Goal: Task Accomplishment & Management: Use online tool/utility

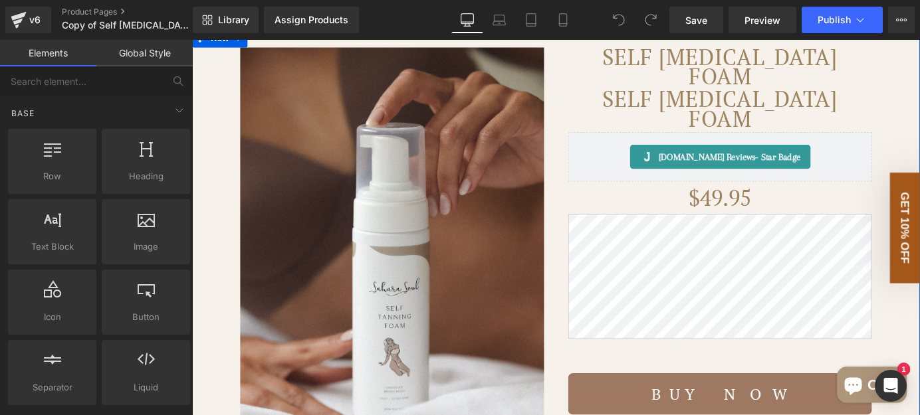
scroll to position [120, 0]
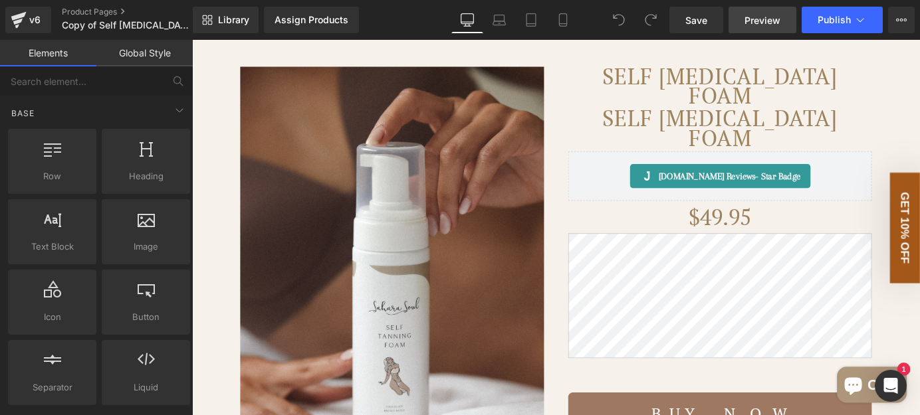
click at [770, 21] on span "Preview" at bounding box center [762, 20] width 36 height 14
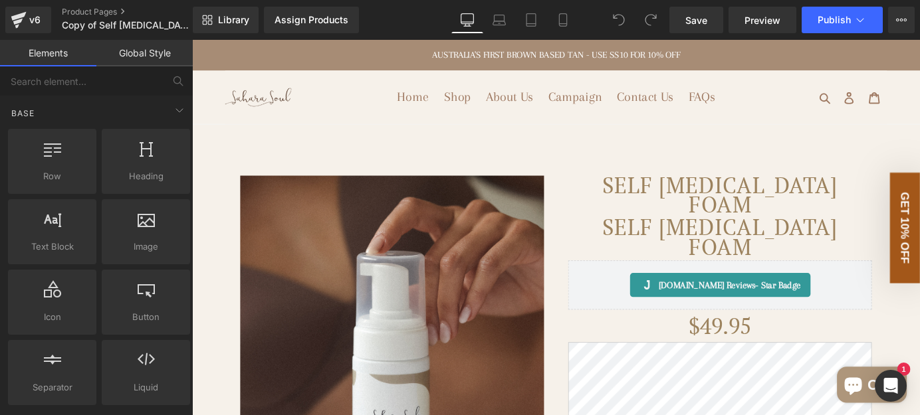
scroll to position [241, 0]
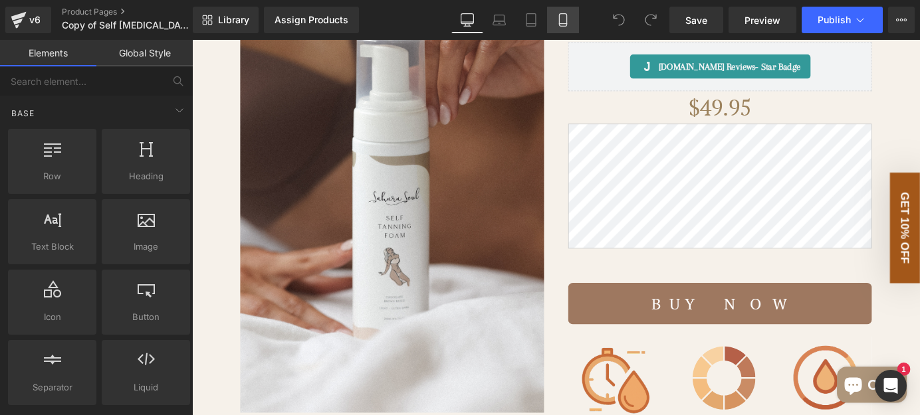
click at [565, 21] on icon at bounding box center [562, 19] width 13 height 13
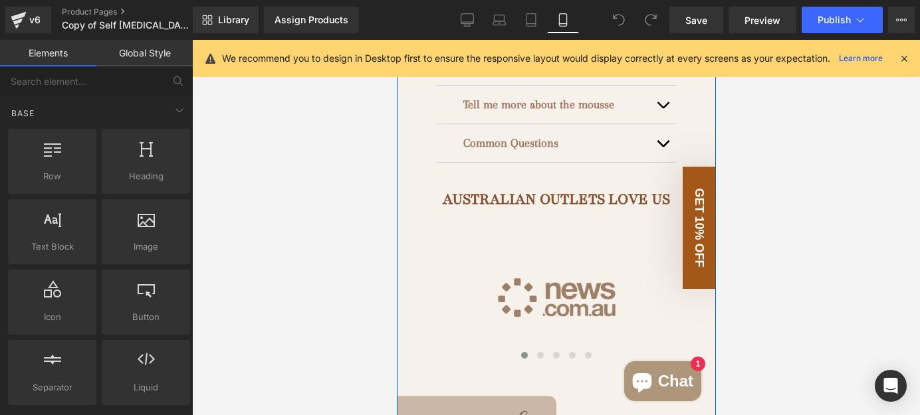
scroll to position [1329, 0]
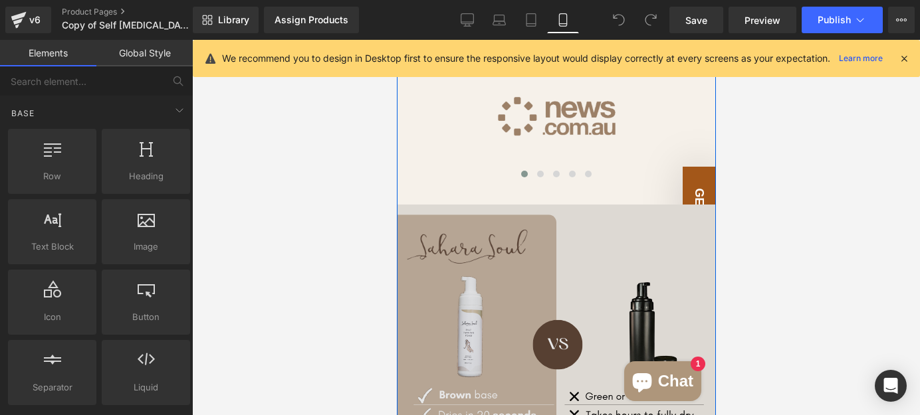
click at [505, 238] on img at bounding box center [555, 382] width 319 height 354
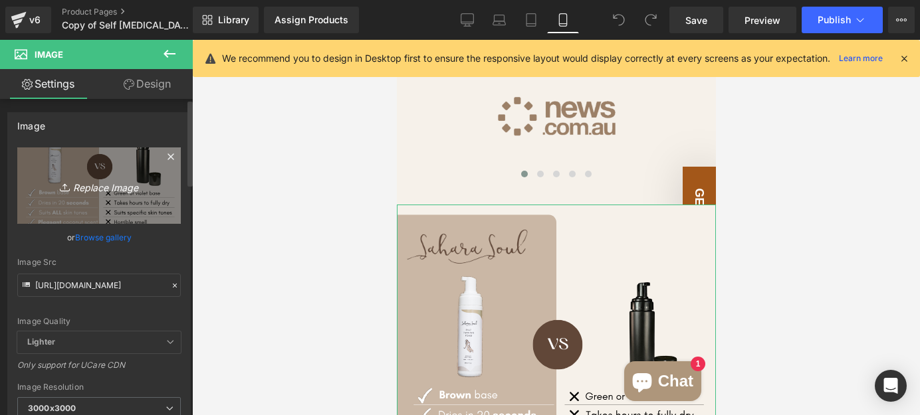
click at [101, 183] on icon "Replace Image" at bounding box center [99, 185] width 106 height 17
type input "C:\fakepath\Supermarket brands.svg"
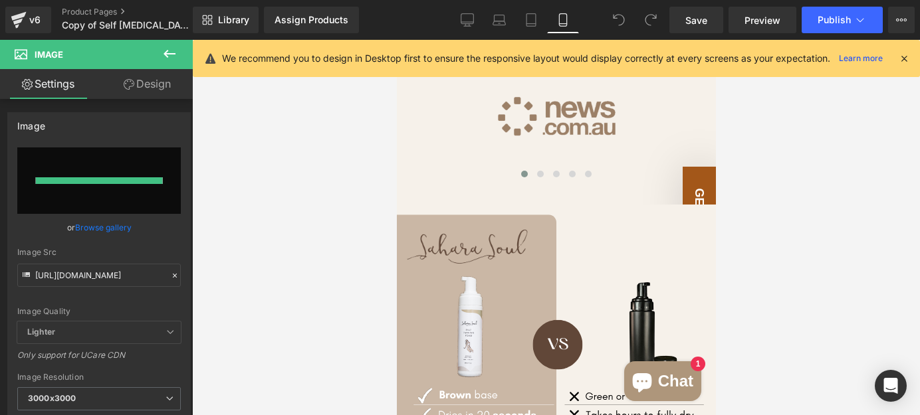
type input "https://ucarecdn.com/5d32d9d0-c670-4b6c-9e45-ec61f694b4aa/Supermarket%20brands.…"
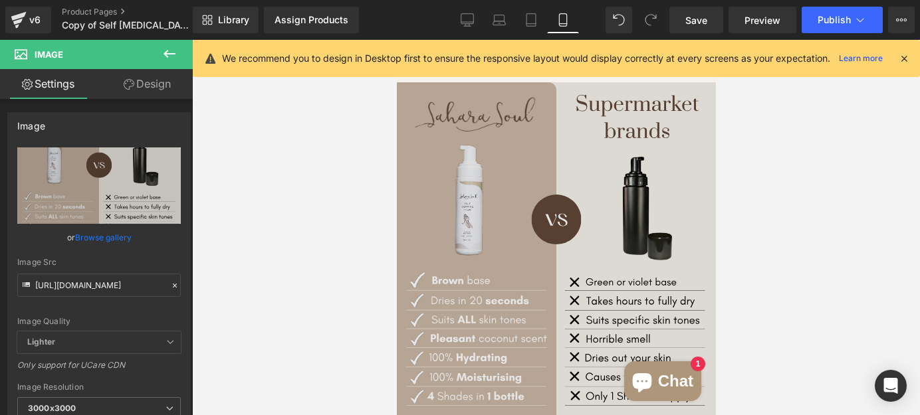
scroll to position [1389, 0]
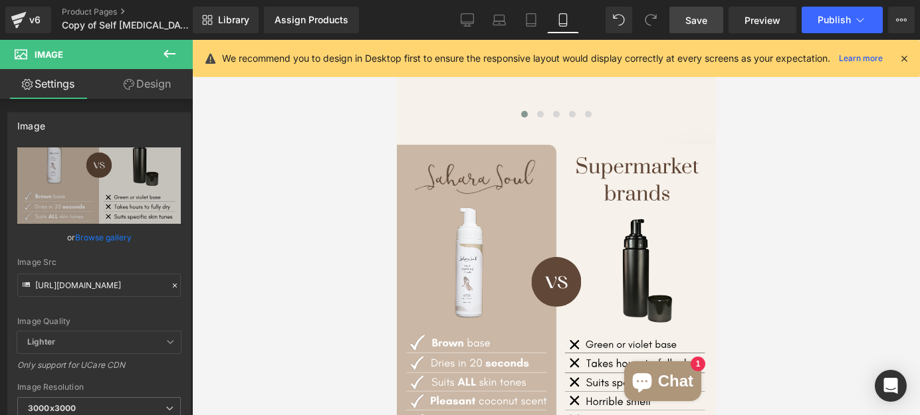
click at [696, 20] on span "Save" at bounding box center [696, 20] width 22 height 14
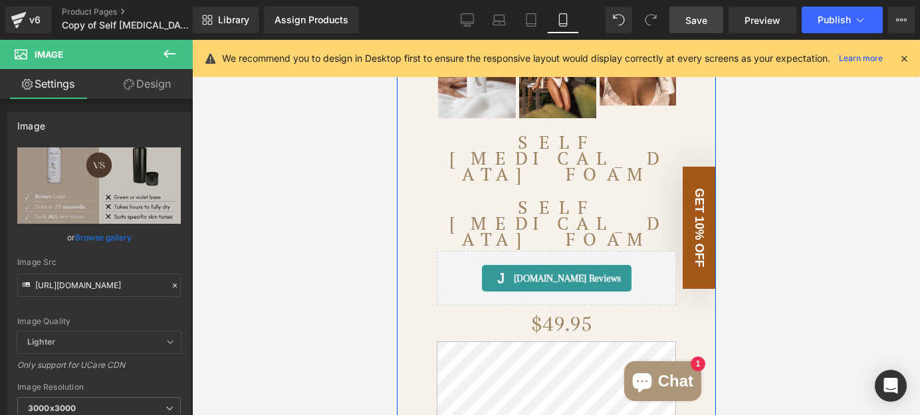
scroll to position [483, 0]
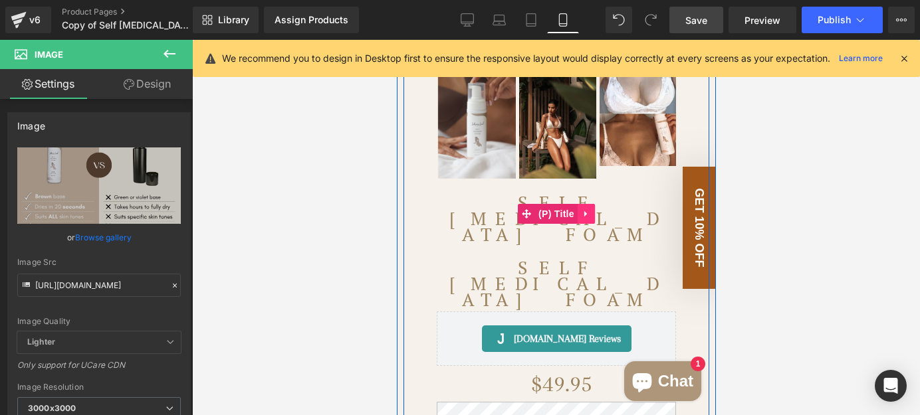
click at [586, 213] on link at bounding box center [585, 214] width 17 height 20
click at [589, 213] on icon at bounding box center [593, 213] width 9 height 9
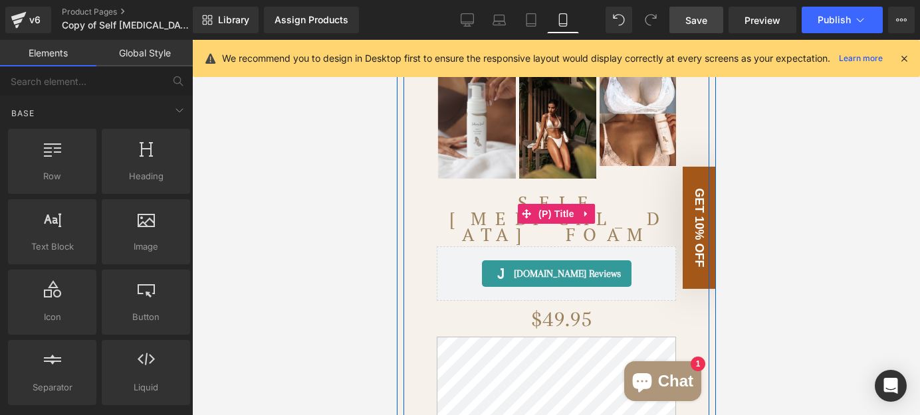
click at [470, 214] on link "Self [MEDICAL_DATA] Foam" at bounding box center [555, 212] width 239 height 62
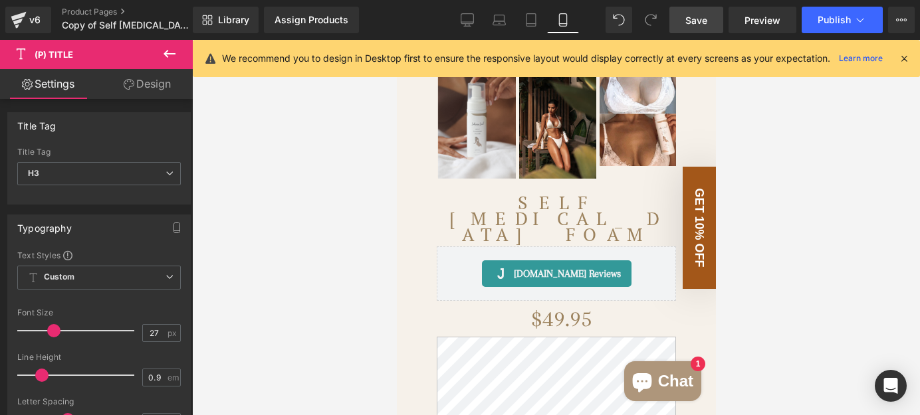
click at [161, 52] on button at bounding box center [169, 54] width 47 height 29
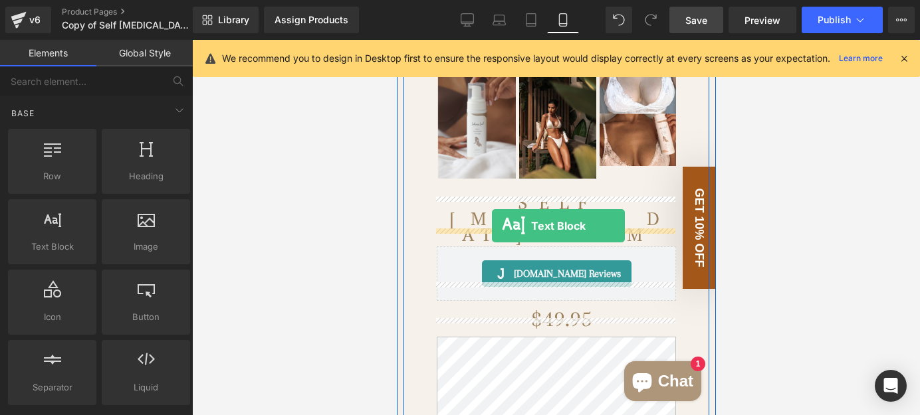
drag, startPoint x: 447, startPoint y: 267, endPoint x: 491, endPoint y: 226, distance: 60.2
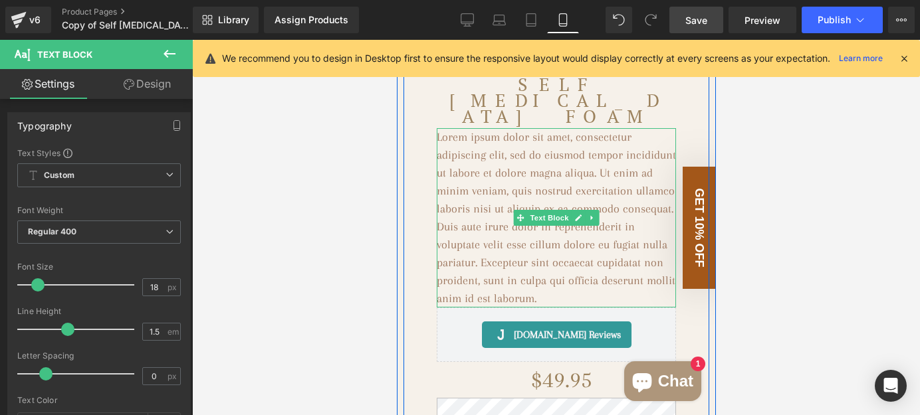
scroll to position [604, 0]
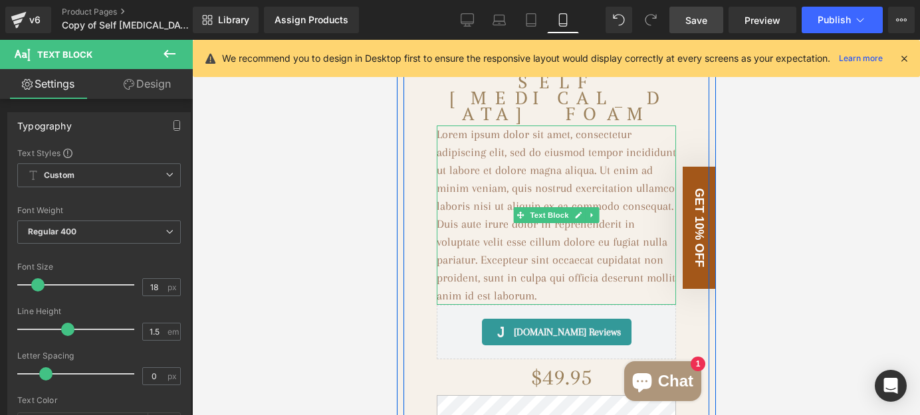
click at [505, 260] on p "Lorem ipsum dolor sit amet, consectetur adipiscing elit, sed do eiusmod tempor …" at bounding box center [555, 215] width 239 height 179
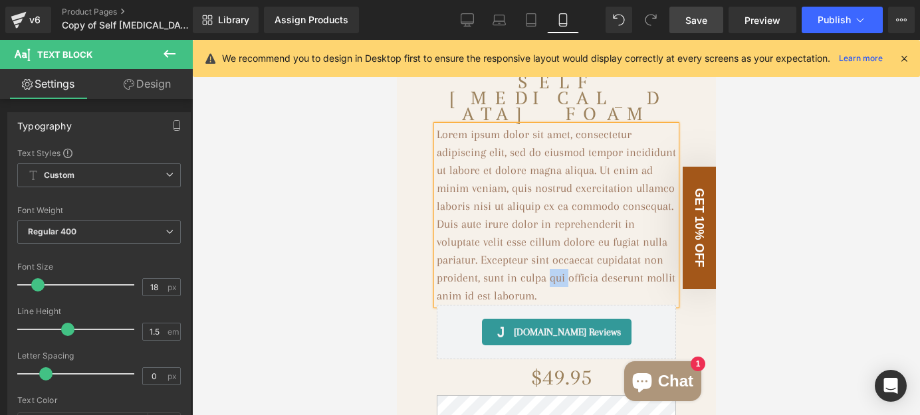
click at [505, 260] on p "Lorem ipsum dolor sit amet, consectetur adipiscing elit, sed do eiusmod tempor …" at bounding box center [555, 215] width 239 height 179
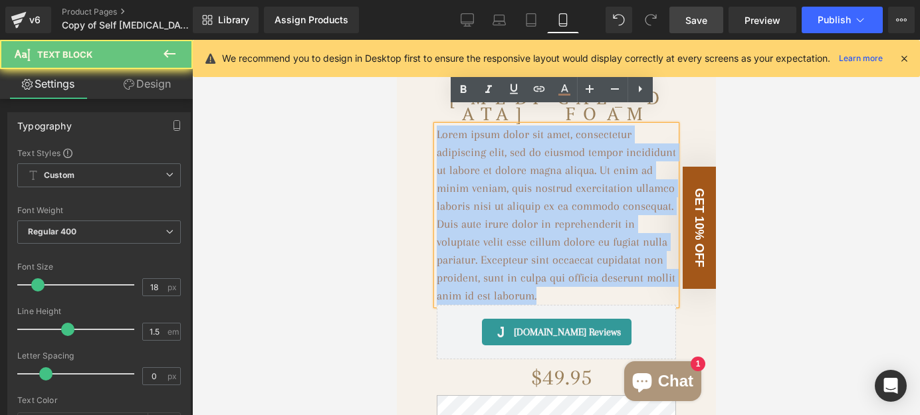
click at [505, 260] on p "Lorem ipsum dolor sit amet, consectetur adipiscing elit, sed do eiusmod tempor …" at bounding box center [555, 215] width 239 height 179
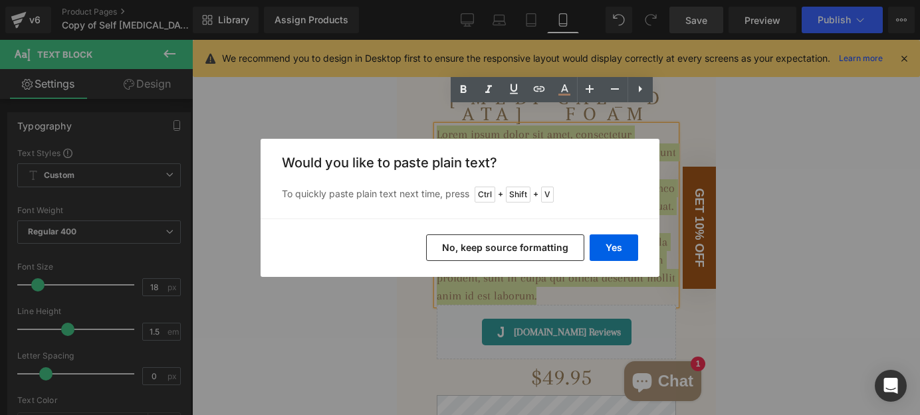
click at [509, 248] on button "No, keep source formatting" at bounding box center [505, 248] width 158 height 27
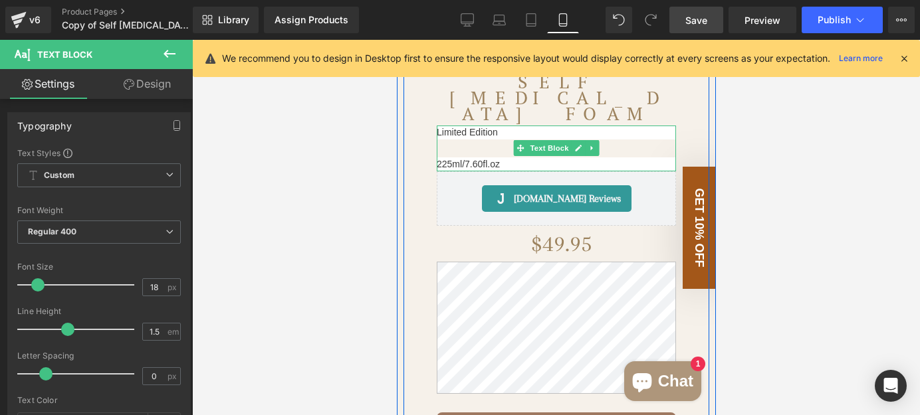
scroll to position [544, 0]
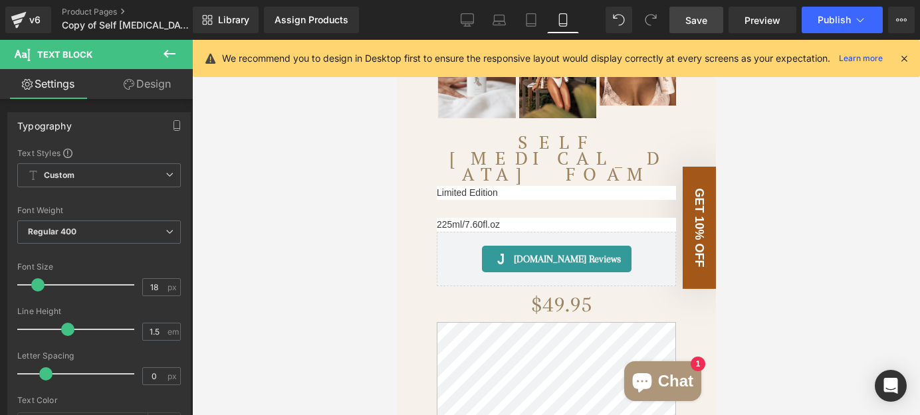
click at [346, 179] on div at bounding box center [556, 227] width 728 height 375
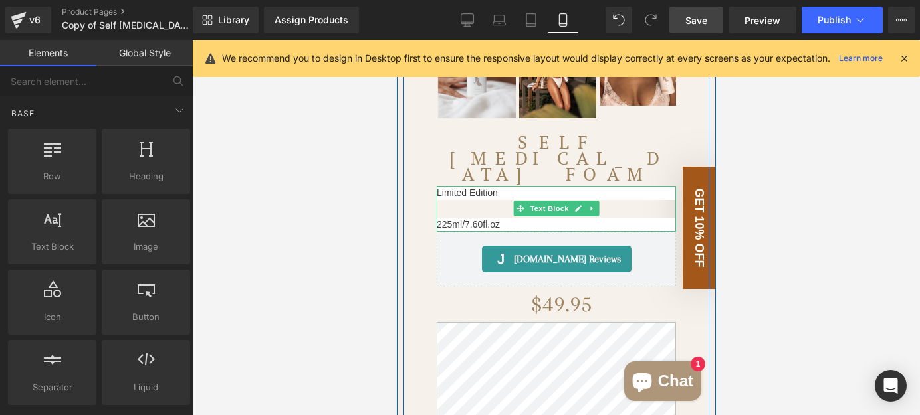
click at [477, 200] on p at bounding box center [555, 209] width 239 height 18
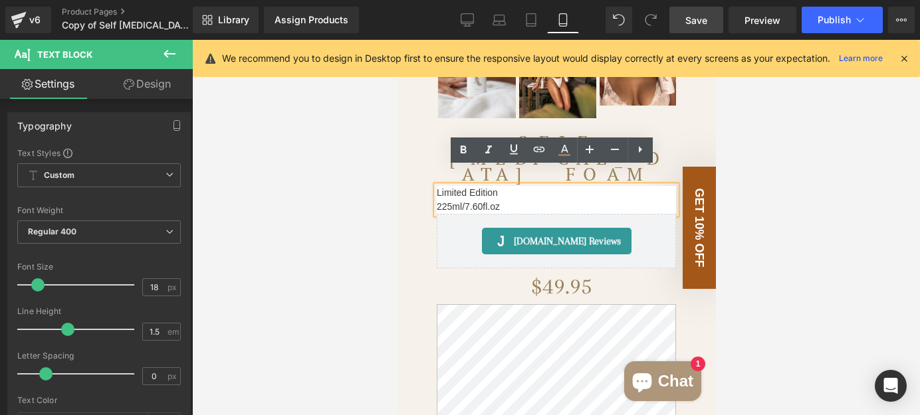
click at [436, 200] on p "225ml/7.60fl.oz" at bounding box center [555, 207] width 239 height 14
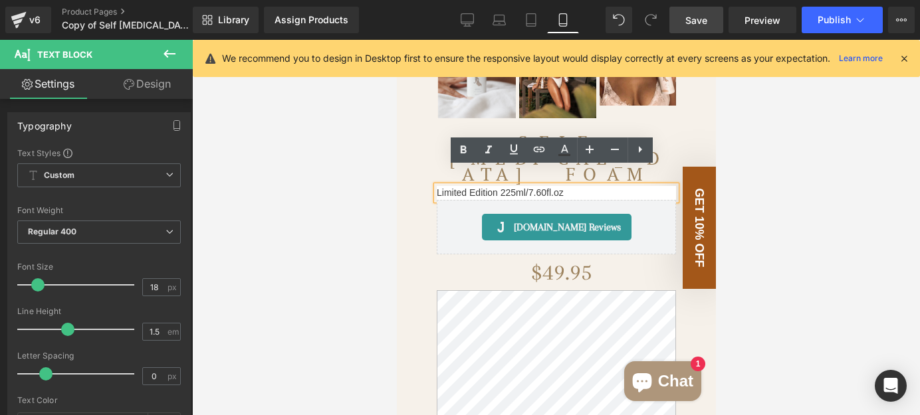
click at [330, 199] on div at bounding box center [556, 227] width 728 height 375
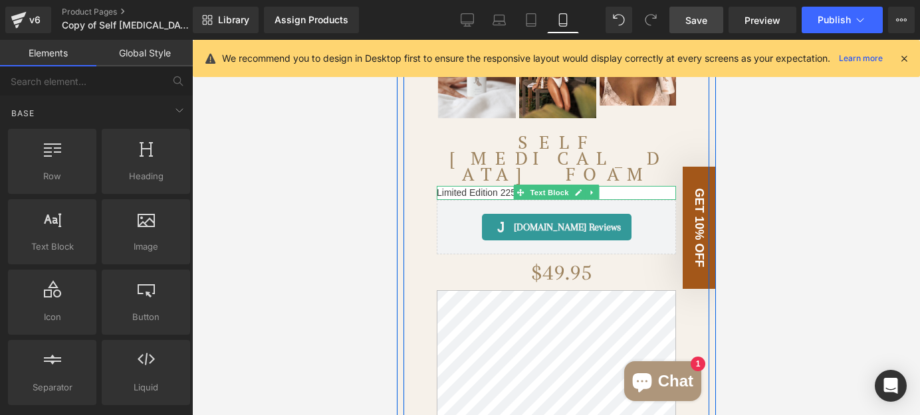
click at [617, 186] on div "Limited Edition 225ml/7.60fl.oz" at bounding box center [555, 193] width 239 height 14
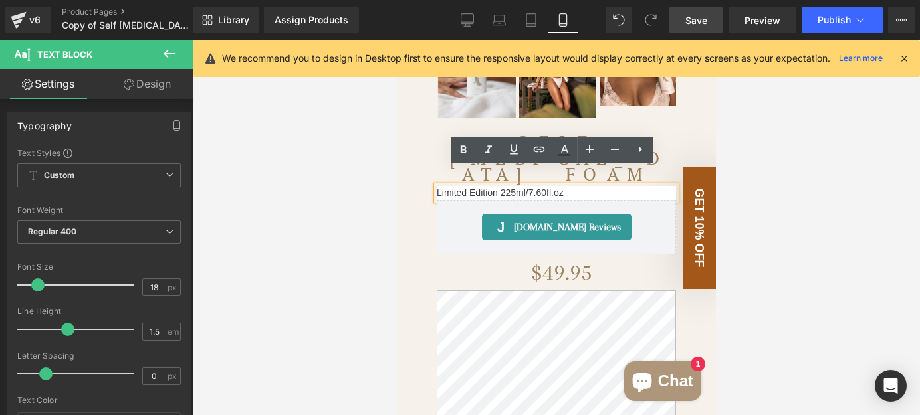
drag, startPoint x: 807, startPoint y: 126, endPoint x: 799, endPoint y: 121, distance: 9.2
click at [807, 126] on div at bounding box center [556, 227] width 728 height 375
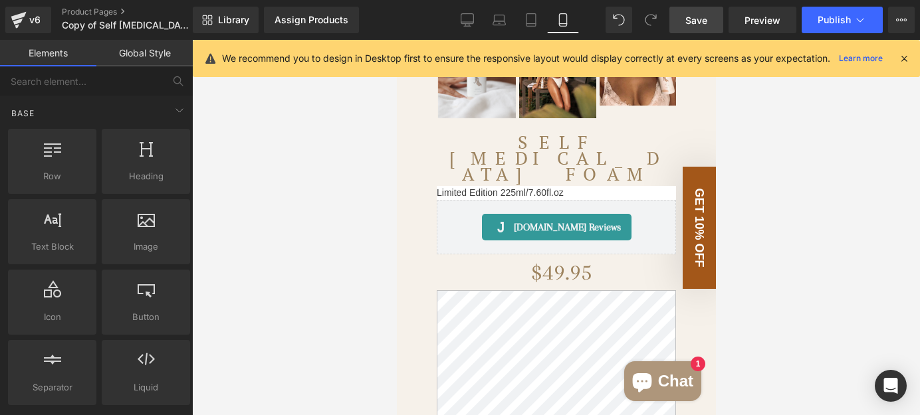
click at [707, 21] on span "Save" at bounding box center [696, 20] width 22 height 14
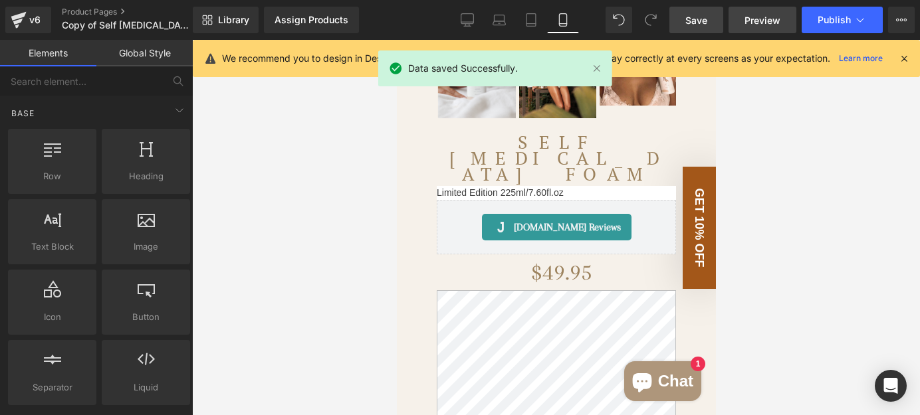
click at [764, 27] on link "Preview" at bounding box center [762, 20] width 68 height 27
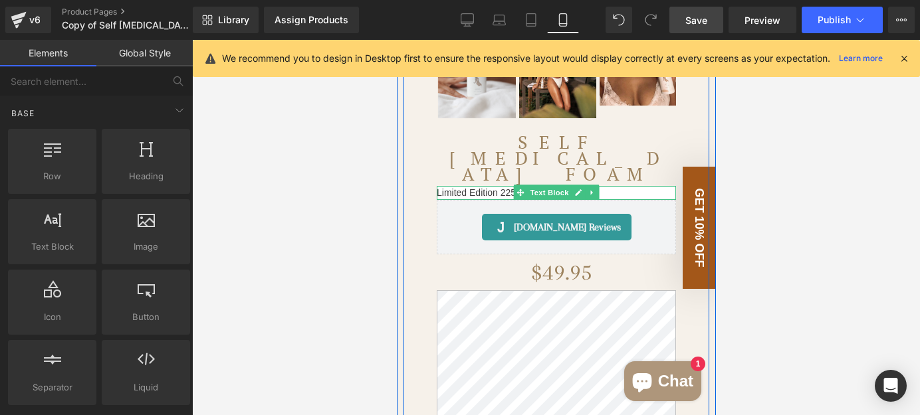
click at [486, 186] on div "Limited Edition 225ml/7.60fl.oz" at bounding box center [555, 193] width 239 height 14
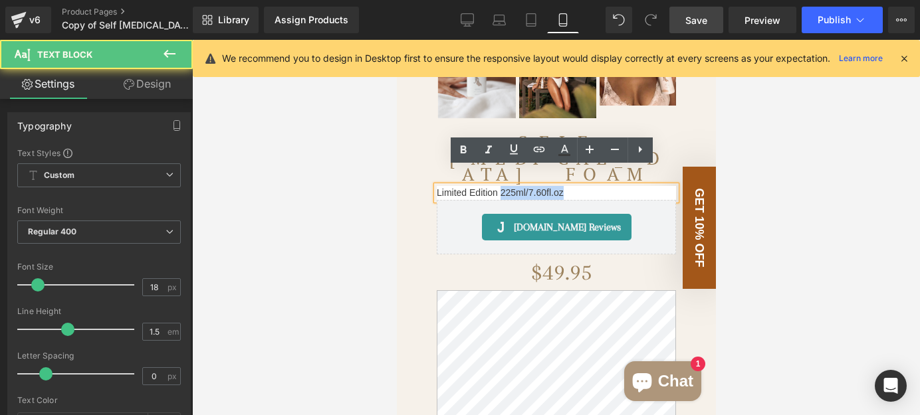
drag, startPoint x: 494, startPoint y: 173, endPoint x: 430, endPoint y: 176, distance: 63.9
click at [436, 186] on div "Limited Edition 225ml/7.60fl.oz" at bounding box center [555, 193] width 239 height 14
click at [489, 186] on div "Limited Edition 225ml/7.60fl.oz" at bounding box center [555, 193] width 239 height 14
drag, startPoint x: 493, startPoint y: 175, endPoint x: 431, endPoint y: 175, distance: 61.8
click at [436, 186] on div "Limited Edition 225ml/7.60fl.oz" at bounding box center [555, 193] width 239 height 14
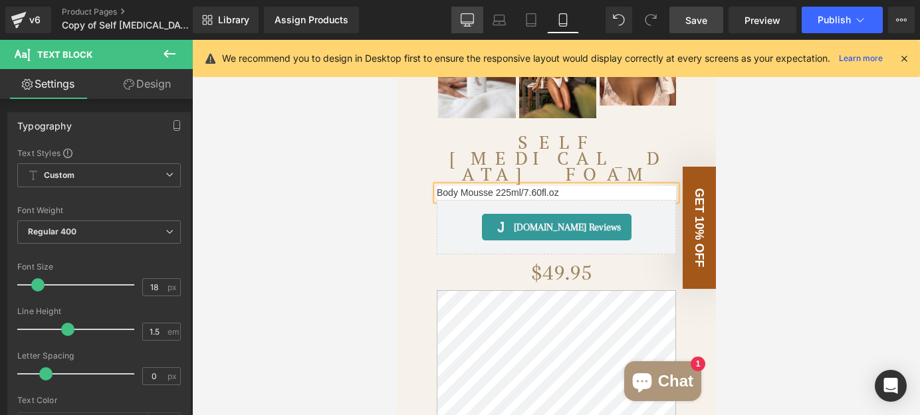
click at [466, 17] on icon at bounding box center [467, 19] width 13 height 13
type input "100"
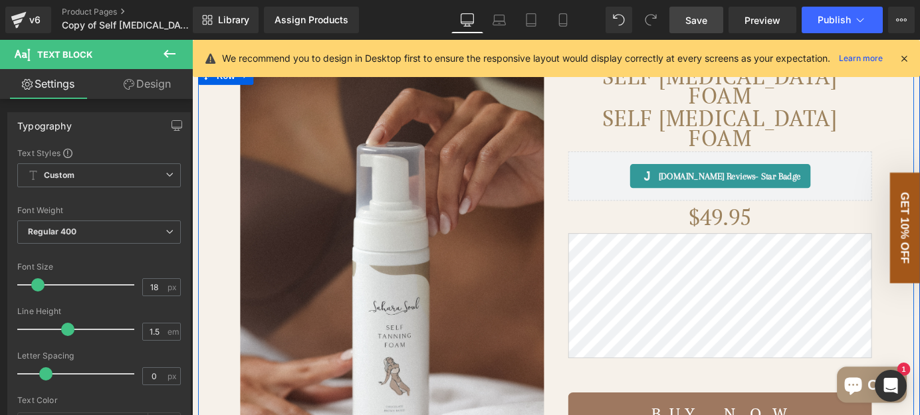
scroll to position [0, 0]
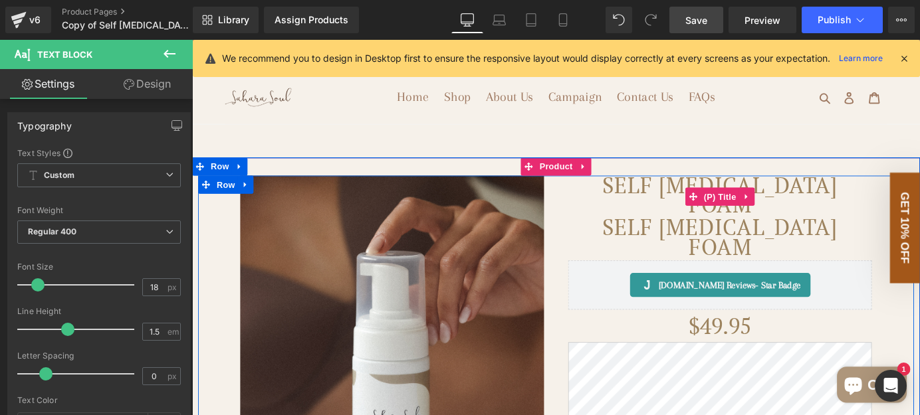
click at [709, 227] on link "Self [MEDICAL_DATA] Foam" at bounding box center [775, 211] width 336 height 43
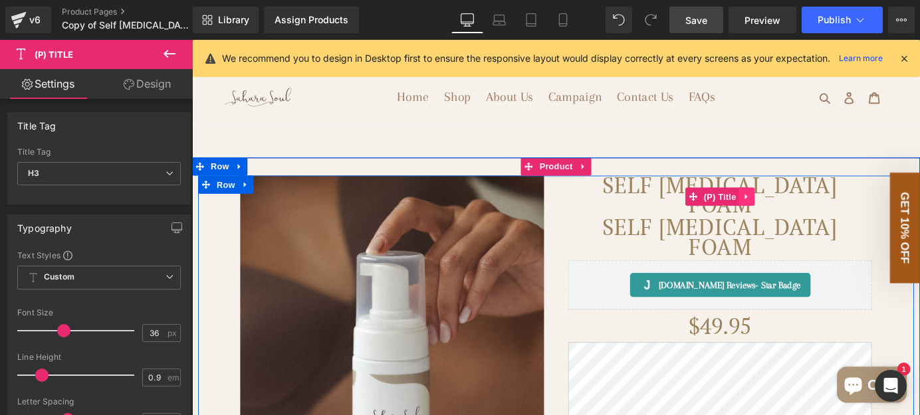
click at [801, 222] on link at bounding box center [804, 213] width 17 height 20
click at [809, 218] on icon at bounding box center [813, 213] width 9 height 9
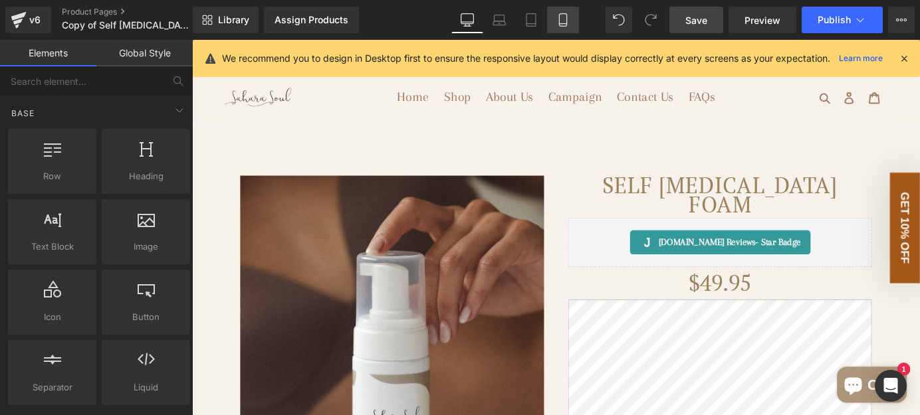
click at [562, 25] on icon at bounding box center [562, 19] width 13 height 13
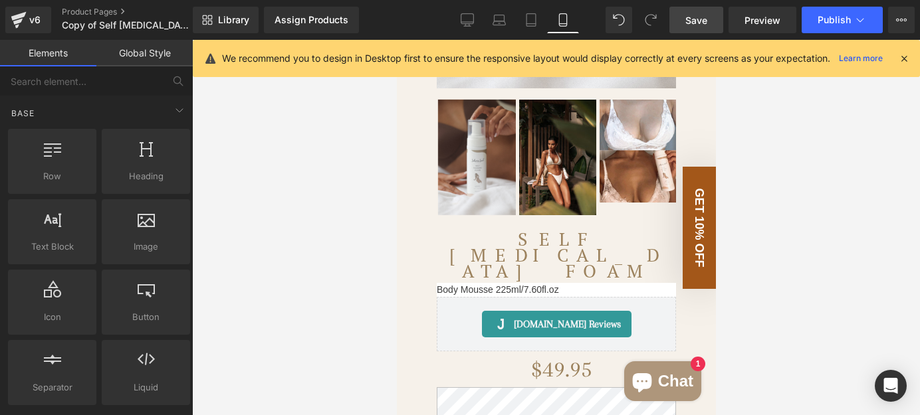
scroll to position [483, 0]
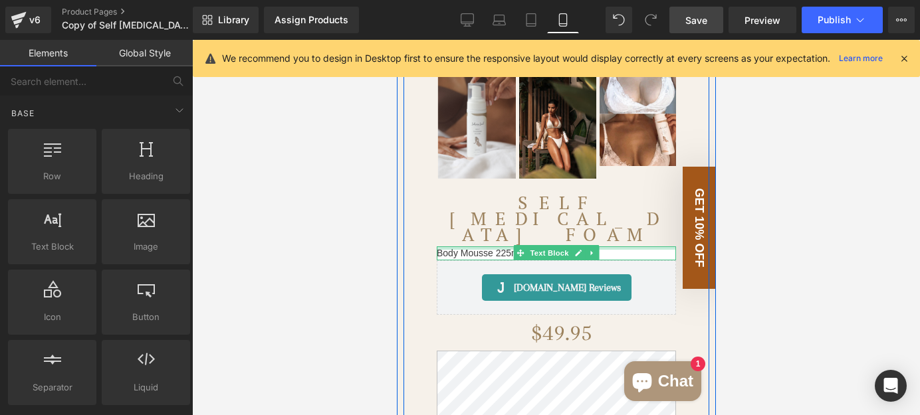
click at [614, 247] on div at bounding box center [555, 248] width 239 height 3
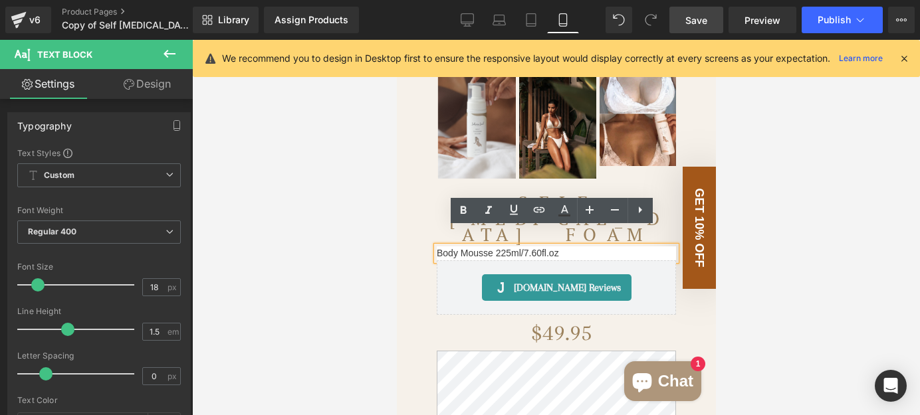
click at [795, 169] on div at bounding box center [556, 227] width 728 height 375
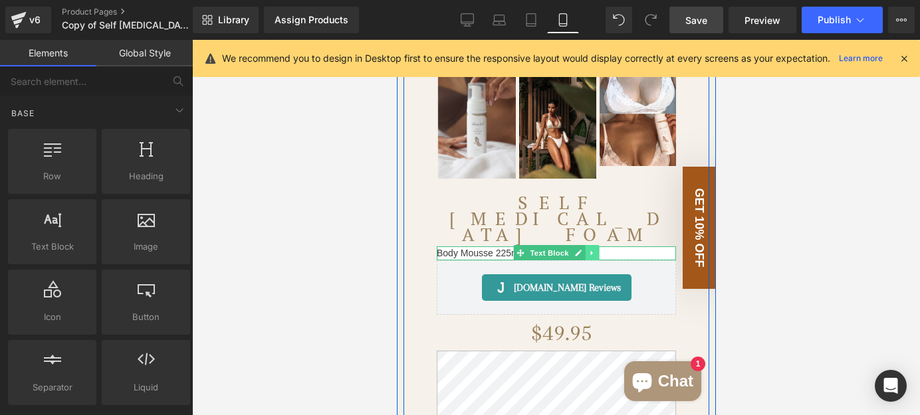
click at [587, 249] on icon at bounding box center [590, 253] width 7 height 8
click at [595, 250] on icon at bounding box center [598, 253] width 7 height 7
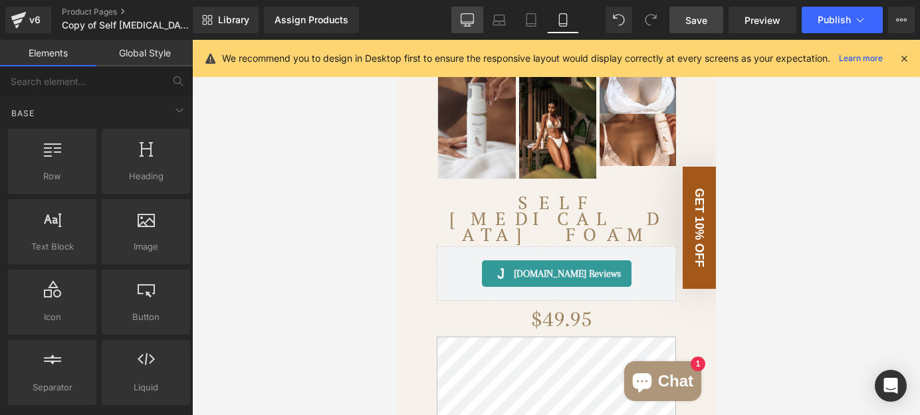
click at [466, 14] on icon at bounding box center [467, 19] width 13 height 13
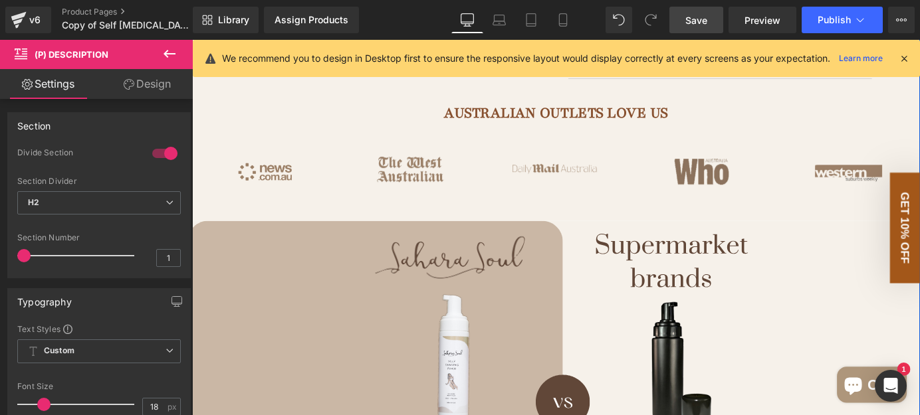
scroll to position [966, 0]
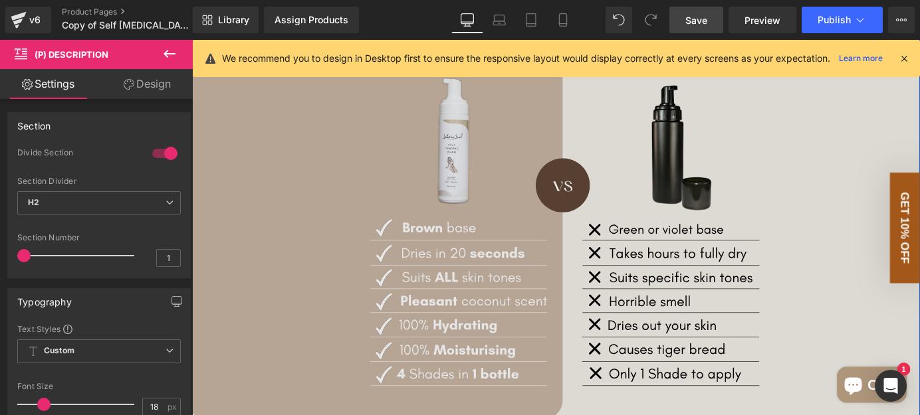
click at [660, 203] on img at bounding box center [594, 230] width 804 height 459
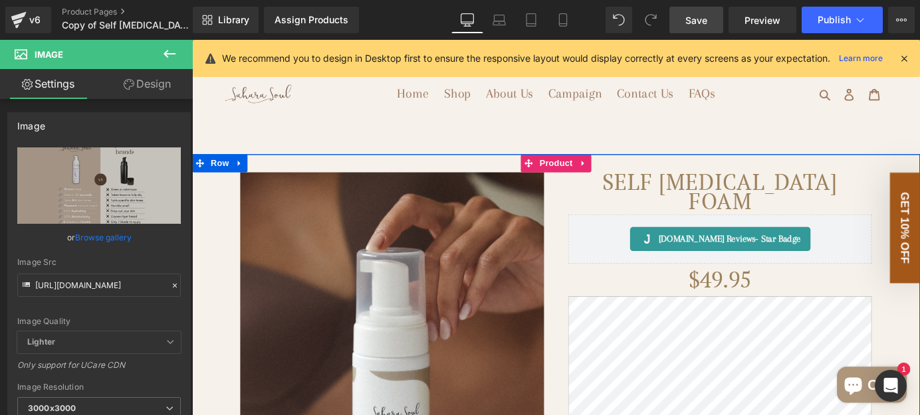
scroll to position [0, 0]
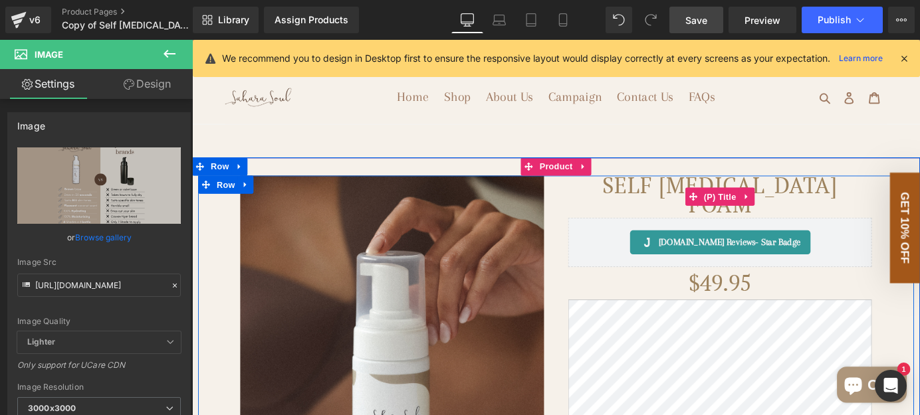
click at [702, 224] on link "Self [MEDICAL_DATA] Foam" at bounding box center [775, 211] width 336 height 43
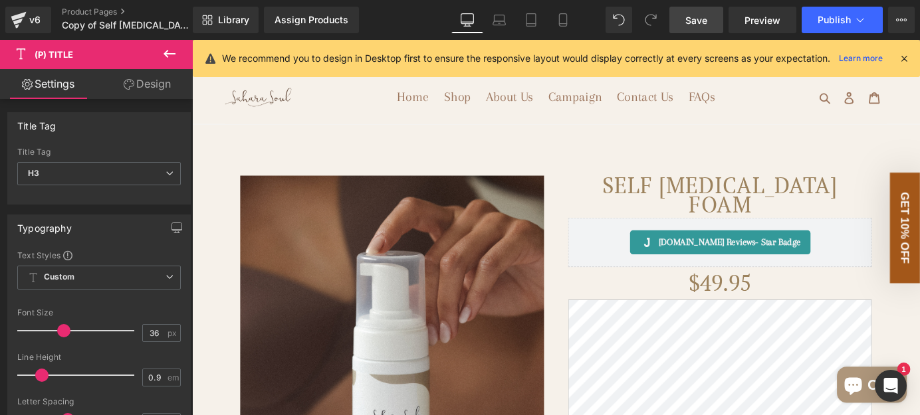
click at [163, 57] on icon at bounding box center [169, 54] width 16 height 16
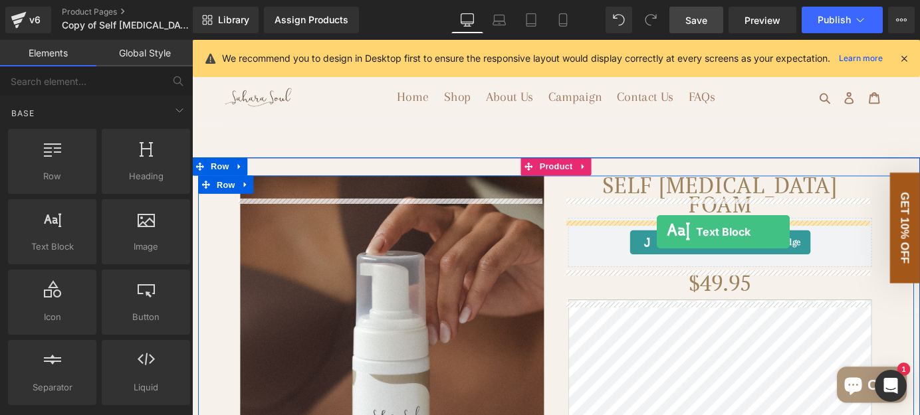
drag, startPoint x: 291, startPoint y: 266, endPoint x: 705, endPoint y: 252, distance: 414.2
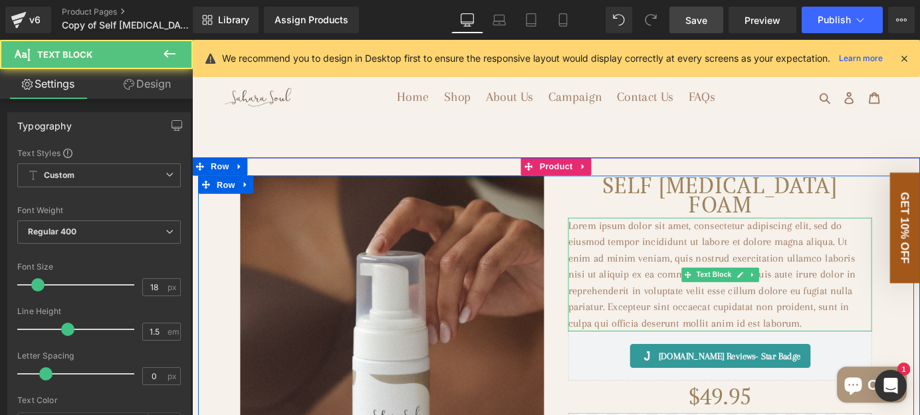
click at [718, 271] on p "Lorem ipsum dolor sit amet, consectetur adipiscing elit, sed do eiusmod tempor …" at bounding box center [775, 300] width 336 height 126
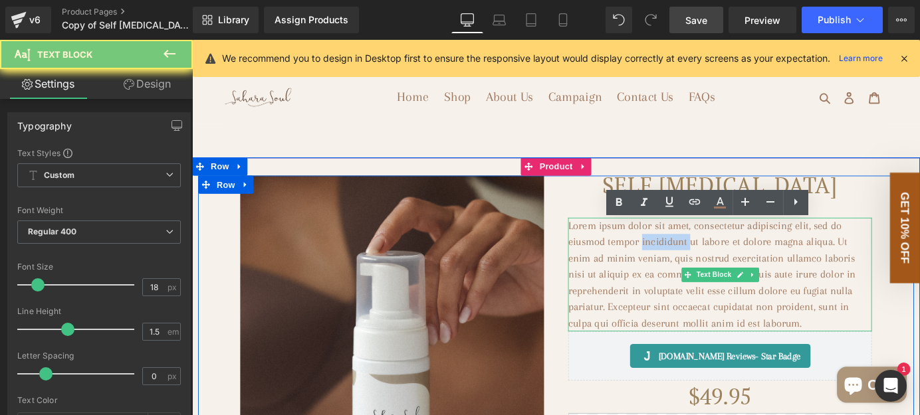
click at [718, 271] on p "Lorem ipsum dolor sit amet, consectetur adipiscing elit, sed do eiusmod tempor …" at bounding box center [775, 300] width 336 height 126
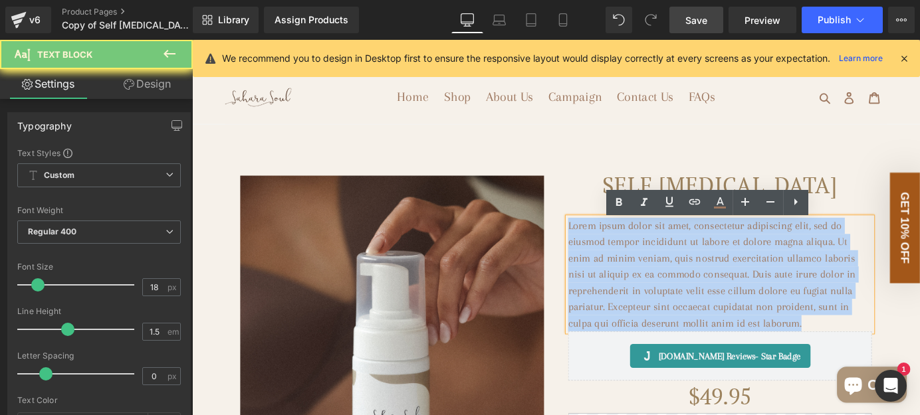
click at [718, 271] on p "Lorem ipsum dolor sit amet, consectetur adipiscing elit, sed do eiusmod tempor …" at bounding box center [775, 300] width 336 height 126
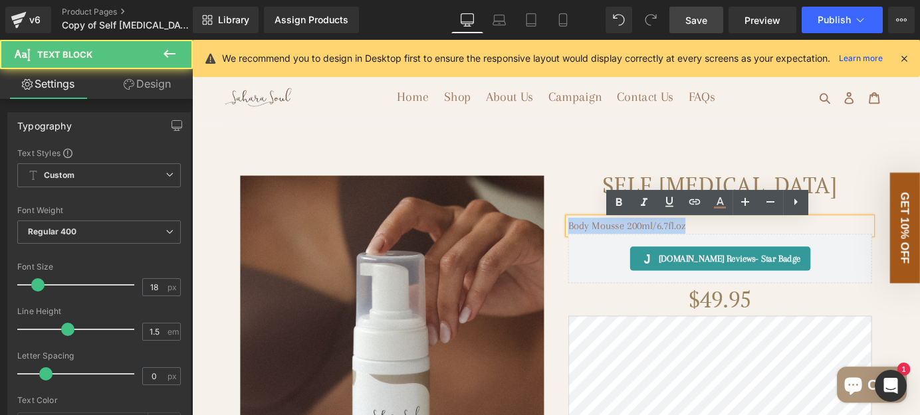
drag, startPoint x: 749, startPoint y: 250, endPoint x: 602, endPoint y: 247, distance: 146.9
click at [607, 247] on p "Body Mousse 200ml/6.7fl.oz" at bounding box center [775, 246] width 336 height 18
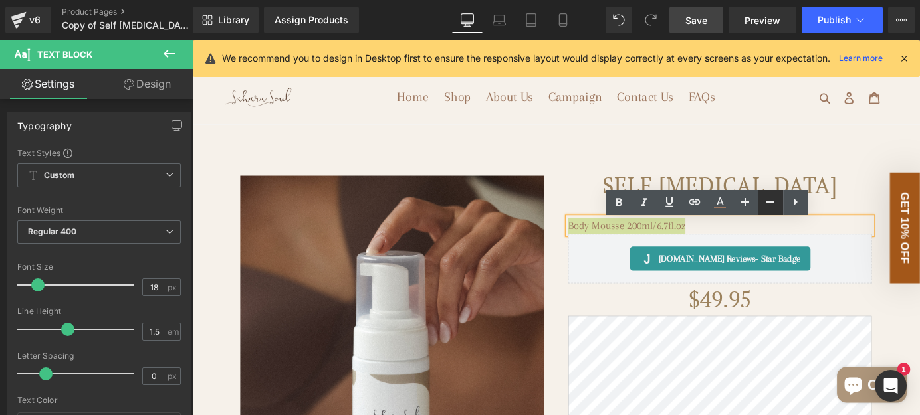
click at [764, 201] on icon at bounding box center [770, 202] width 16 height 16
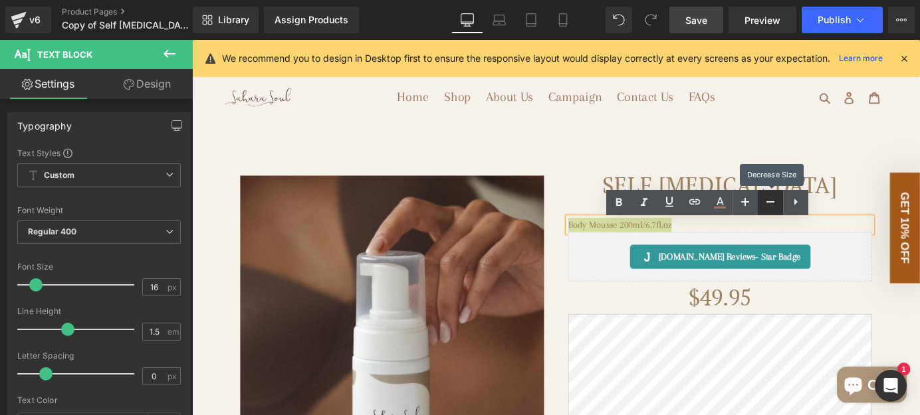
click at [764, 201] on icon at bounding box center [770, 202] width 16 height 16
type input "14"
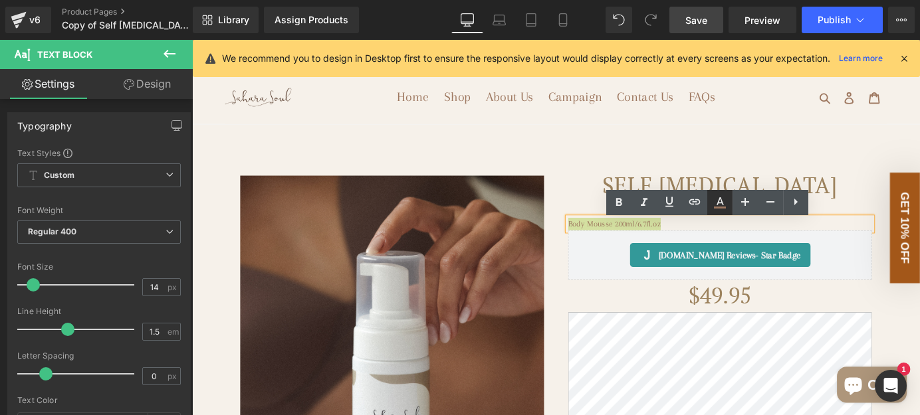
click at [712, 207] on icon at bounding box center [720, 203] width 16 height 16
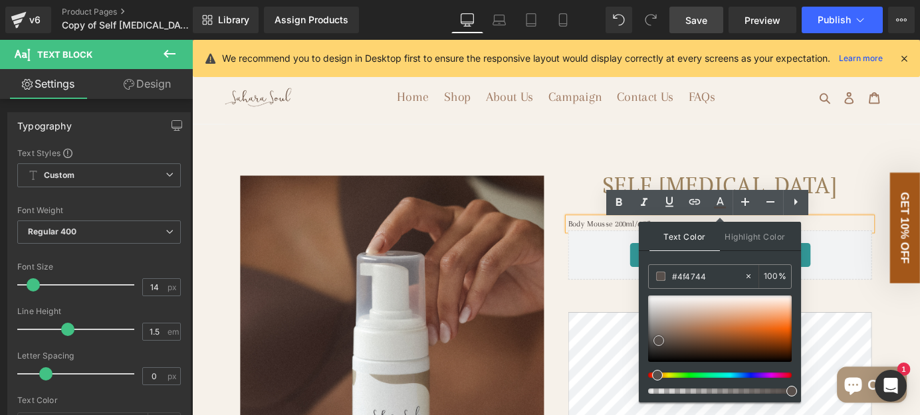
type input "#574f4b"
drag, startPoint x: 678, startPoint y: 331, endPoint x: 655, endPoint y: 343, distance: 26.7
click at [655, 343] on span at bounding box center [658, 341] width 11 height 11
click at [620, 207] on icon at bounding box center [619, 203] width 16 height 16
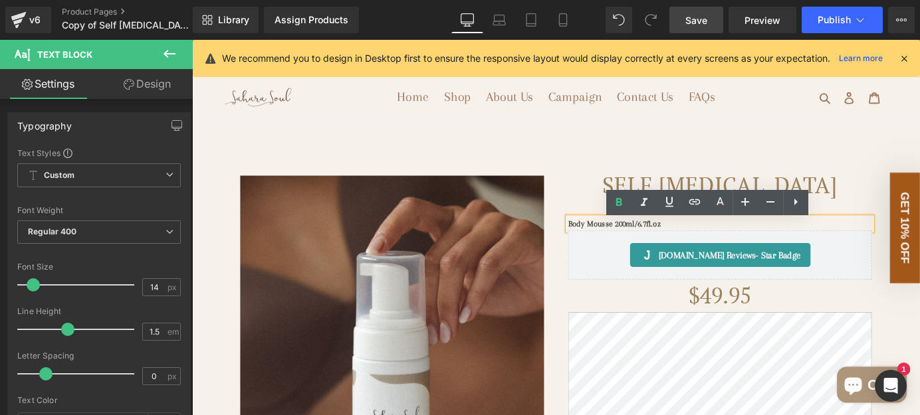
click at [684, 249] on span "Body Mousse 200ml/6.7fl.oz" at bounding box center [658, 244] width 102 height 10
click at [659, 247] on span "Body Mousse 200ml/6.7fl.oz" at bounding box center [658, 244] width 102 height 10
click at [873, 221] on link "Self [MEDICAL_DATA] Foam" at bounding box center [775, 211] width 336 height 43
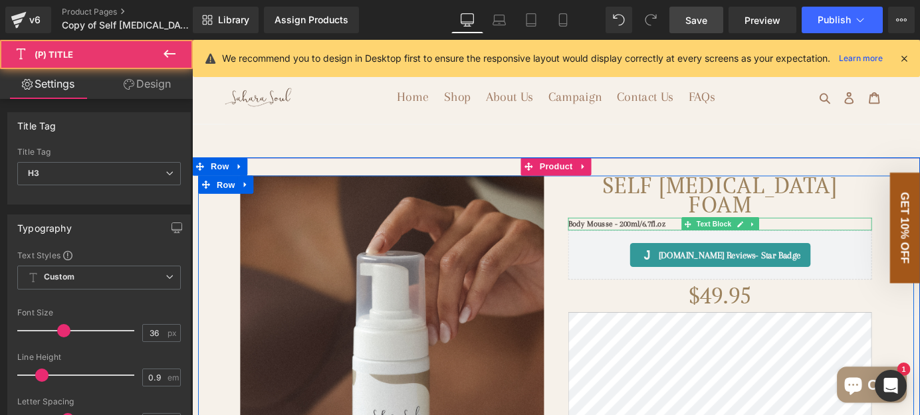
click at [699, 248] on span "Body Mousse - 200ml/6.7fl.oz" at bounding box center [661, 244] width 108 height 10
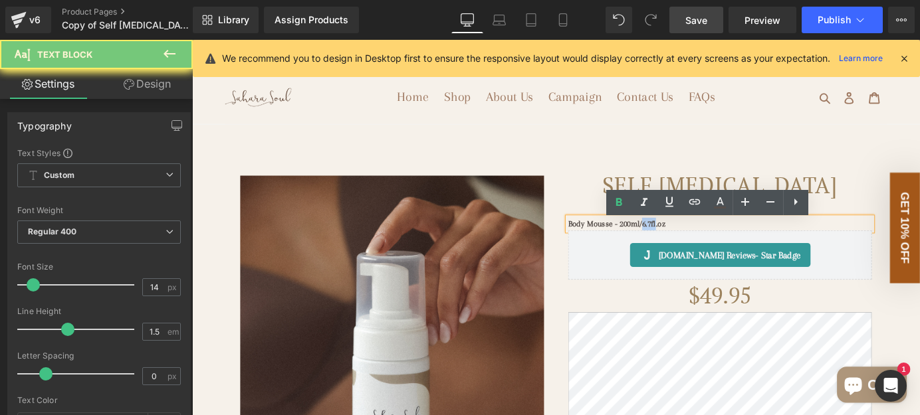
click at [699, 248] on span "Body Mousse - 200ml/6.7fl.oz" at bounding box center [661, 244] width 108 height 10
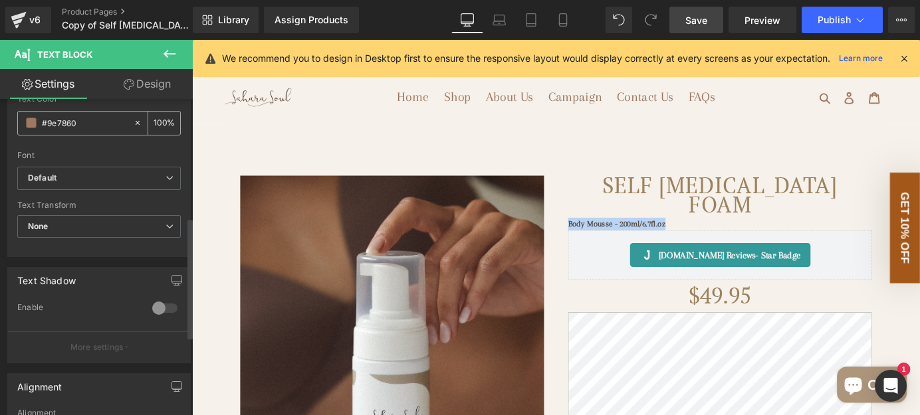
scroll to position [423, 0]
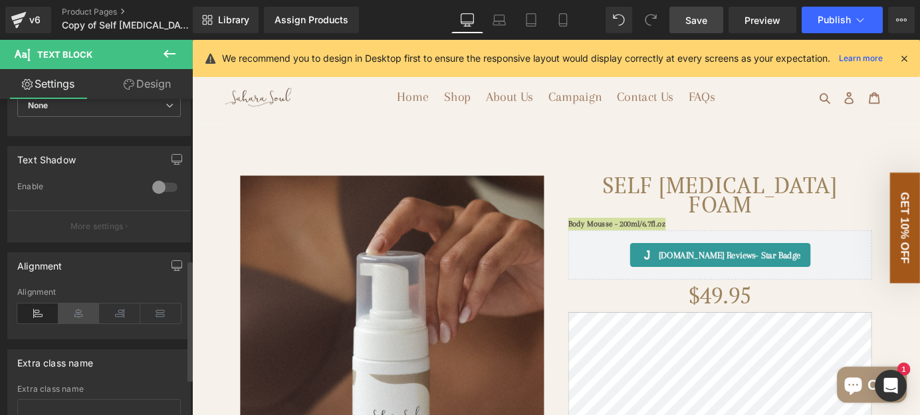
click at [86, 313] on icon at bounding box center [78, 314] width 41 height 20
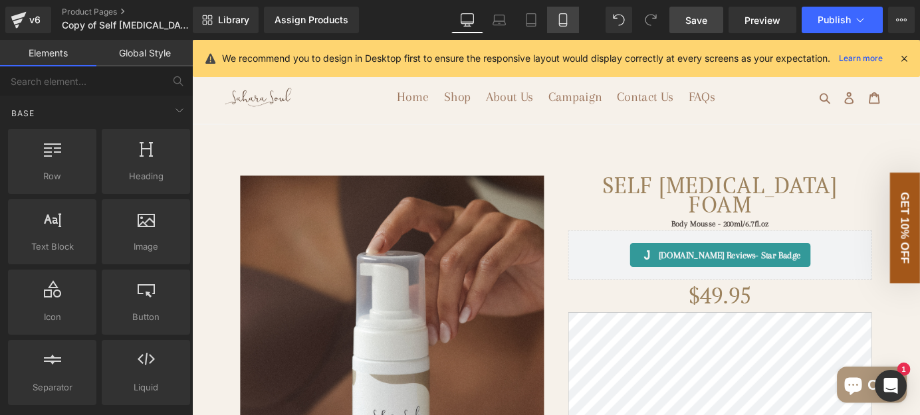
click at [561, 17] on icon at bounding box center [562, 19] width 13 height 13
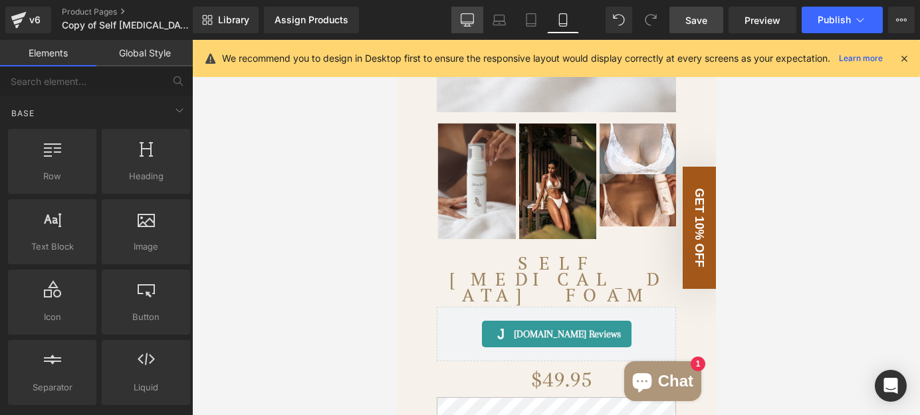
click at [471, 18] on icon at bounding box center [467, 19] width 13 height 13
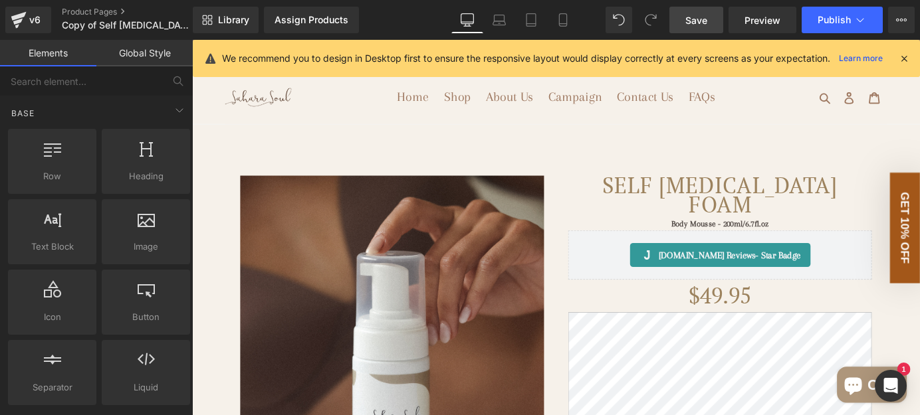
scroll to position [0, 0]
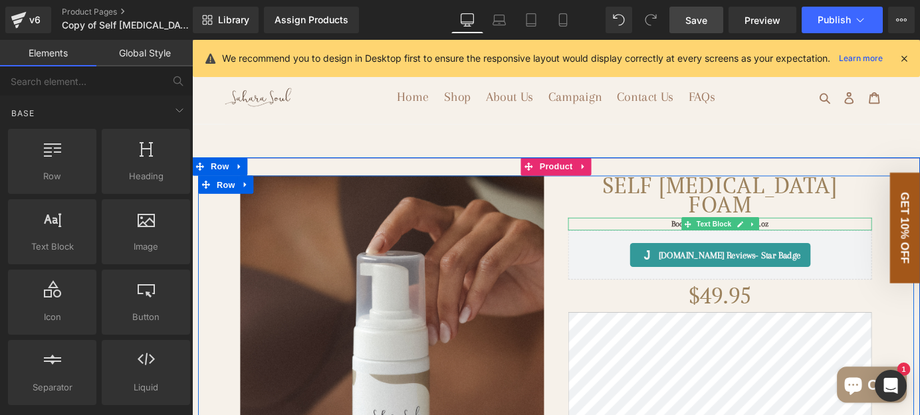
drag, startPoint x: 721, startPoint y: 245, endPoint x: 740, endPoint y: 251, distance: 20.0
click at [722, 245] on span "Body Mousse - 200ml/6.7fl.oz" at bounding box center [776, 244] width 108 height 10
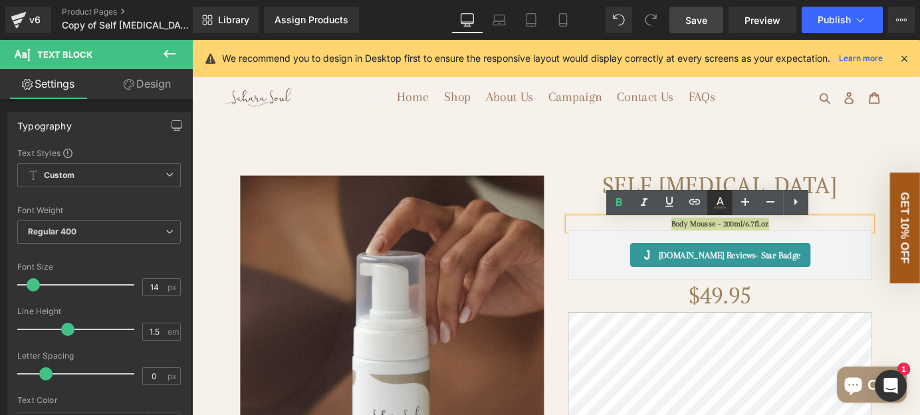
click at [716, 206] on icon at bounding box center [720, 203] width 16 height 16
type input "100"
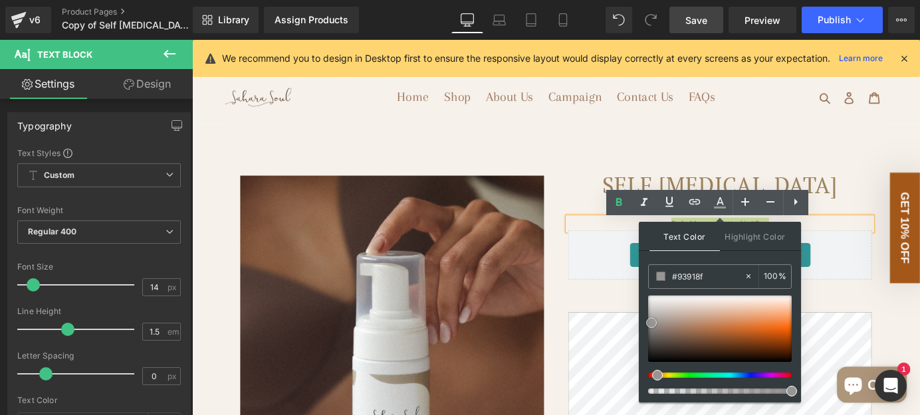
type input "#918e8c"
drag, startPoint x: 661, startPoint y: 342, endPoint x: 654, endPoint y: 326, distance: 17.5
click at [654, 326] on span at bounding box center [651, 325] width 11 height 11
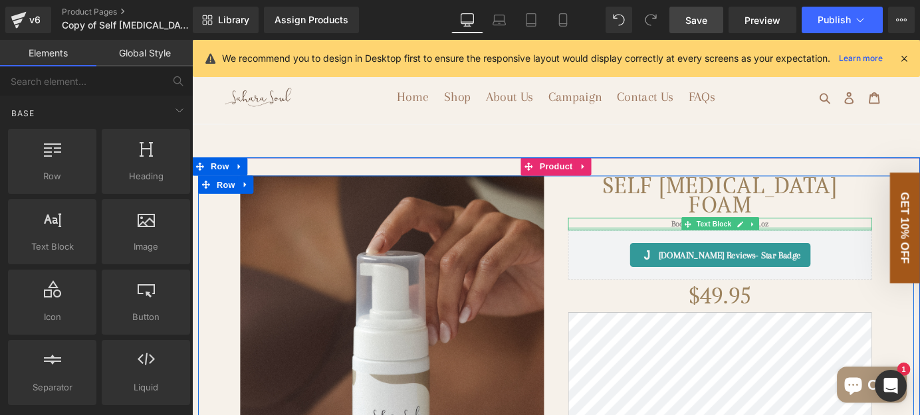
click at [686, 251] on div at bounding box center [775, 248] width 336 height 3
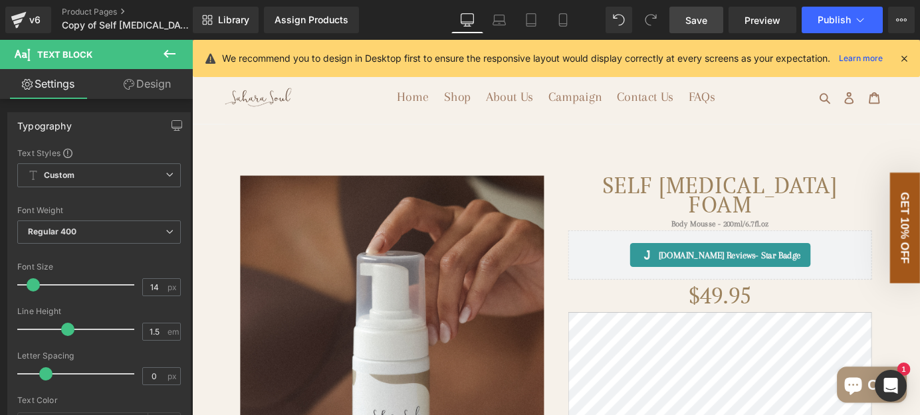
drag, startPoint x: 154, startPoint y: 82, endPoint x: 106, endPoint y: 148, distance: 81.0
click at [154, 82] on link "Design" at bounding box center [147, 84] width 96 height 30
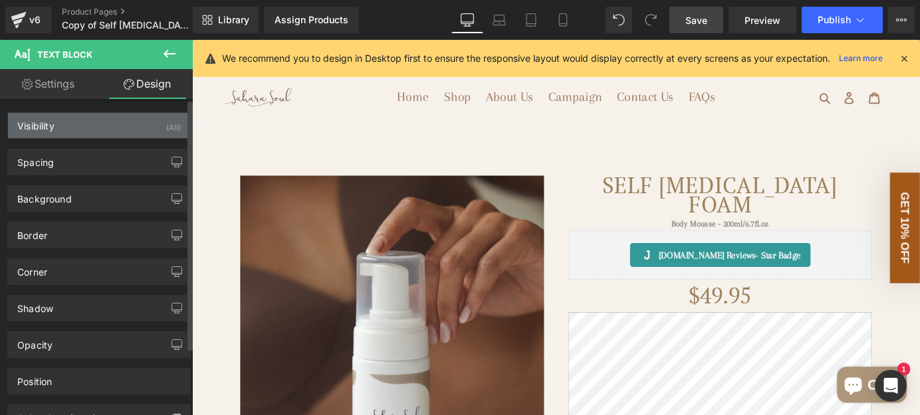
click at [97, 131] on div "Visibility (All)" at bounding box center [99, 125] width 182 height 25
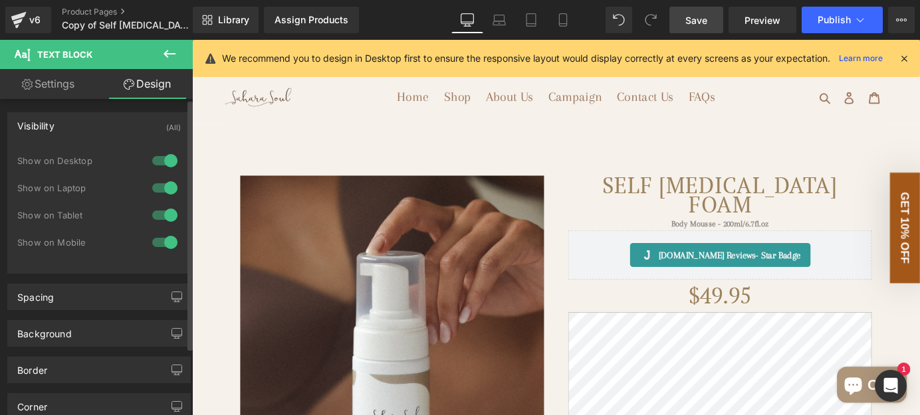
scroll to position [60, 0]
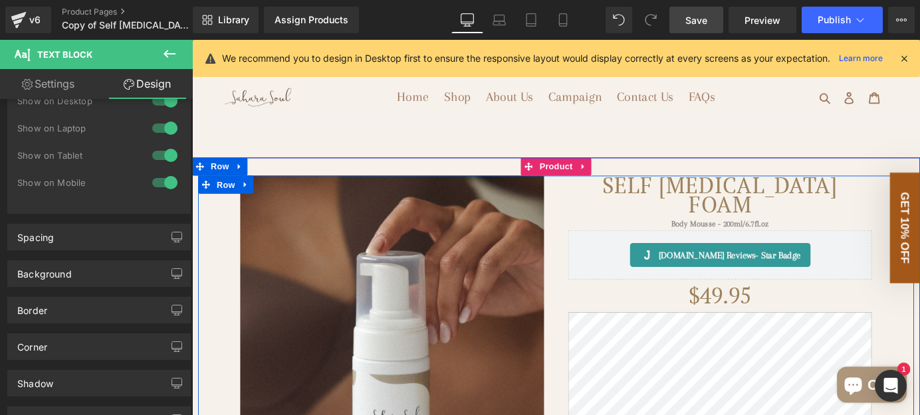
click at [722, 245] on span "Body Mousse - 200ml/6.7fl.oz" at bounding box center [776, 244] width 108 height 10
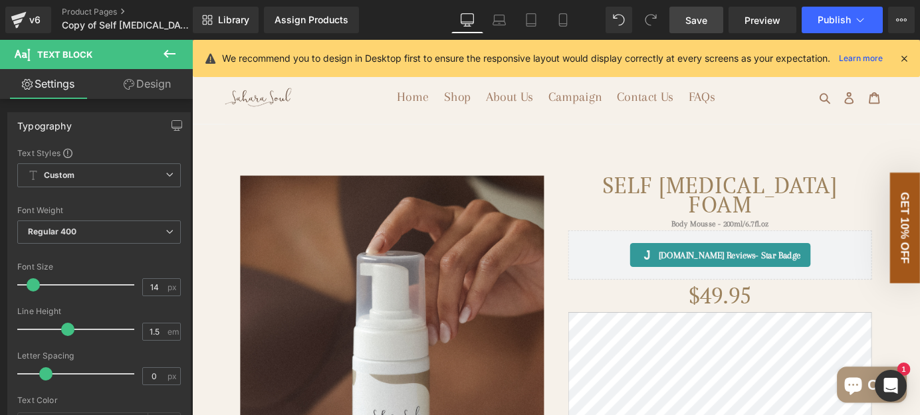
click at [148, 91] on link "Design" at bounding box center [147, 84] width 96 height 30
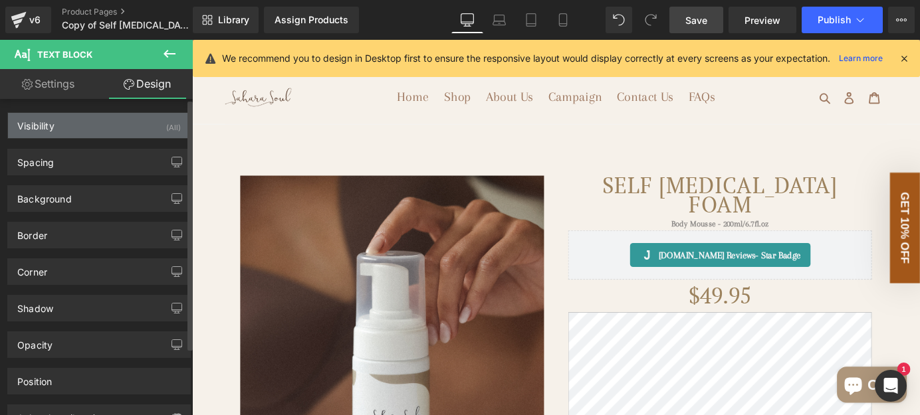
click at [144, 127] on div "Visibility (All)" at bounding box center [99, 125] width 182 height 25
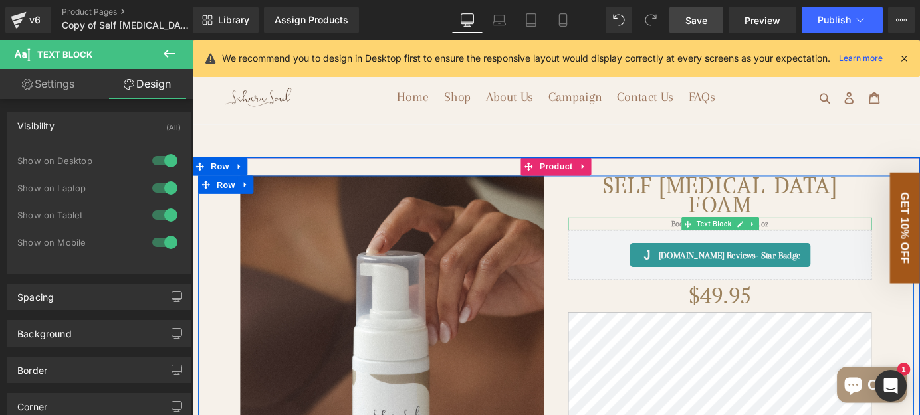
click at [699, 250] on p "Body Mousse - 200ml/6.7fl.oz" at bounding box center [775, 244] width 336 height 14
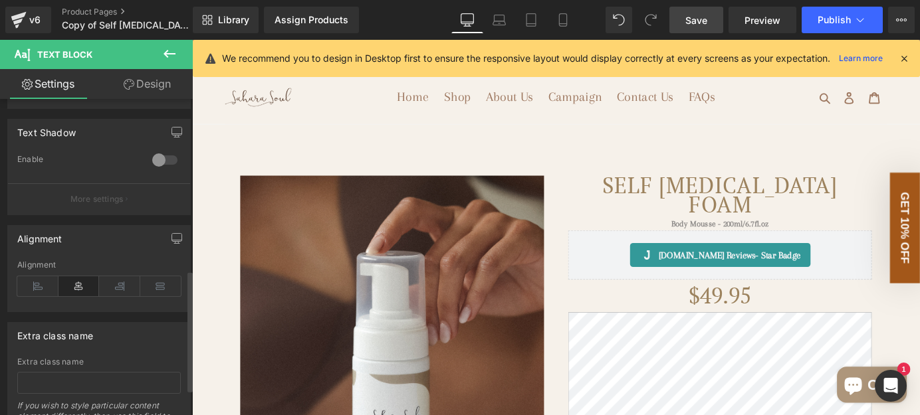
scroll to position [519, 0]
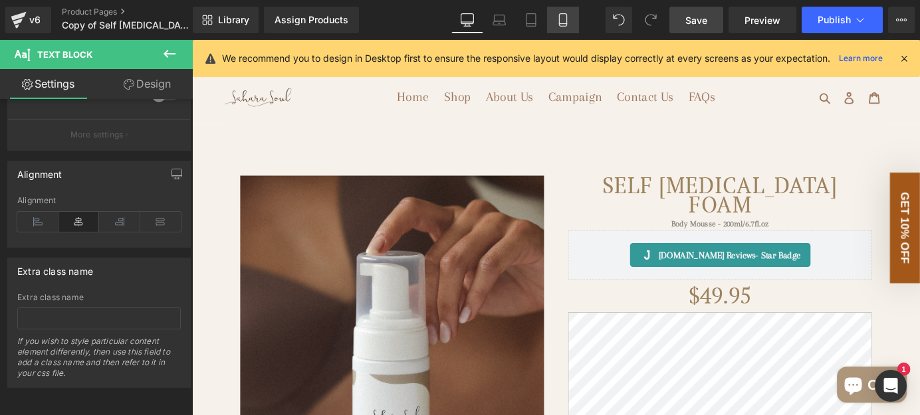
click at [563, 24] on icon at bounding box center [562, 24] width 7 height 0
type input "100"
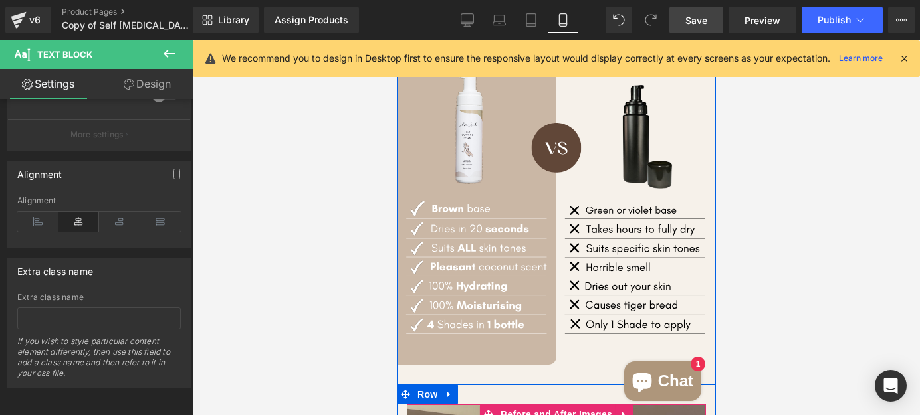
scroll to position [1269, 0]
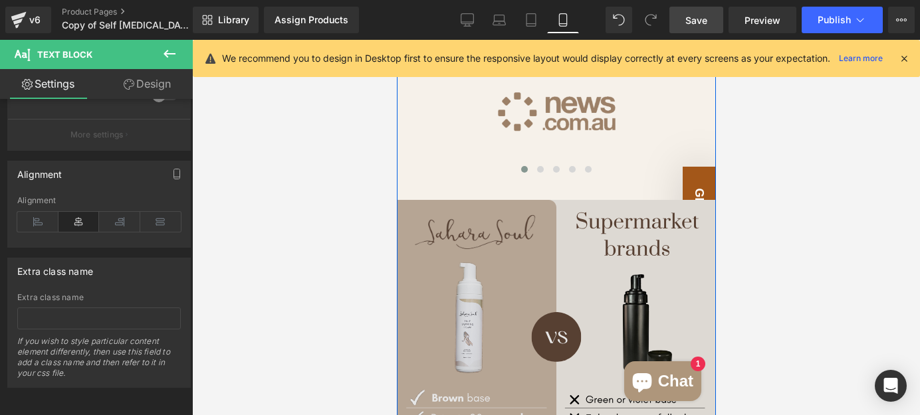
click at [520, 235] on img at bounding box center [555, 377] width 319 height 354
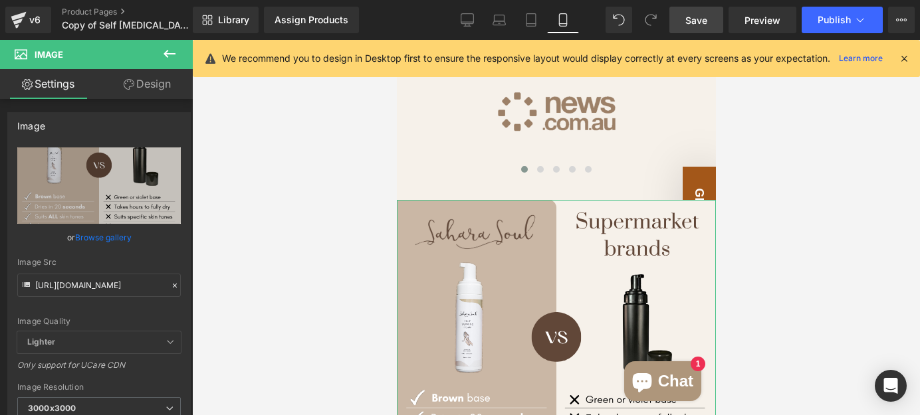
click at [133, 88] on link "Design" at bounding box center [147, 84] width 96 height 30
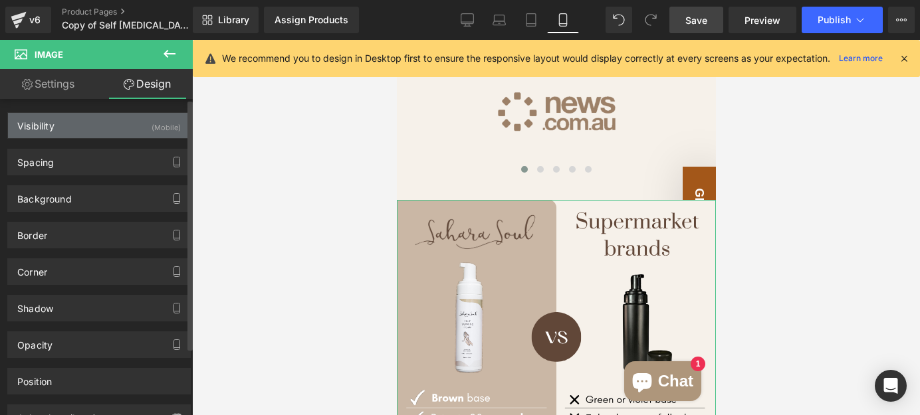
click at [118, 129] on div "Visibility (Mobile)" at bounding box center [99, 125] width 182 height 25
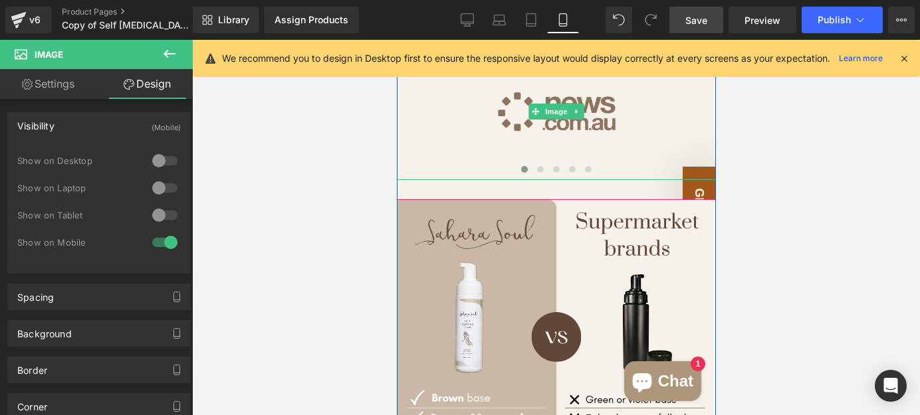
click at [463, 120] on img at bounding box center [555, 111] width 319 height 137
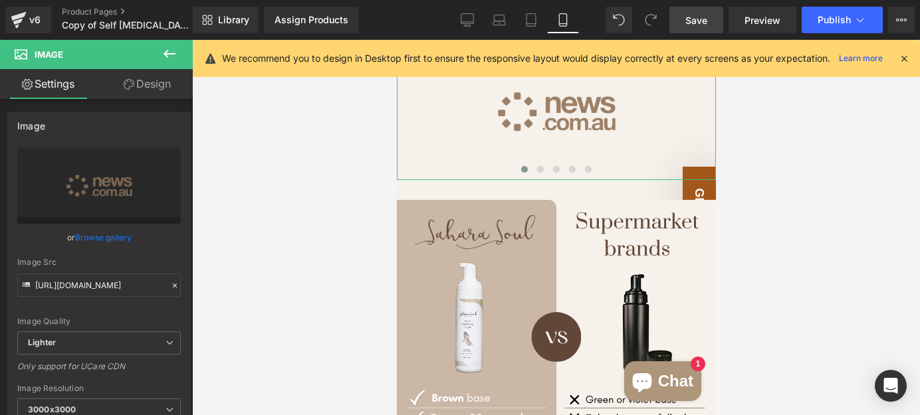
click at [150, 90] on link "Design" at bounding box center [147, 84] width 96 height 30
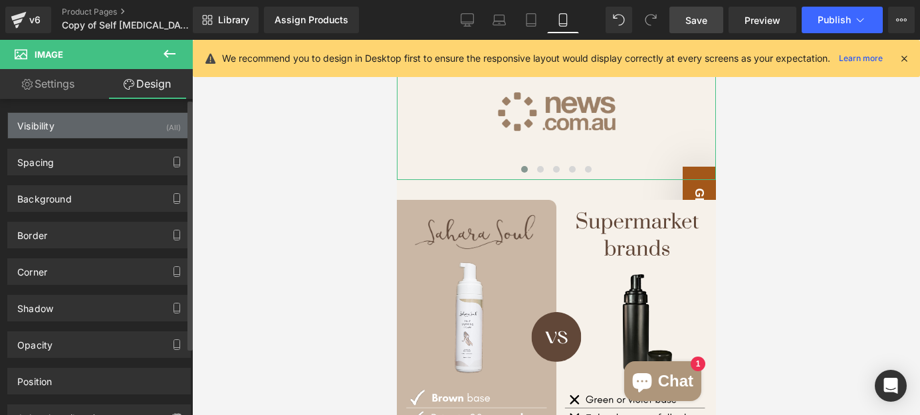
click at [116, 116] on div "Visibility (All)" at bounding box center [99, 125] width 182 height 25
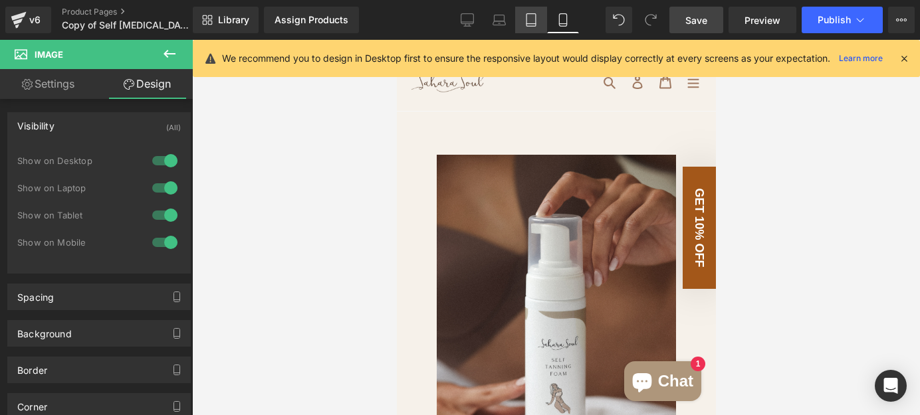
scroll to position [0, 0]
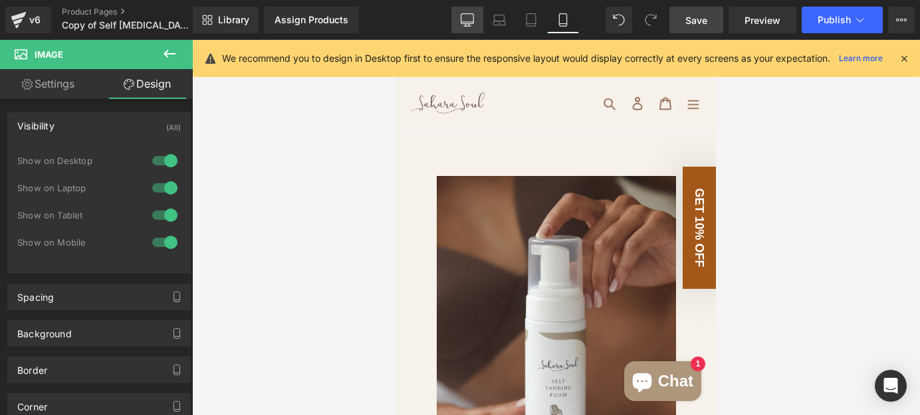
click at [473, 19] on icon at bounding box center [467, 19] width 13 height 13
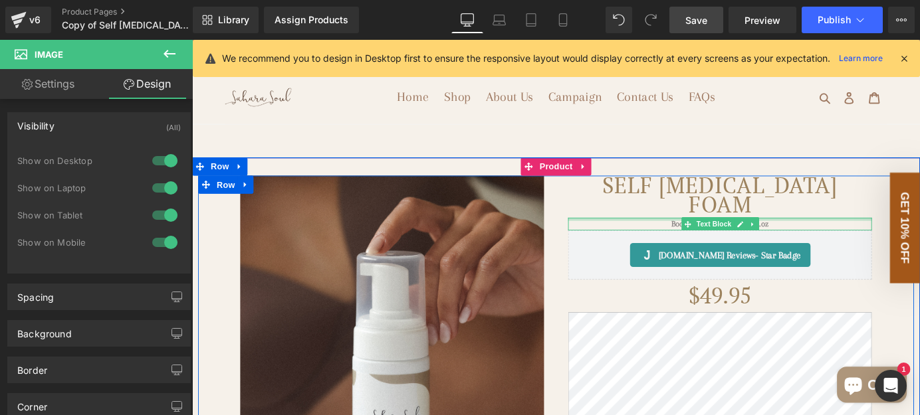
click at [694, 240] on div at bounding box center [775, 238] width 336 height 3
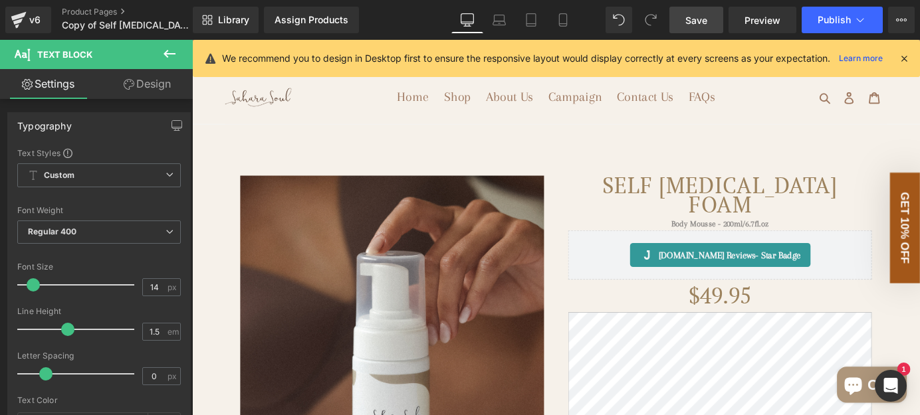
click at [152, 80] on link "Design" at bounding box center [147, 84] width 96 height 30
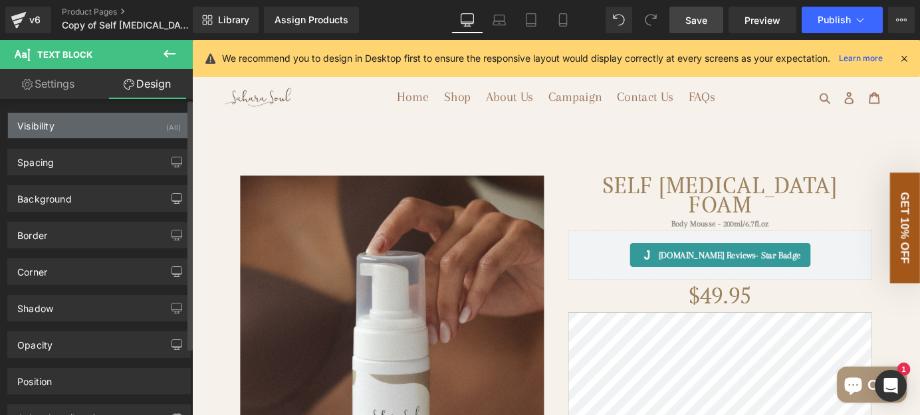
click at [112, 130] on div "Visibility (All)" at bounding box center [99, 125] width 182 height 25
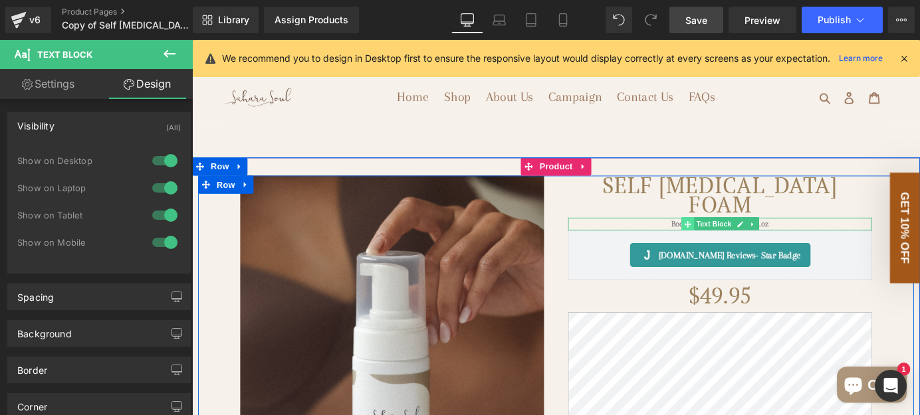
click at [732, 249] on span at bounding box center [739, 244] width 14 height 16
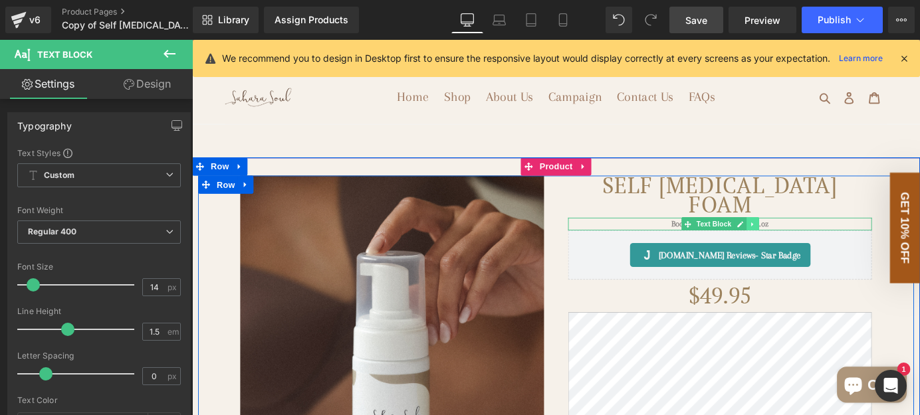
click at [807, 243] on icon at bounding box center [810, 244] width 7 height 8
click at [800, 244] on icon at bounding box center [803, 243] width 7 height 7
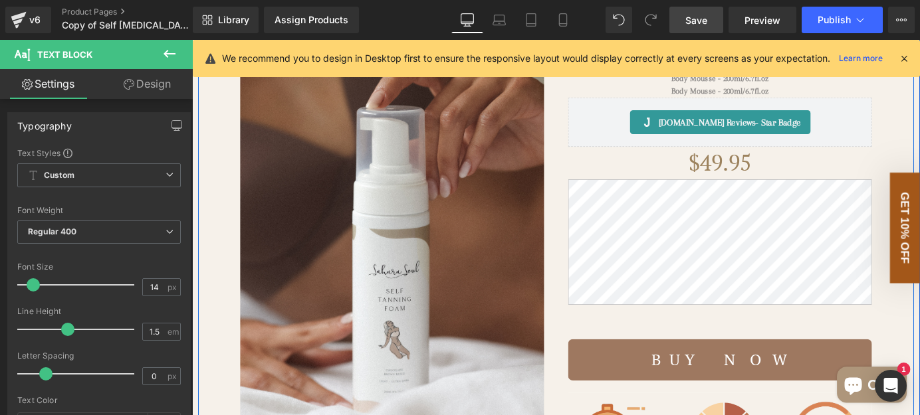
scroll to position [101, 0]
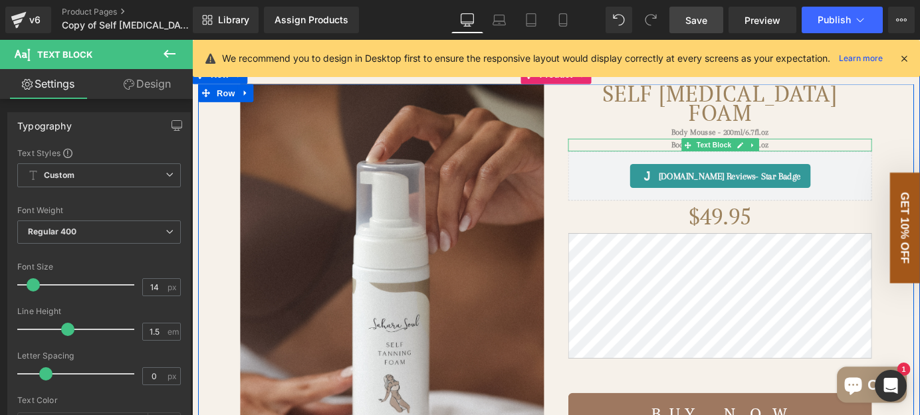
click at [696, 159] on p "Body Mousse - 200ml/6.7fl.oz" at bounding box center [775, 157] width 336 height 14
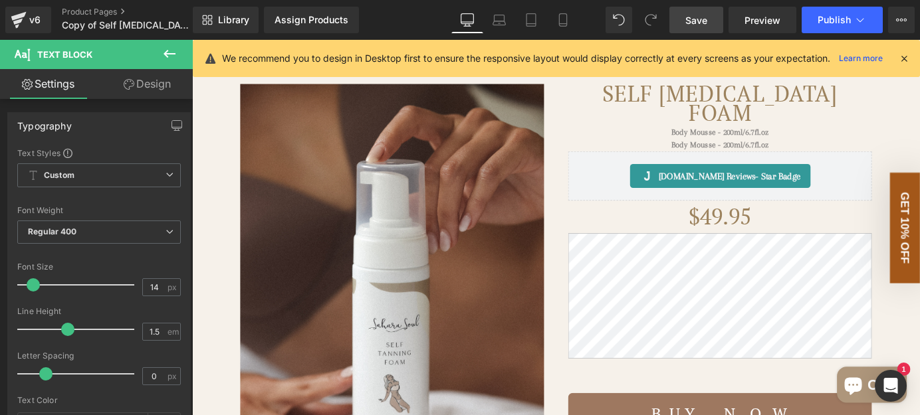
click at [154, 79] on link "Design" at bounding box center [147, 84] width 96 height 30
click at [0, 0] on div "Visibility" at bounding box center [0, 0] width 0 height 0
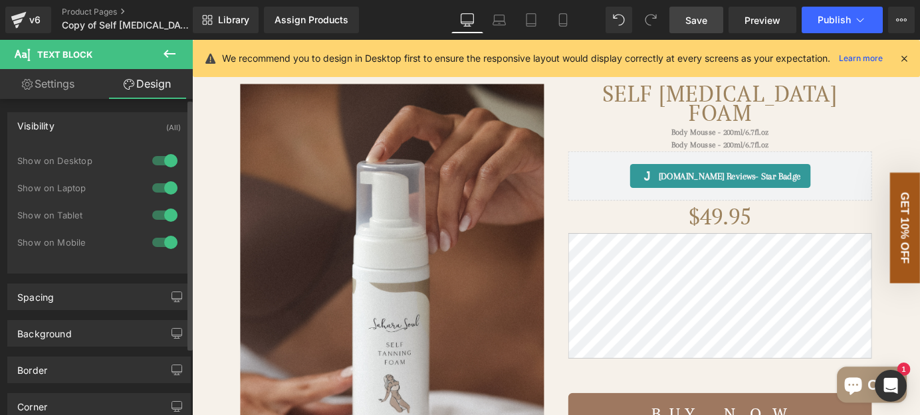
click at [166, 215] on div at bounding box center [165, 215] width 32 height 21
click at [166, 189] on div at bounding box center [165, 187] width 32 height 21
click at [166, 161] on div at bounding box center [165, 160] width 32 height 21
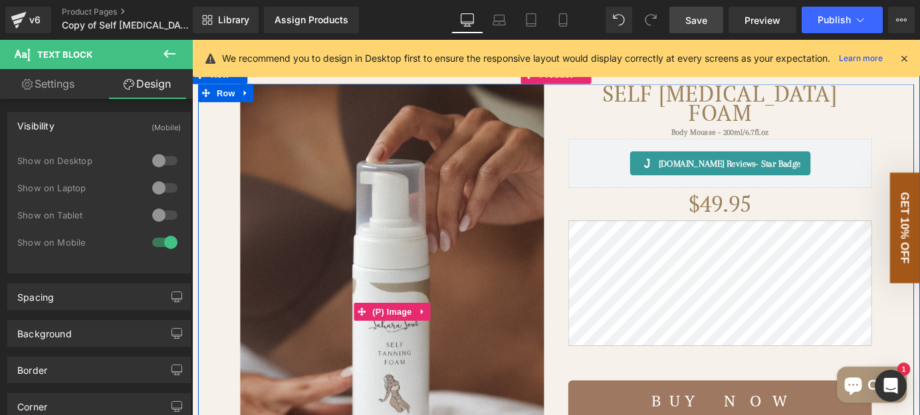
click at [572, 184] on img at bounding box center [413, 341] width 336 height 504
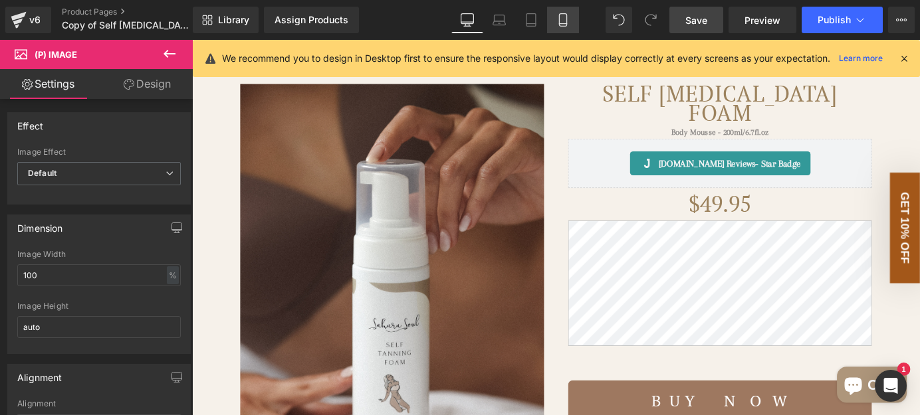
click at [567, 23] on icon at bounding box center [562, 19] width 13 height 13
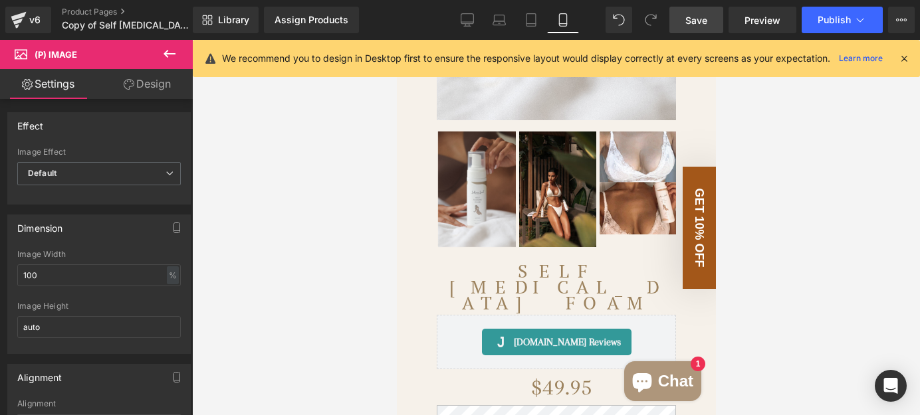
scroll to position [544, 0]
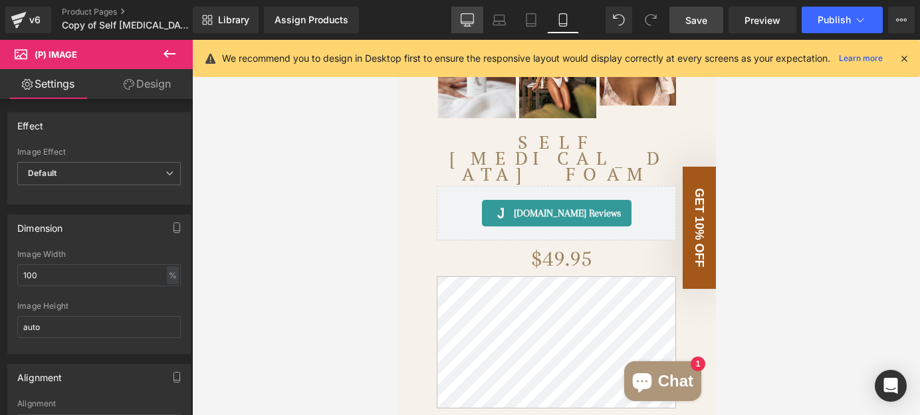
click at [471, 13] on icon at bounding box center [467, 19] width 13 height 13
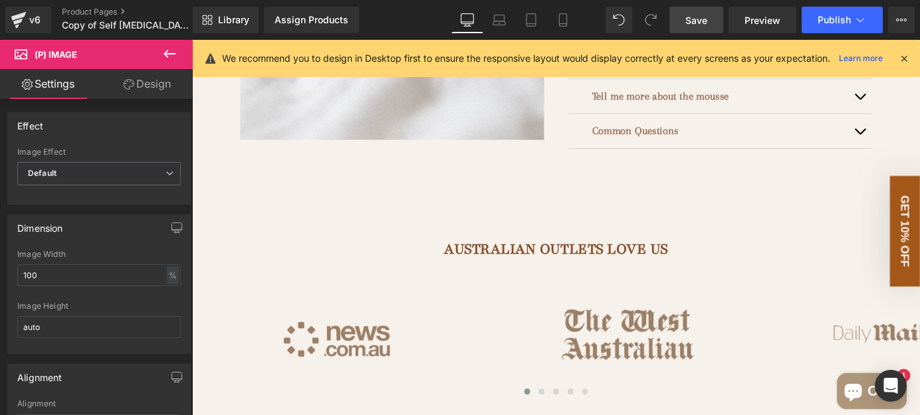
scroll to position [48, 0]
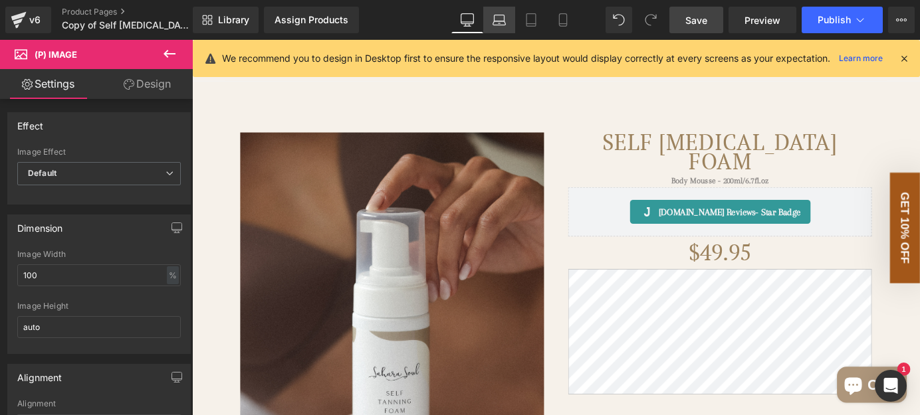
click at [502, 26] on icon at bounding box center [498, 19] width 13 height 13
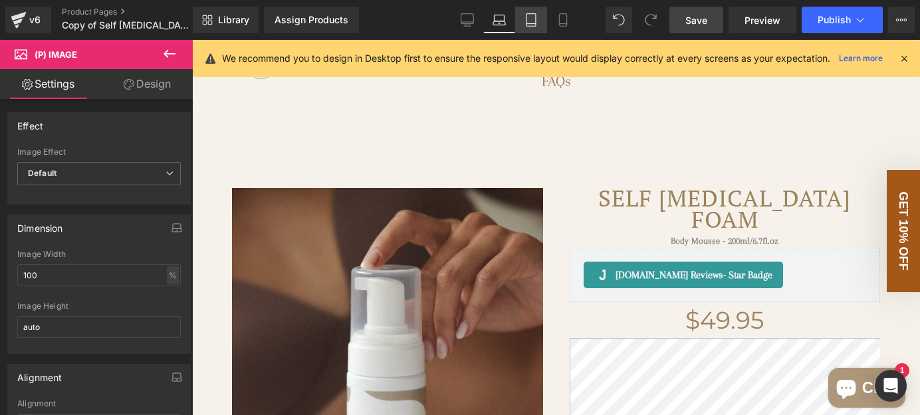
scroll to position [68, 0]
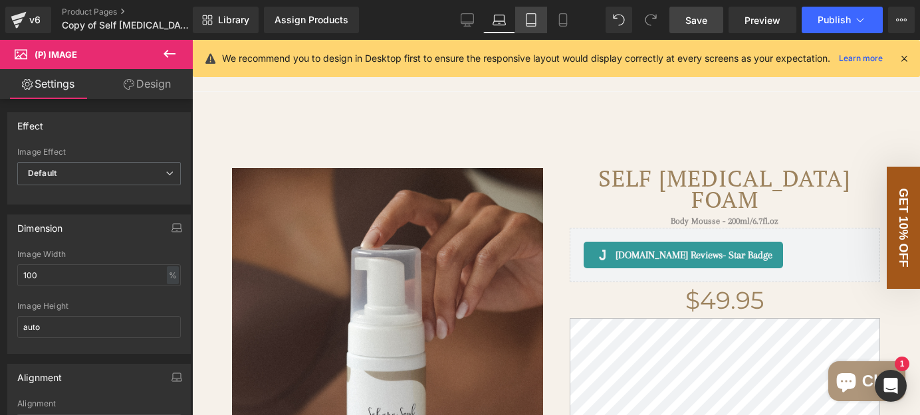
click at [527, 24] on icon at bounding box center [530, 24] width 9 height 0
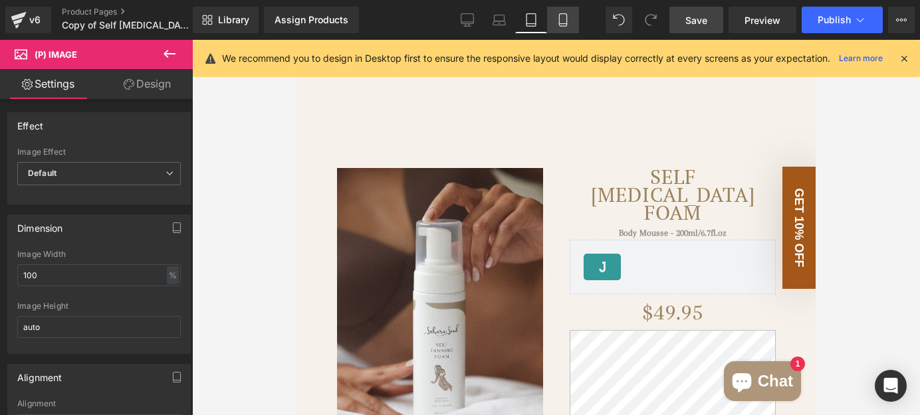
click at [556, 21] on icon at bounding box center [562, 19] width 13 height 13
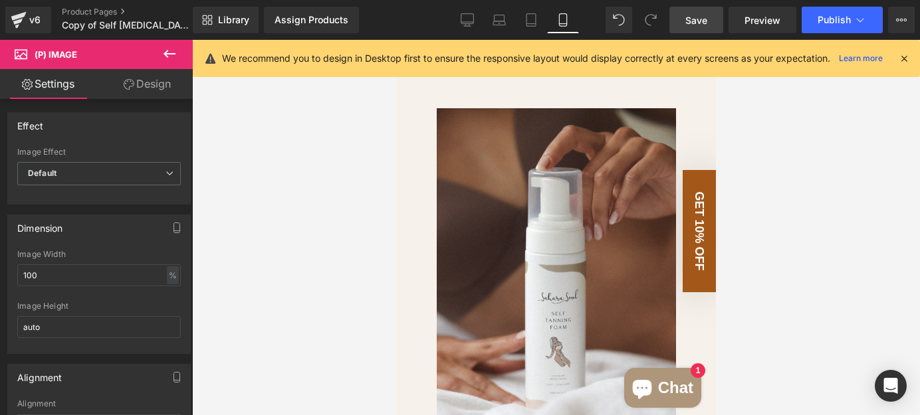
scroll to position [0, 0]
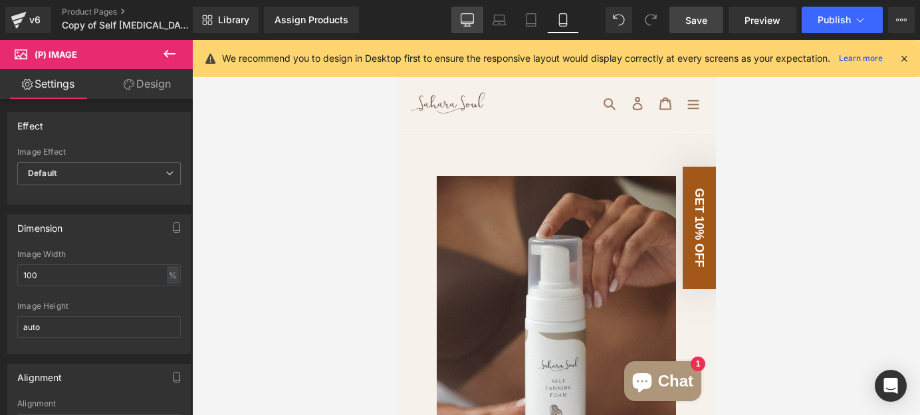
click at [474, 18] on icon at bounding box center [467, 19] width 13 height 10
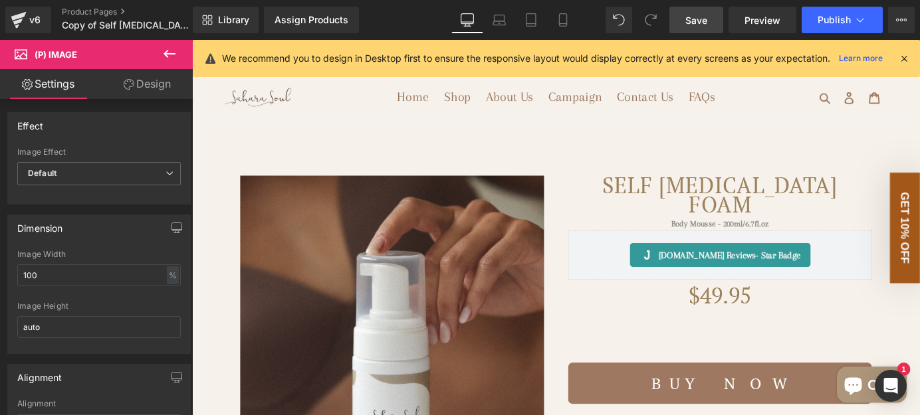
scroll to position [48, 0]
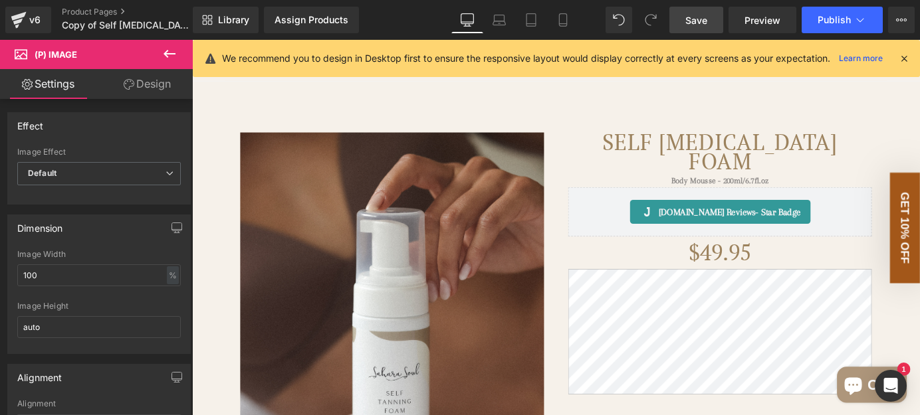
click at [692, 25] on span "Save" at bounding box center [696, 20] width 22 height 14
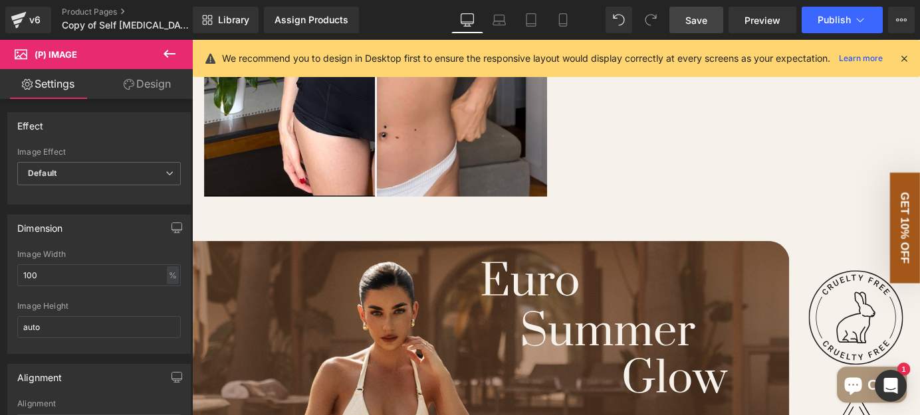
scroll to position [1631, 0]
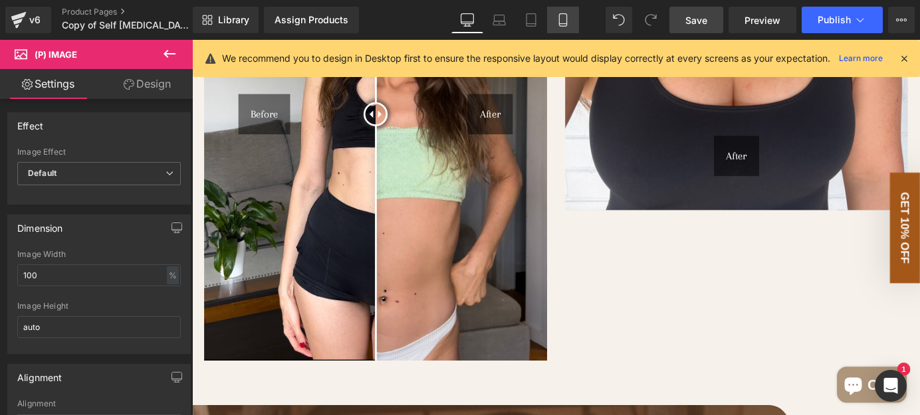
click at [562, 12] on link "Mobile" at bounding box center [563, 20] width 32 height 27
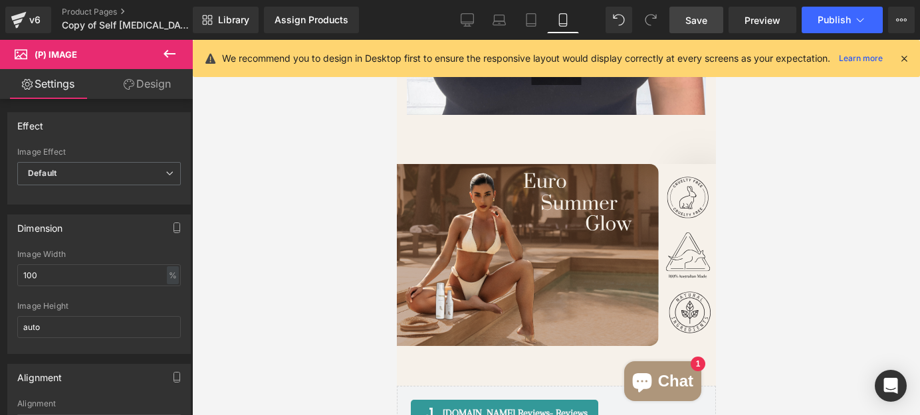
scroll to position [2537, 0]
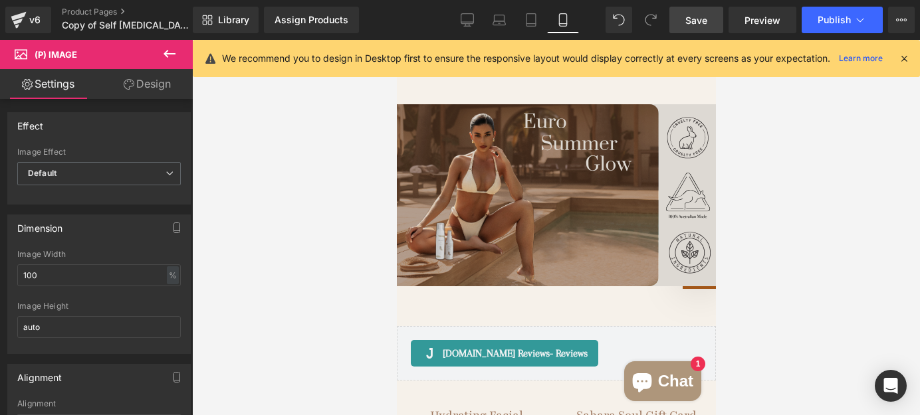
click at [546, 205] on img at bounding box center [555, 195] width 319 height 182
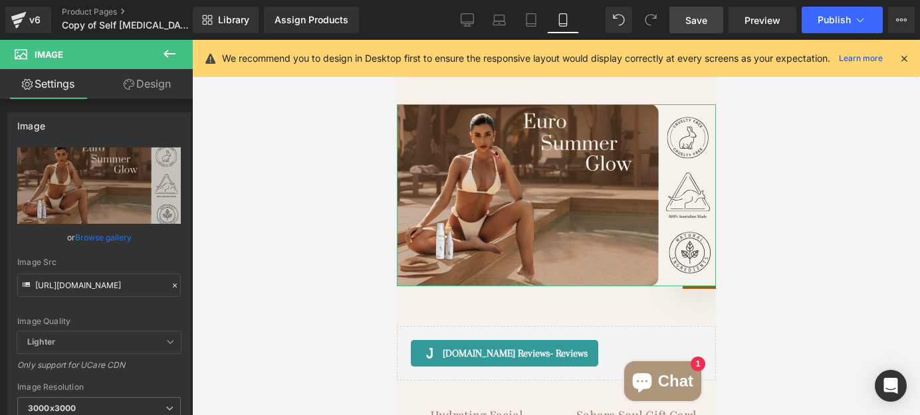
click at [144, 85] on link "Design" at bounding box center [147, 84] width 96 height 30
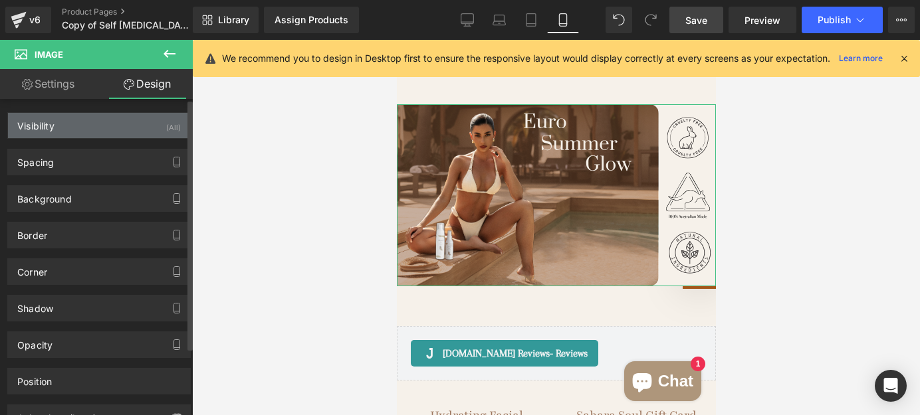
click at [108, 128] on div "Visibility (All)" at bounding box center [99, 125] width 182 height 25
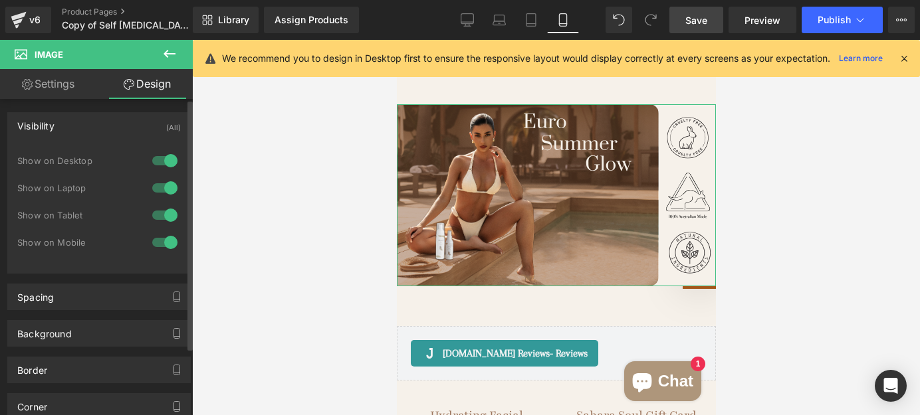
click at [169, 215] on div at bounding box center [165, 215] width 32 height 21
drag, startPoint x: 166, startPoint y: 188, endPoint x: 165, endPoint y: 177, distance: 10.7
click at [166, 187] on div at bounding box center [165, 187] width 32 height 21
click at [163, 160] on div at bounding box center [165, 160] width 32 height 21
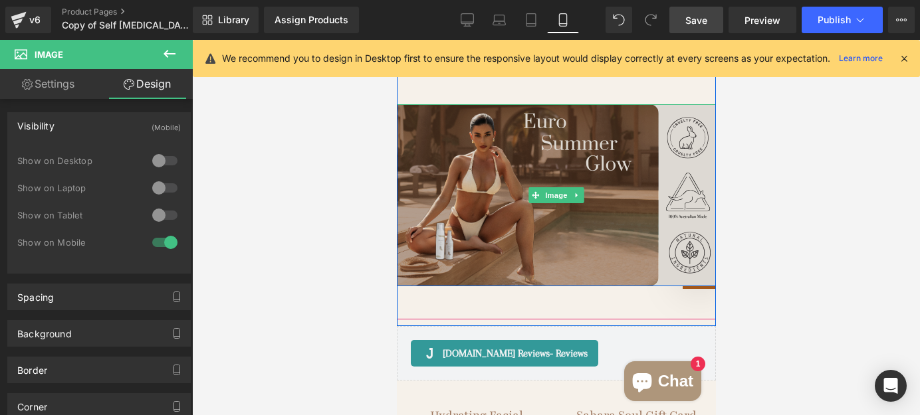
click at [486, 170] on img at bounding box center [555, 195] width 319 height 182
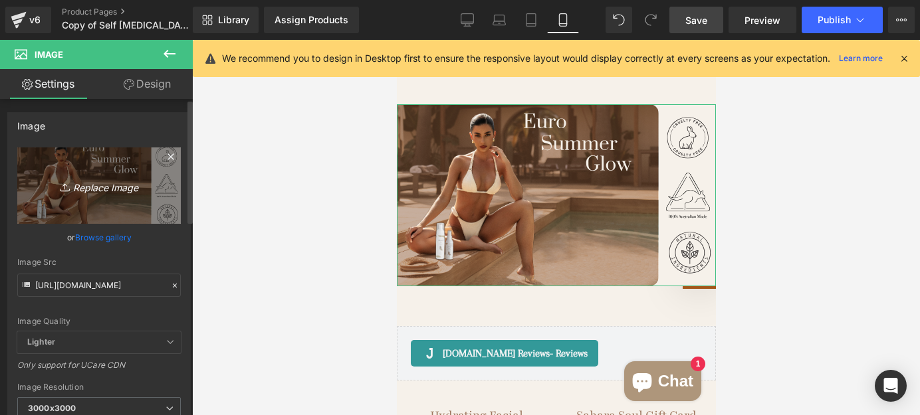
click at [90, 187] on icon "Replace Image" at bounding box center [99, 185] width 106 height 17
click at [78, 193] on icon "Replace Image" at bounding box center [99, 185] width 106 height 17
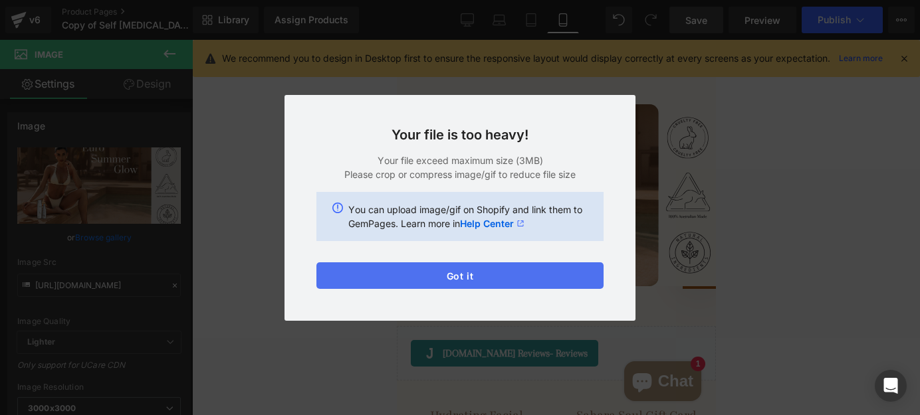
click at [480, 278] on button "Got it" at bounding box center [459, 275] width 287 height 27
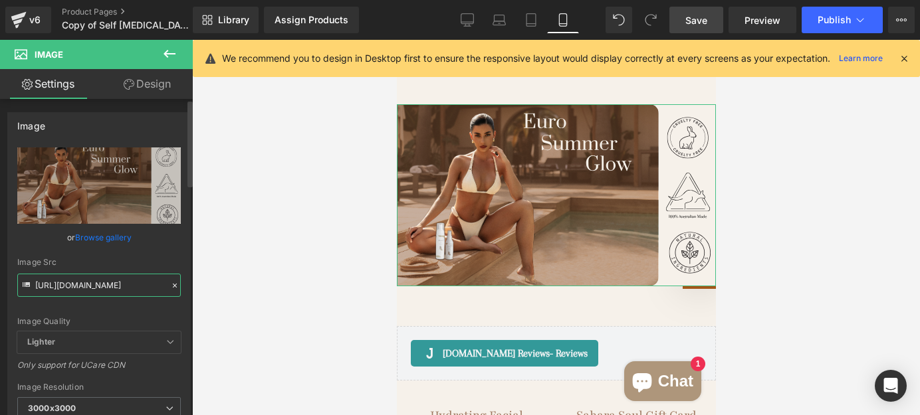
click at [100, 283] on input "https://cdn.shopify.com/s/files/1/0560/2669/3832/files/Untitled_design_4.svg?v=…" at bounding box center [98, 285] width 163 height 23
paste input "Supermarket_brands_1.svg?v=1757327440"
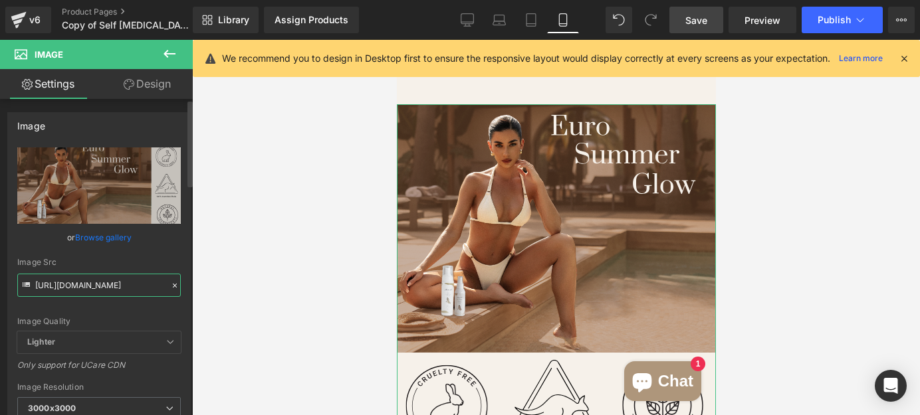
type input "https://cdn.shopify.com/s/files/1/0560/2669/3832/files/Supermarket_brands_1.svg…"
click at [135, 263] on div "Image Src" at bounding box center [98, 262] width 163 height 9
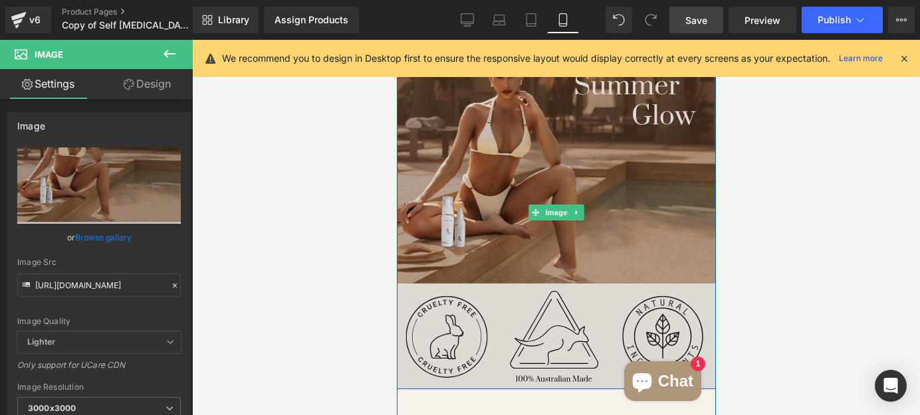
scroll to position [2718, 0]
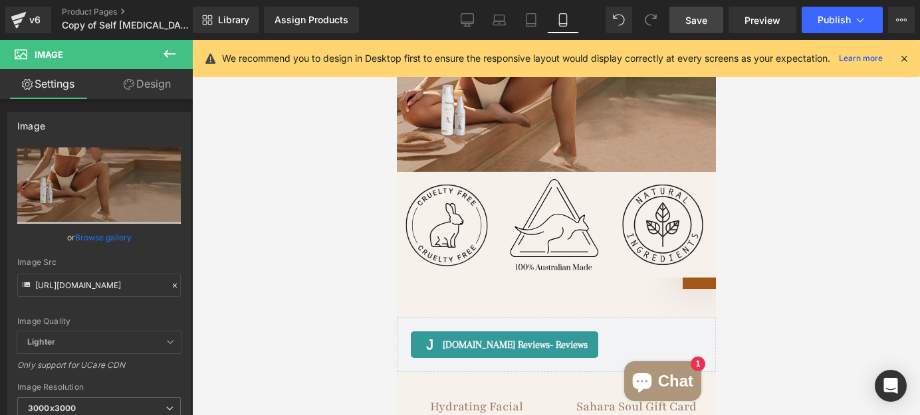
click at [855, 233] on div at bounding box center [556, 227] width 728 height 375
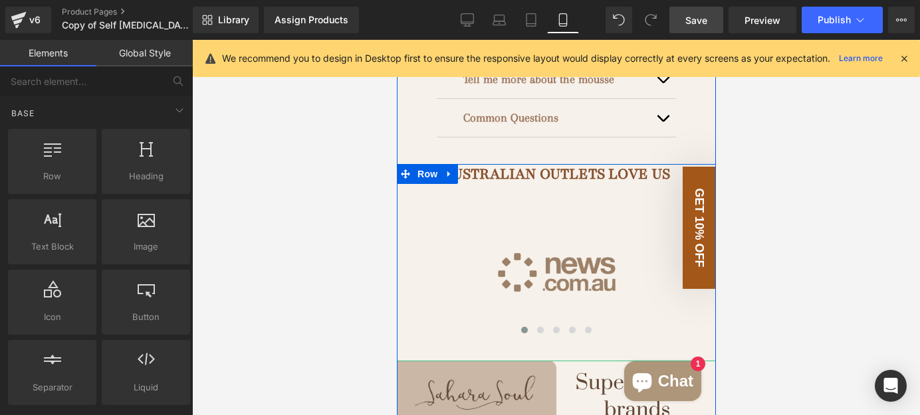
scroll to position [1087, 0]
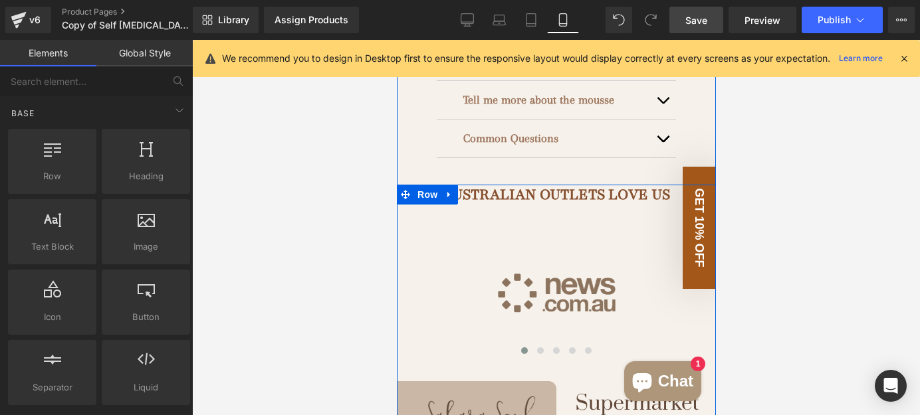
drag, startPoint x: 694, startPoint y: 244, endPoint x: 687, endPoint y: 255, distance: 12.5
click at [694, 244] on img at bounding box center [555, 293] width 319 height 137
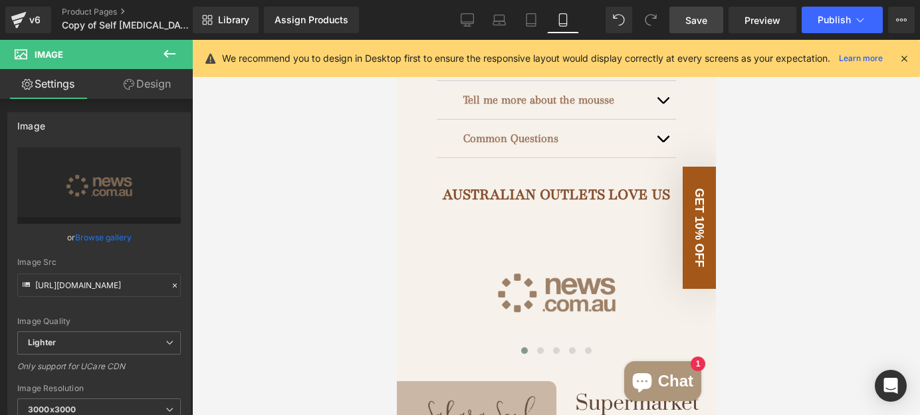
click at [772, 209] on div at bounding box center [556, 227] width 728 height 375
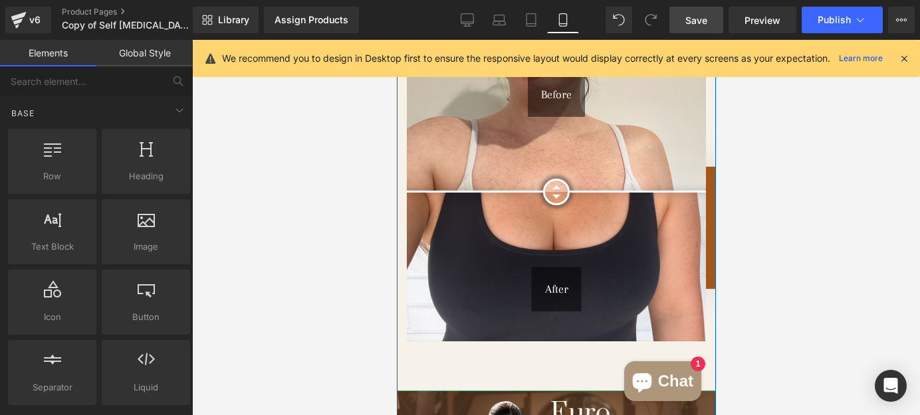
scroll to position [2174, 0]
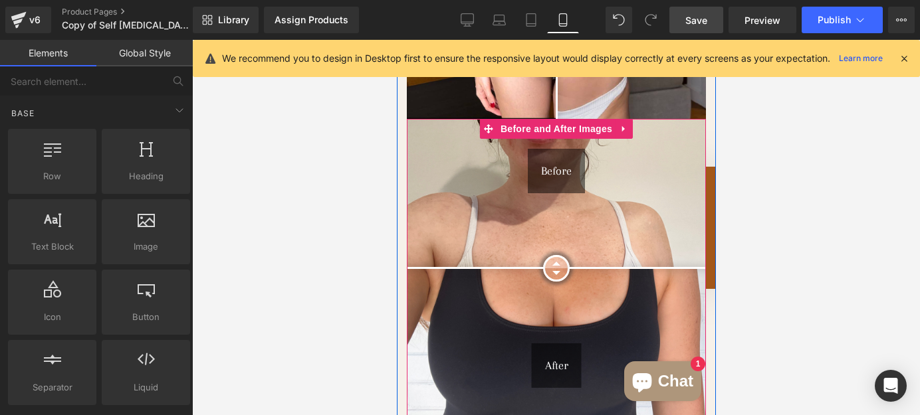
drag, startPoint x: 614, startPoint y: 191, endPoint x: 612, endPoint y: 131, distance: 60.5
click at [614, 191] on img at bounding box center [555, 268] width 299 height 299
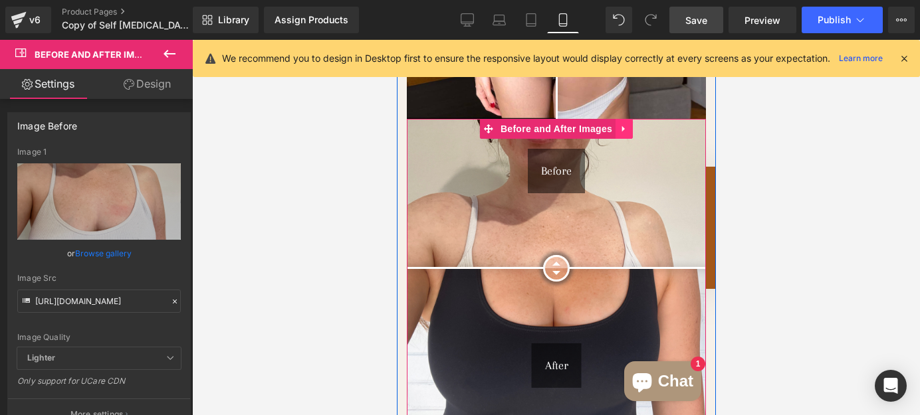
click at [621, 126] on icon at bounding box center [622, 129] width 3 height 6
click at [627, 124] on icon at bounding box center [631, 128] width 9 height 9
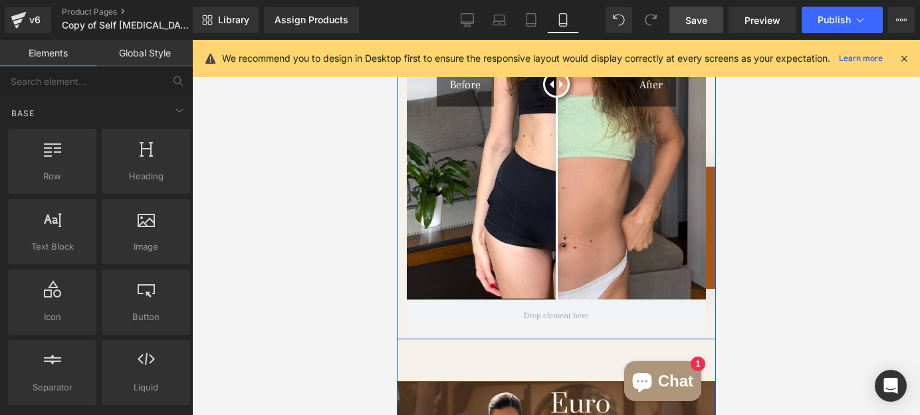
click at [606, 184] on img at bounding box center [555, 109] width 299 height 481
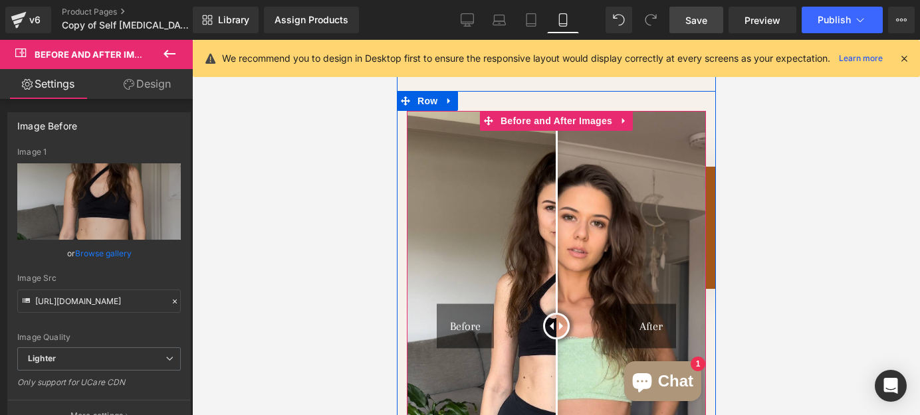
scroll to position [1691, 0]
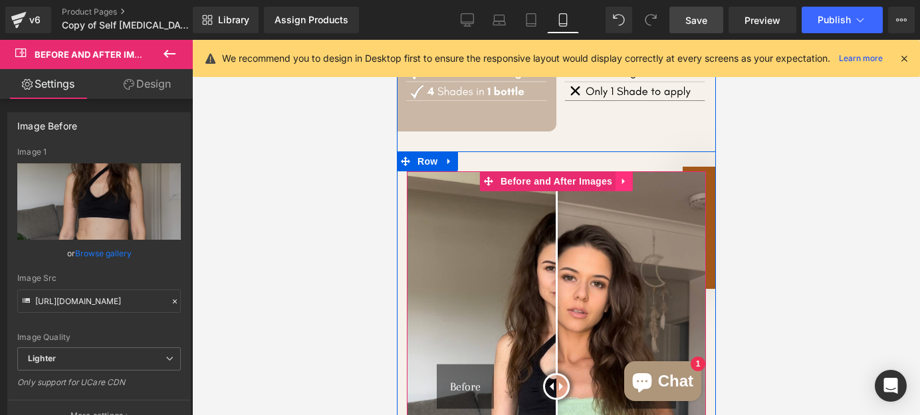
click at [619, 177] on icon at bounding box center [623, 182] width 9 height 10
click at [627, 177] on icon at bounding box center [631, 182] width 9 height 10
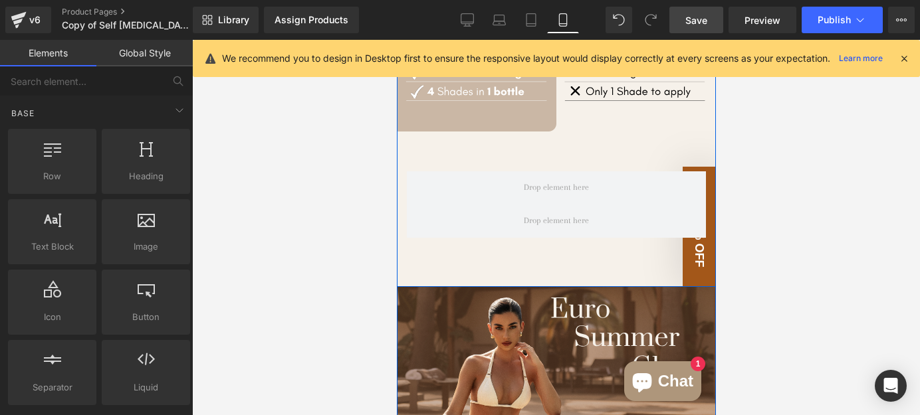
scroll to position [1631, 0]
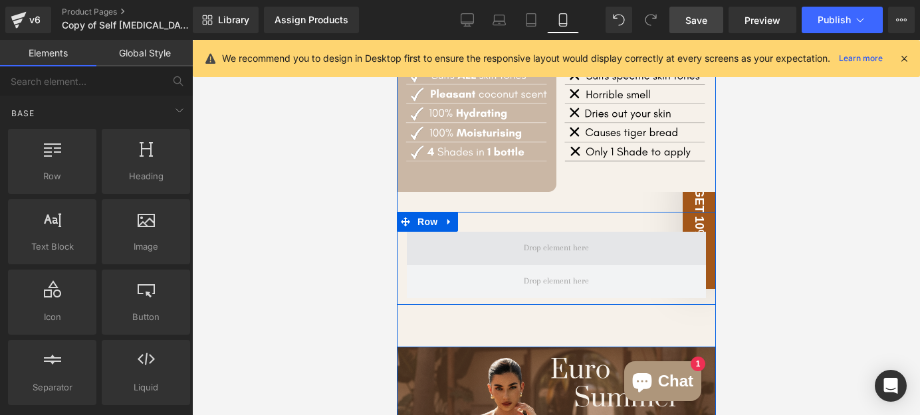
click at [557, 239] on span at bounding box center [555, 249] width 74 height 20
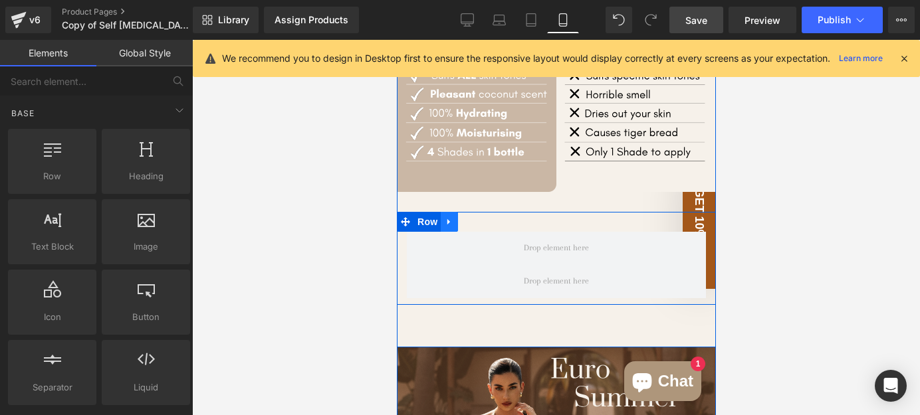
click at [449, 212] on link at bounding box center [448, 222] width 17 height 20
click at [478, 217] on icon at bounding box center [482, 221] width 9 height 9
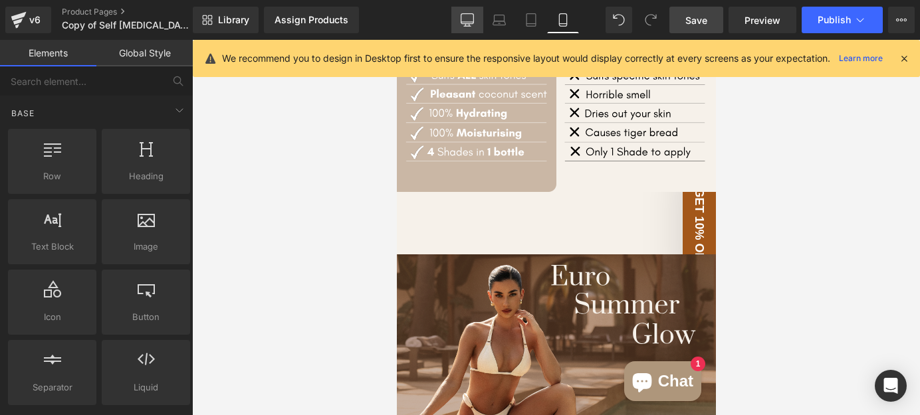
click at [471, 22] on icon at bounding box center [467, 22] width 13 height 0
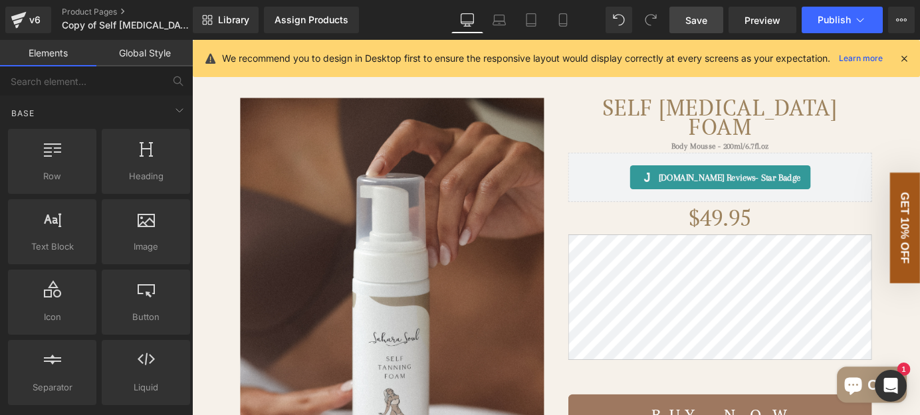
scroll to position [0, 0]
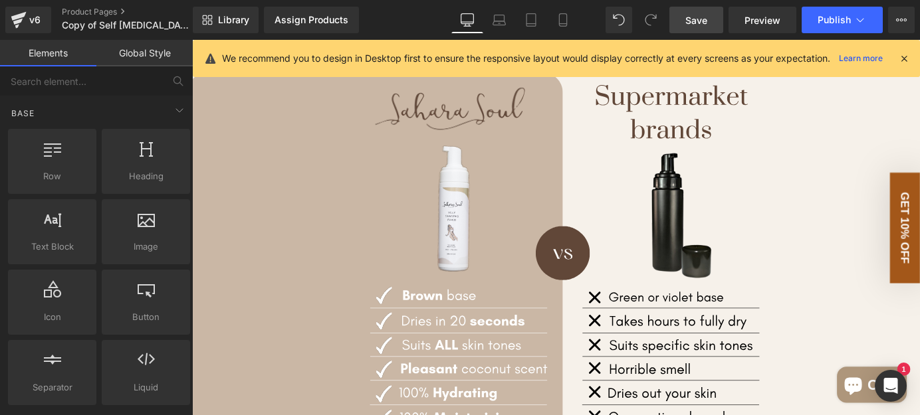
click at [565, 17] on icon at bounding box center [562, 20] width 7 height 13
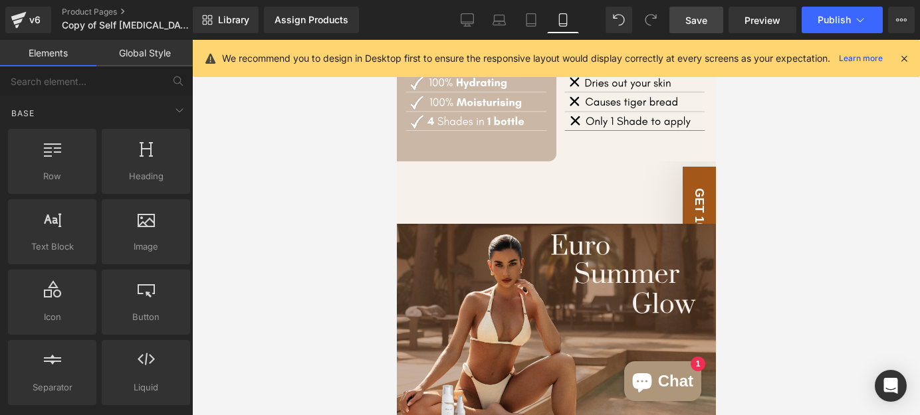
scroll to position [1752, 0]
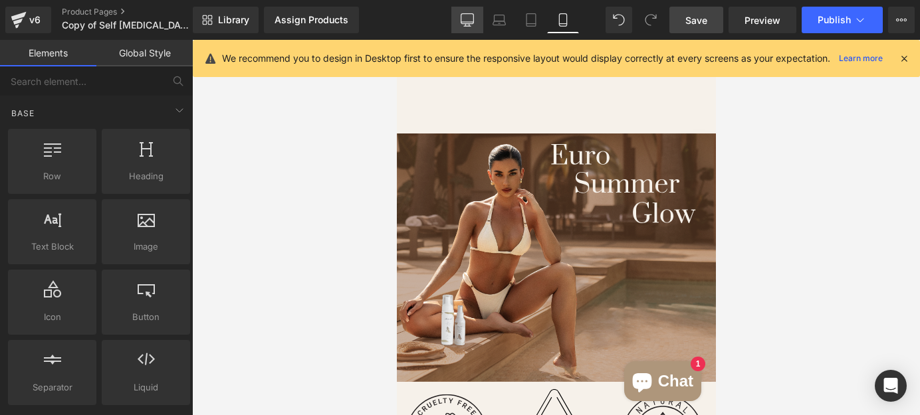
click at [467, 25] on icon at bounding box center [467, 25] width 4 height 3
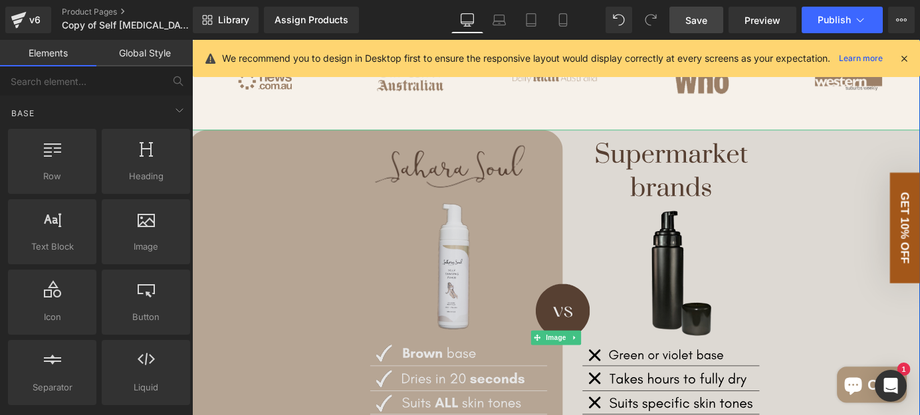
scroll to position [724, 0]
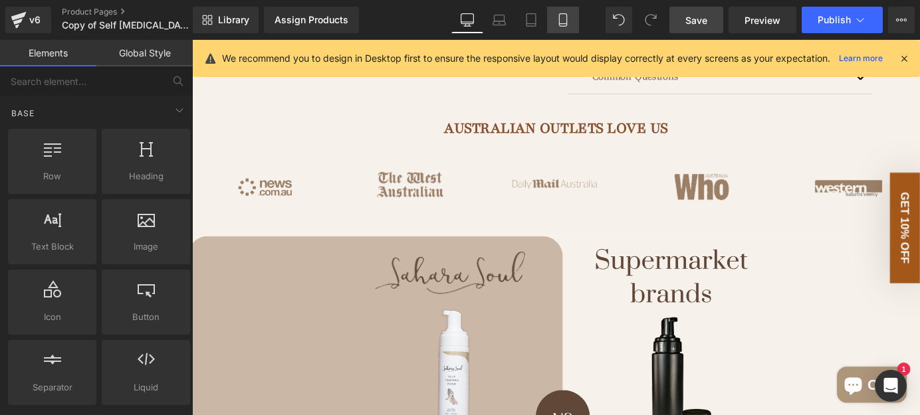
click at [558, 26] on icon at bounding box center [562, 19] width 13 height 13
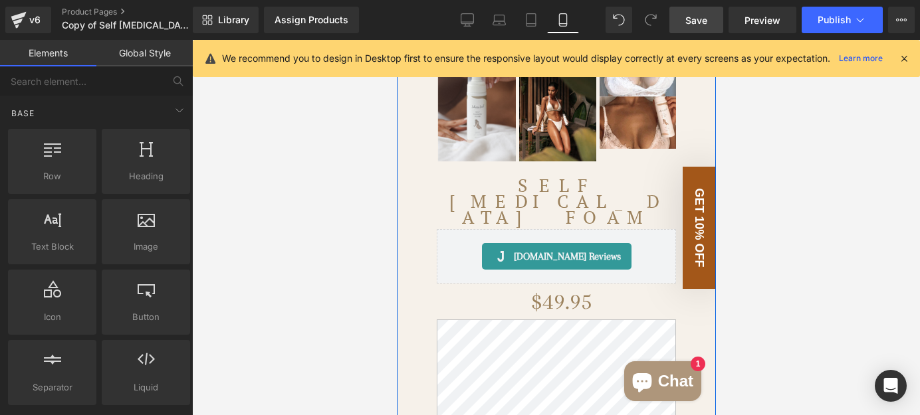
scroll to position [604, 0]
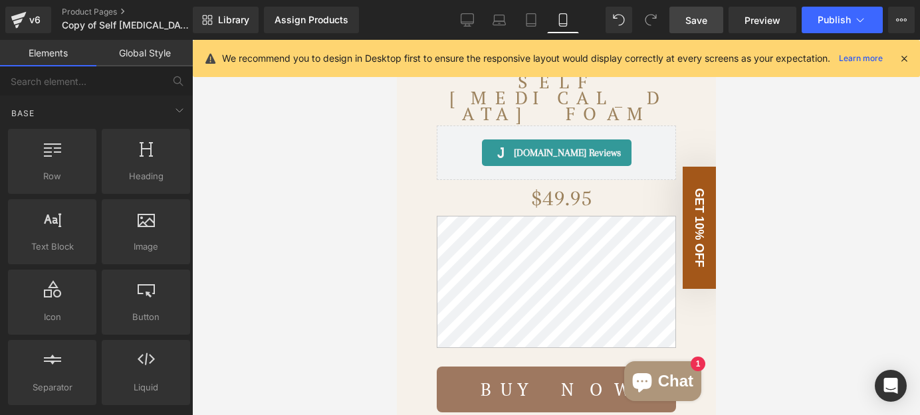
click at [680, 24] on link "Save" at bounding box center [696, 20] width 54 height 27
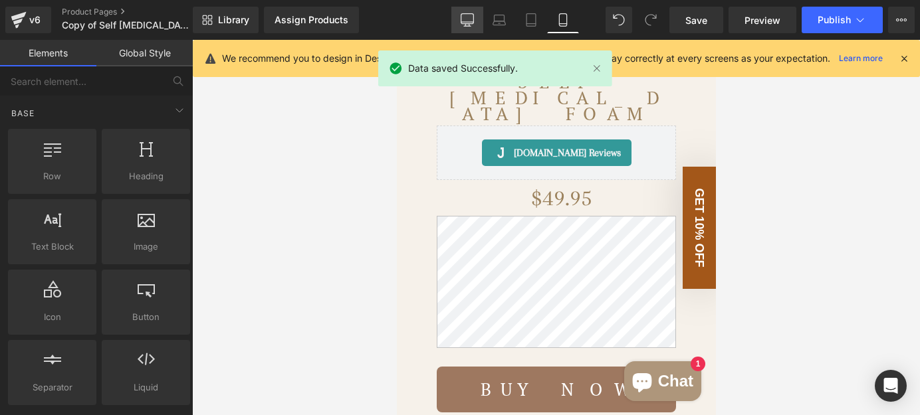
click at [472, 24] on icon at bounding box center [467, 19] width 13 height 13
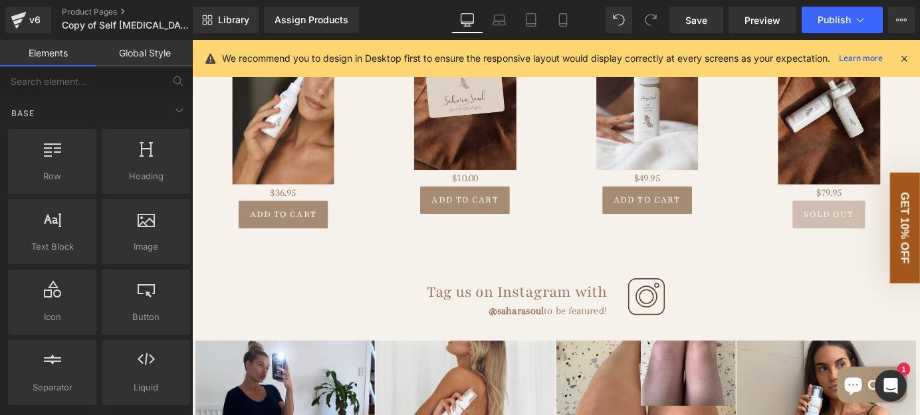
scroll to position [1329, 0]
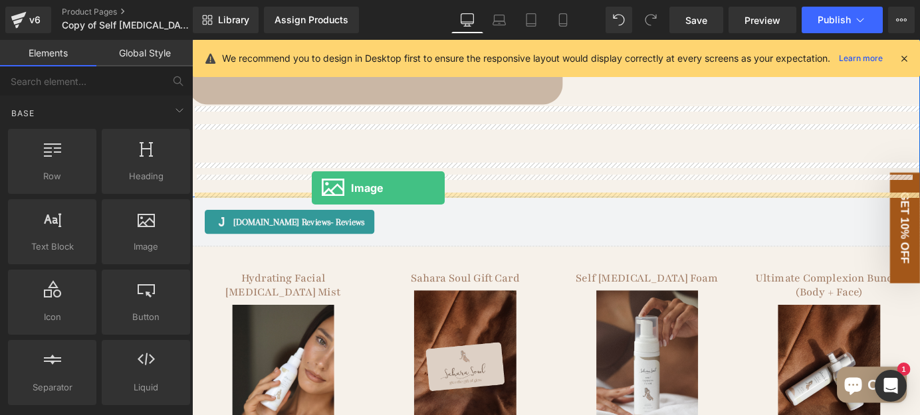
drag, startPoint x: 312, startPoint y: 274, endPoint x: 324, endPoint y: 203, distance: 72.1
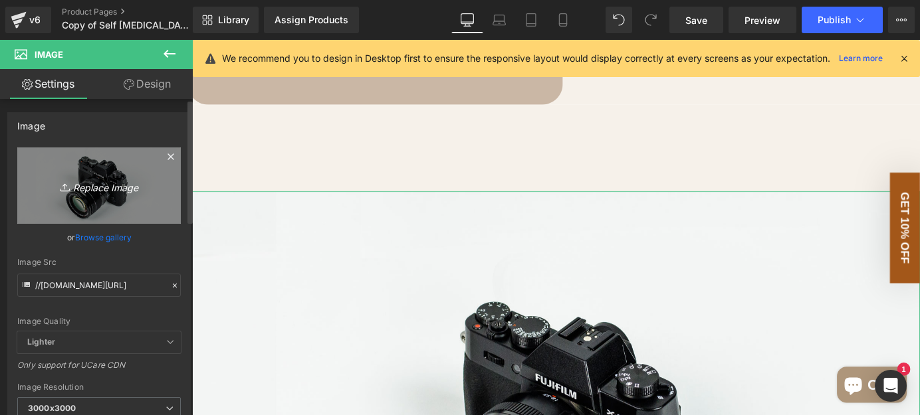
click at [100, 189] on icon "Replace Image" at bounding box center [99, 185] width 106 height 17
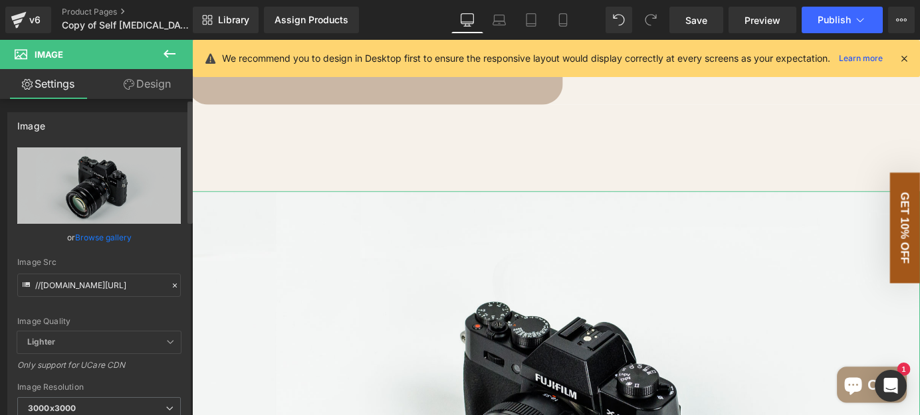
click at [108, 236] on link "Browse gallery" at bounding box center [103, 237] width 56 height 23
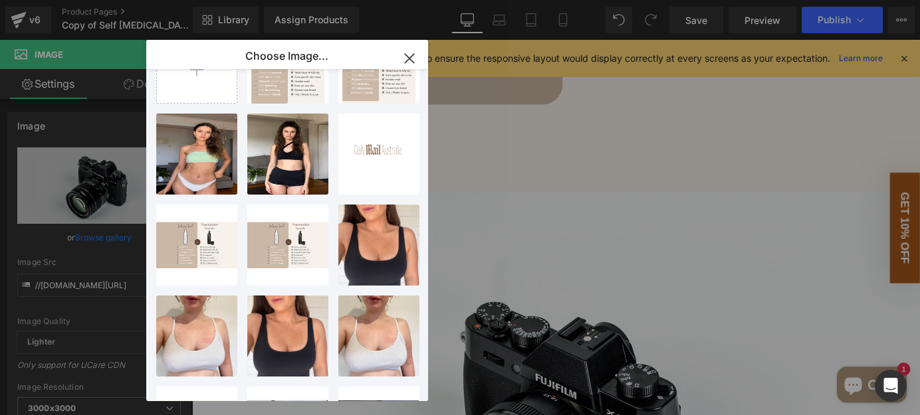
scroll to position [0, 0]
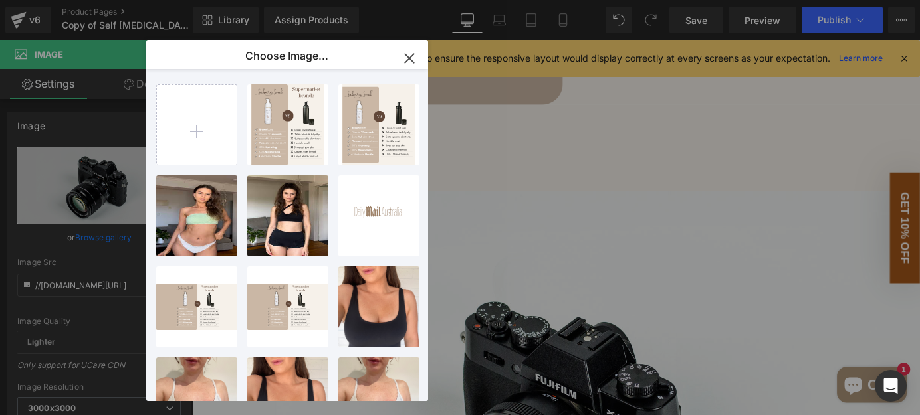
click at [116, 0] on div "Image You are previewing how the will restyle your page. You can not edit Eleme…" at bounding box center [460, 0] width 920 height 0
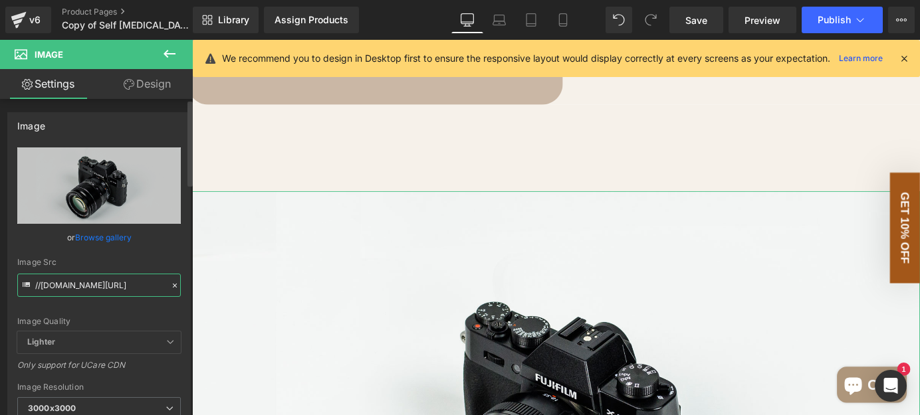
click at [81, 287] on input "//[DOMAIN_NAME][URL]" at bounding box center [98, 285] width 163 height 23
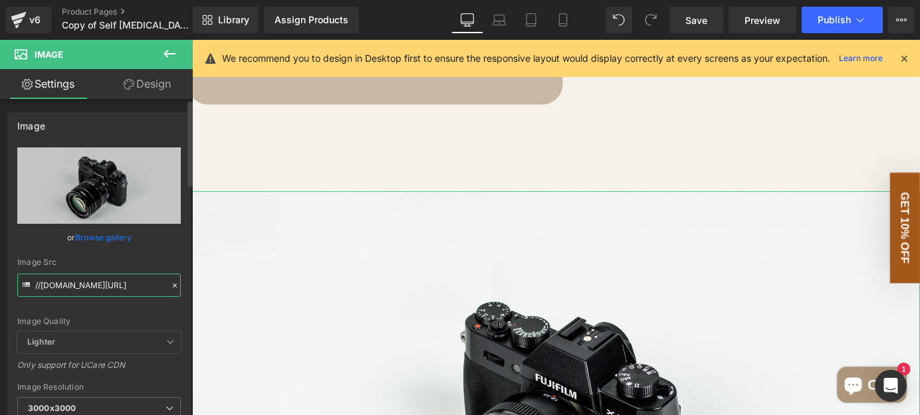
paste input "https://cdn.shopify.com/s/files/1/0560/2669/3832/files/Untitled_design_4.svg?v=…"
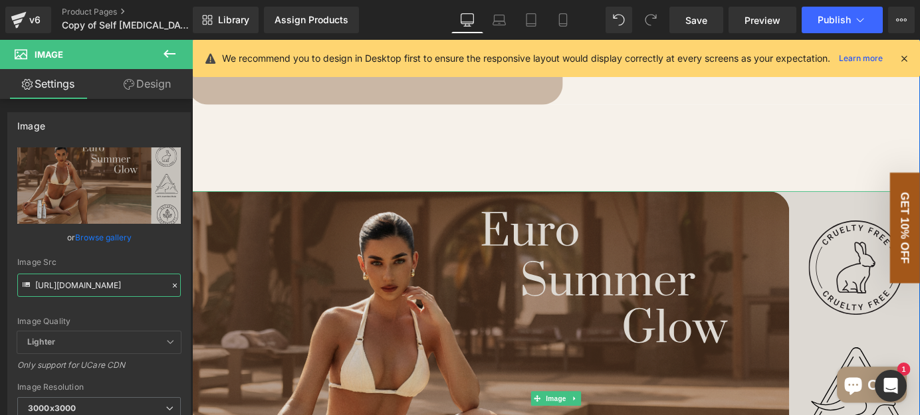
scroll to position [1570, 0]
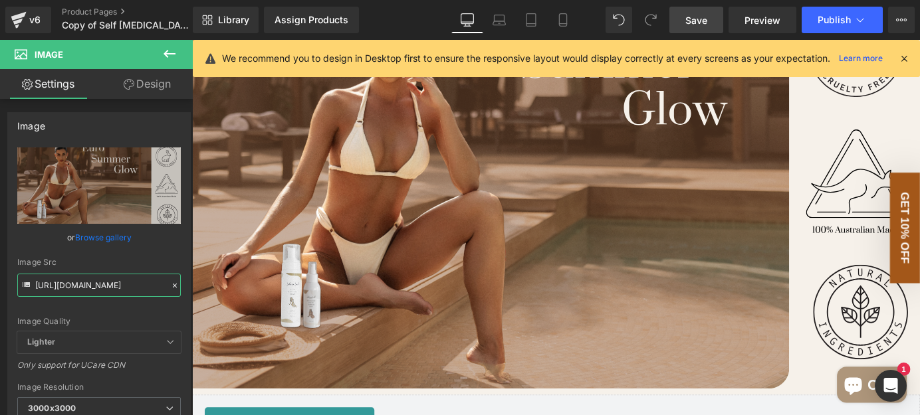
type input "https://cdn.shopify.com/s/files/1/0560/2669/3832/files/Untitled_design_4.svg?v=…"
click at [702, 17] on span "Save" at bounding box center [696, 20] width 22 height 14
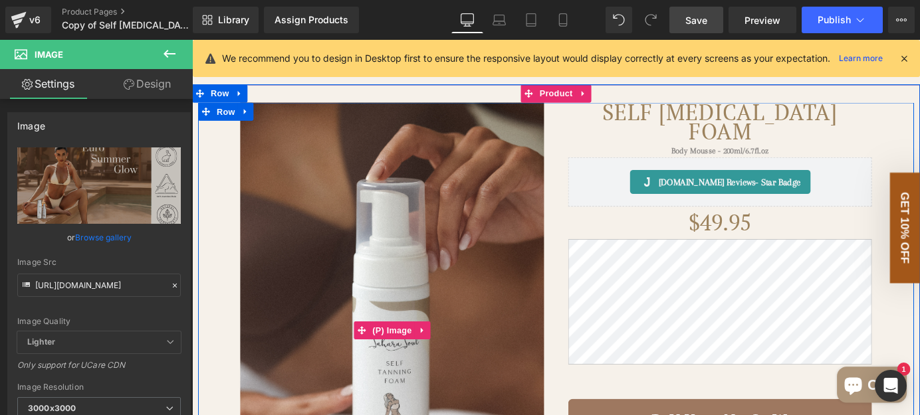
scroll to position [0, 0]
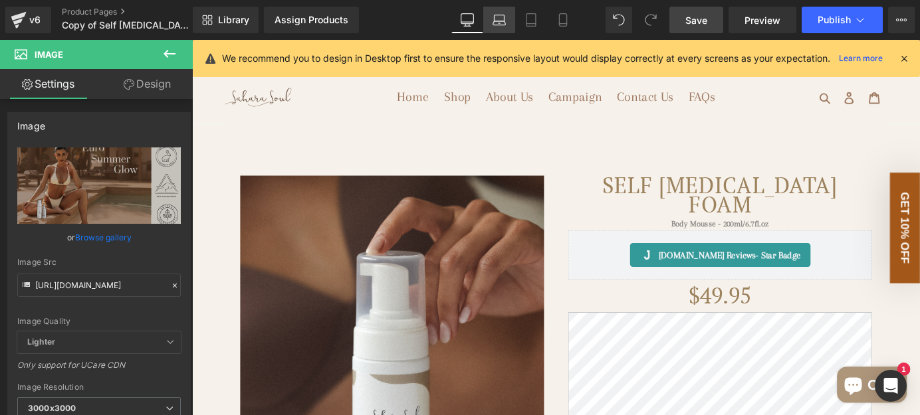
click at [503, 21] on icon at bounding box center [498, 19] width 13 height 13
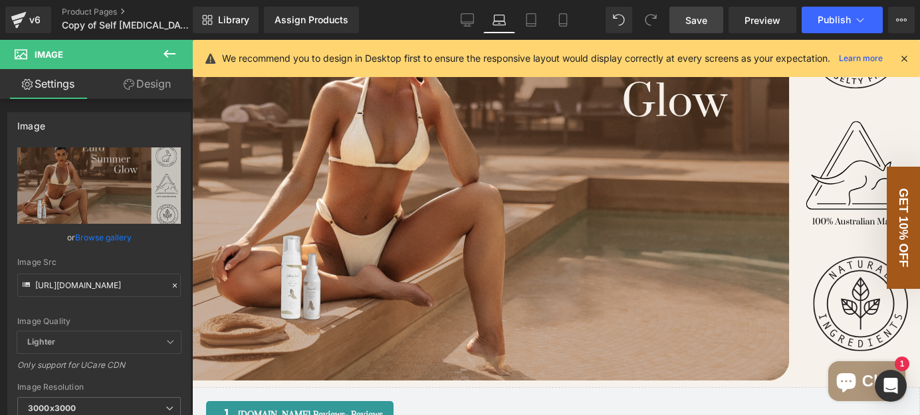
scroll to position [1890, 0]
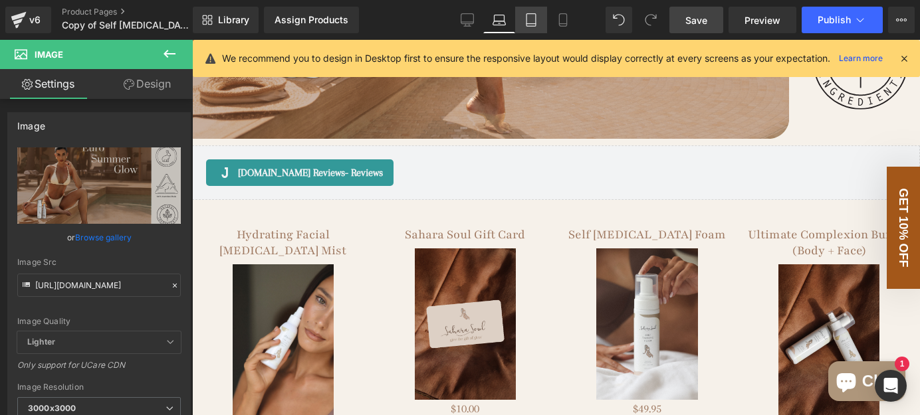
click at [531, 17] on icon at bounding box center [530, 19] width 13 height 13
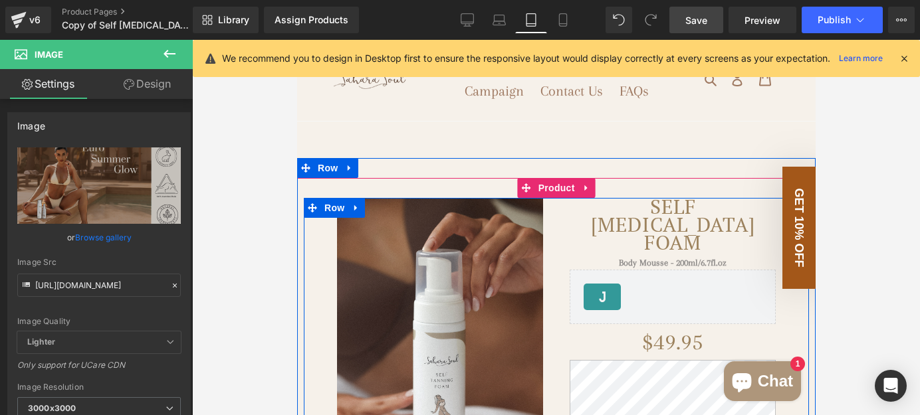
scroll to position [0, 0]
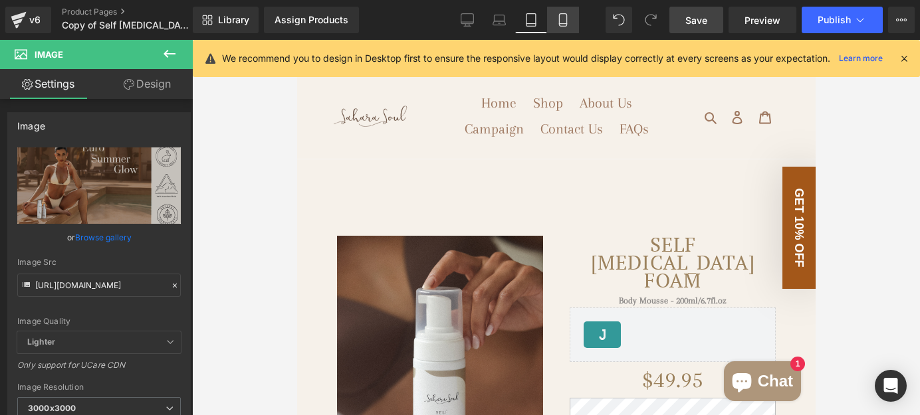
click at [556, 18] on icon at bounding box center [562, 19] width 13 height 13
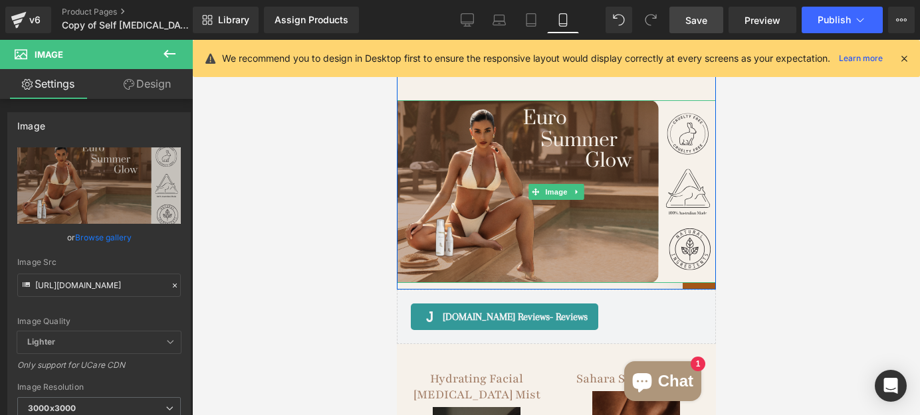
scroll to position [2174, 0]
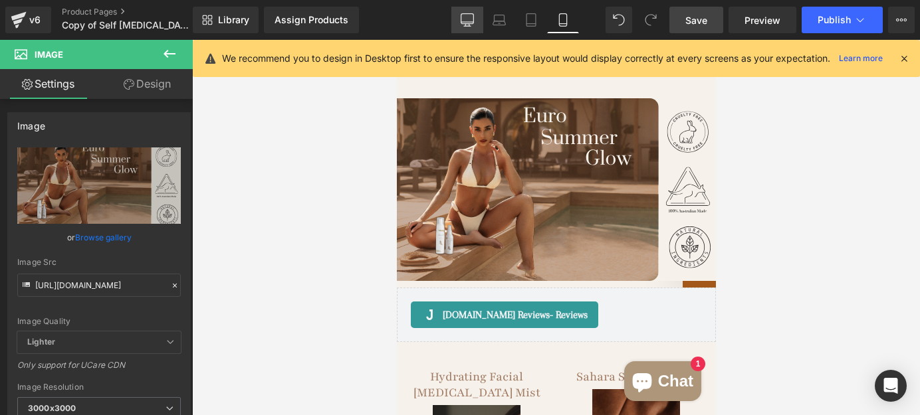
click at [468, 19] on icon at bounding box center [467, 19] width 13 height 13
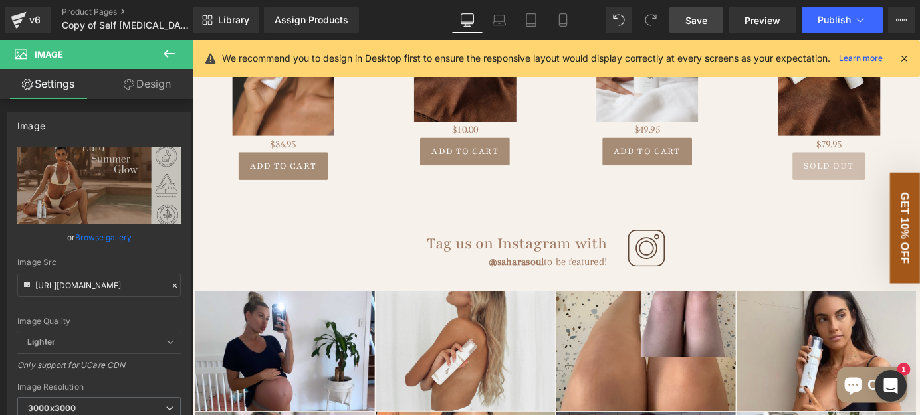
scroll to position [1526, 0]
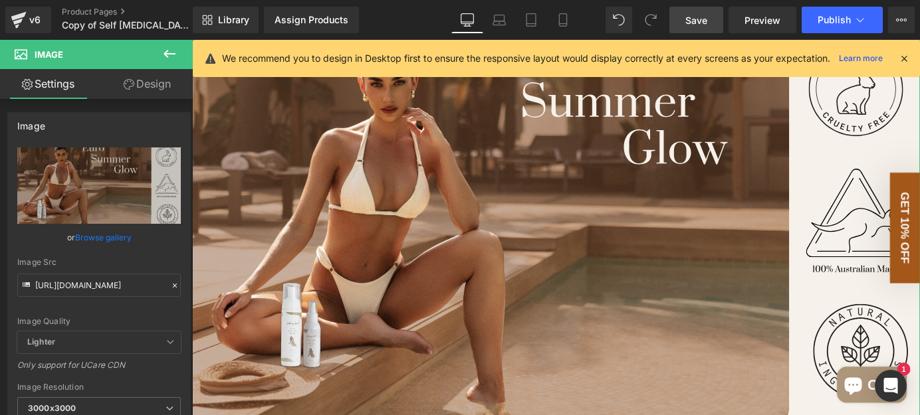
click at [150, 81] on link "Design" at bounding box center [147, 84] width 96 height 30
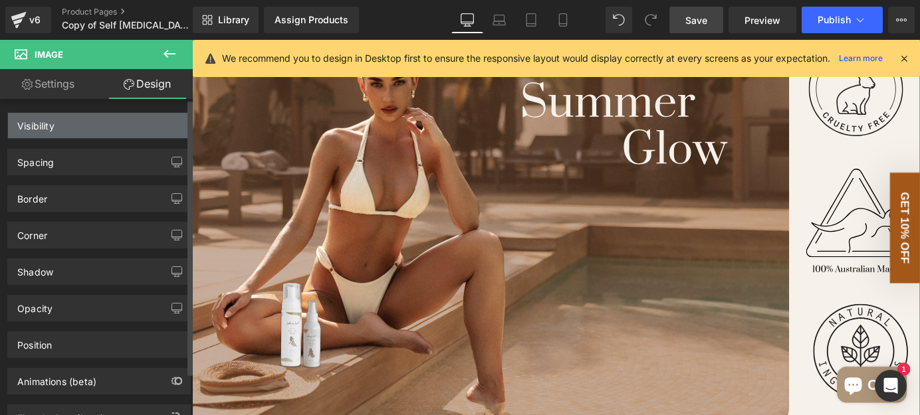
click at [117, 127] on div "Visibility" at bounding box center [99, 125] width 182 height 25
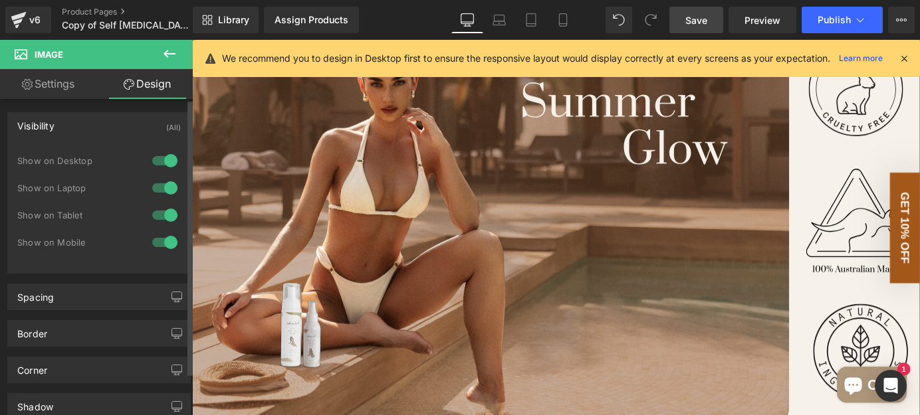
click at [167, 243] on div at bounding box center [165, 242] width 32 height 21
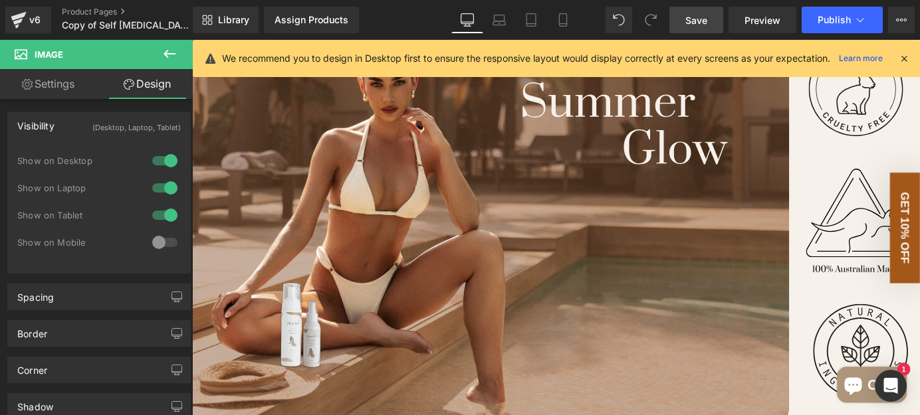
click at [690, 29] on link "Save" at bounding box center [696, 20] width 54 height 27
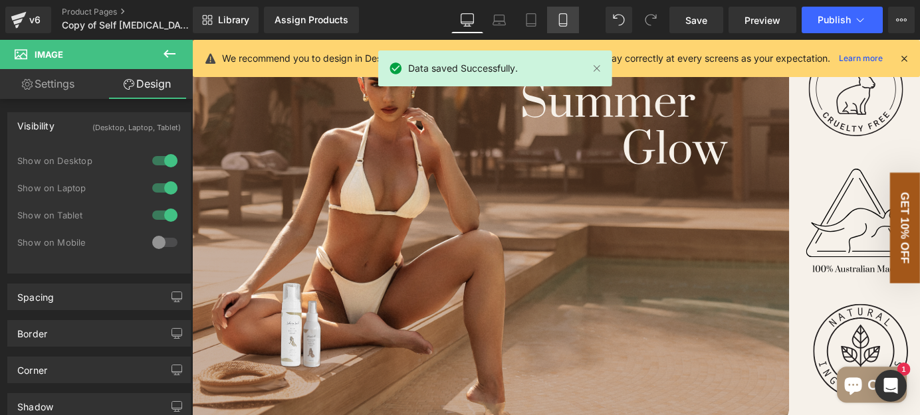
click at [558, 25] on icon at bounding box center [562, 19] width 13 height 13
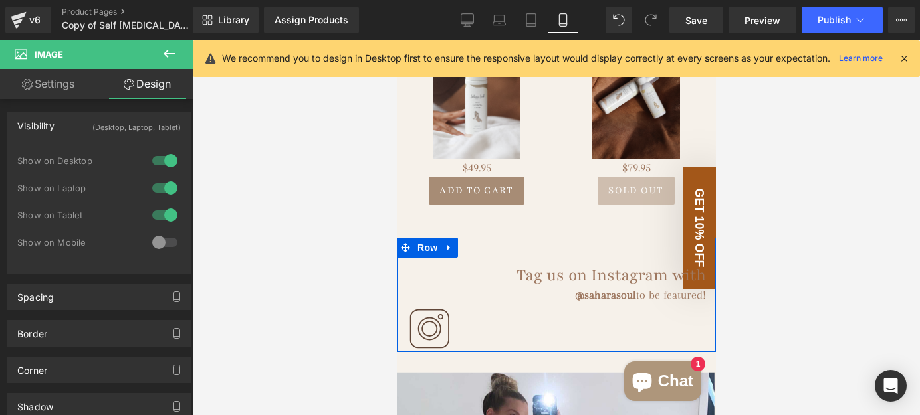
scroll to position [2658, 0]
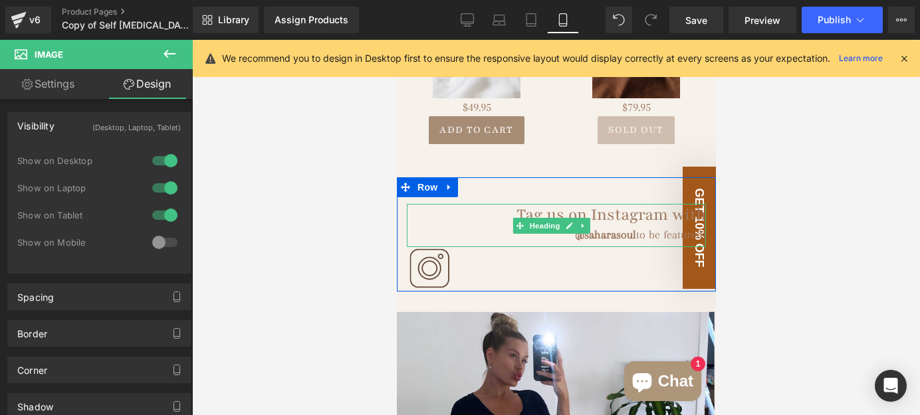
click at [484, 204] on h1 "Tag us on Instagram with" at bounding box center [555, 214] width 299 height 21
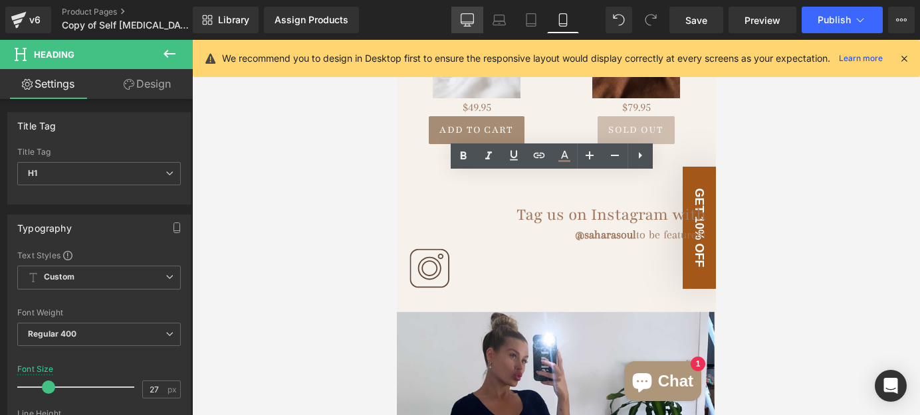
click at [461, 26] on link "Desktop" at bounding box center [467, 20] width 32 height 27
type input "28"
type input "100"
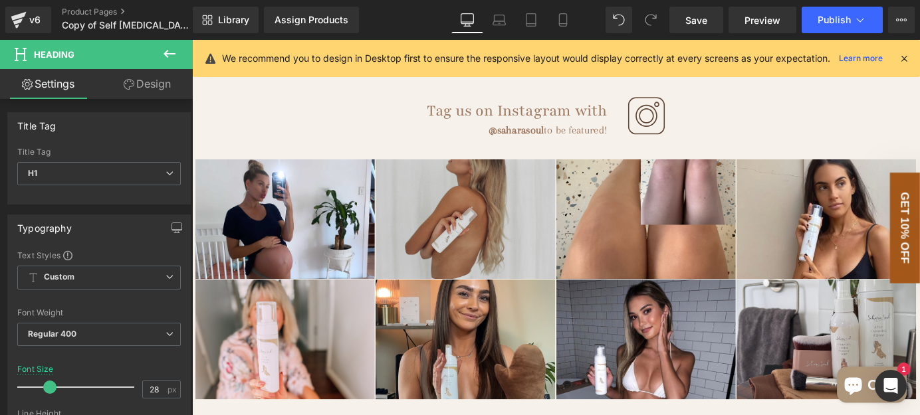
scroll to position [2223, 0]
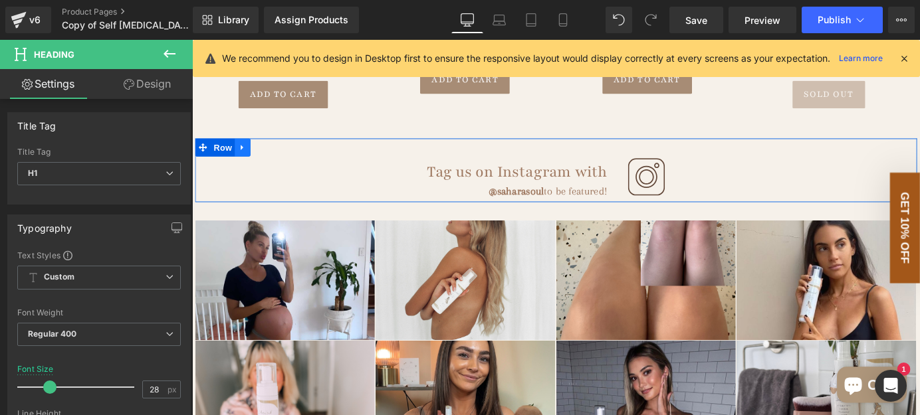
click at [245, 158] on icon at bounding box center [247, 159] width 9 height 10
click at [260, 158] on icon at bounding box center [264, 158] width 9 height 9
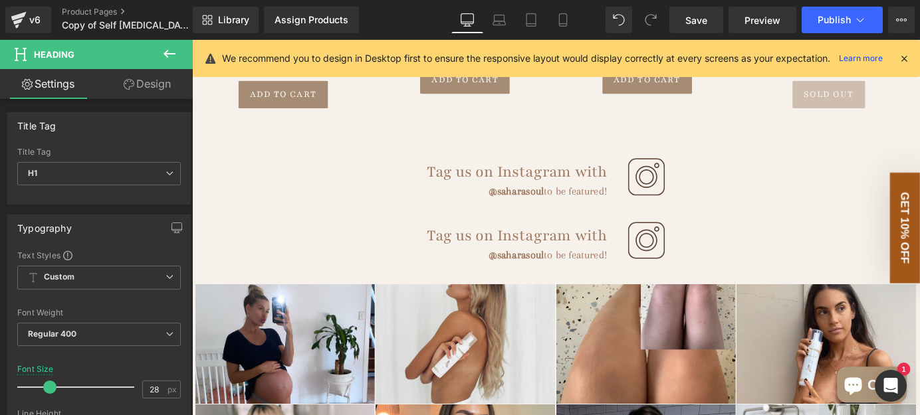
click at [381, 253] on h1 "Tag us on Instagram with" at bounding box center [427, 257] width 445 height 23
click at [155, 90] on link "Design" at bounding box center [147, 84] width 96 height 30
click at [0, 0] on div "Visibility" at bounding box center [0, 0] width 0 height 0
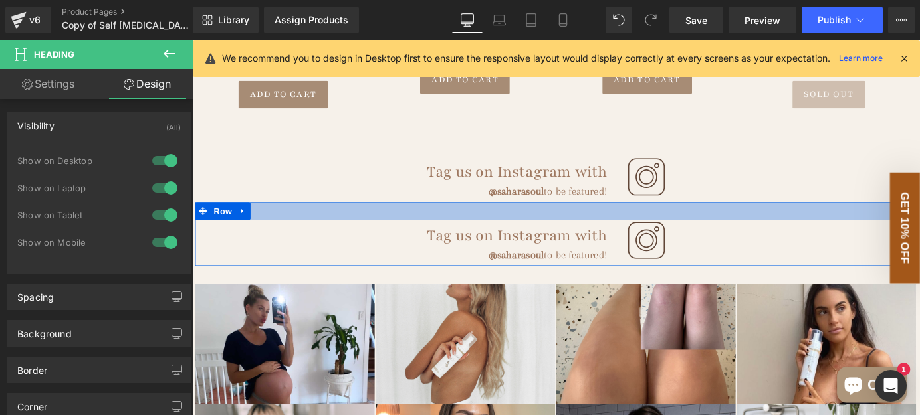
click at [314, 228] on div at bounding box center [593, 229] width 797 height 20
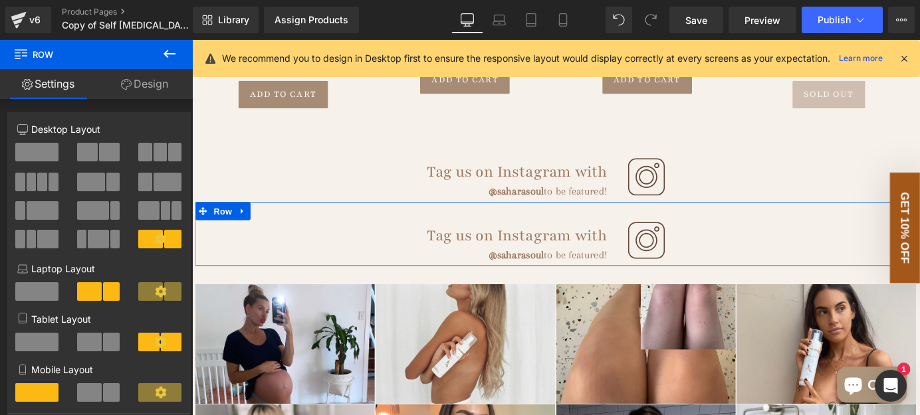
click at [162, 90] on link "Design" at bounding box center [144, 84] width 96 height 30
click at [0, 0] on div "Visibility" at bounding box center [0, 0] width 0 height 0
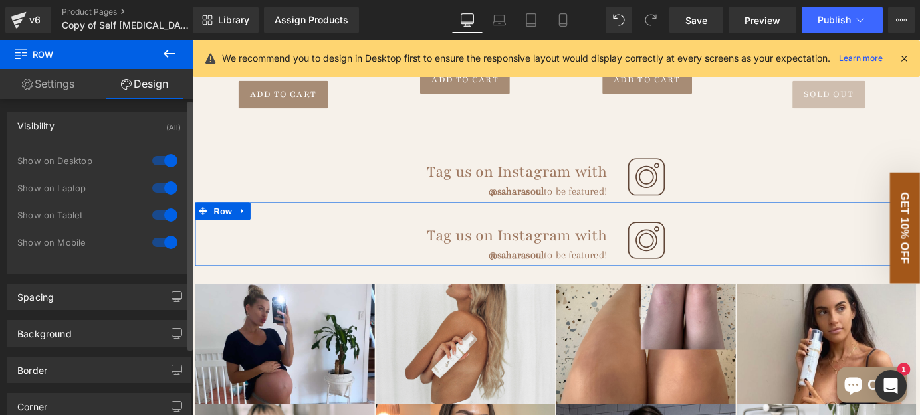
click at [163, 242] on div at bounding box center [165, 242] width 32 height 21
click at [142, 113] on div "(Desktop, Laptop, Tablet)" at bounding box center [136, 124] width 88 height 22
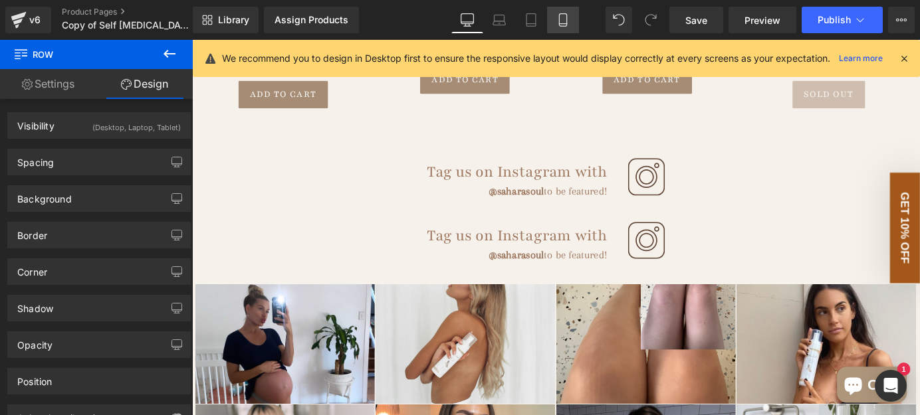
click at [564, 29] on link "Mobile" at bounding box center [563, 20] width 32 height 27
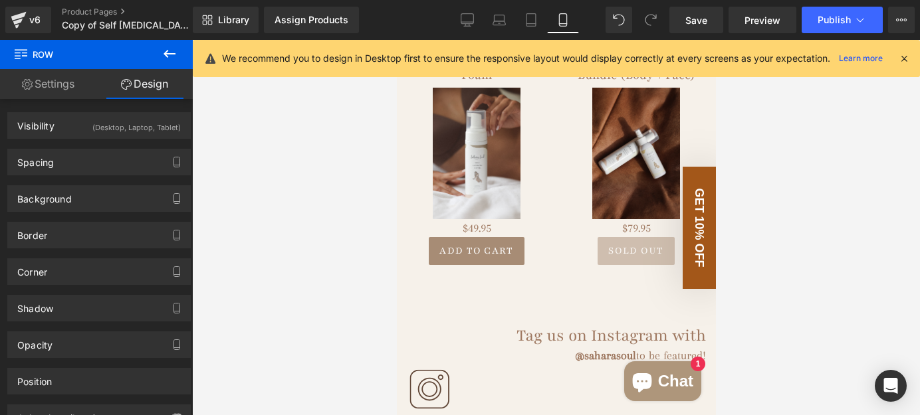
scroll to position [2658, 0]
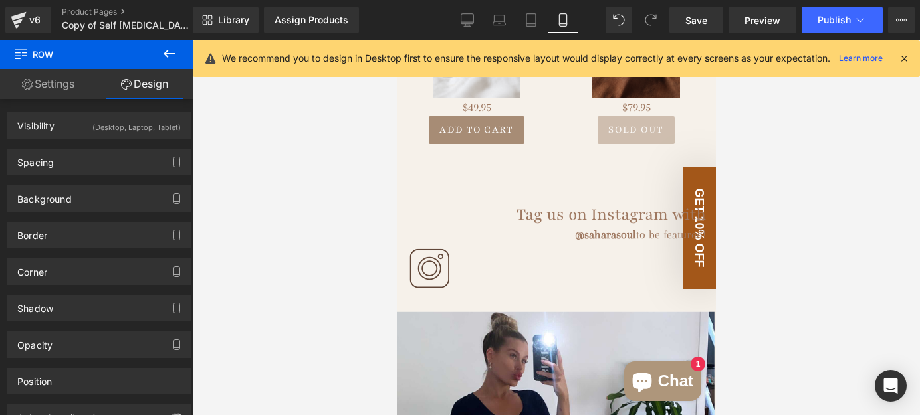
click at [571, 204] on div "Tag us on Instagram with @saharasoul to be featured! Heading" at bounding box center [555, 225] width 299 height 43
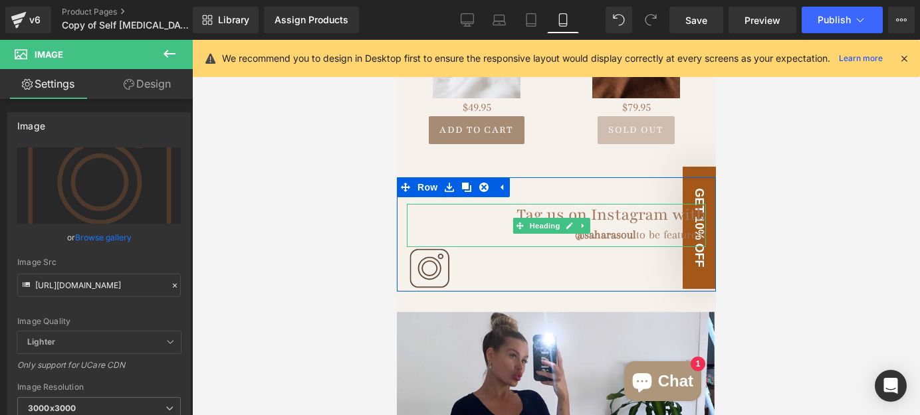
drag, startPoint x: 437, startPoint y: 197, endPoint x: 478, endPoint y: 203, distance: 42.4
click at [437, 226] on div "@saharasoul to be featured!" at bounding box center [555, 235] width 299 height 18
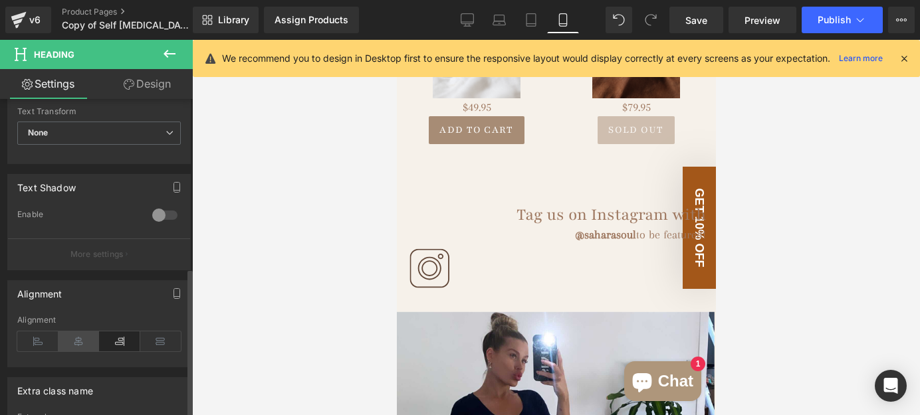
scroll to position [544, 0]
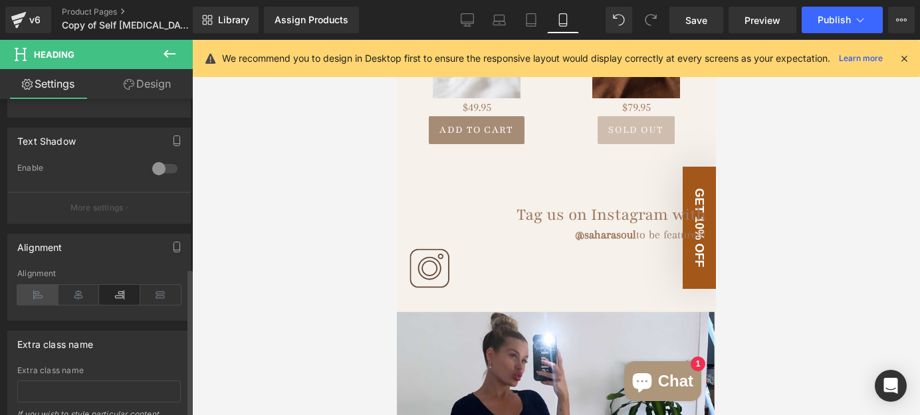
click at [35, 290] on icon at bounding box center [37, 295] width 41 height 20
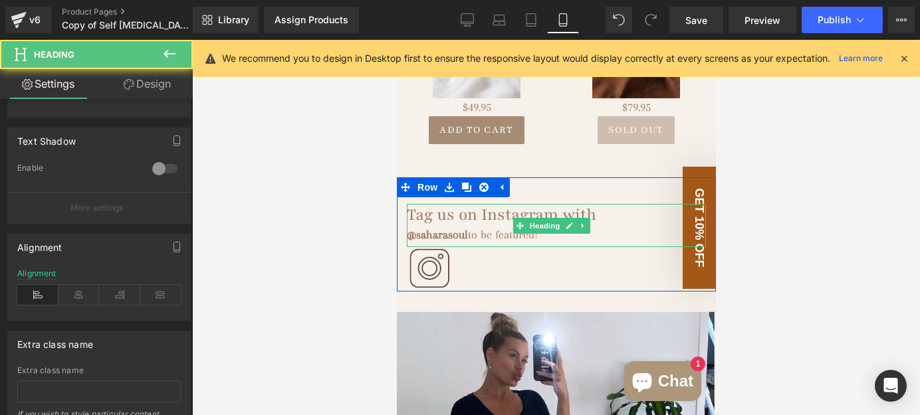
click at [480, 204] on h1 "Tag us on Instagram with" at bounding box center [555, 214] width 299 height 21
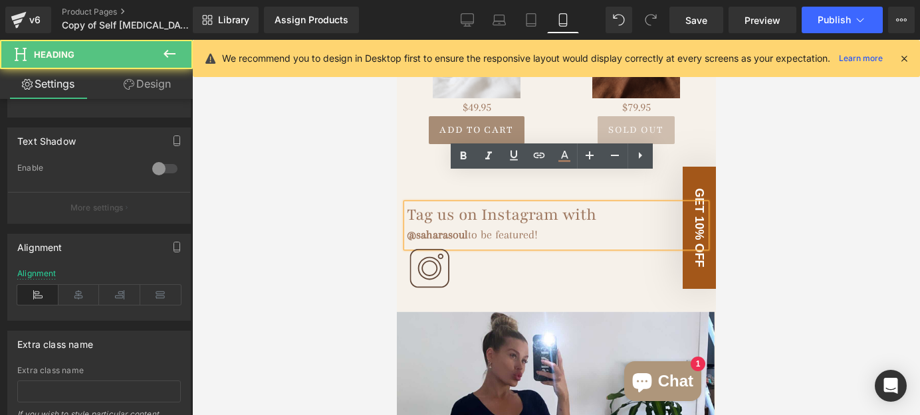
click at [808, 171] on div at bounding box center [556, 227] width 728 height 375
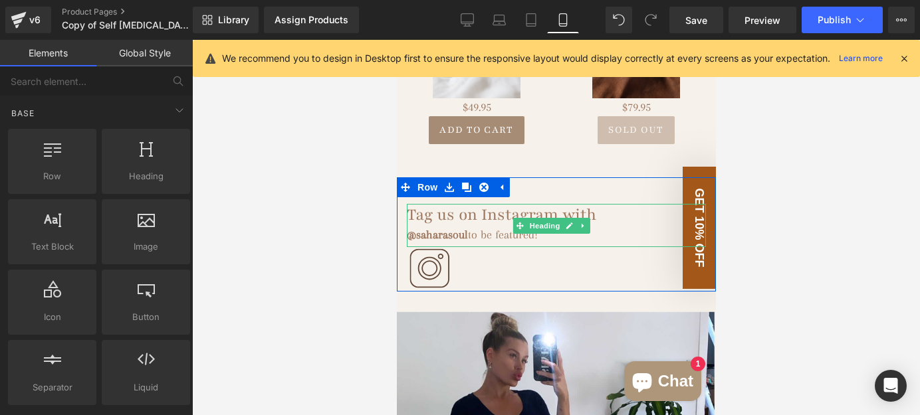
click at [626, 204] on h1 "Tag us on Instagram with" at bounding box center [555, 214] width 299 height 21
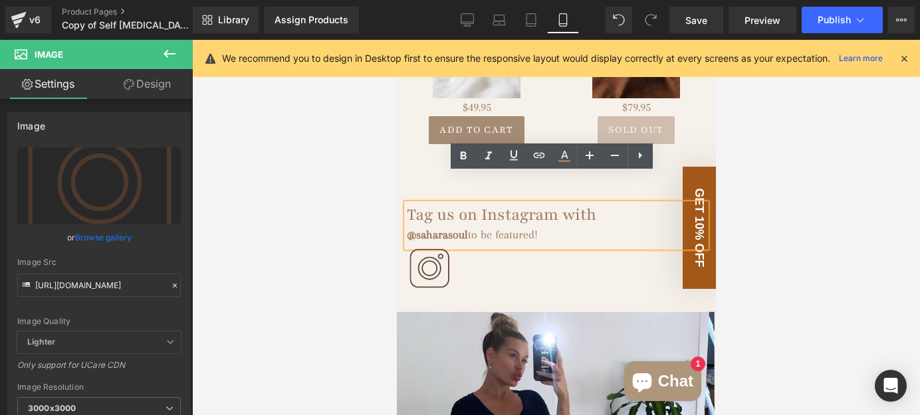
click at [633, 204] on h1 "Tag us on Instagram with" at bounding box center [555, 214] width 299 height 21
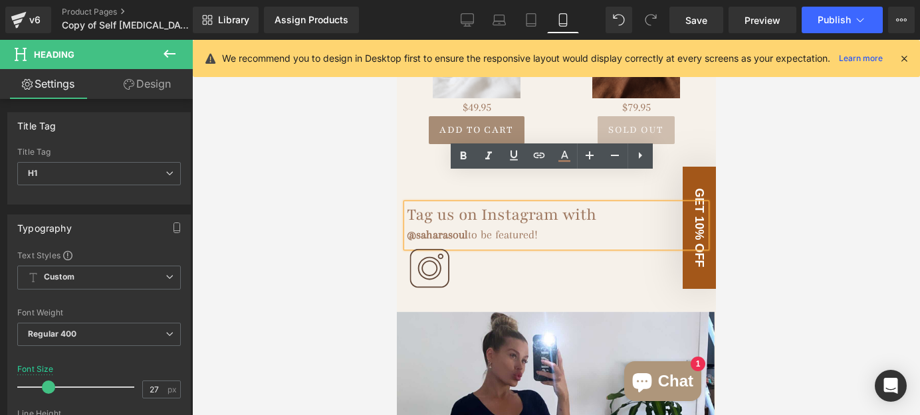
click at [890, 185] on div at bounding box center [556, 227] width 728 height 375
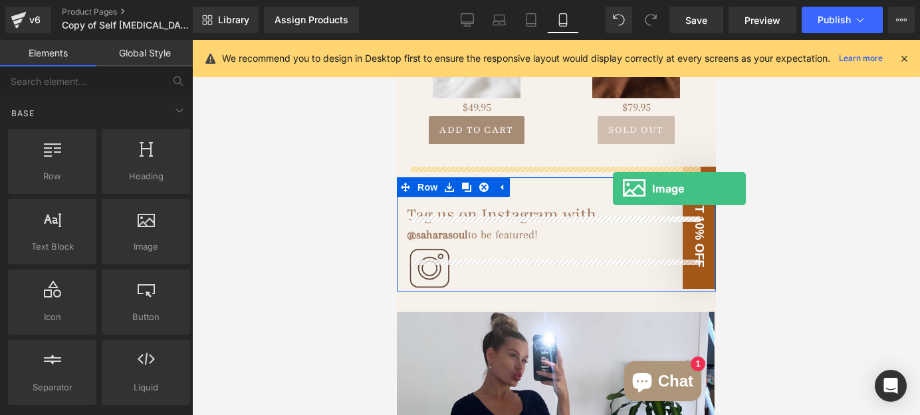
drag, startPoint x: 546, startPoint y: 266, endPoint x: 612, endPoint y: 189, distance: 101.3
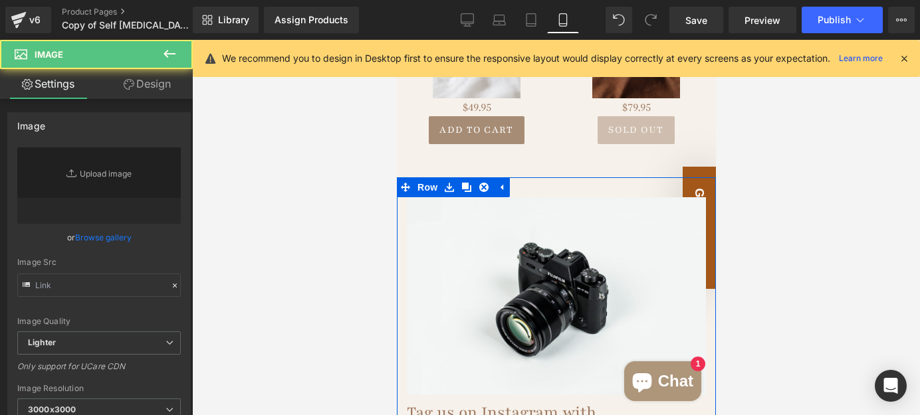
type input "//[DOMAIN_NAME][URL]"
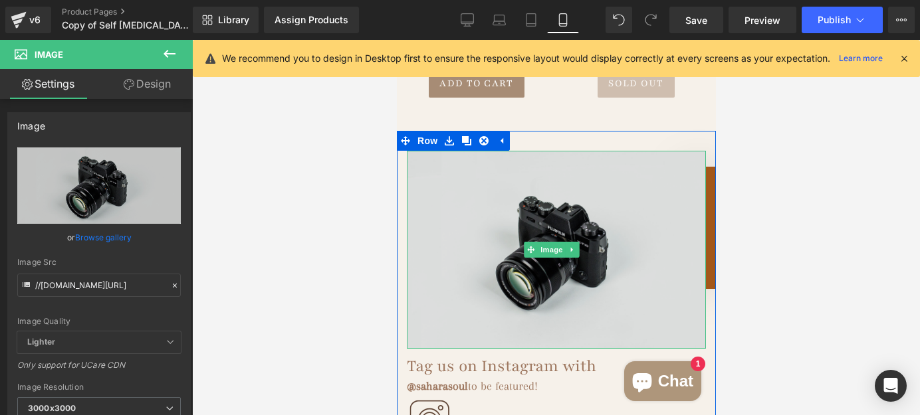
scroll to position [2718, 0]
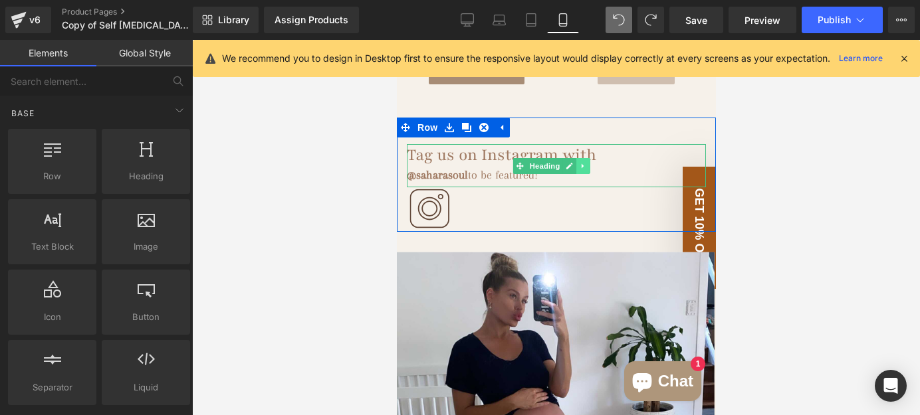
click at [587, 158] on link at bounding box center [582, 166] width 14 height 16
click at [546, 163] on icon at bounding box center [548, 166] width 7 height 7
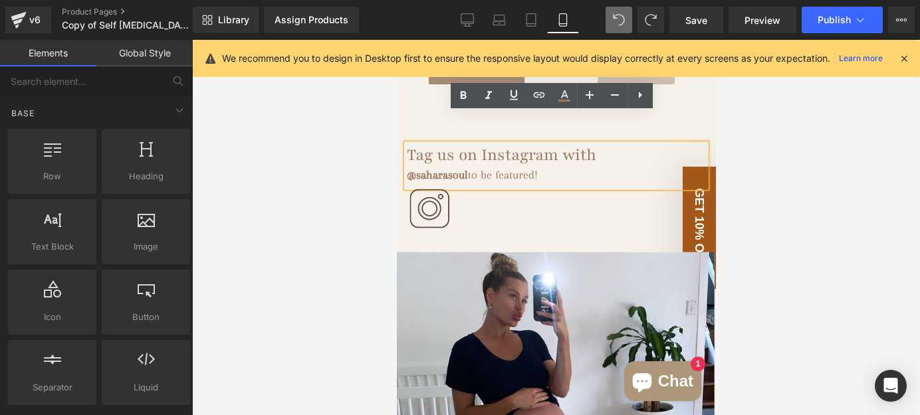
click at [801, 121] on div at bounding box center [556, 227] width 728 height 375
click at [641, 98] on icon at bounding box center [640, 95] width 16 height 16
click at [765, 127] on div at bounding box center [556, 227] width 728 height 375
click at [762, 183] on div at bounding box center [556, 227] width 728 height 375
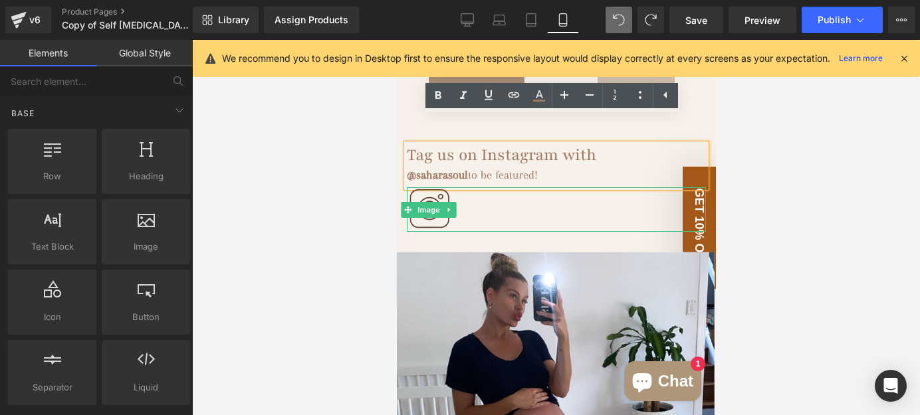
click at [445, 206] on icon at bounding box center [448, 210] width 7 height 8
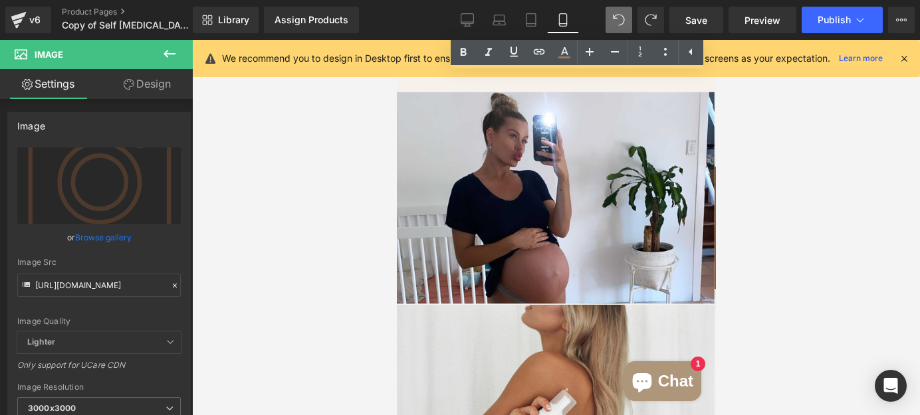
scroll to position [2839, 0]
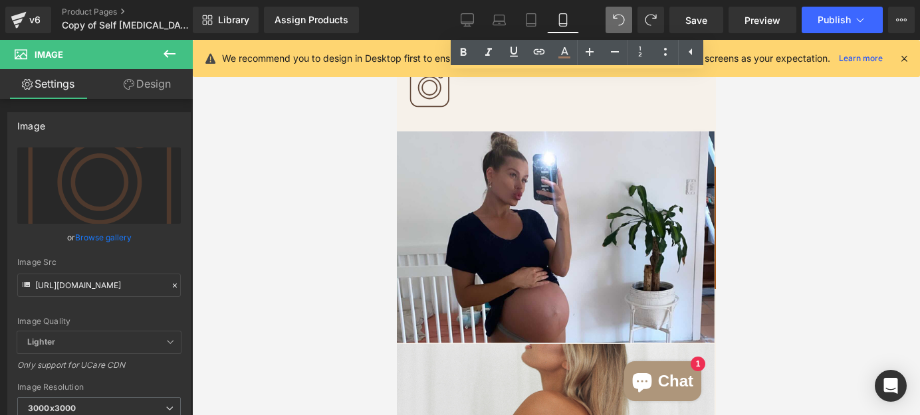
click at [820, 208] on div at bounding box center [556, 227] width 728 height 375
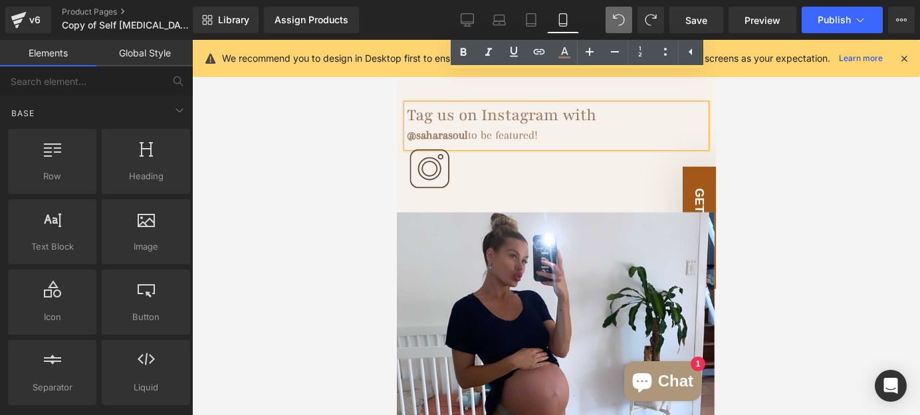
scroll to position [2718, 0]
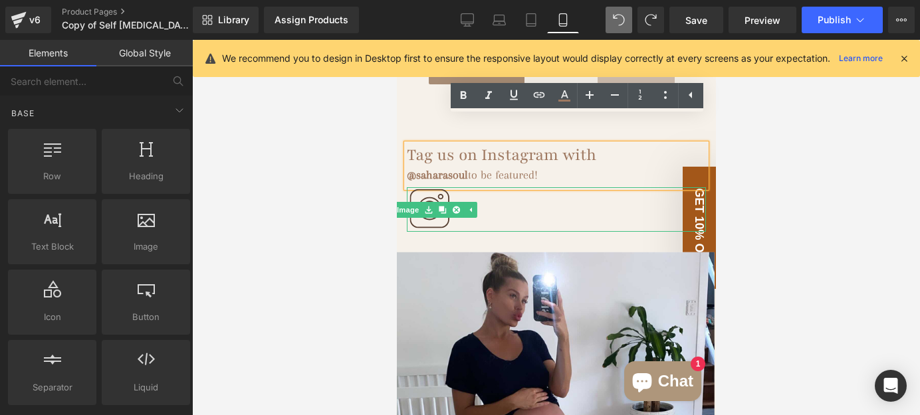
click at [422, 190] on img at bounding box center [428, 209] width 45 height 45
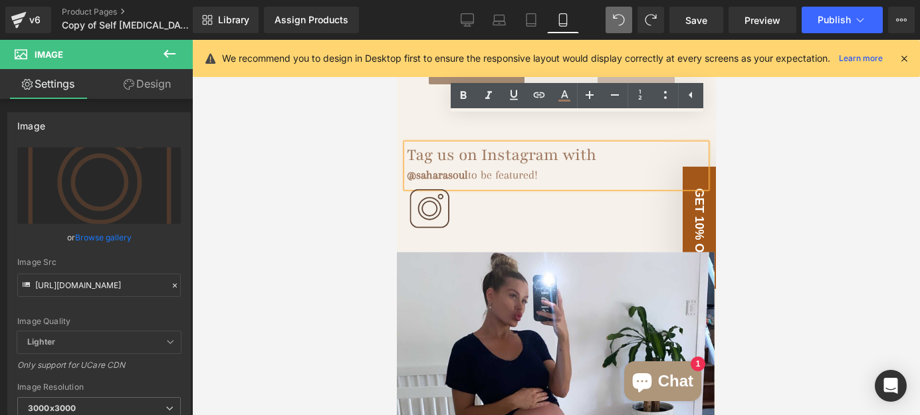
click at [799, 154] on div at bounding box center [556, 227] width 728 height 375
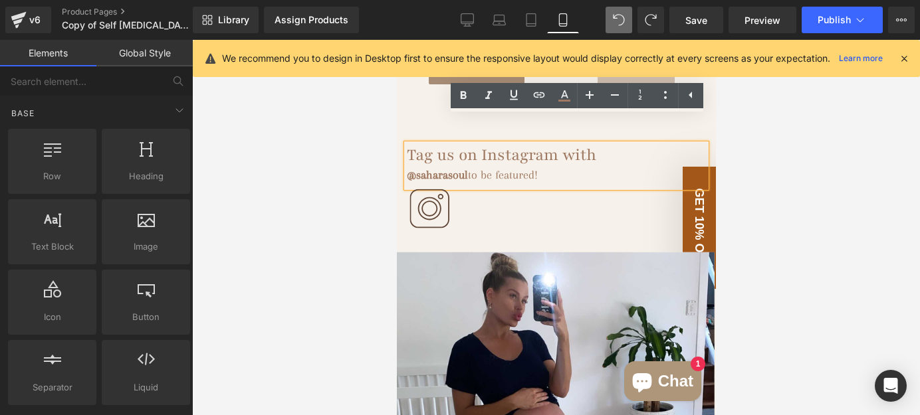
click at [877, 167] on div at bounding box center [556, 227] width 728 height 375
click at [622, 166] on div "@saharasoul to be featured!" at bounding box center [555, 175] width 299 height 18
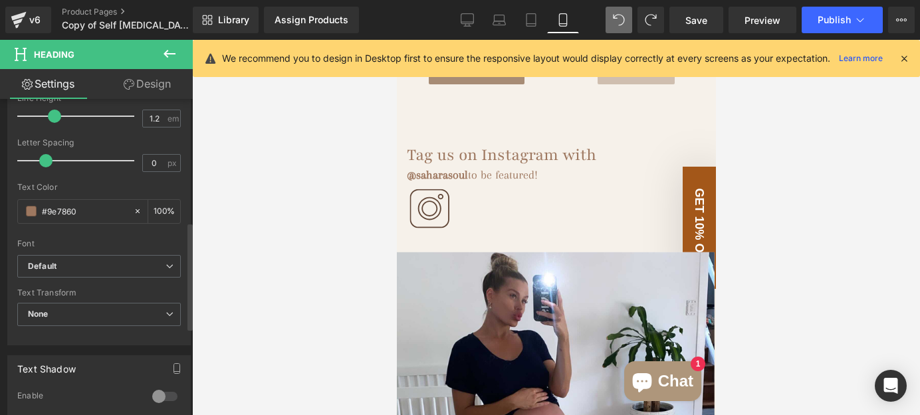
scroll to position [362, 0]
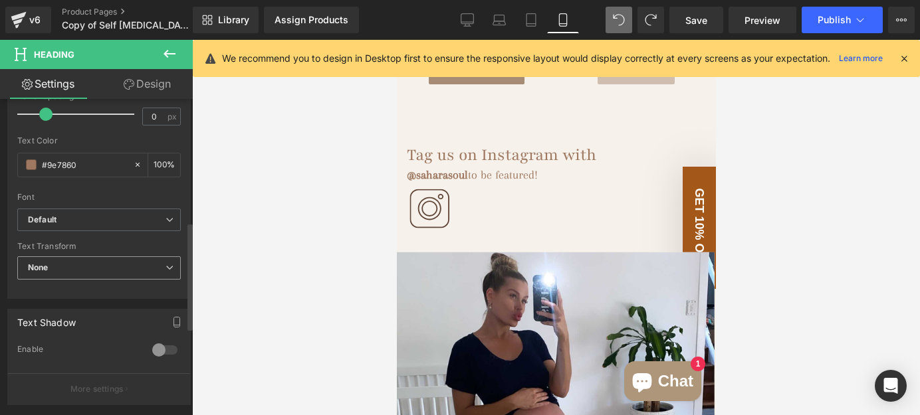
click at [120, 261] on span "None" at bounding box center [98, 268] width 163 height 23
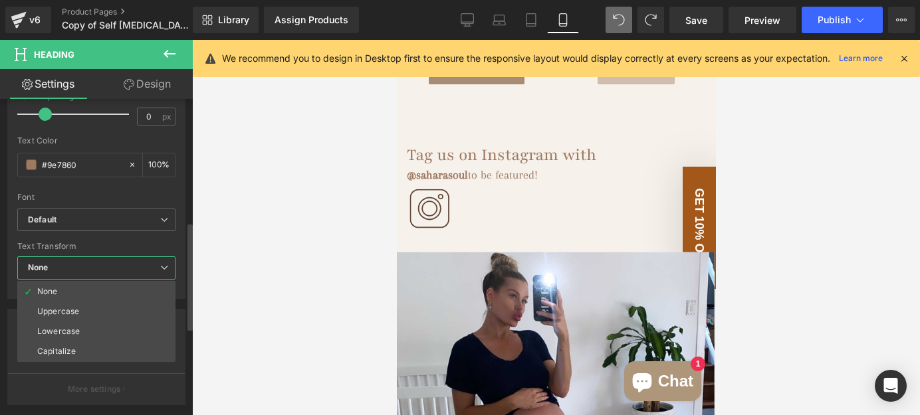
click at [120, 261] on span "None" at bounding box center [96, 268] width 158 height 23
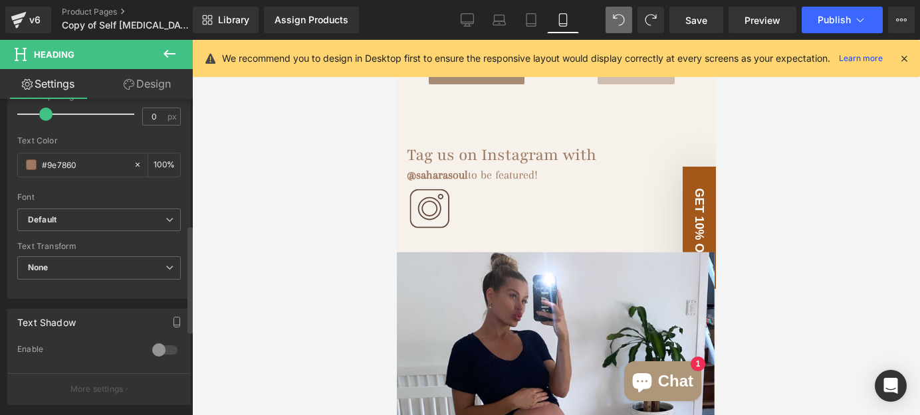
scroll to position [544, 0]
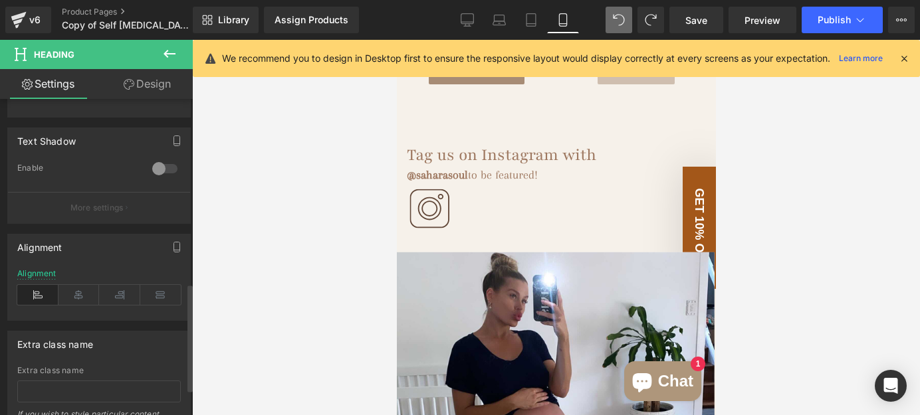
click at [98, 196] on button "More settings" at bounding box center [99, 207] width 182 height 31
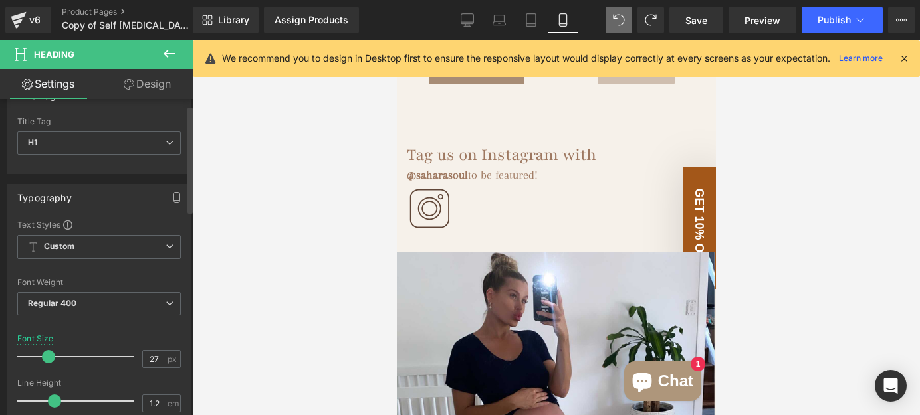
scroll to position [0, 0]
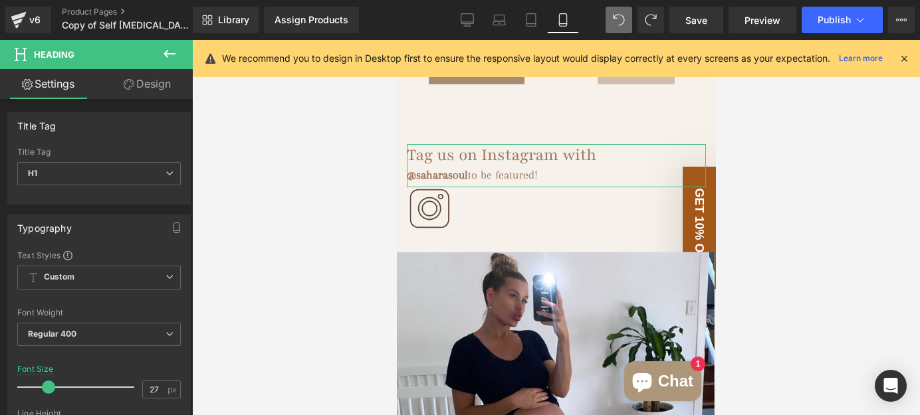
click at [168, 88] on link "Design" at bounding box center [147, 84] width 96 height 30
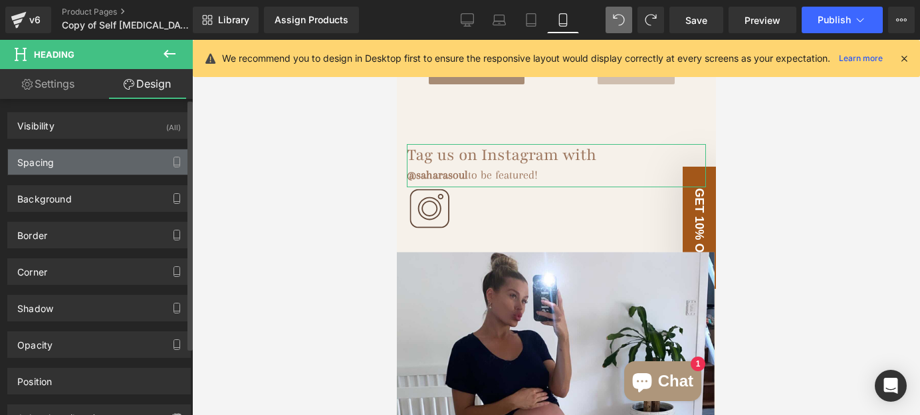
click at [112, 159] on div "Spacing" at bounding box center [99, 162] width 182 height 25
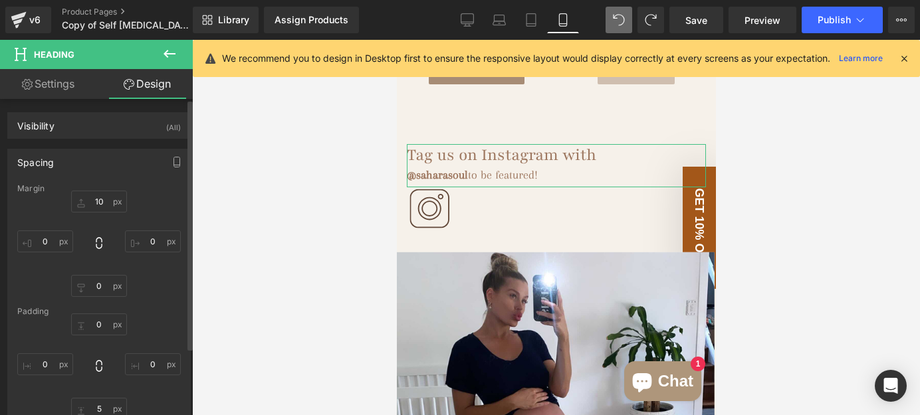
click at [110, 162] on div "Spacing" at bounding box center [99, 162] width 182 height 25
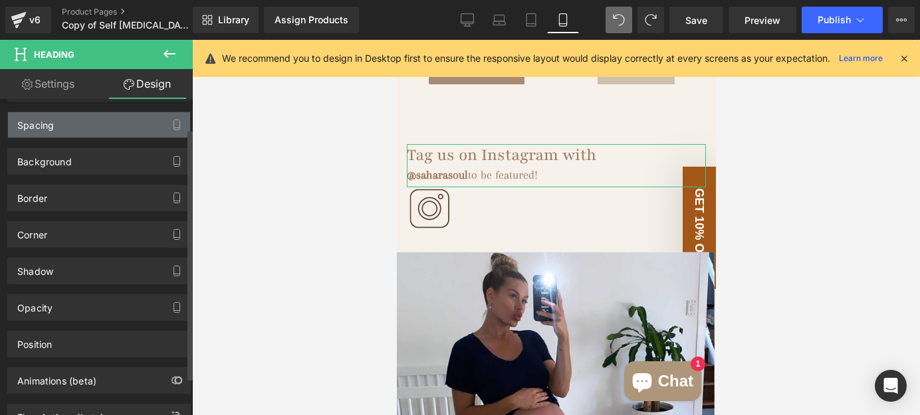
scroll to position [24, 0]
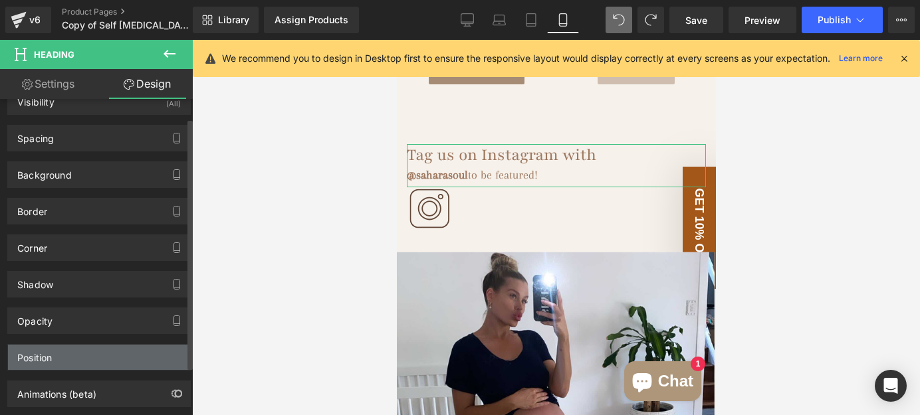
click at [92, 354] on div "Position" at bounding box center [99, 357] width 182 height 25
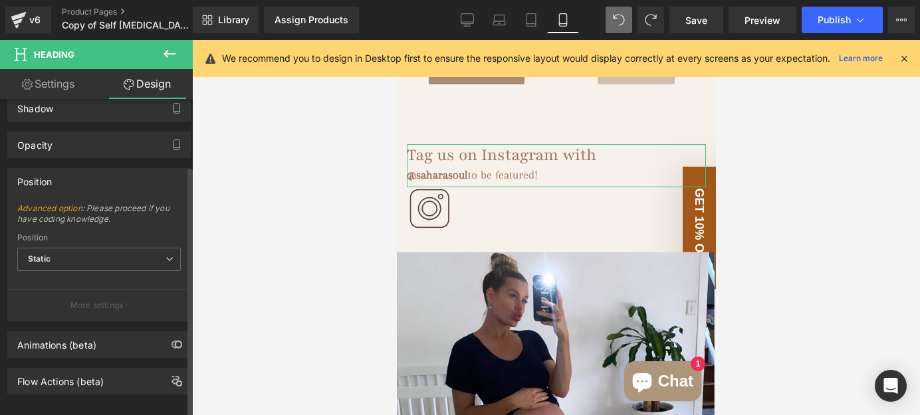
scroll to position [205, 0]
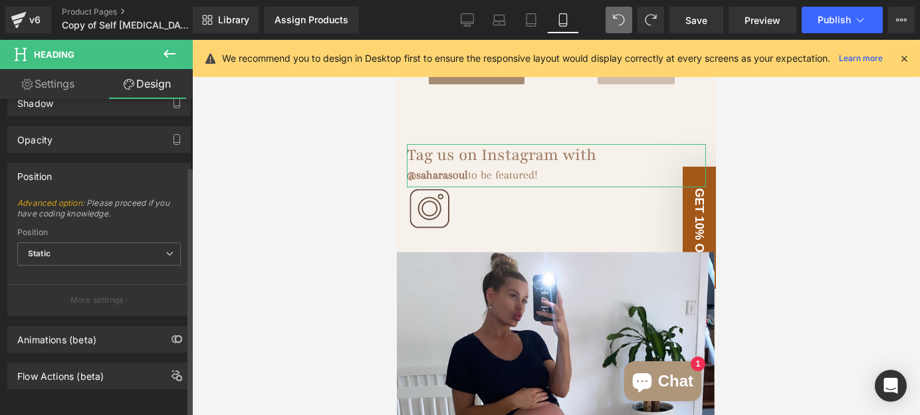
click at [118, 163] on div "Position" at bounding box center [99, 175] width 182 height 25
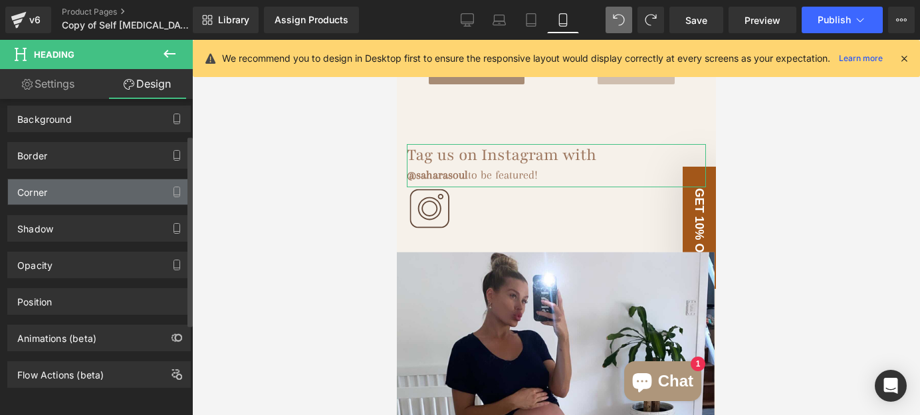
scroll to position [0, 0]
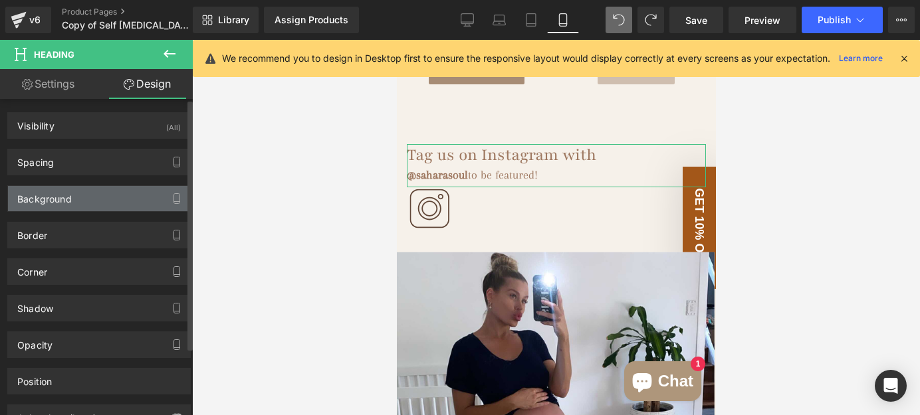
click at [104, 201] on div "Background" at bounding box center [99, 198] width 182 height 25
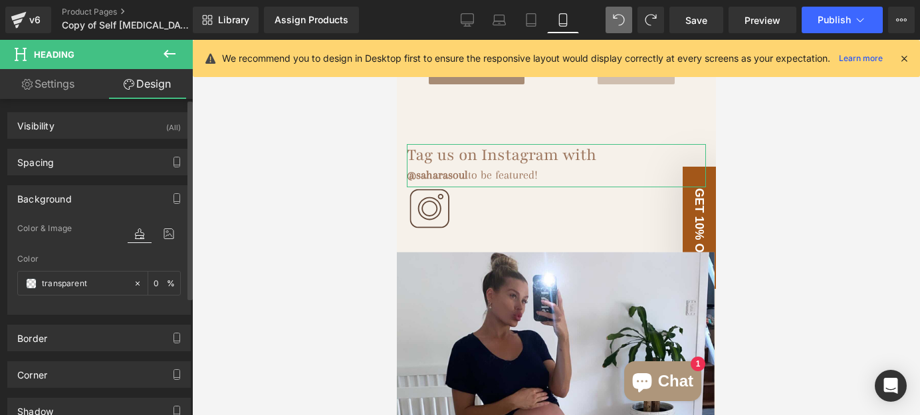
click at [104, 196] on div "Background" at bounding box center [99, 198] width 182 height 25
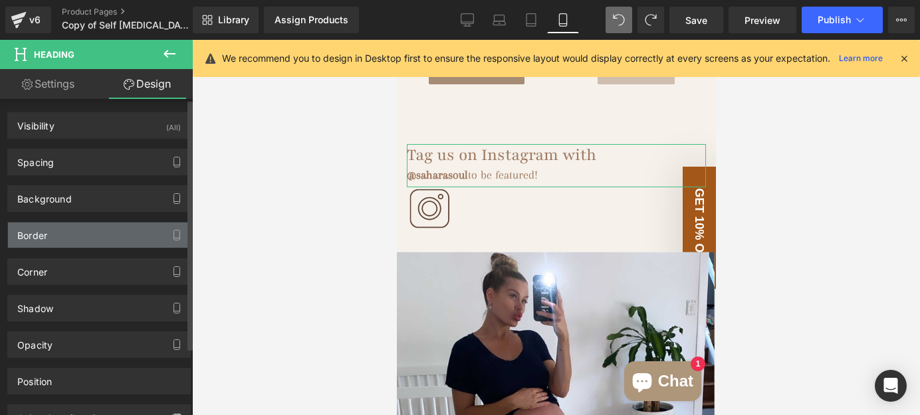
click at [102, 225] on div "Border" at bounding box center [99, 235] width 182 height 25
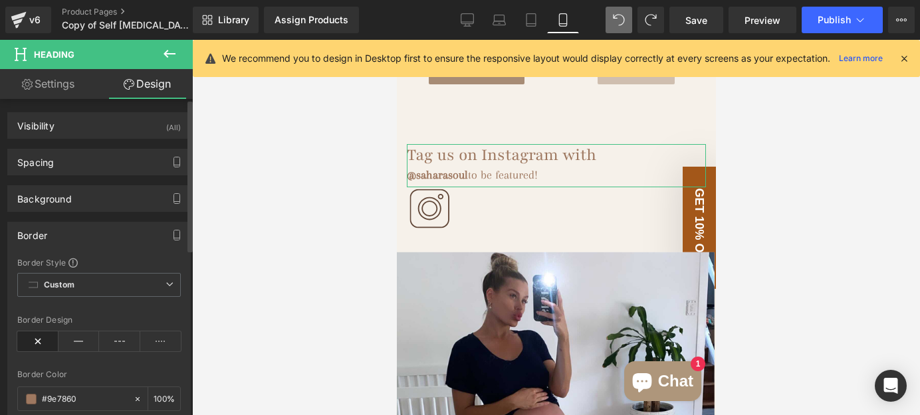
click at [102, 225] on div "Border" at bounding box center [99, 235] width 182 height 25
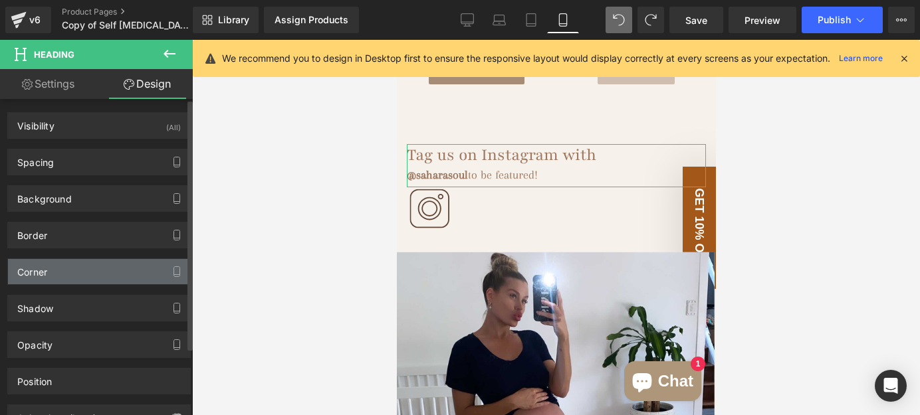
click at [96, 263] on div "Corner" at bounding box center [99, 271] width 182 height 25
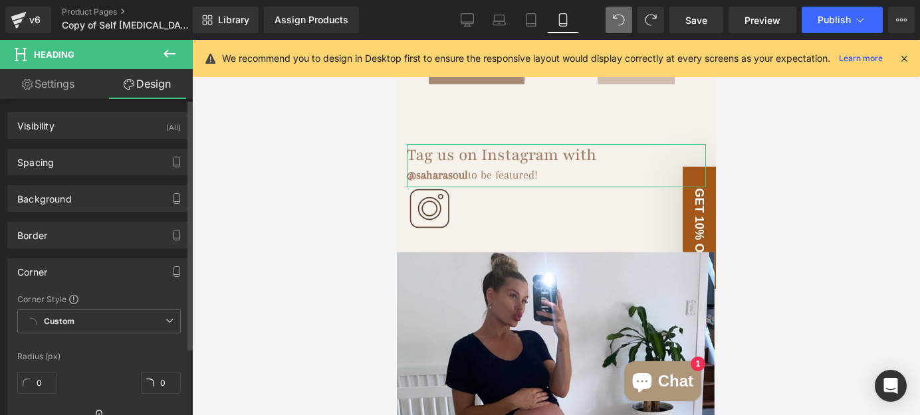
click at [96, 266] on div "Corner" at bounding box center [99, 271] width 182 height 25
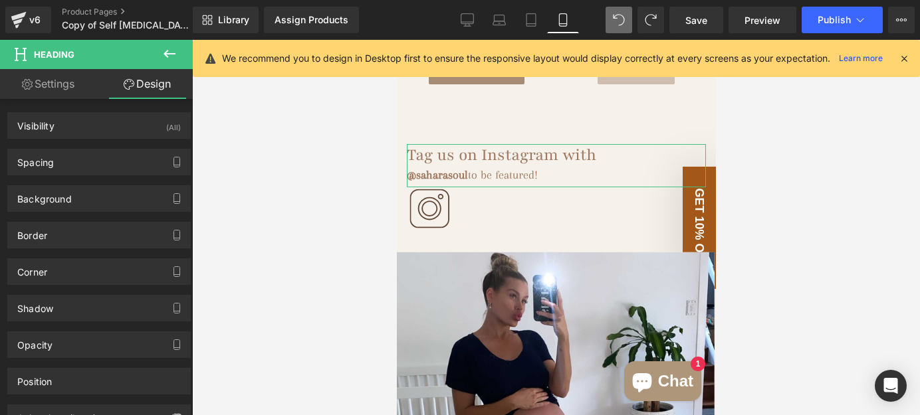
click at [62, 84] on link "Settings" at bounding box center [48, 84] width 96 height 30
type input "100"
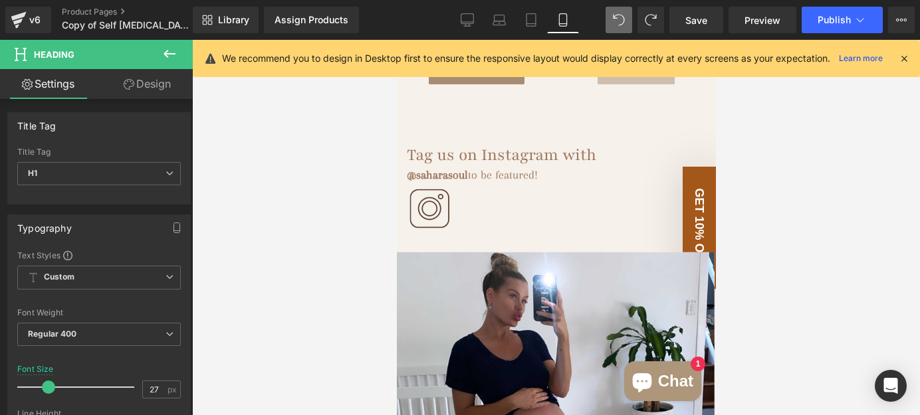
click at [169, 51] on icon at bounding box center [169, 54] width 16 height 16
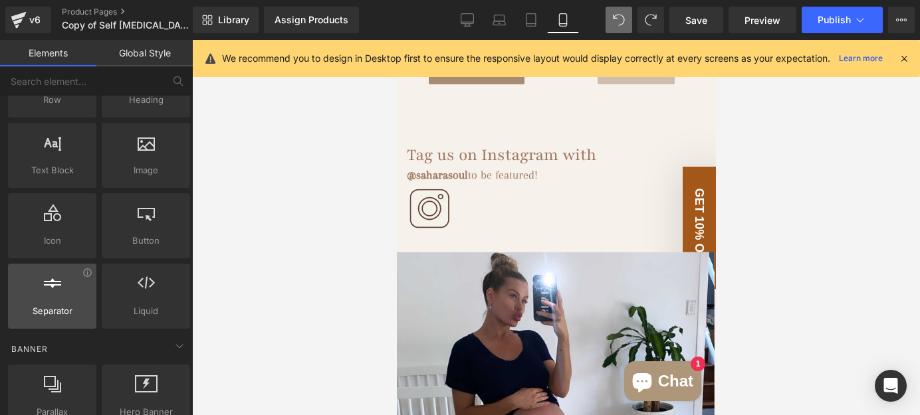
scroll to position [60, 0]
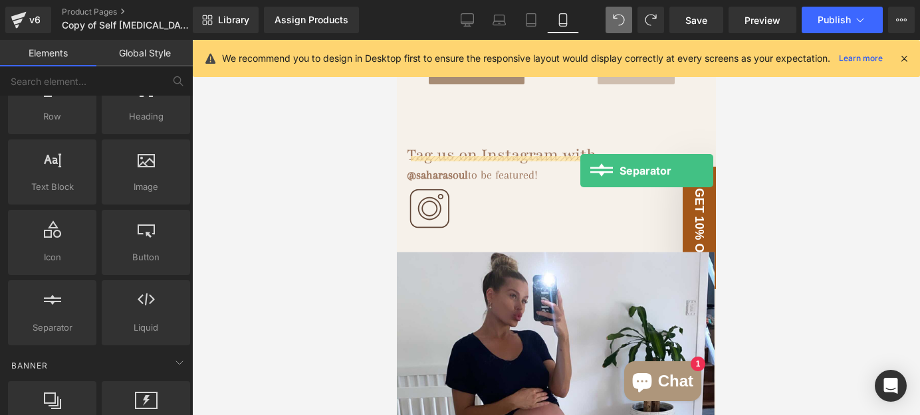
drag, startPoint x: 439, startPoint y: 361, endPoint x: 579, endPoint y: 171, distance: 236.6
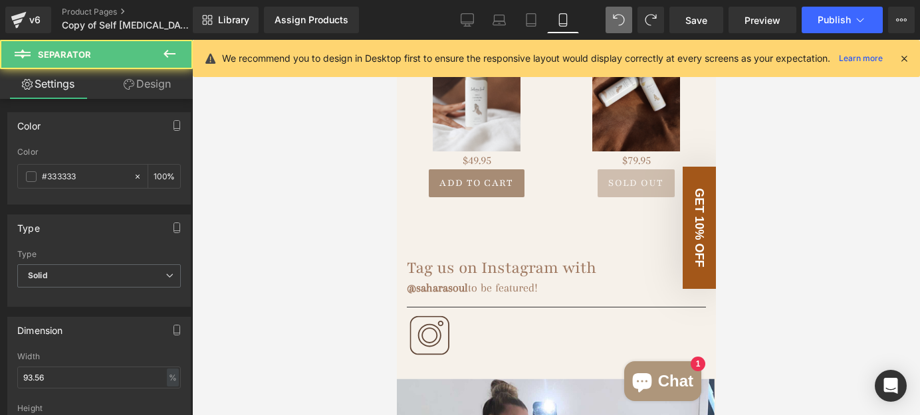
scroll to position [2598, 0]
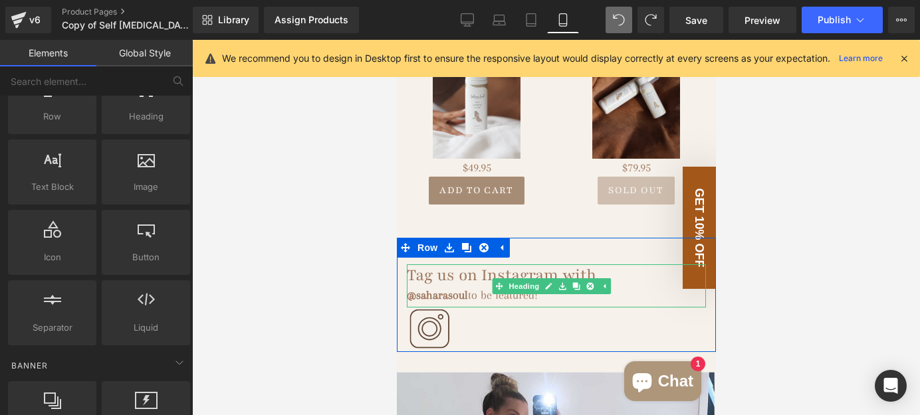
drag, startPoint x: 457, startPoint y: 249, endPoint x: 447, endPoint y: 245, distance: 11.0
click at [436, 264] on h1 "Tag us on Instagram with" at bounding box center [555, 274] width 299 height 21
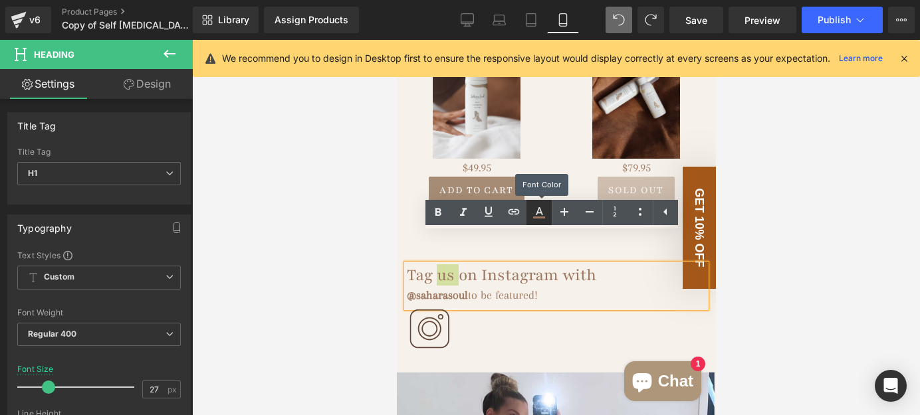
click at [533, 211] on icon at bounding box center [539, 213] width 16 height 16
type input "#9e7860"
type input "100"
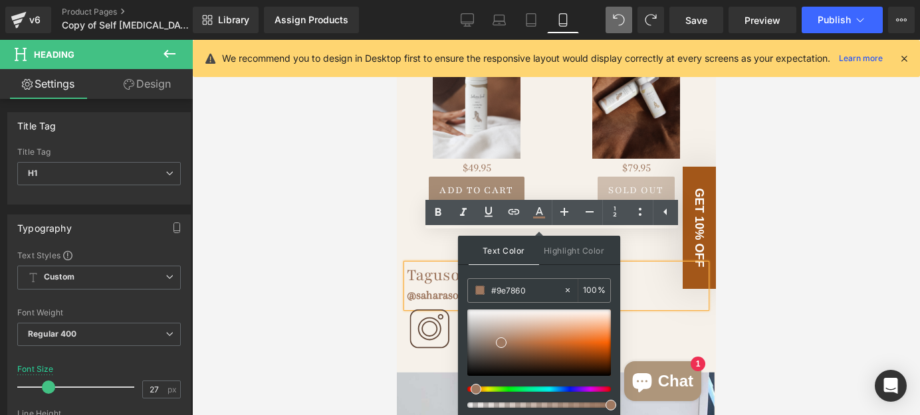
click at [787, 214] on div at bounding box center [556, 227] width 728 height 375
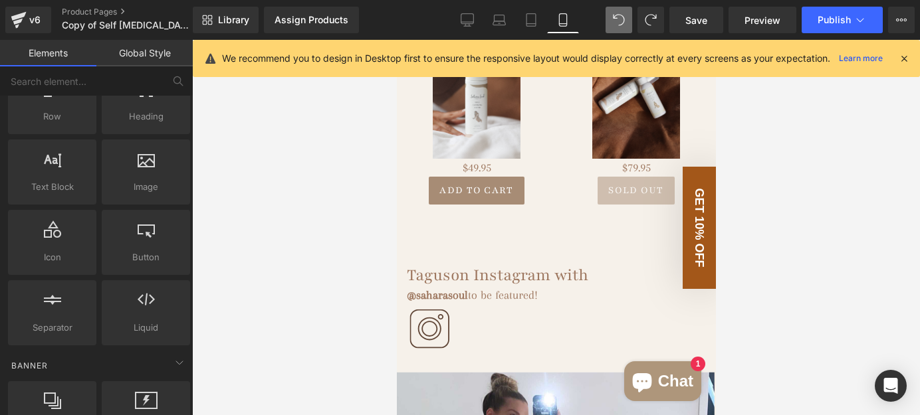
click at [773, 225] on div at bounding box center [556, 227] width 728 height 375
click at [753, 219] on div at bounding box center [556, 227] width 728 height 375
click at [769, 212] on div at bounding box center [556, 227] width 728 height 375
click at [295, 247] on div at bounding box center [556, 227] width 728 height 375
click at [307, 260] on div at bounding box center [556, 227] width 728 height 375
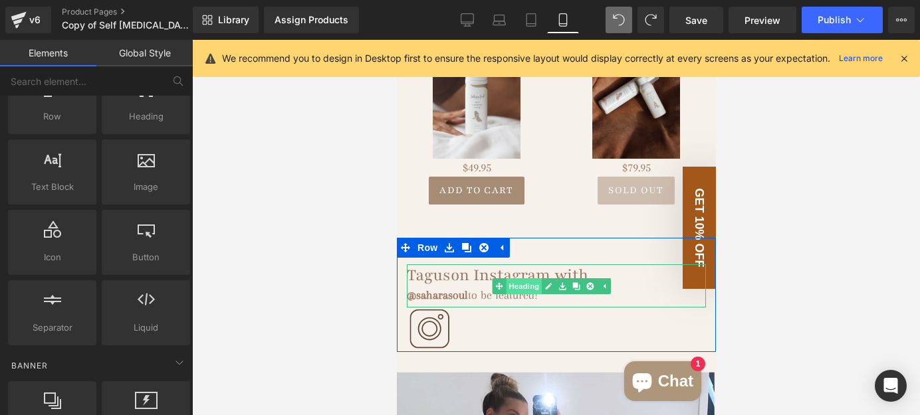
click at [523, 278] on link "Heading" at bounding box center [517, 286] width 50 height 16
click at [485, 264] on h1 "Tag us on Instagram with" at bounding box center [555, 274] width 299 height 21
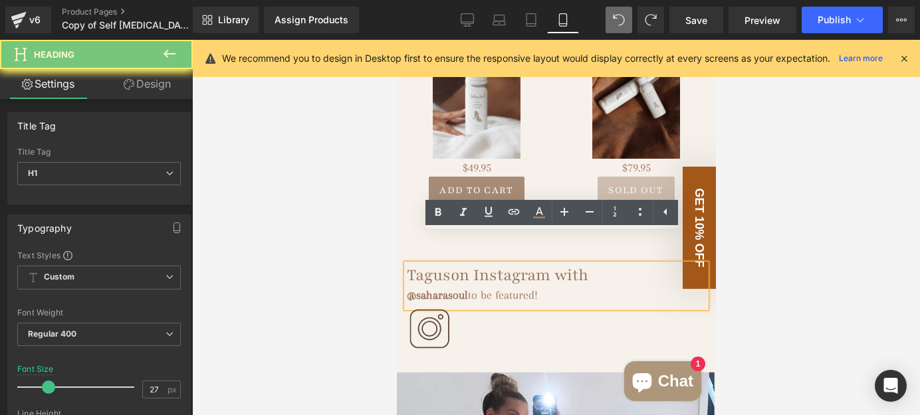
click at [476, 264] on h1 "Tag us on Instagram with" at bounding box center [555, 274] width 299 height 21
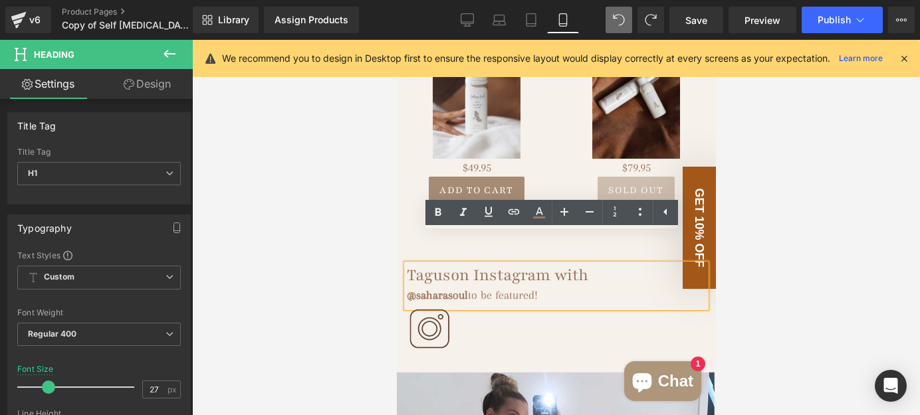
click at [609, 264] on h1 "Tag us on Instagram with" at bounding box center [555, 274] width 299 height 21
click at [793, 180] on div at bounding box center [556, 227] width 728 height 375
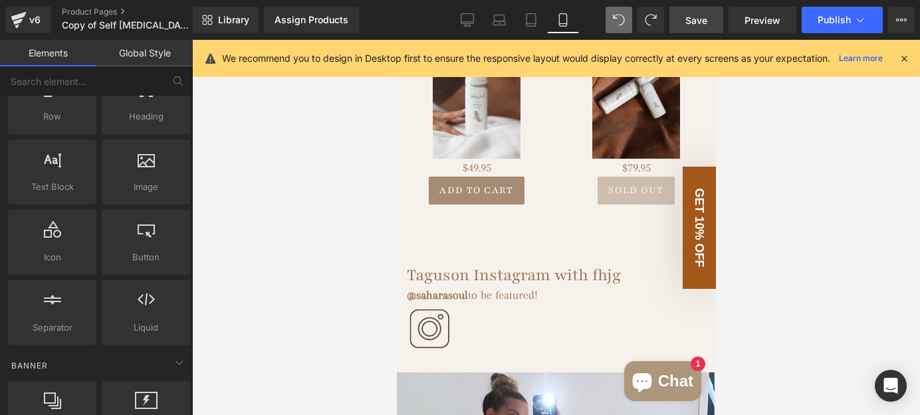
click at [692, 20] on span "Save" at bounding box center [696, 20] width 22 height 14
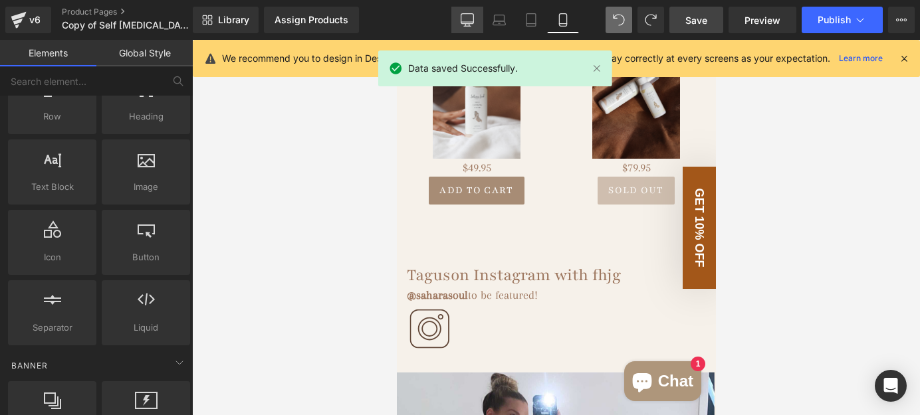
click at [466, 15] on icon at bounding box center [467, 19] width 13 height 13
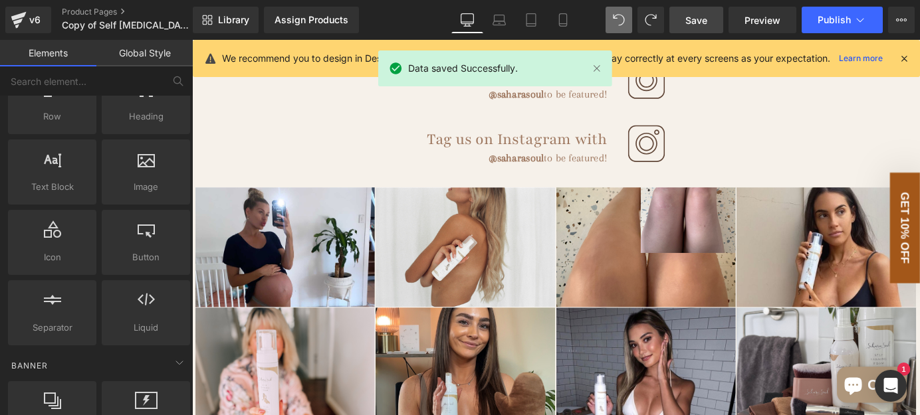
scroll to position [2330, 0]
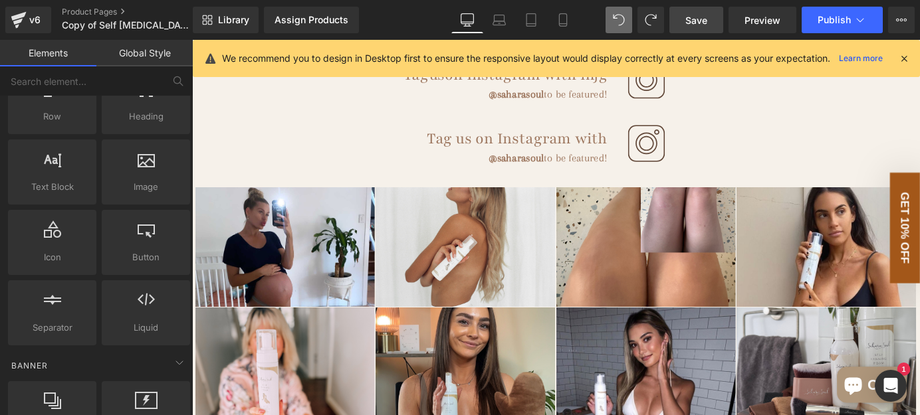
click at [678, 15] on link "Save" at bounding box center [696, 20] width 54 height 27
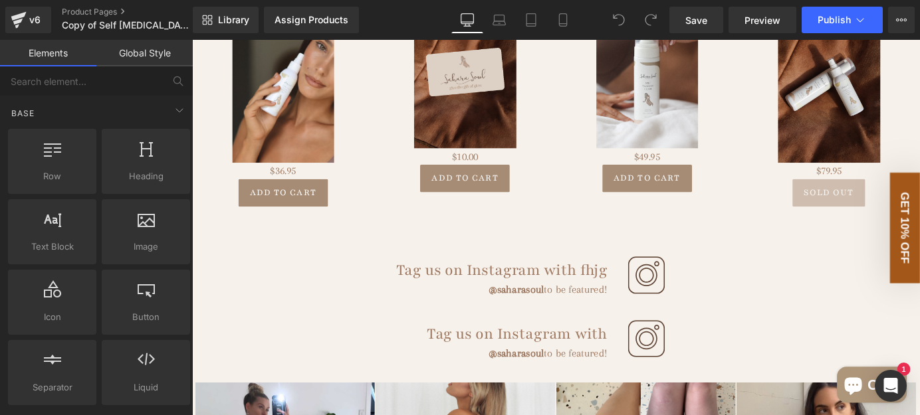
scroll to position [2235, 0]
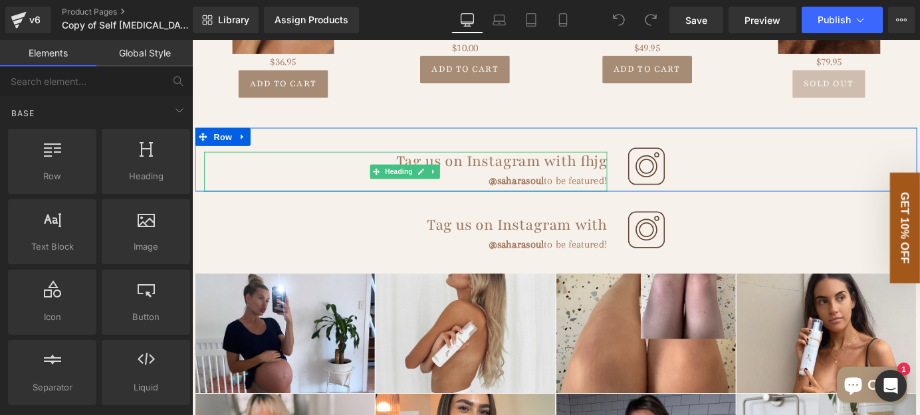
click at [597, 157] on div "Tag us on Instagram with fhjg @saharasoul to be featured! Heading" at bounding box center [427, 182] width 465 height 51
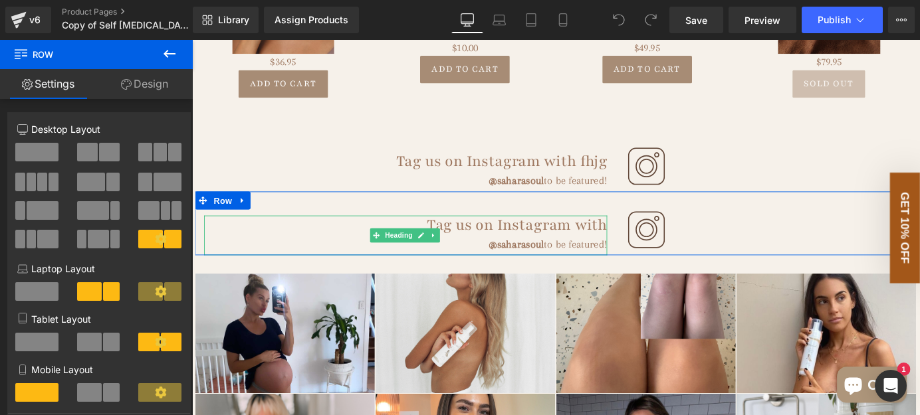
click at [345, 241] on h1 "Tag us on Instagram with" at bounding box center [427, 245] width 445 height 23
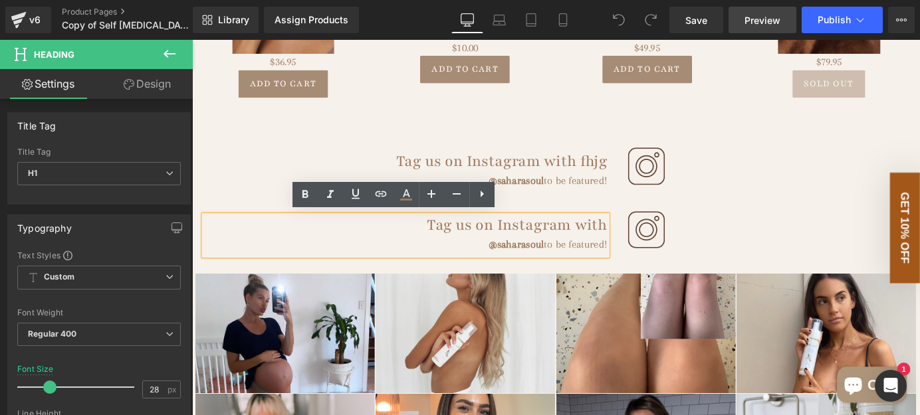
click at [741, 13] on link "Preview" at bounding box center [762, 20] width 68 height 27
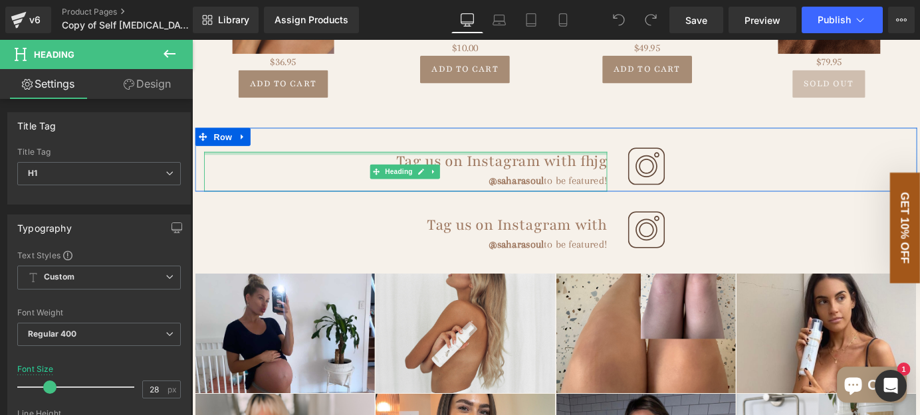
click at [308, 163] on div at bounding box center [427, 164] width 445 height 3
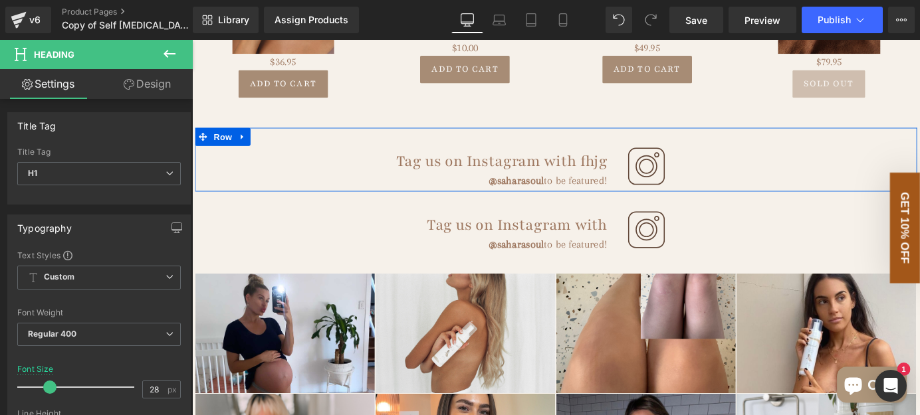
click at [288, 146] on div "Tag us on Instagram with fhjg @saharasoul to be featured! Heading Image Row" at bounding box center [593, 172] width 797 height 70
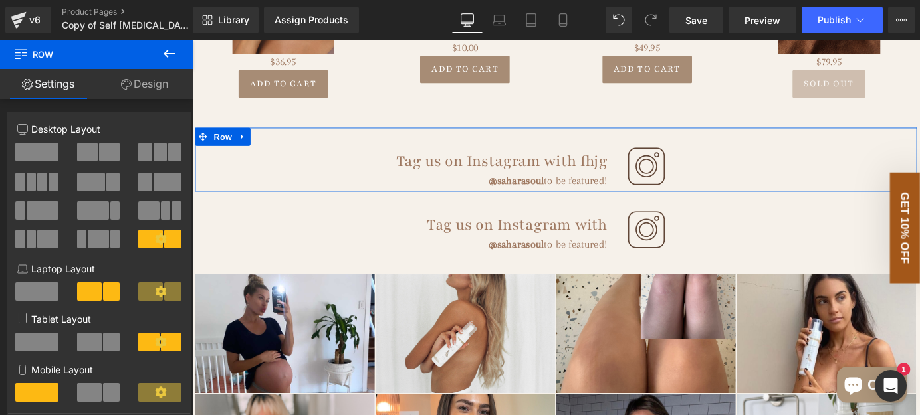
click at [166, 84] on link "Design" at bounding box center [144, 84] width 96 height 30
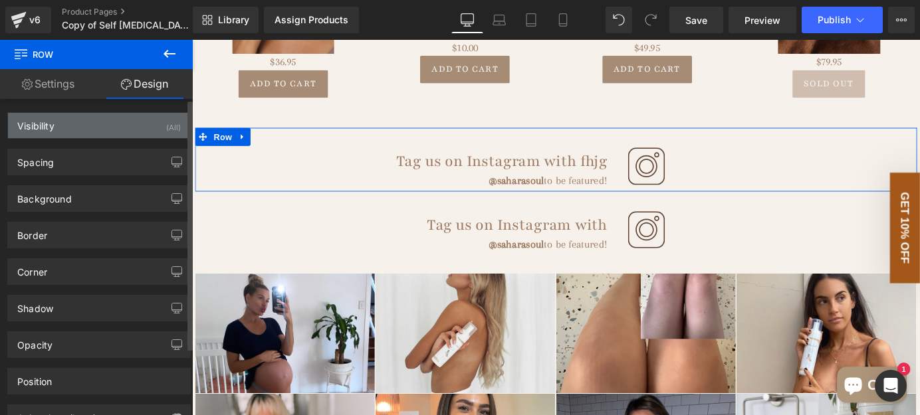
click at [148, 126] on div "Visibility (All)" at bounding box center [99, 125] width 182 height 25
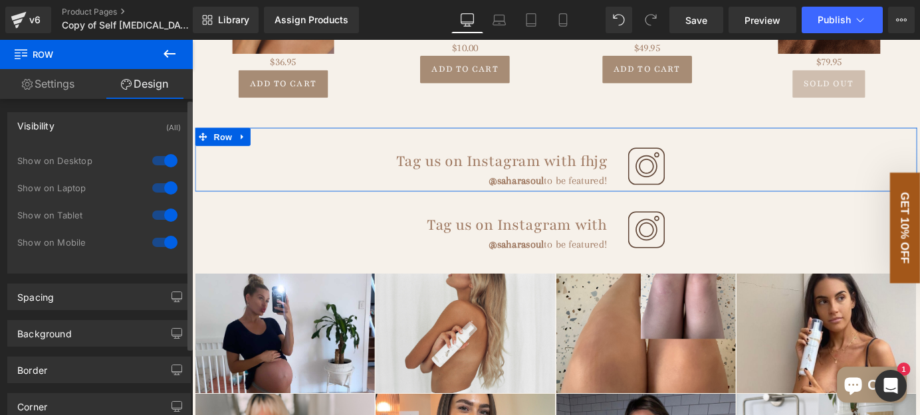
click at [160, 241] on div at bounding box center [165, 242] width 32 height 21
click at [155, 241] on div at bounding box center [165, 242] width 32 height 21
click at [169, 210] on div at bounding box center [165, 215] width 32 height 21
click at [163, 187] on div at bounding box center [165, 187] width 32 height 21
click at [165, 164] on div at bounding box center [165, 160] width 32 height 21
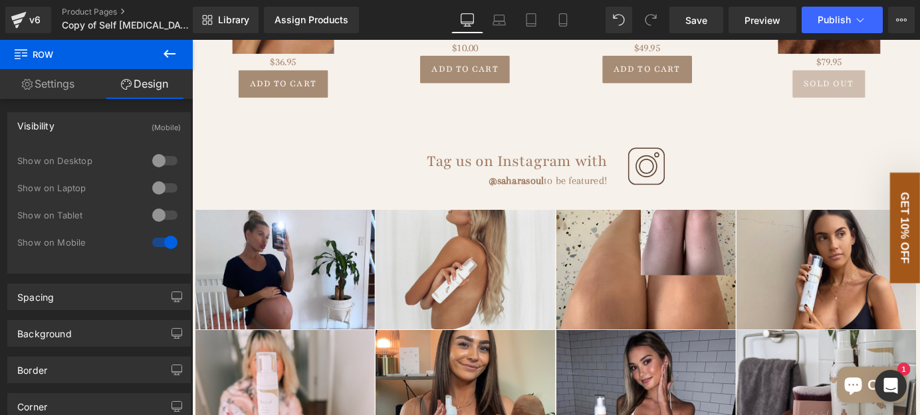
click at [314, 195] on div "@saharasoul to be featured!" at bounding box center [427, 195] width 445 height 18
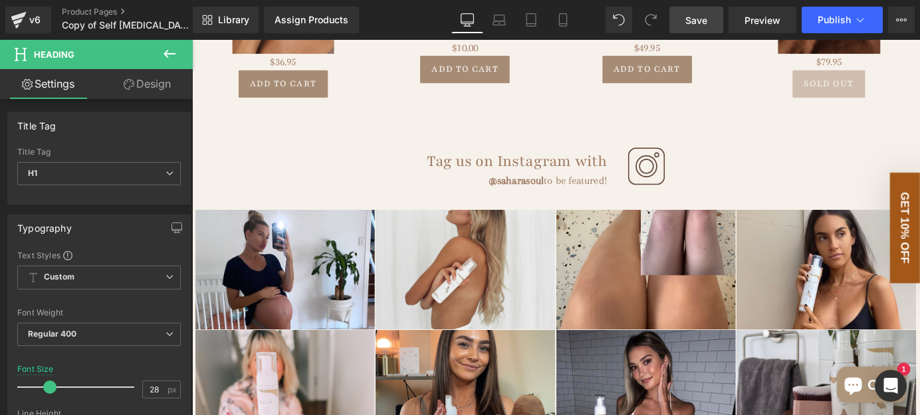
click at [708, 15] on link "Save" at bounding box center [696, 20] width 54 height 27
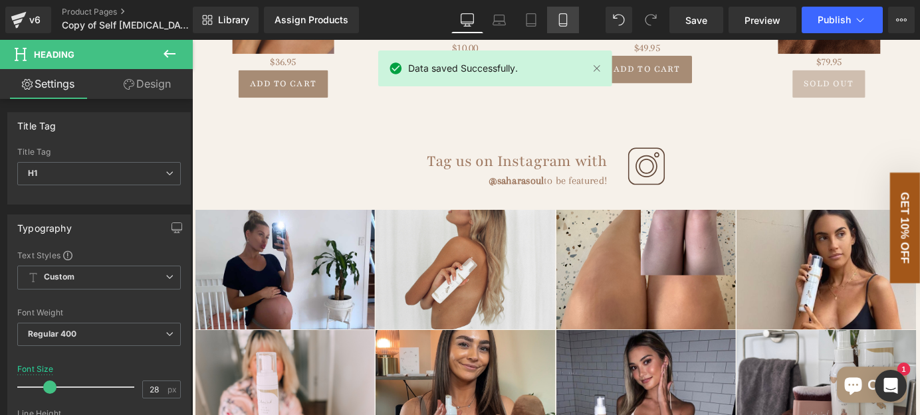
click at [565, 17] on icon at bounding box center [562, 19] width 13 height 13
type input "27"
type input "100"
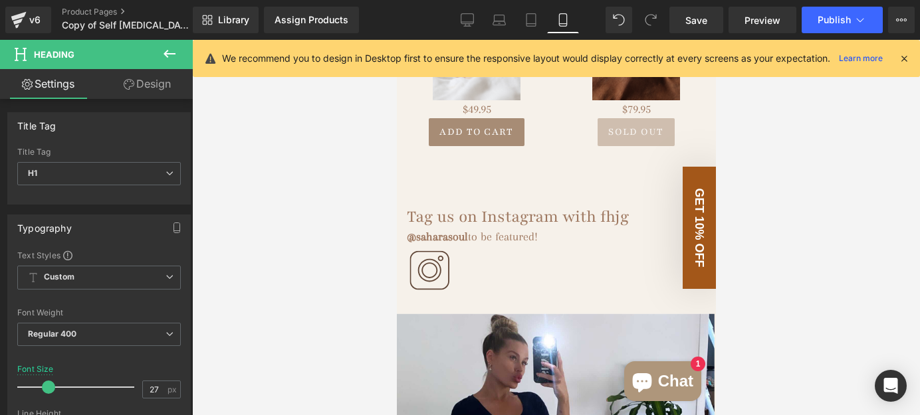
scroll to position [2658, 0]
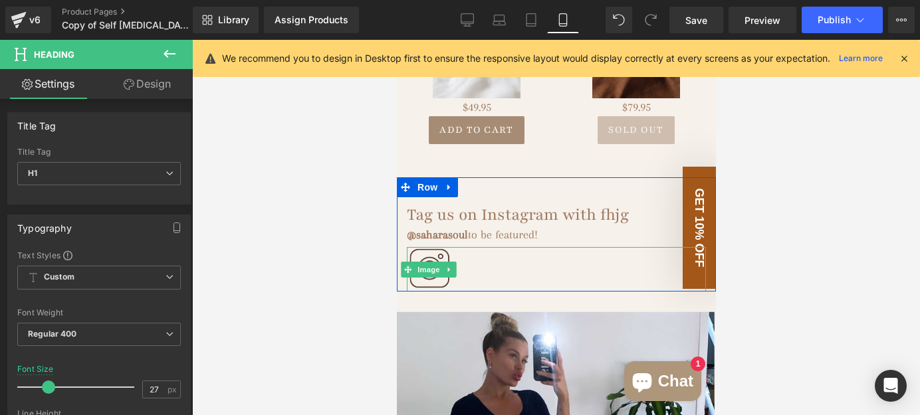
click at [426, 247] on img at bounding box center [428, 269] width 45 height 45
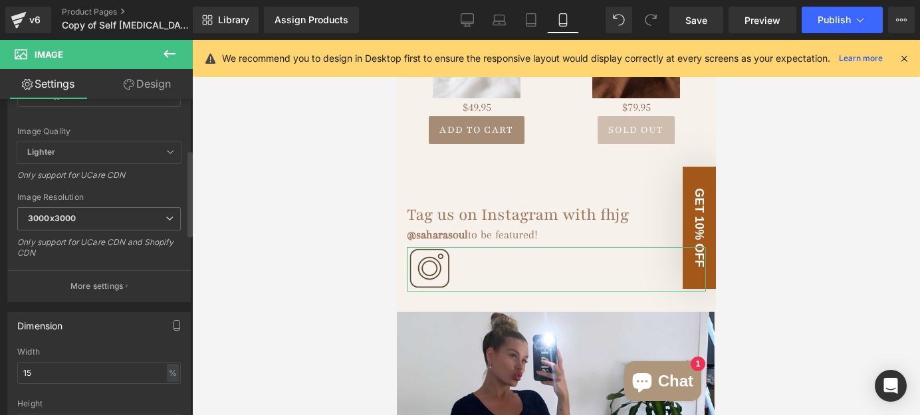
scroll to position [0, 0]
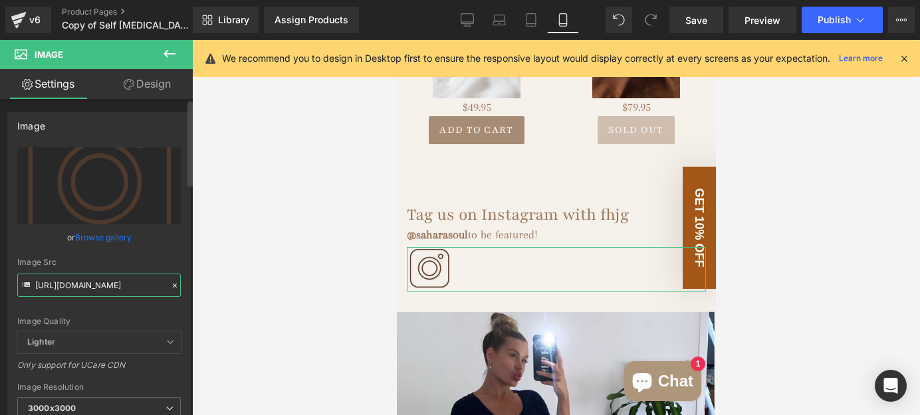
click at [126, 282] on input "[URL][DOMAIN_NAME]" at bounding box center [98, 285] width 163 height 23
click at [124, 265] on div "Image Src" at bounding box center [98, 262] width 163 height 9
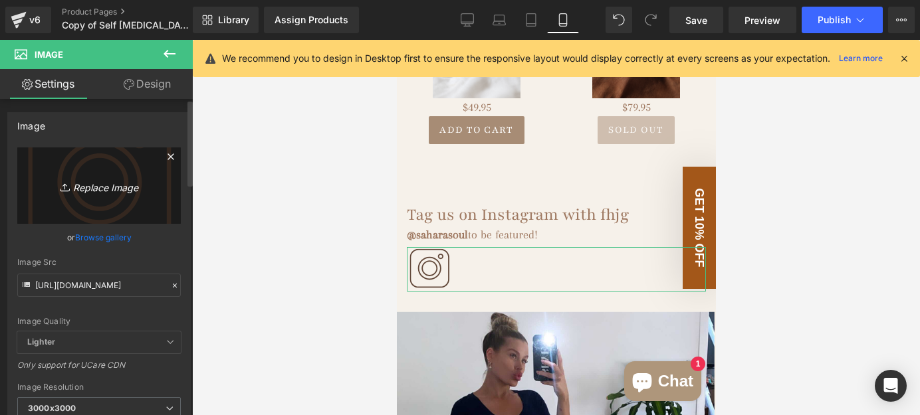
click at [106, 205] on link "Replace Image" at bounding box center [98, 186] width 163 height 76
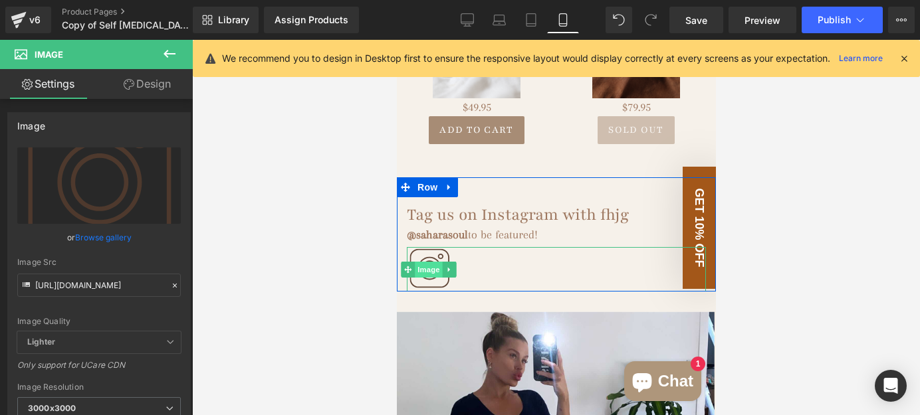
click at [429, 262] on span "Image" at bounding box center [428, 270] width 28 height 16
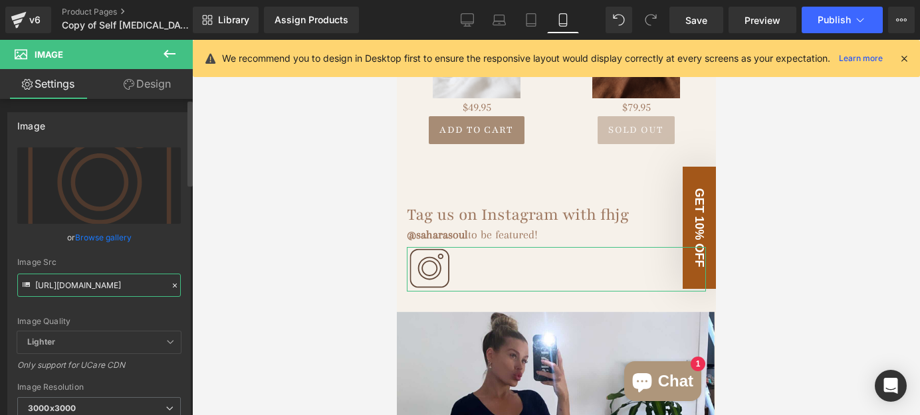
click at [108, 278] on input "[URL][DOMAIN_NAME]" at bounding box center [98, 285] width 163 height 23
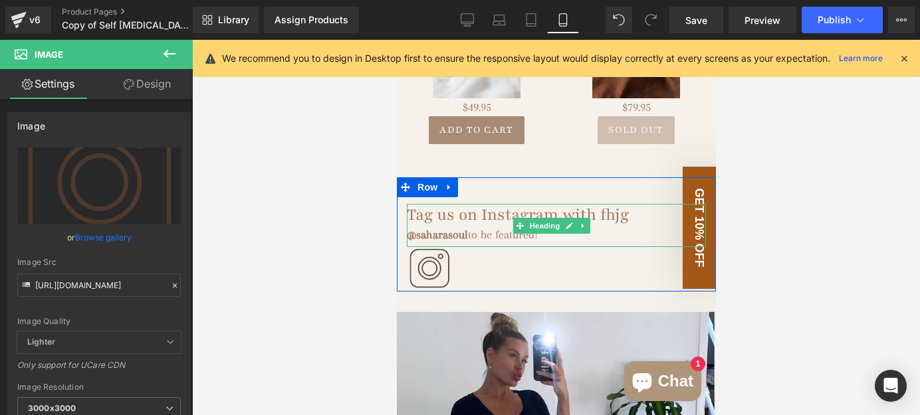
drag, startPoint x: 470, startPoint y: 185, endPoint x: 486, endPoint y: 187, distance: 16.0
click at [470, 204] on h1 "Tag us on Instagram with fhjg" at bounding box center [555, 214] width 299 height 21
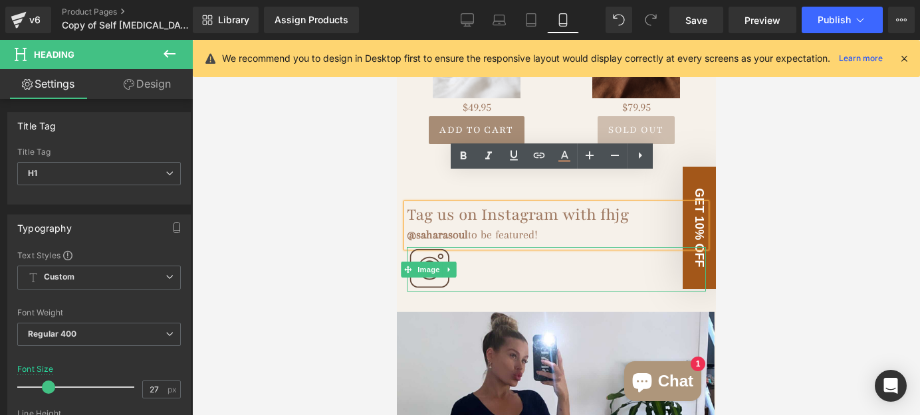
click at [491, 247] on link at bounding box center [555, 269] width 299 height 45
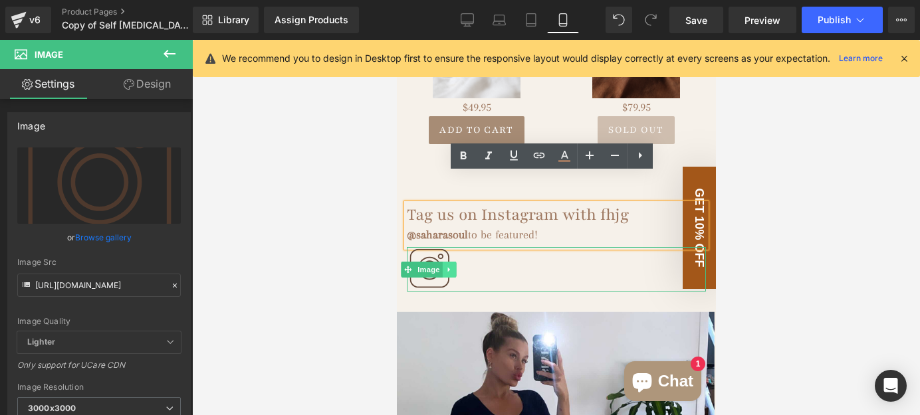
click at [449, 266] on icon at bounding box center [448, 270] width 7 height 8
click at [456, 266] on icon at bounding box center [455, 269] width 7 height 7
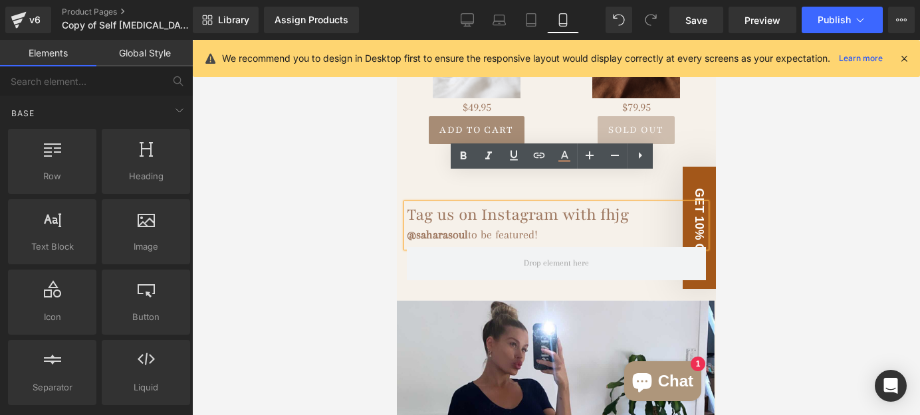
click at [472, 226] on div "@saharasoul to be featured!" at bounding box center [555, 235] width 299 height 18
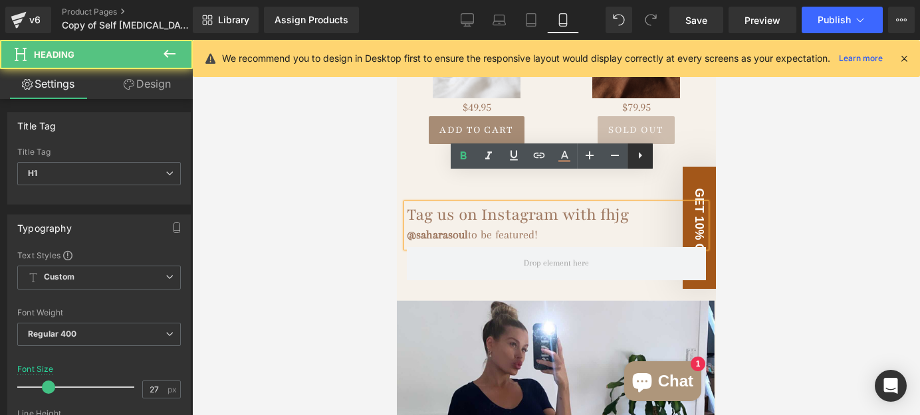
click at [637, 156] on icon at bounding box center [640, 156] width 16 height 16
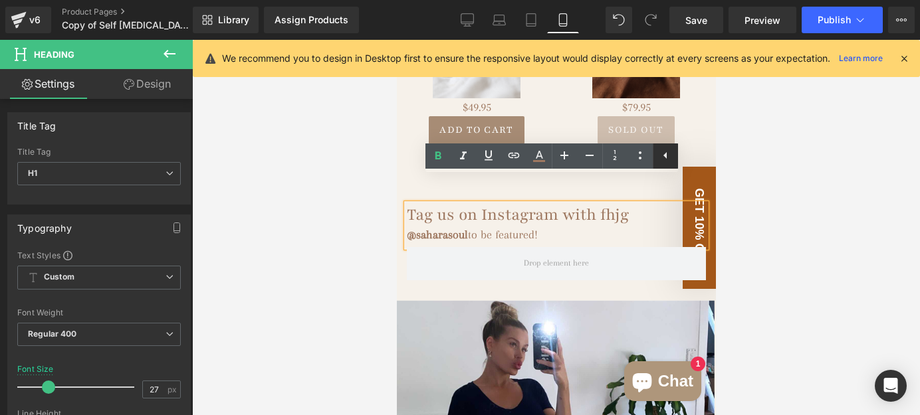
click at [657, 153] on icon at bounding box center [665, 156] width 16 height 16
click at [547, 204] on h1 "Tag us on Instagram with fhjg" at bounding box center [555, 214] width 299 height 21
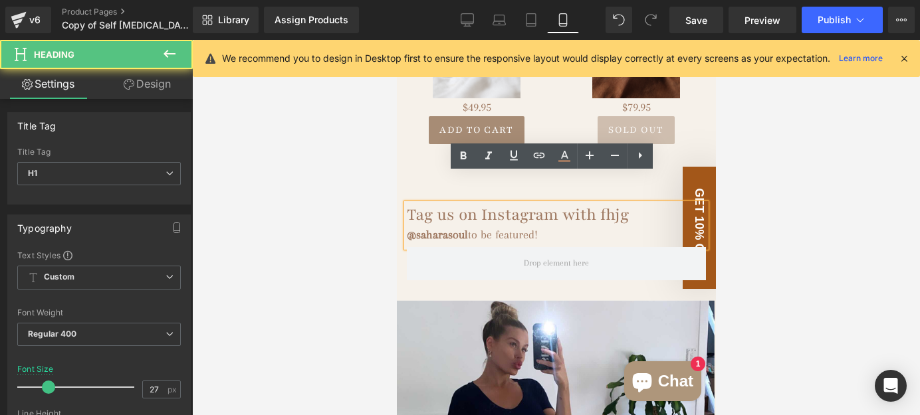
click at [521, 204] on h1 "Tag us on Instagram with fhjg" at bounding box center [555, 214] width 299 height 21
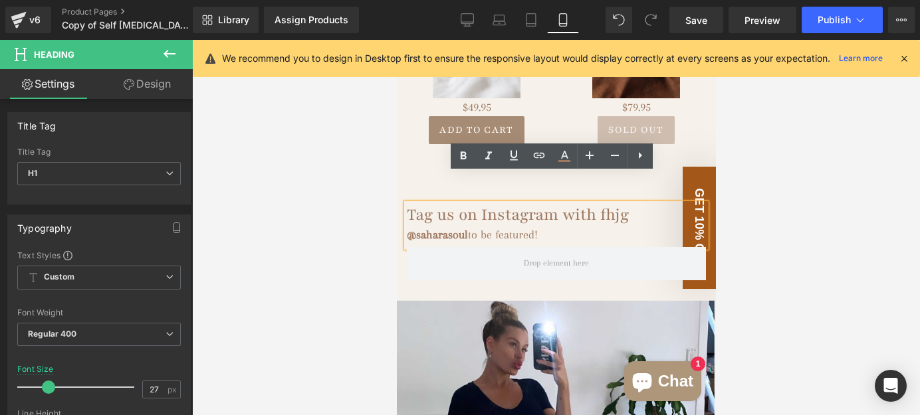
click at [395, 151] on div at bounding box center [556, 227] width 728 height 375
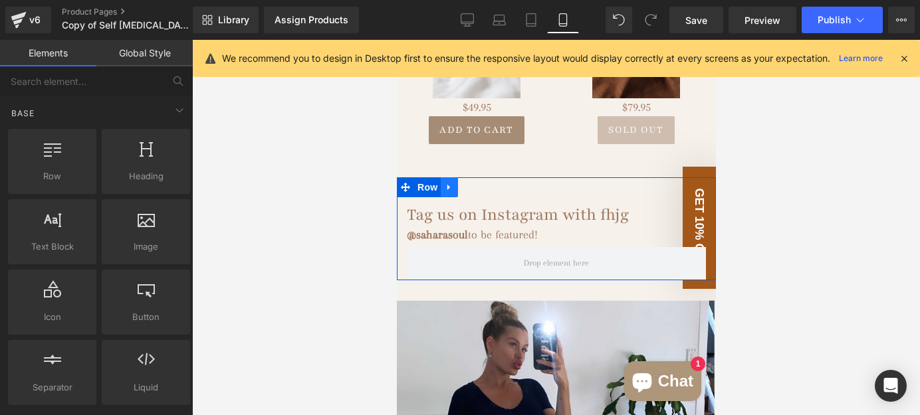
click at [455, 177] on link at bounding box center [448, 187] width 17 height 20
click at [480, 183] on icon at bounding box center [482, 188] width 9 height 10
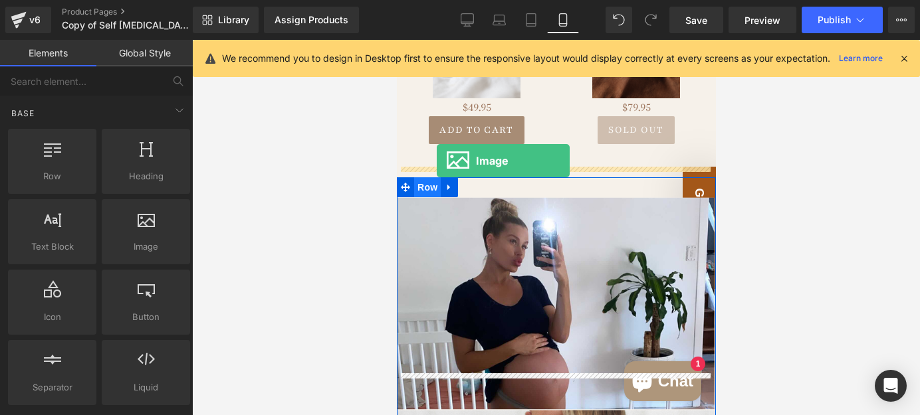
drag, startPoint x: 537, startPoint y: 271, endPoint x: 436, endPoint y: 161, distance: 149.6
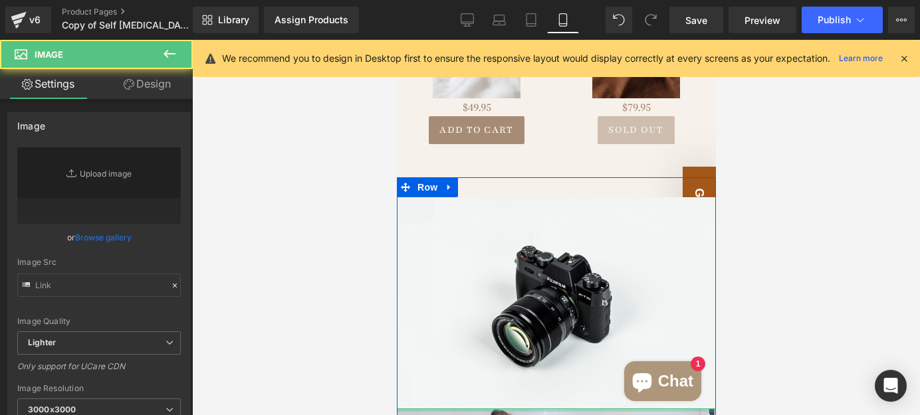
type input "//[DOMAIN_NAME][URL]"
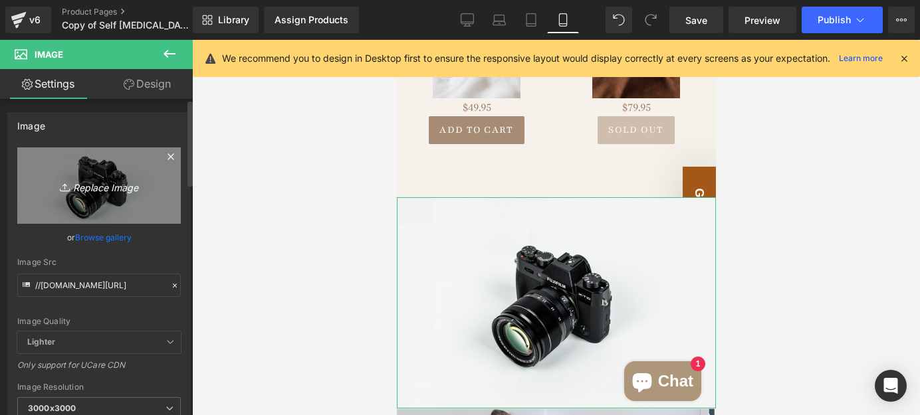
click at [60, 189] on icon at bounding box center [64, 190] width 9 height 2
type input "C:\fakepath\Supermarket brands (900 x 100 px).svg"
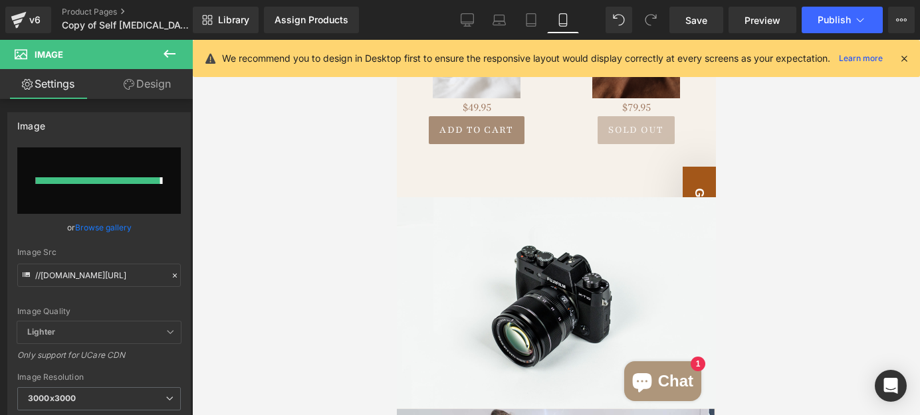
type input "[URL][DOMAIN_NAME]"
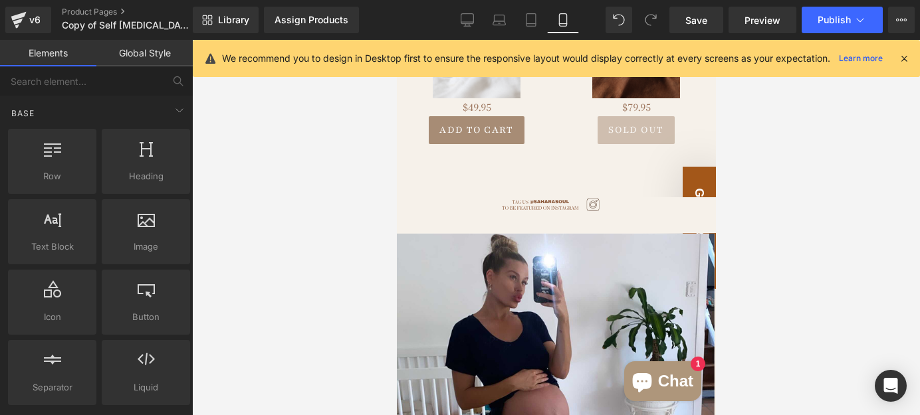
click at [772, 181] on div at bounding box center [556, 227] width 728 height 375
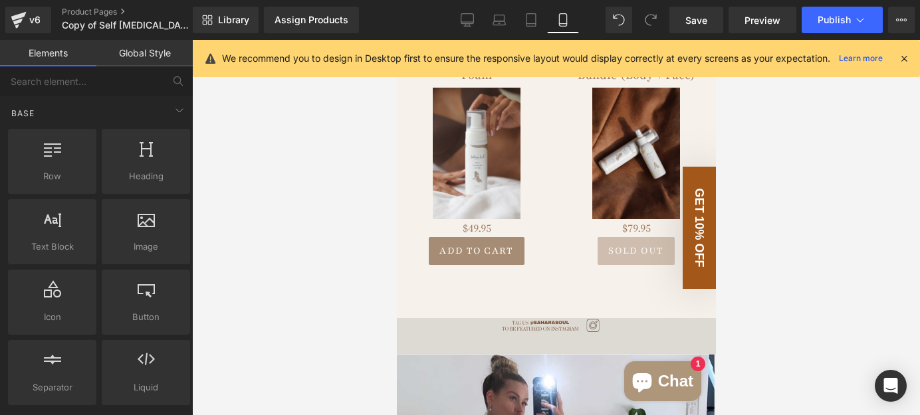
scroll to position [2537, 0]
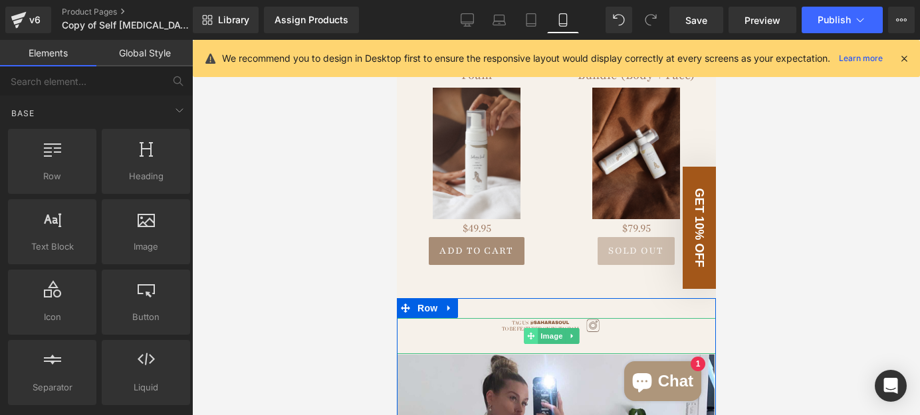
click at [528, 328] on span at bounding box center [530, 336] width 14 height 16
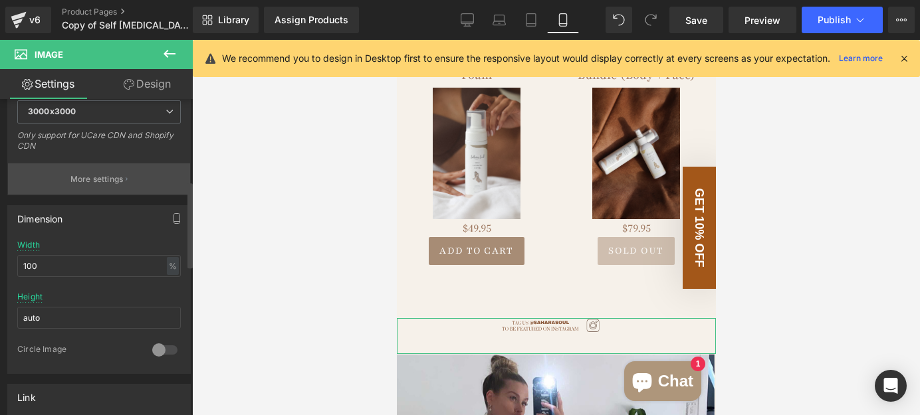
scroll to position [302, 0]
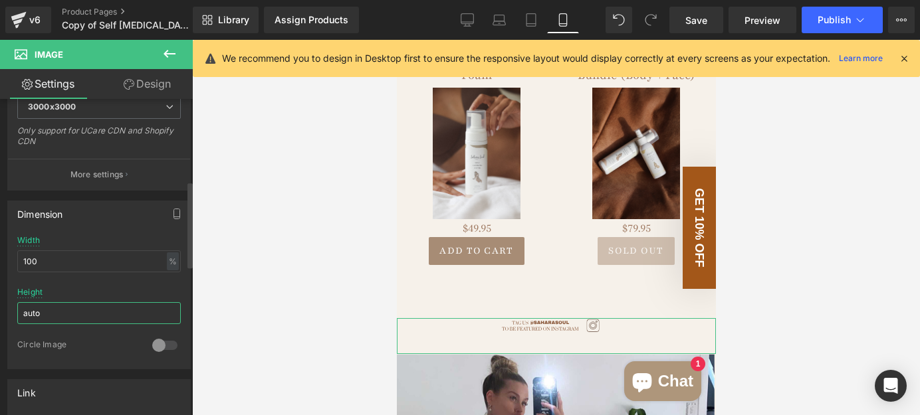
click at [77, 308] on input "auto" at bounding box center [98, 313] width 163 height 22
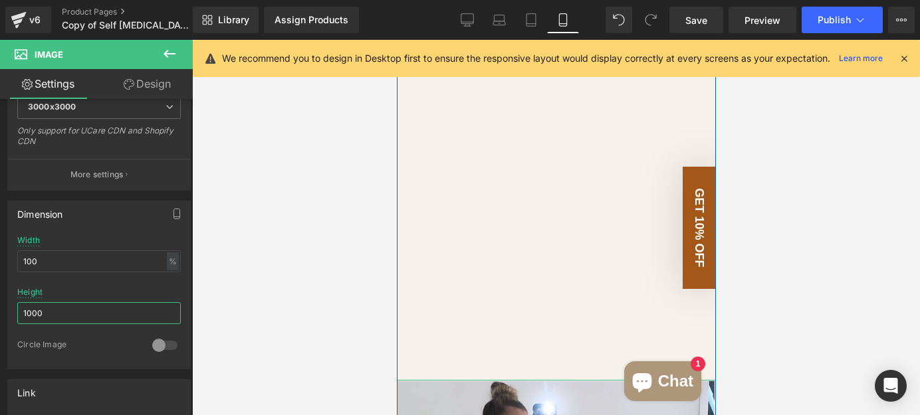
scroll to position [3141, 0]
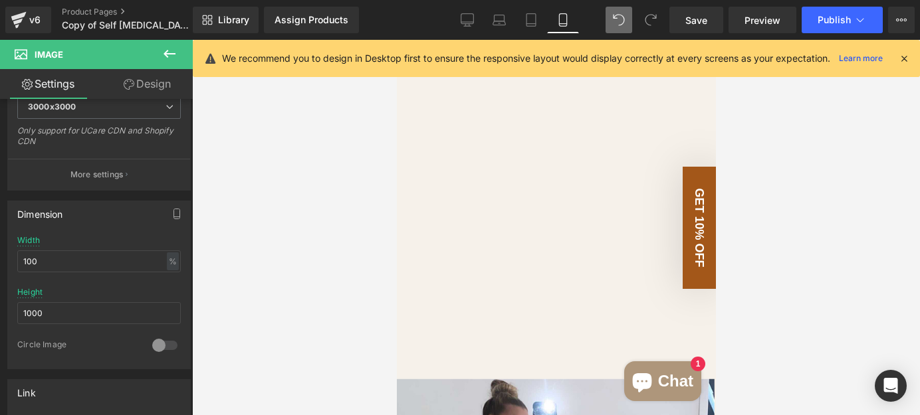
click at [611, 19] on span at bounding box center [618, 20] width 27 height 27
type input "auto"
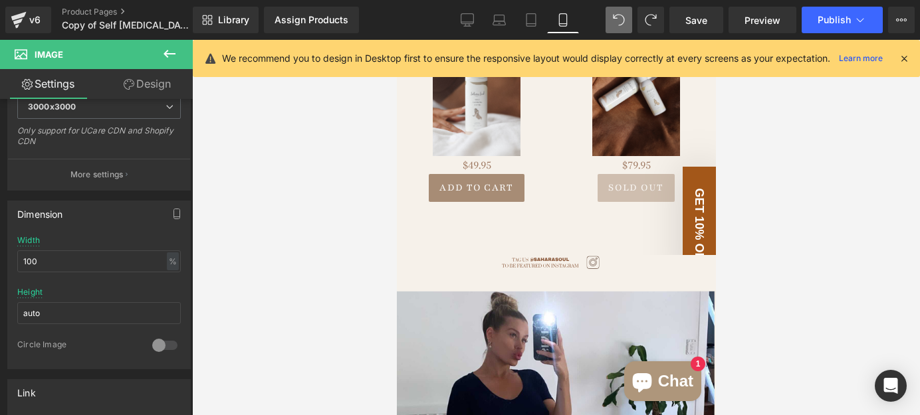
scroll to position [2537, 0]
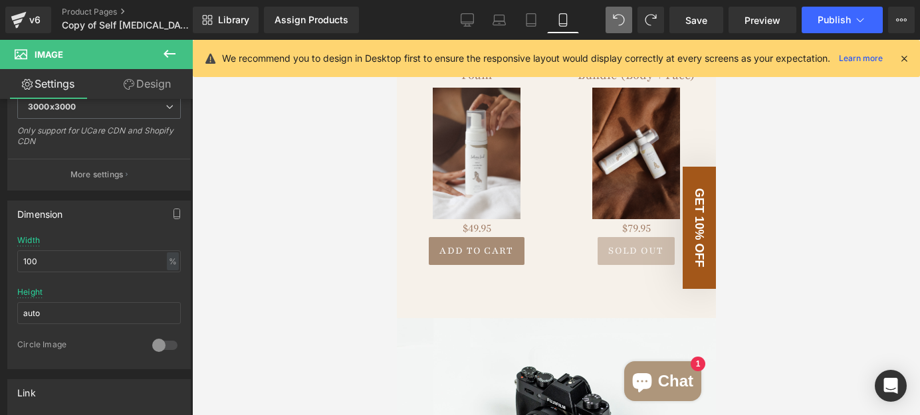
type input "//[DOMAIN_NAME][URL]"
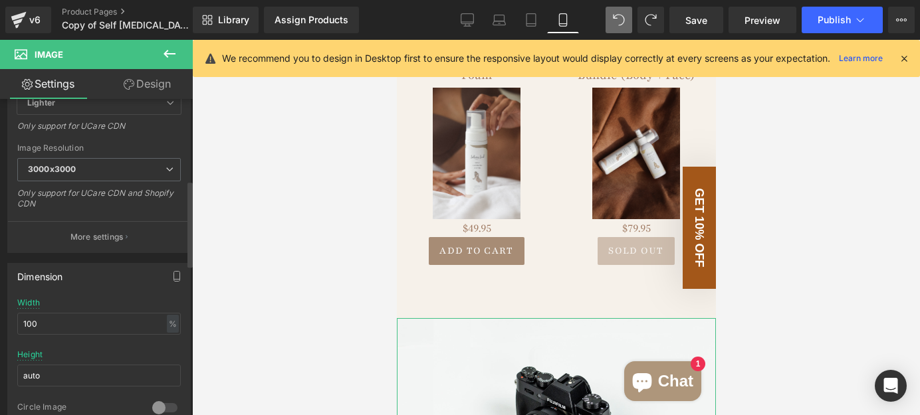
scroll to position [0, 0]
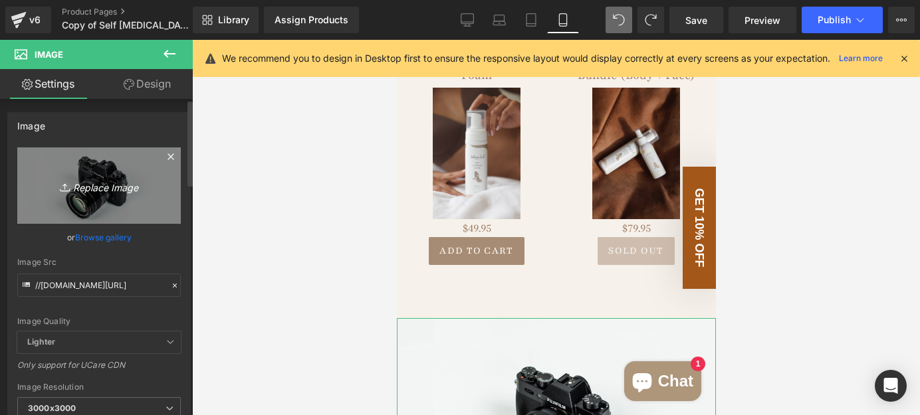
click at [105, 183] on icon "Replace Image" at bounding box center [99, 185] width 106 height 17
type input "C:\fakepath\Supermarket brands (900 x 100 px) (1).svg"
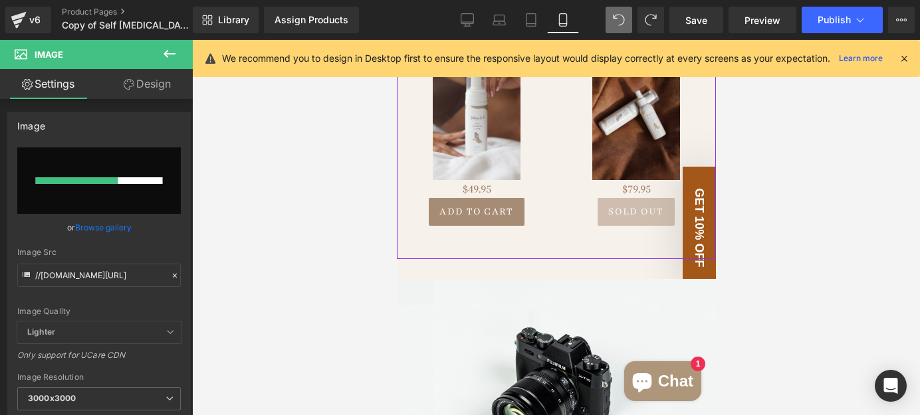
scroll to position [2598, 0]
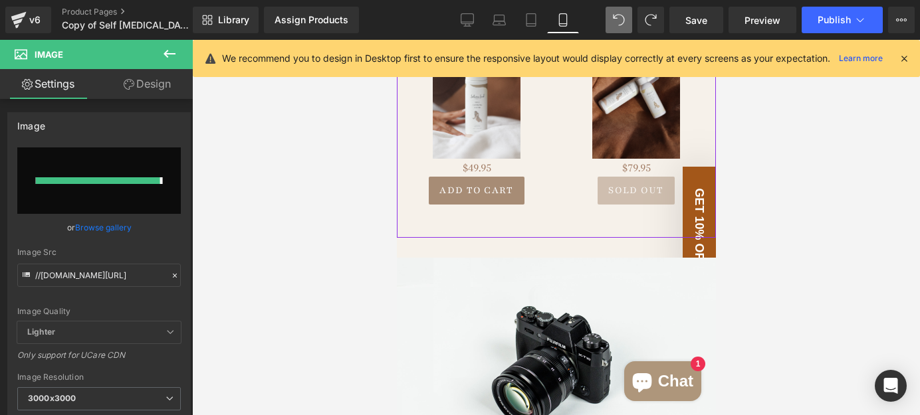
type input "[URL][DOMAIN_NAME]"
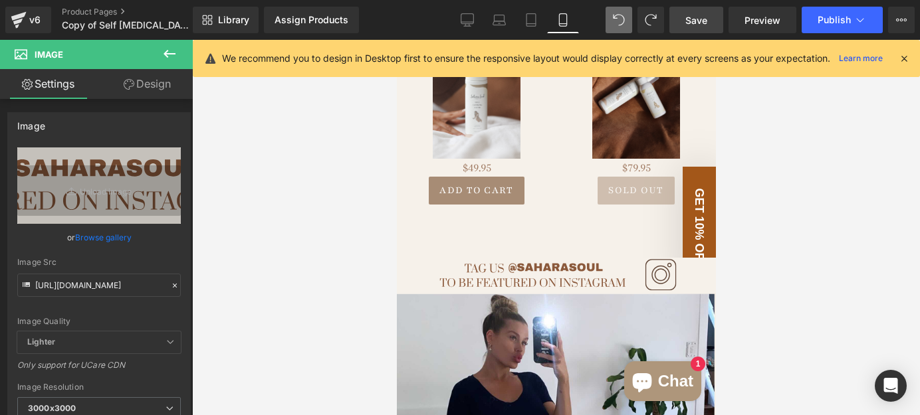
click at [701, 22] on span "Save" at bounding box center [696, 20] width 22 height 14
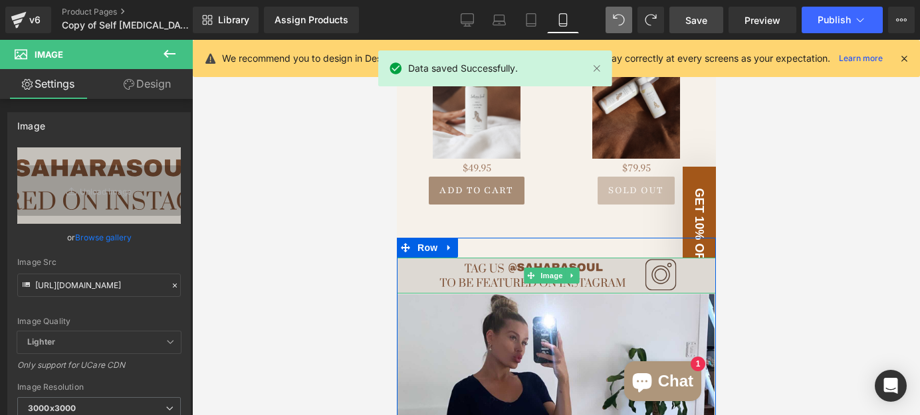
click at [477, 258] on img at bounding box center [555, 275] width 319 height 35
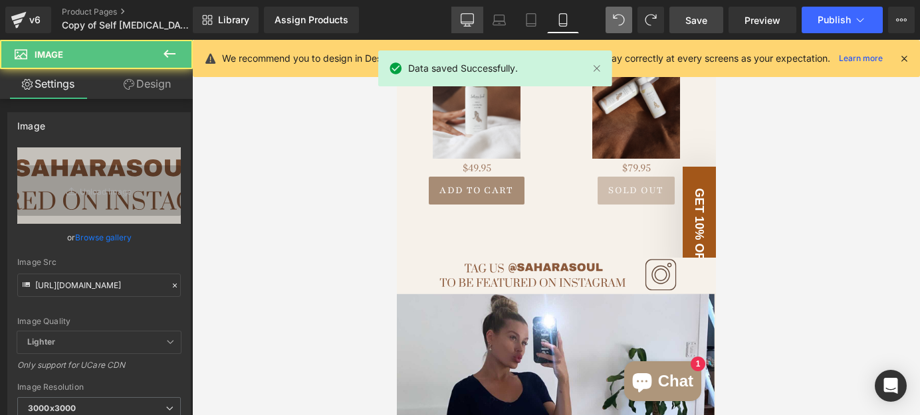
click at [468, 23] on icon at bounding box center [467, 19] width 13 height 10
type input "auto"
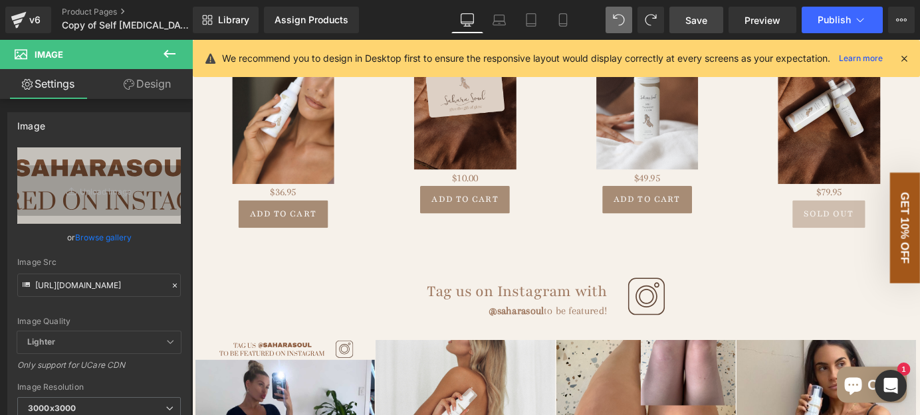
scroll to position [2112, 0]
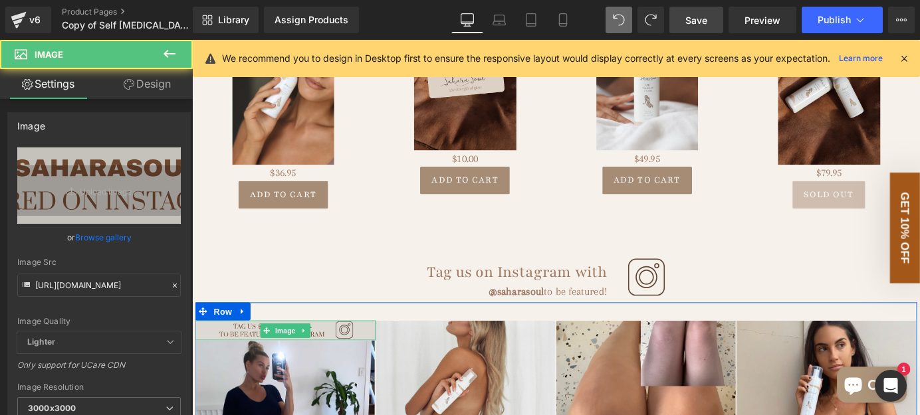
click at [320, 352] on img at bounding box center [294, 361] width 199 height 22
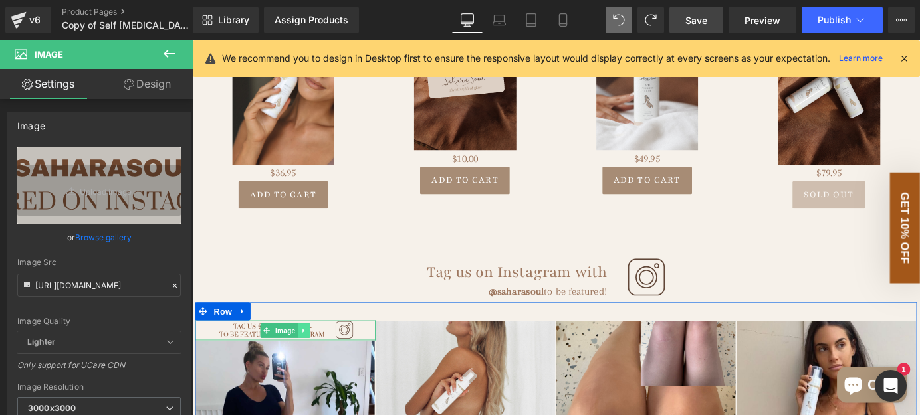
click at [318, 354] on link at bounding box center [315, 362] width 14 height 16
click at [321, 358] on icon at bounding box center [322, 361] width 7 height 7
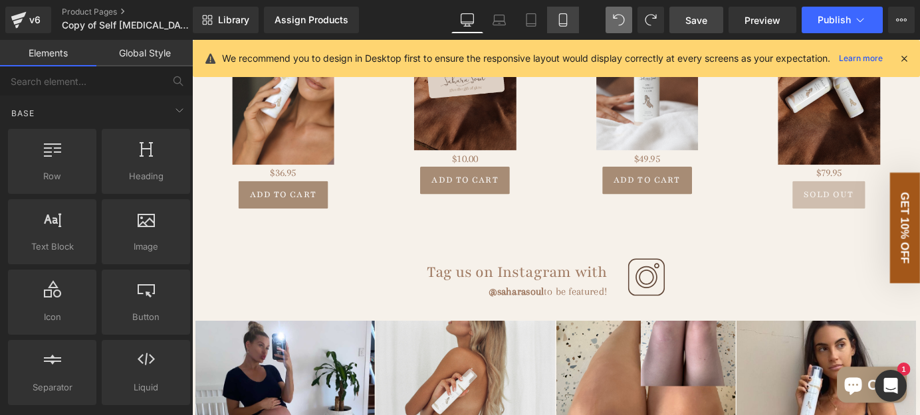
click at [556, 28] on link "Mobile" at bounding box center [563, 20] width 32 height 27
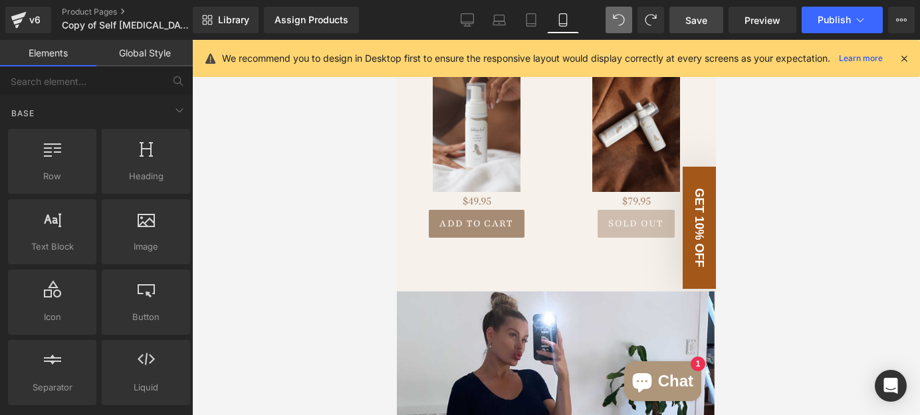
scroll to position [2403, 0]
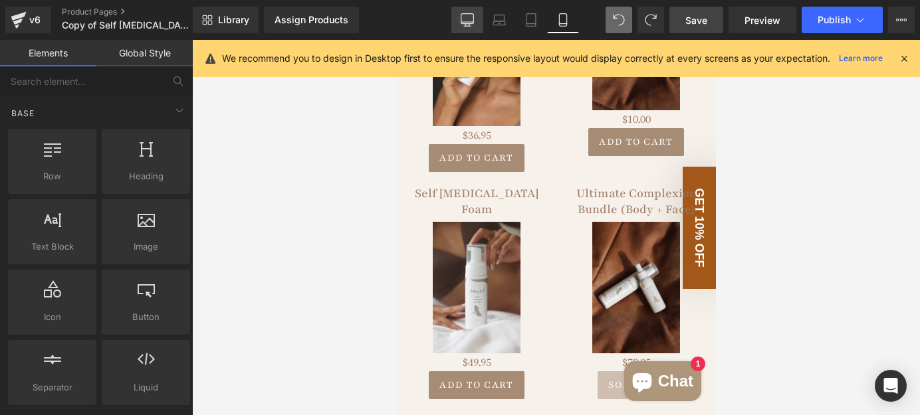
click at [461, 12] on link "Desktop" at bounding box center [467, 20] width 32 height 27
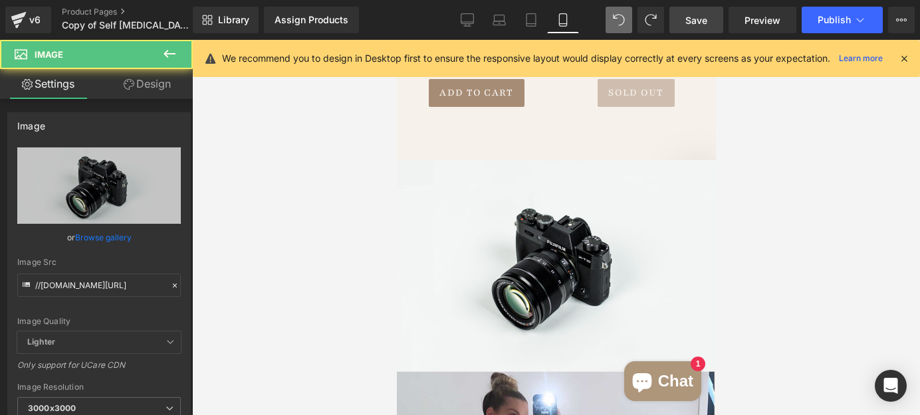
scroll to position [2695, 0]
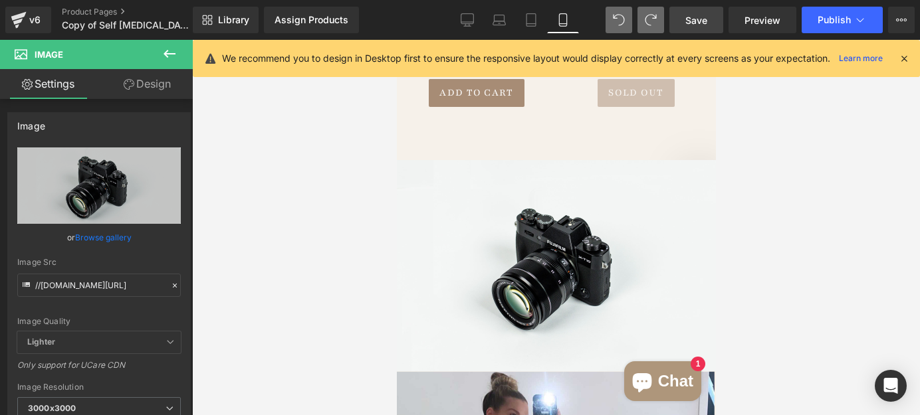
type input "[URL][DOMAIN_NAME]"
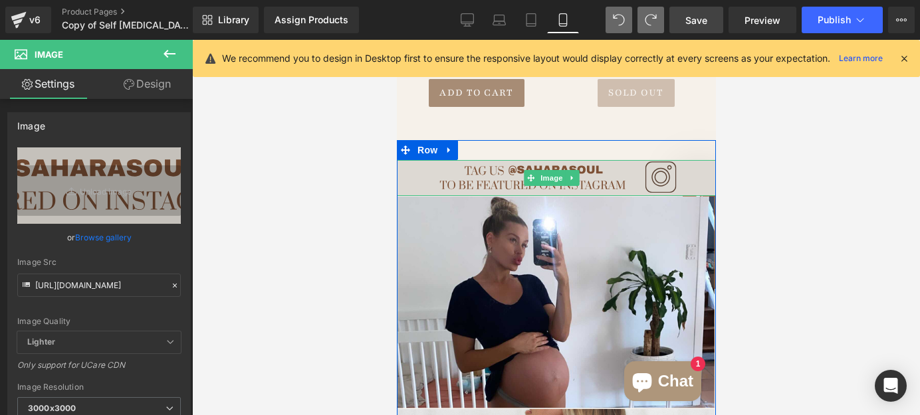
click at [472, 160] on img at bounding box center [555, 177] width 319 height 35
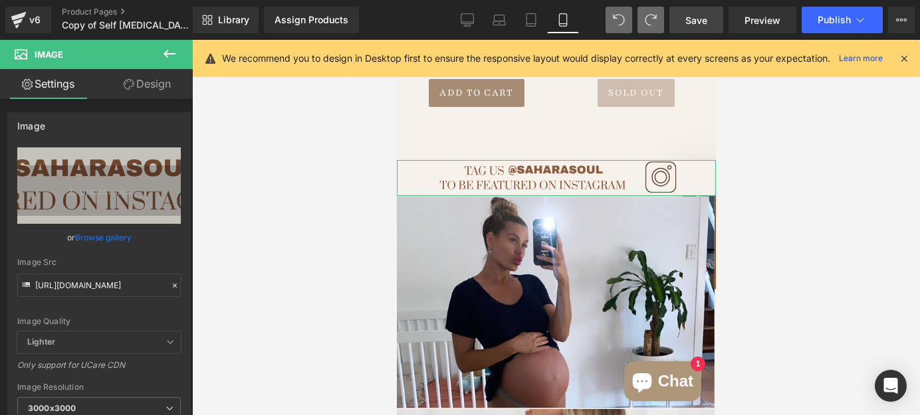
click at [166, 84] on link "Design" at bounding box center [147, 84] width 96 height 30
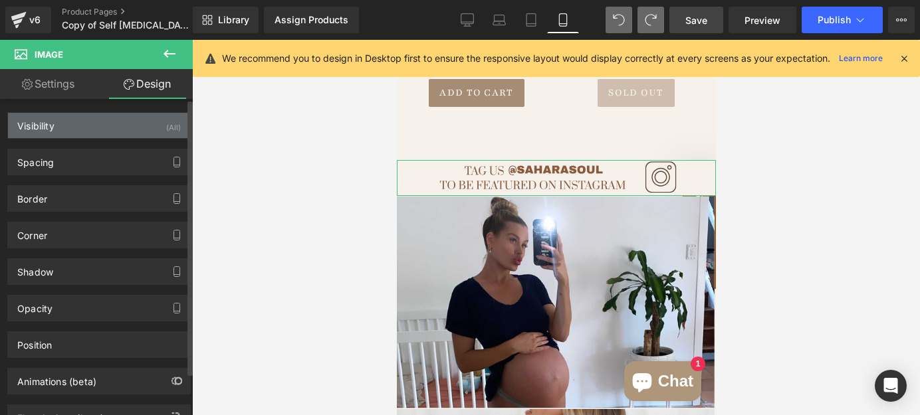
click at [99, 134] on div "Visibility (All)" at bounding box center [99, 125] width 182 height 25
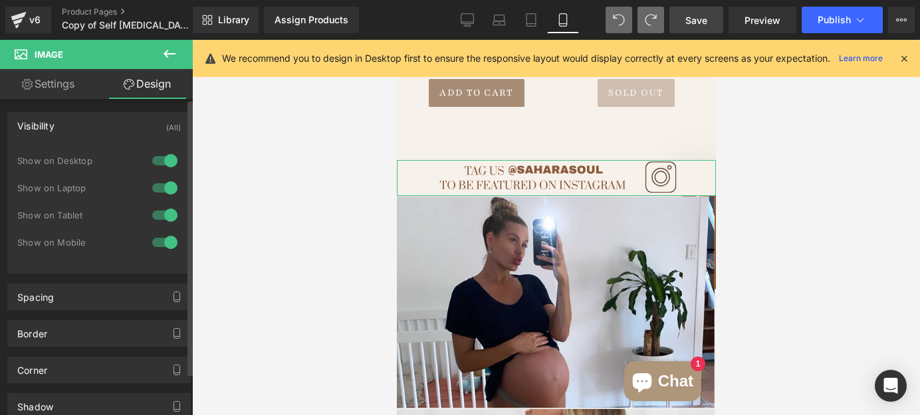
click at [163, 217] on div at bounding box center [165, 215] width 32 height 21
click at [163, 185] on div at bounding box center [165, 187] width 32 height 21
click at [160, 163] on div at bounding box center [165, 160] width 32 height 21
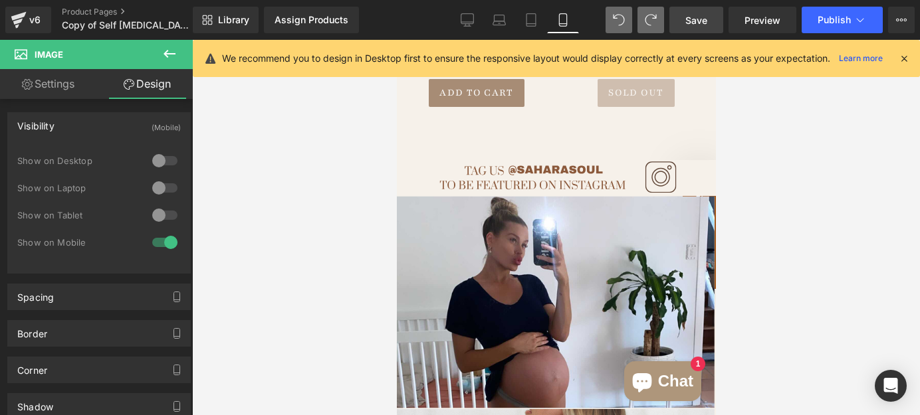
click at [262, 202] on div at bounding box center [556, 227] width 728 height 375
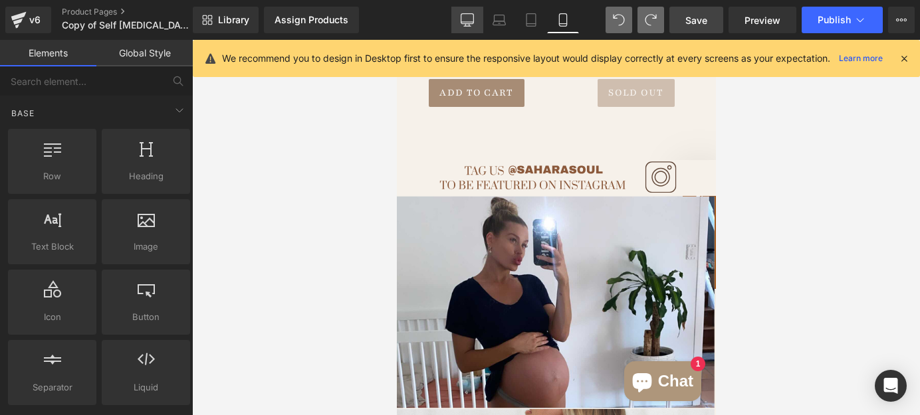
click at [470, 19] on icon at bounding box center [467, 19] width 13 height 13
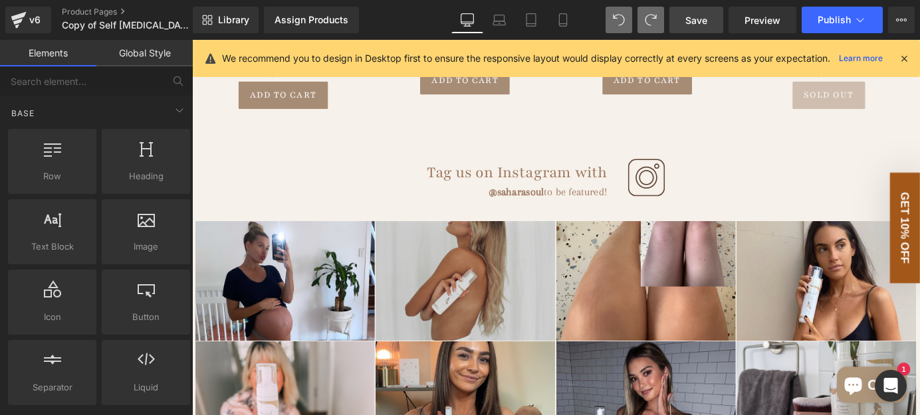
scroll to position [2149, 0]
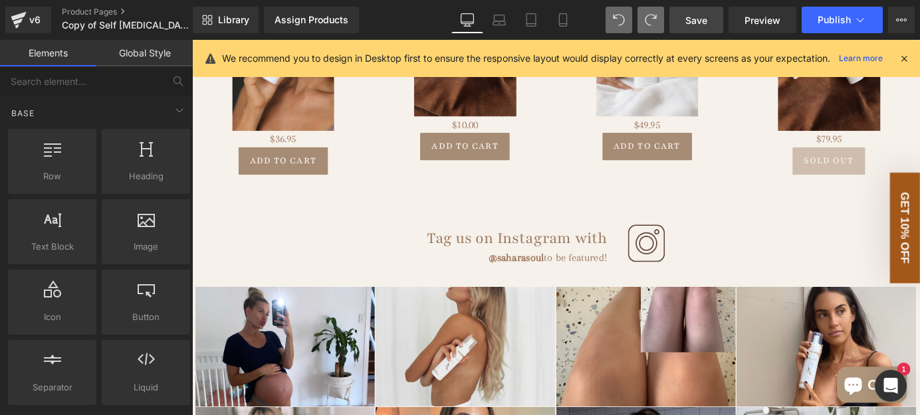
click at [601, 266] on h1 "Tag us on Instagram with" at bounding box center [427, 260] width 445 height 23
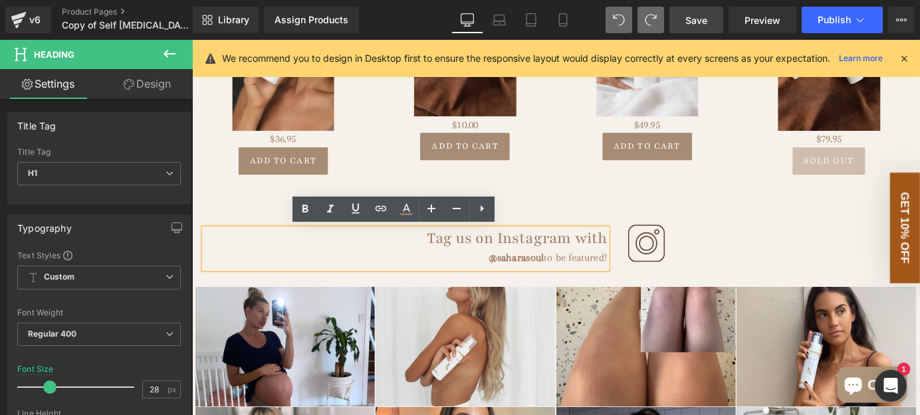
click at [694, 17] on span "Save" at bounding box center [696, 20] width 22 height 14
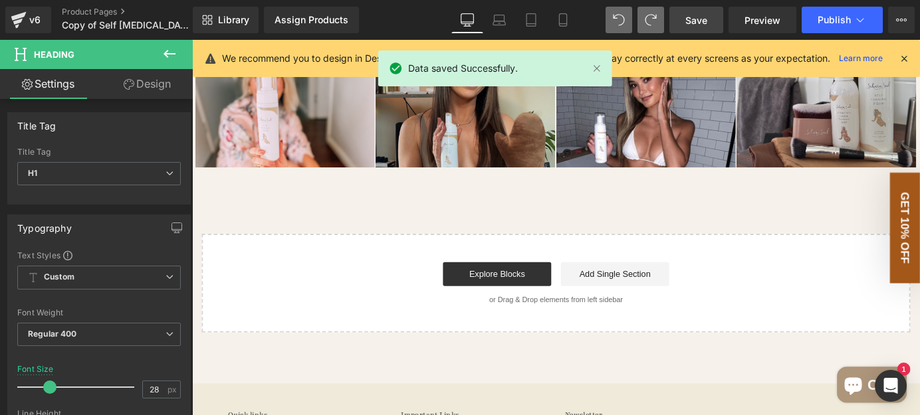
scroll to position [2330, 0]
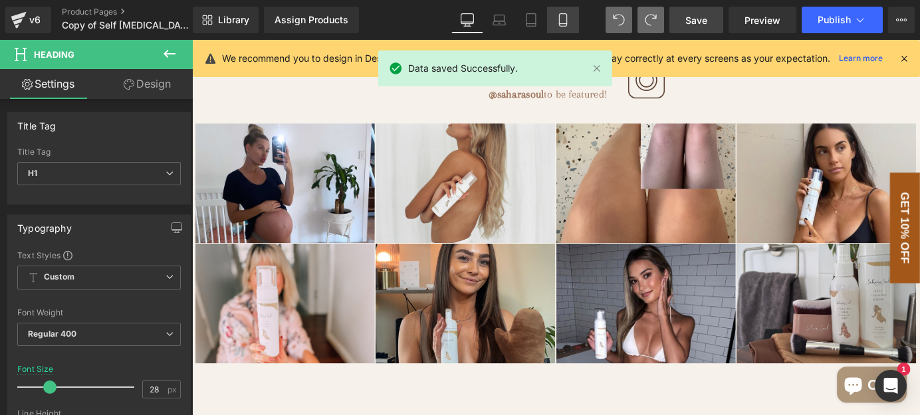
click at [564, 24] on icon at bounding box center [562, 24] width 7 height 0
type input "27"
type input "100"
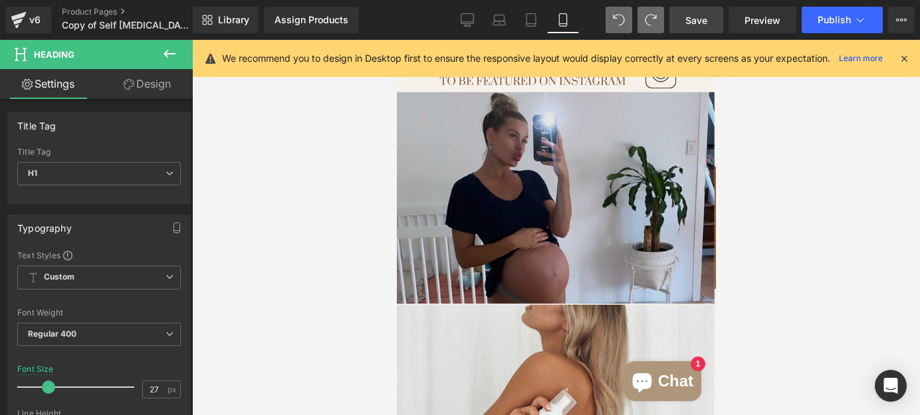
scroll to position [2778, 0]
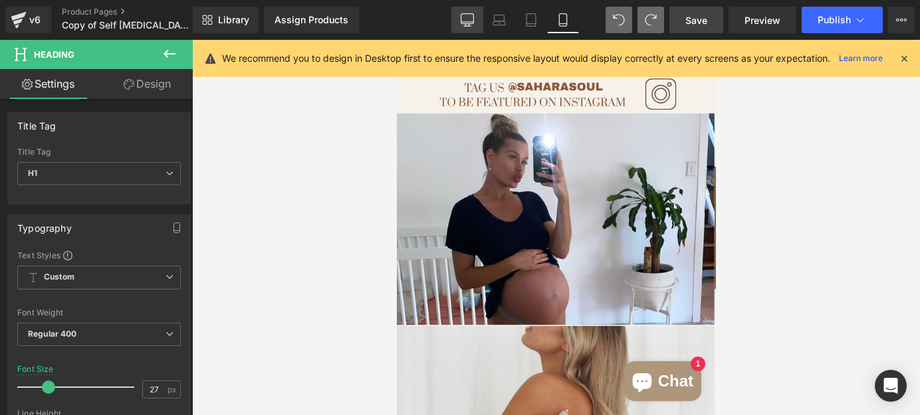
click at [471, 25] on icon at bounding box center [467, 19] width 13 height 13
type input "28"
type input "100"
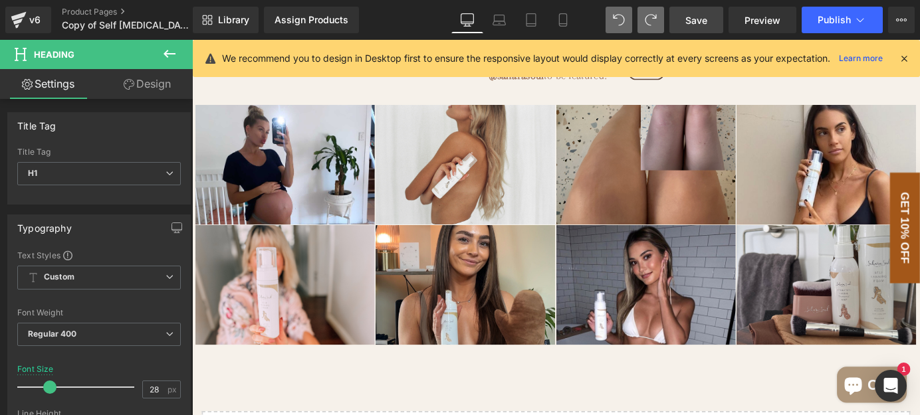
scroll to position [2290, 0]
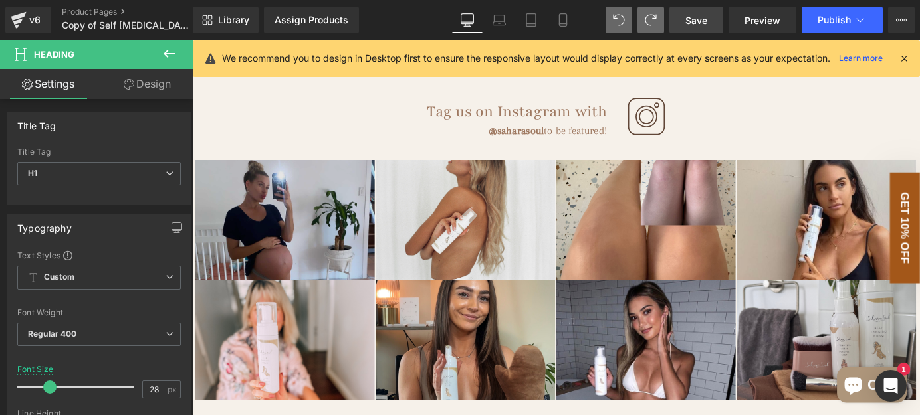
click at [354, 203] on img at bounding box center [294, 238] width 199 height 133
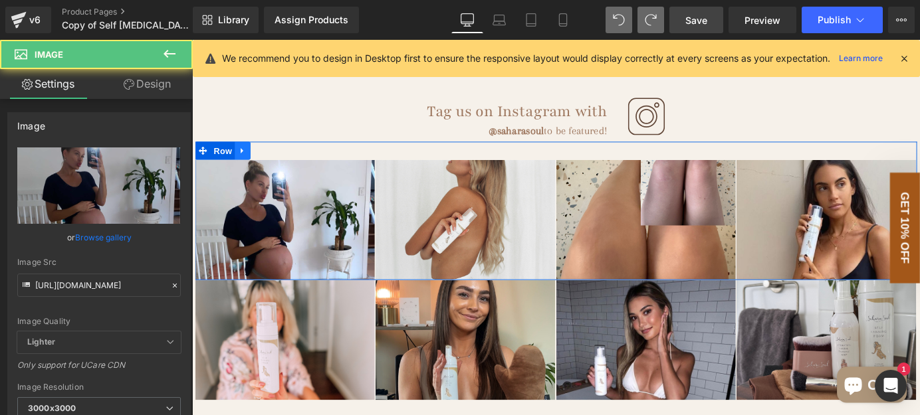
click at [243, 158] on icon at bounding box center [247, 162] width 9 height 10
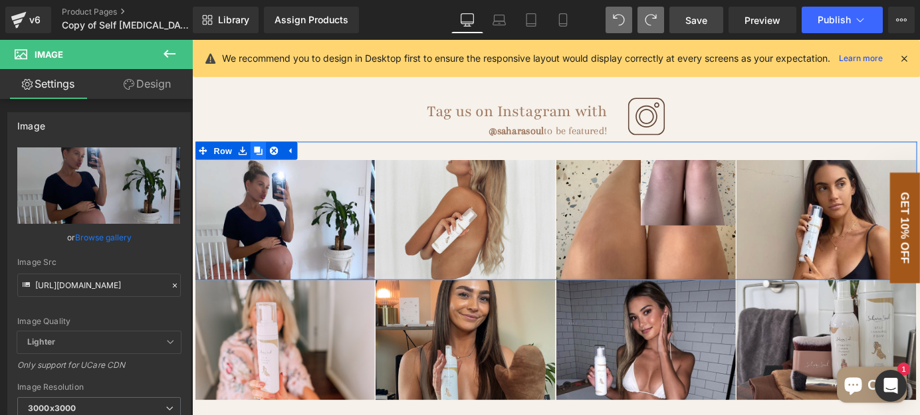
click at [260, 157] on icon at bounding box center [264, 161] width 9 height 9
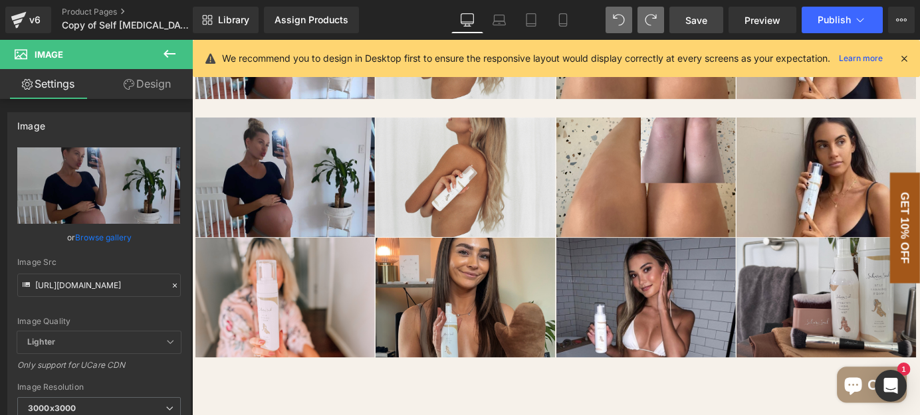
scroll to position [2500, 0]
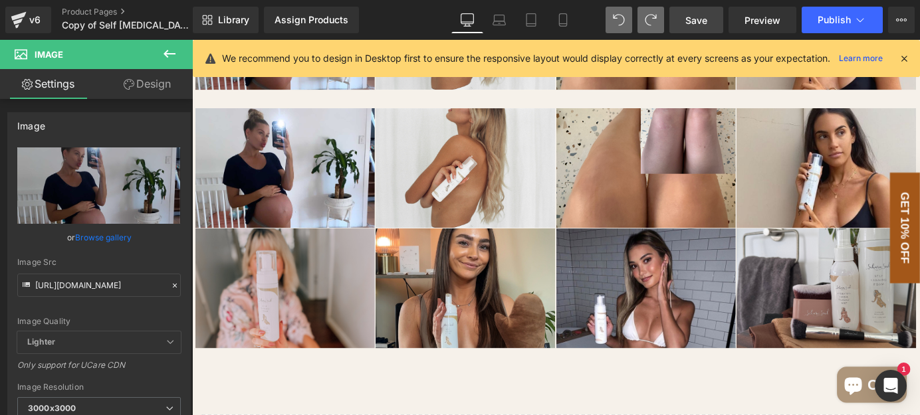
click at [324, 305] on img at bounding box center [294, 314] width 199 height 133
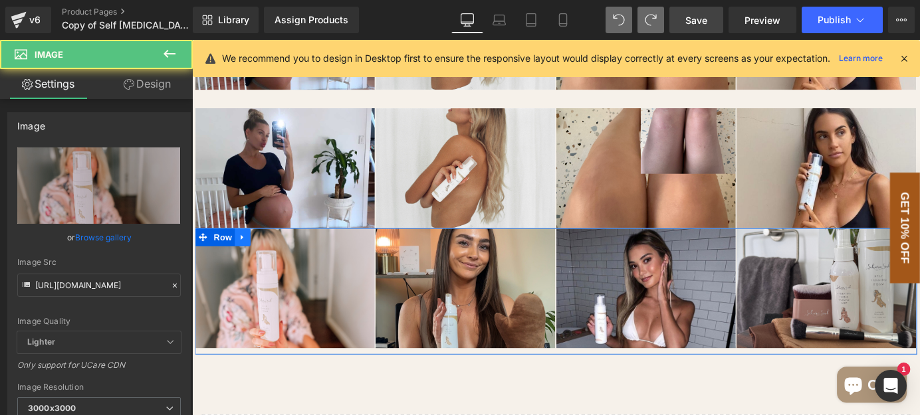
click at [247, 253] on icon at bounding box center [247, 258] width 9 height 10
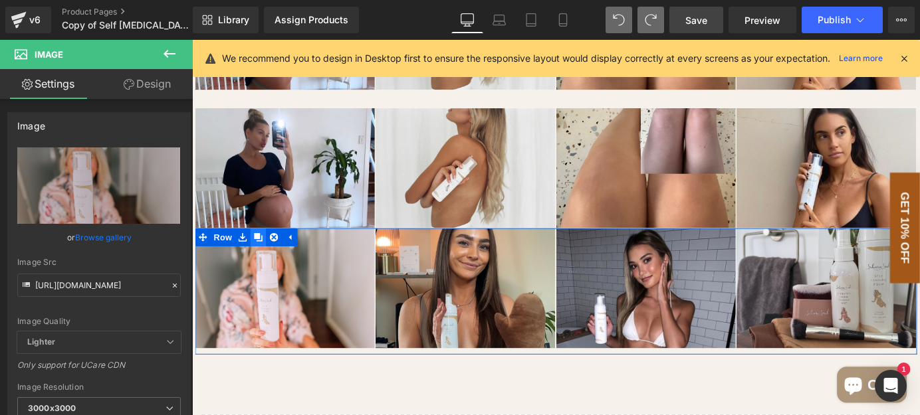
click at [260, 258] on icon at bounding box center [264, 258] width 9 height 10
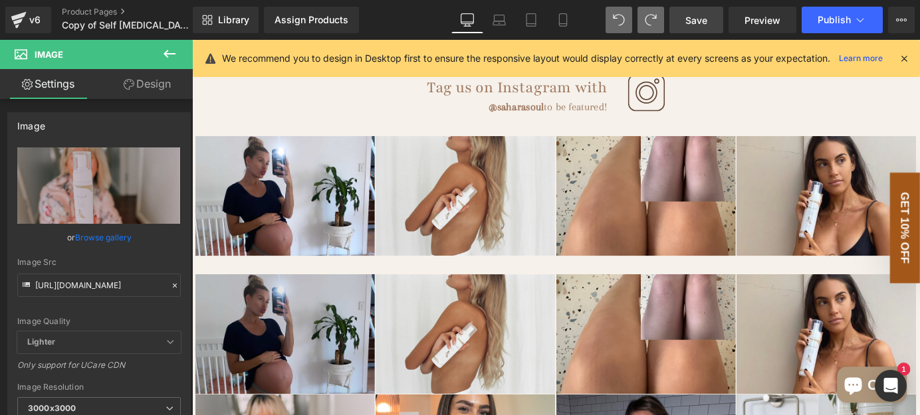
scroll to position [2368, 0]
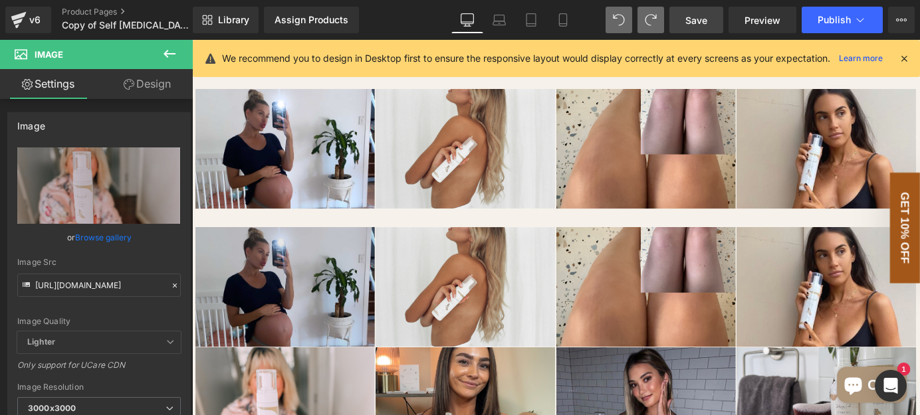
click at [283, 264] on img at bounding box center [294, 313] width 199 height 133
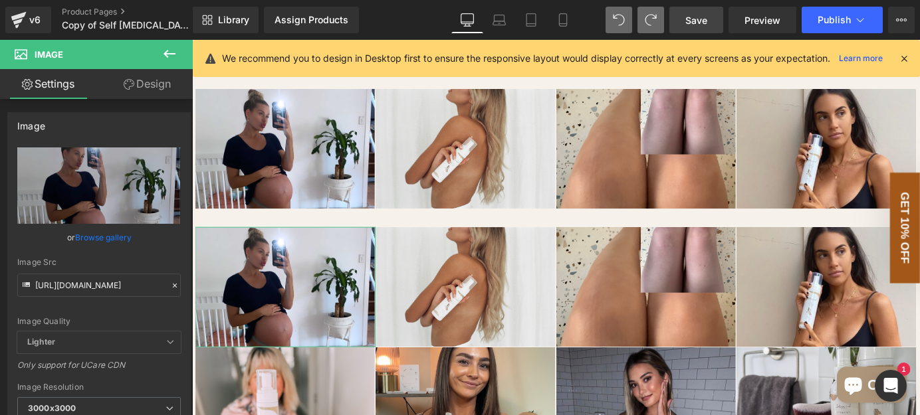
click at [159, 86] on link "Design" at bounding box center [147, 84] width 96 height 30
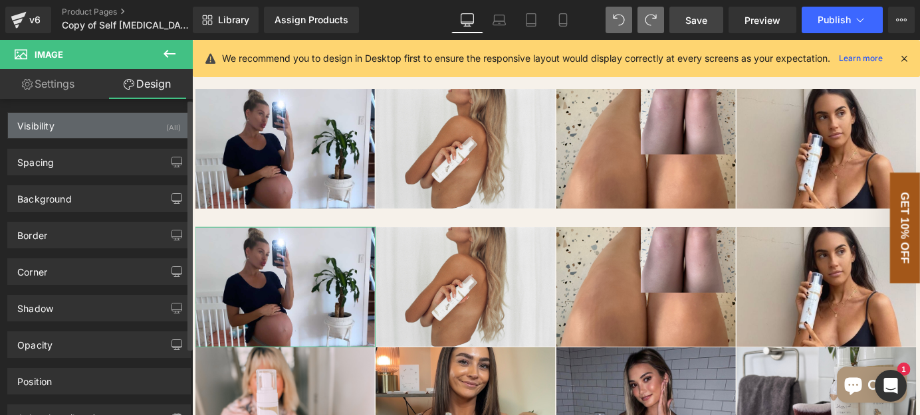
click at [114, 125] on div "Visibility (All)" at bounding box center [99, 125] width 182 height 25
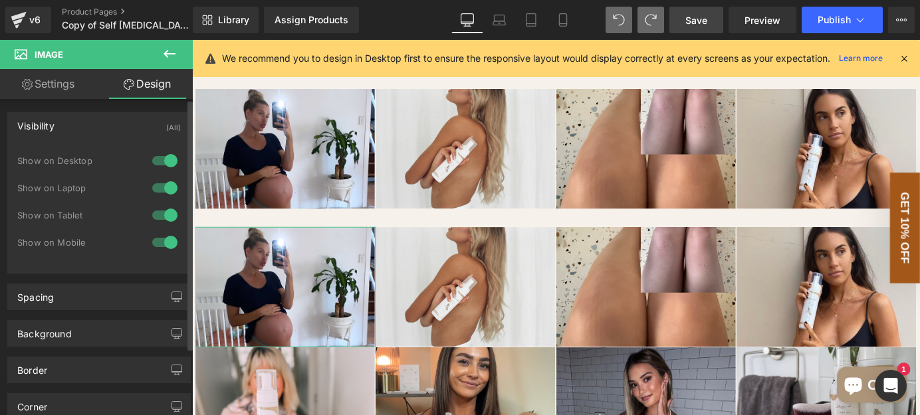
click at [159, 215] on div at bounding box center [165, 215] width 32 height 21
drag, startPoint x: 163, startPoint y: 189, endPoint x: 166, endPoint y: 166, distance: 23.4
click at [163, 189] on div at bounding box center [165, 187] width 32 height 21
click at [166, 157] on div at bounding box center [165, 160] width 32 height 21
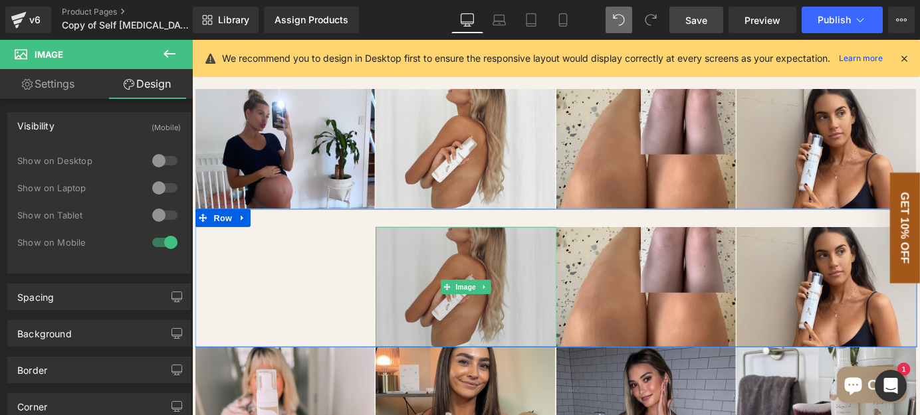
click at [501, 287] on img at bounding box center [494, 313] width 199 height 133
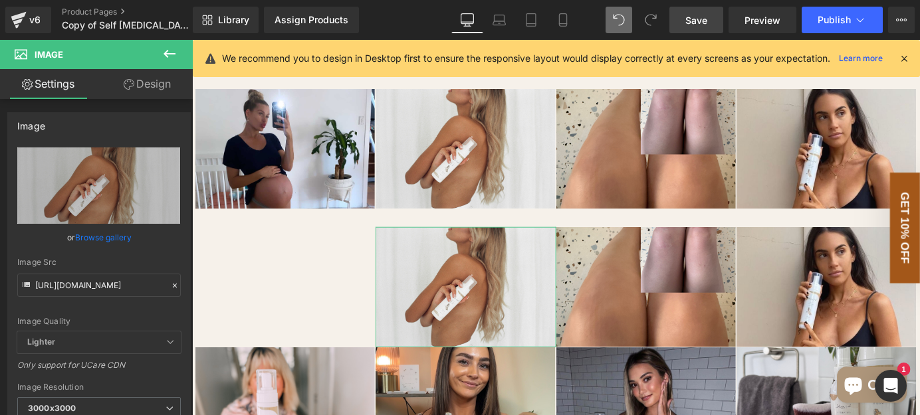
click at [156, 88] on link "Design" at bounding box center [147, 84] width 96 height 30
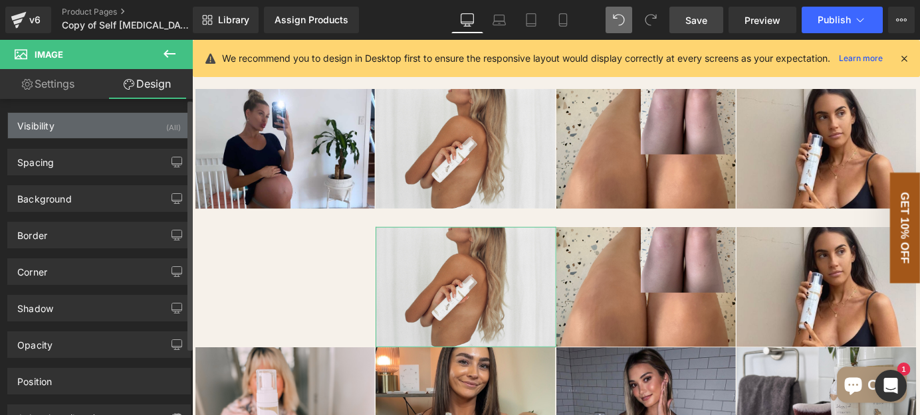
click at [96, 128] on div "Visibility (All)" at bounding box center [99, 125] width 182 height 25
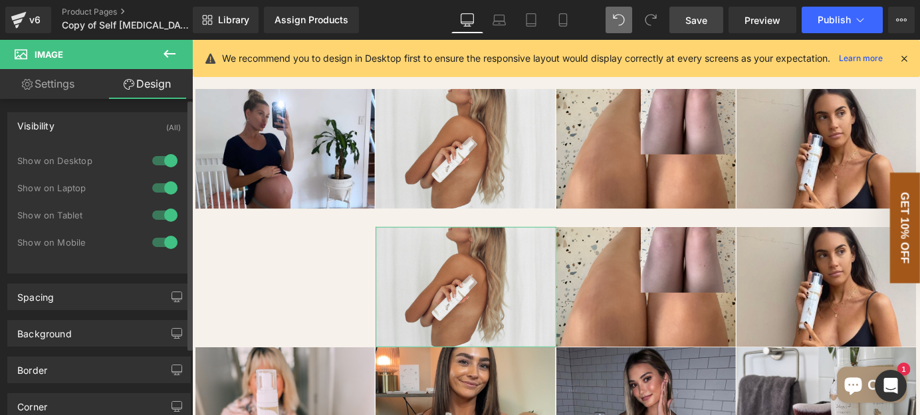
click at [163, 215] on div at bounding box center [165, 215] width 32 height 21
click at [159, 187] on div at bounding box center [165, 187] width 32 height 21
click at [161, 164] on div at bounding box center [165, 160] width 32 height 21
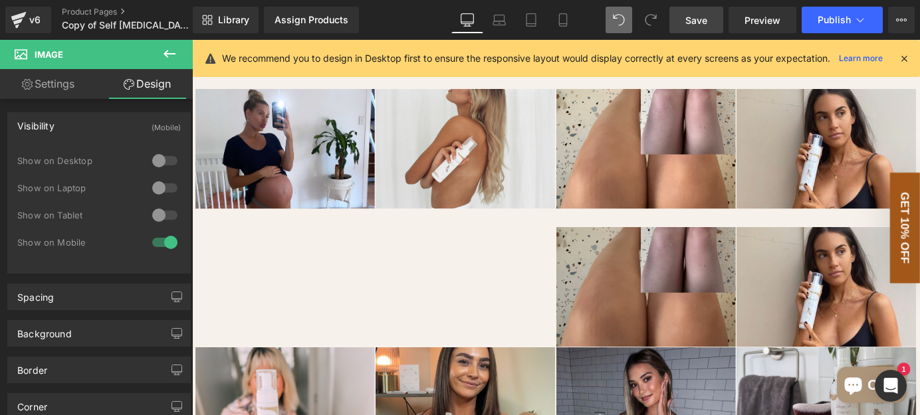
click at [731, 277] on img at bounding box center [693, 313] width 199 height 133
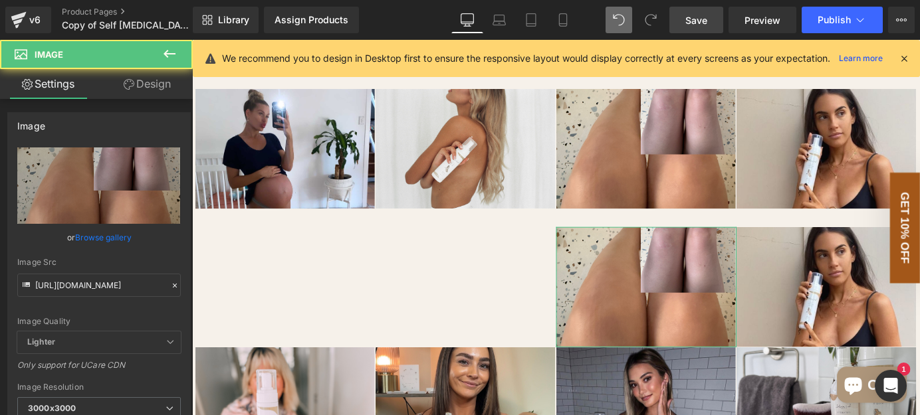
click at [155, 88] on link "Design" at bounding box center [147, 84] width 96 height 30
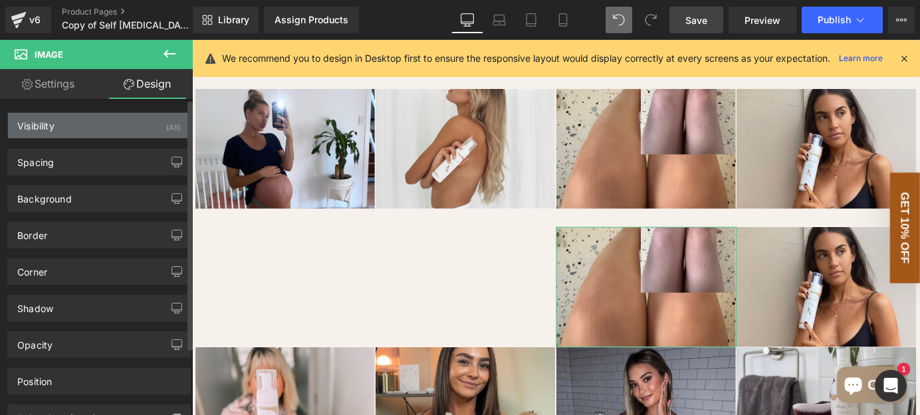
click at [121, 135] on div "Visibility (All)" at bounding box center [99, 125] width 182 height 25
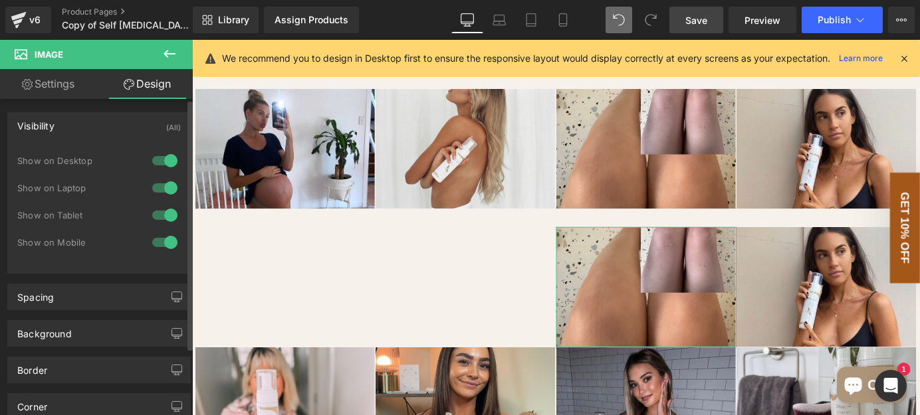
click at [169, 212] on div at bounding box center [165, 215] width 32 height 21
click at [165, 189] on div at bounding box center [165, 187] width 32 height 21
click at [165, 161] on div at bounding box center [165, 160] width 32 height 21
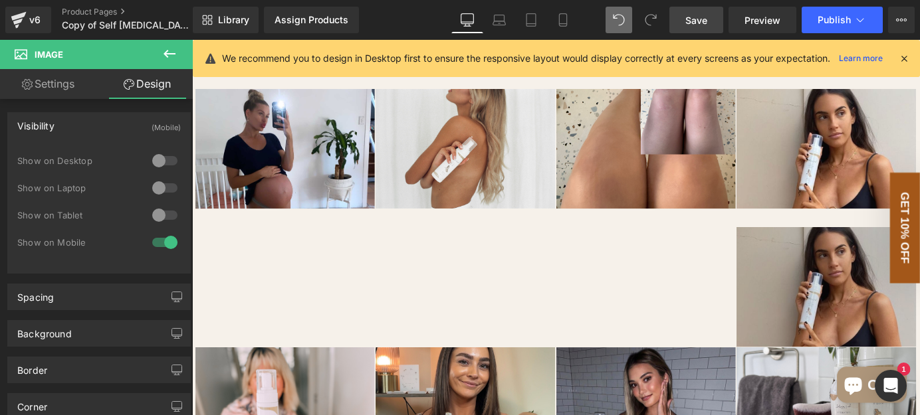
click at [877, 291] on img at bounding box center [892, 313] width 199 height 133
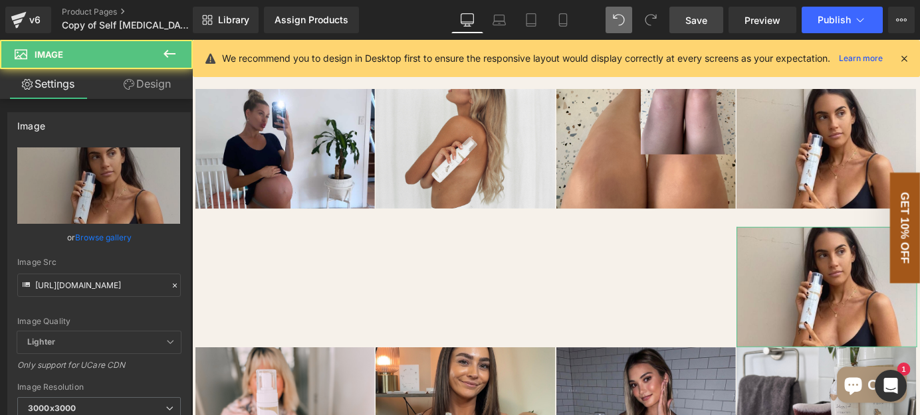
click at [155, 82] on link "Design" at bounding box center [147, 84] width 96 height 30
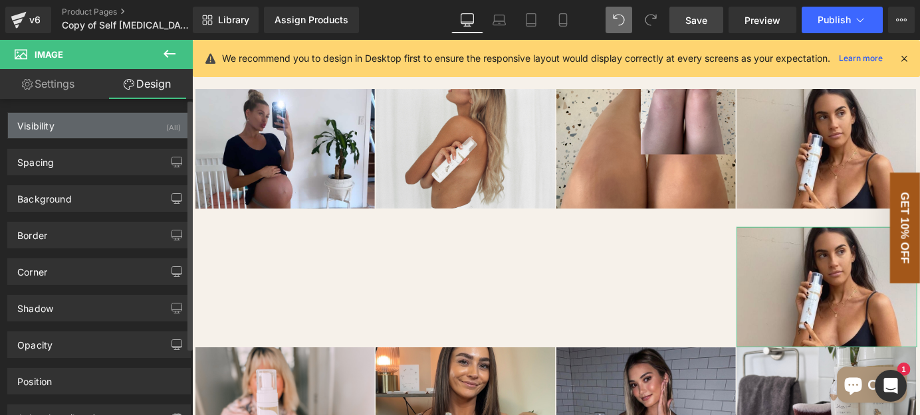
click at [102, 136] on div "Visibility (All)" at bounding box center [99, 125] width 182 height 25
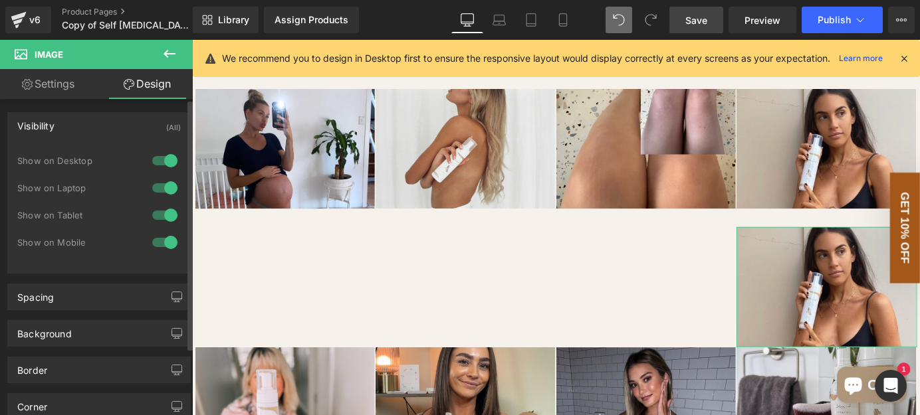
click at [168, 210] on div at bounding box center [165, 215] width 32 height 21
click at [163, 188] on div at bounding box center [165, 187] width 32 height 21
click at [165, 161] on div at bounding box center [165, 160] width 32 height 21
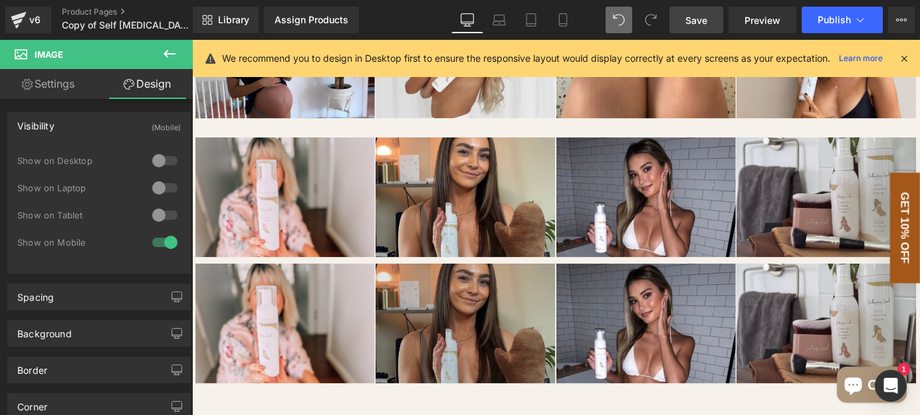
scroll to position [2489, 0]
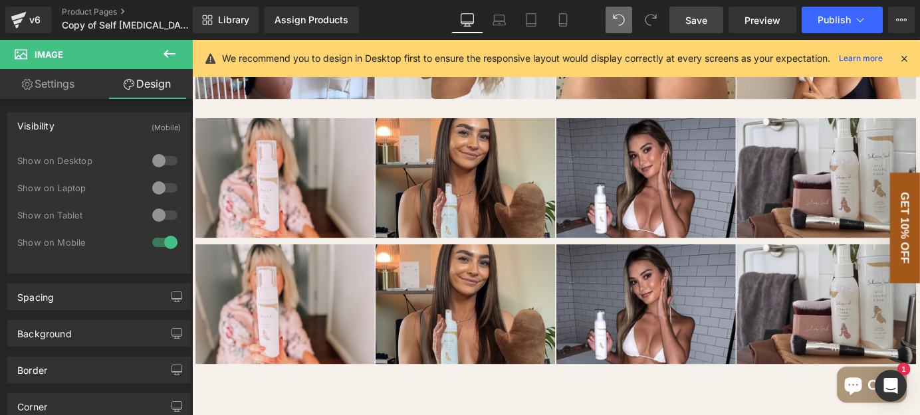
click at [356, 301] on img at bounding box center [294, 332] width 199 height 133
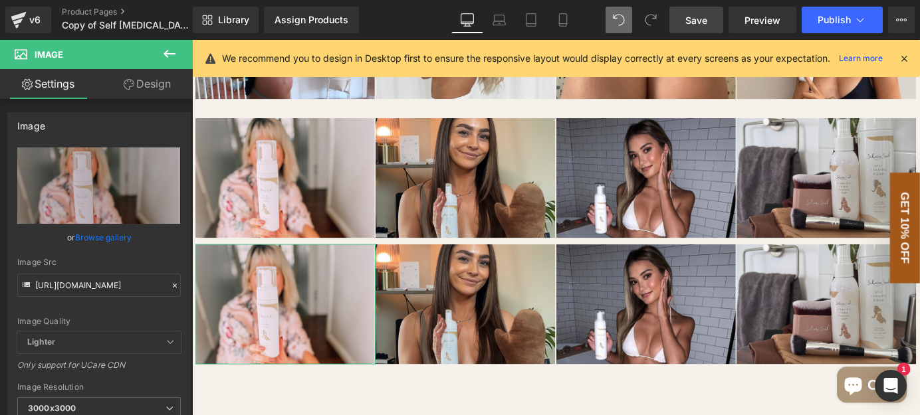
click at [142, 91] on link "Design" at bounding box center [147, 84] width 96 height 30
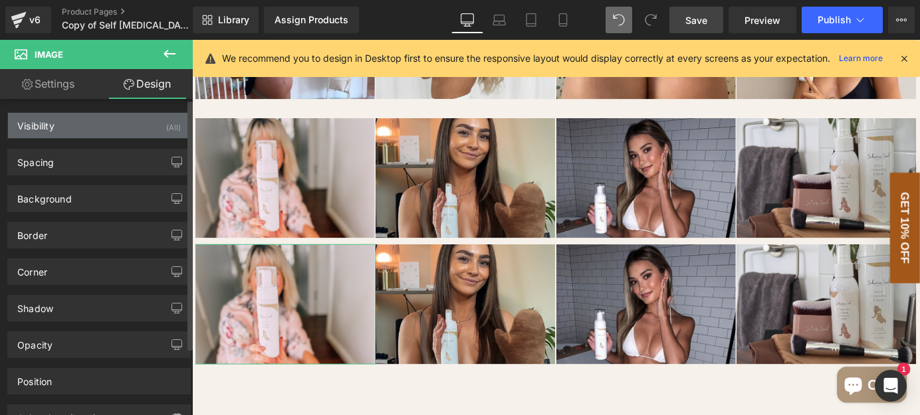
click at [128, 123] on div "Visibility (All)" at bounding box center [99, 125] width 182 height 25
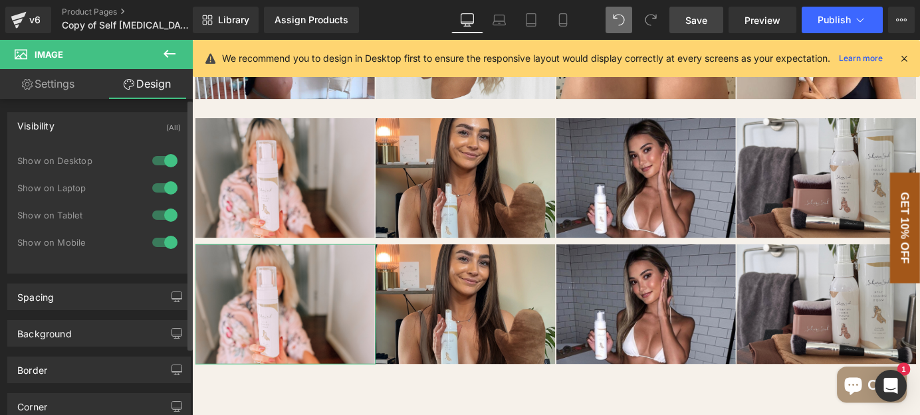
click at [165, 210] on div at bounding box center [165, 215] width 32 height 21
click at [165, 175] on div "Show on Desktop" at bounding box center [98, 167] width 163 height 27
click at [165, 161] on div at bounding box center [165, 160] width 32 height 21
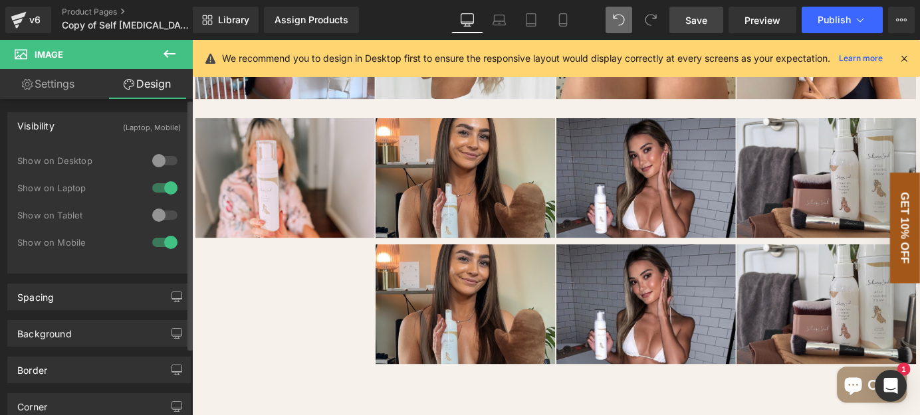
click at [165, 185] on div at bounding box center [165, 187] width 32 height 21
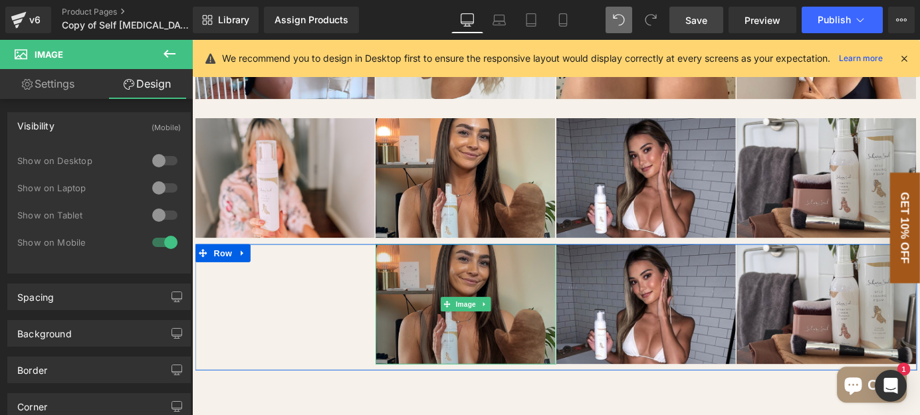
click at [562, 288] on img at bounding box center [494, 332] width 199 height 133
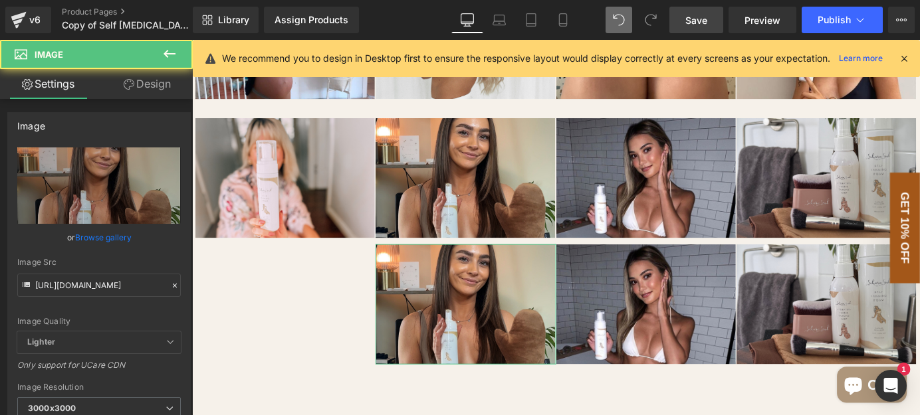
click at [163, 89] on link "Design" at bounding box center [147, 84] width 96 height 30
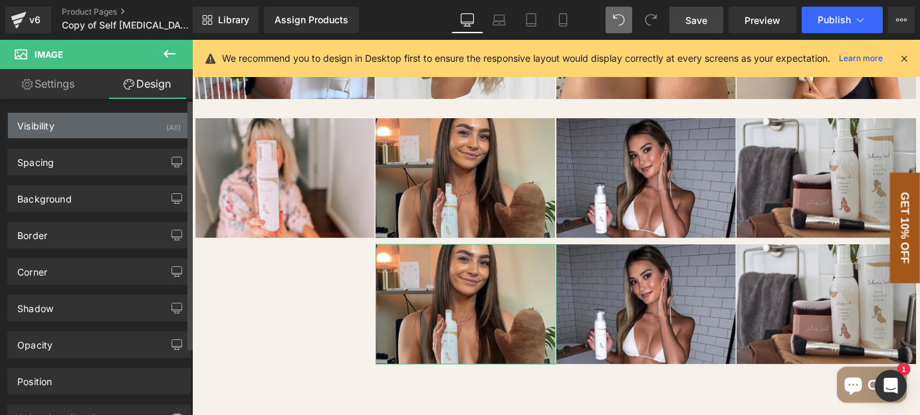
click at [92, 122] on div "Visibility (All)" at bounding box center [99, 125] width 182 height 25
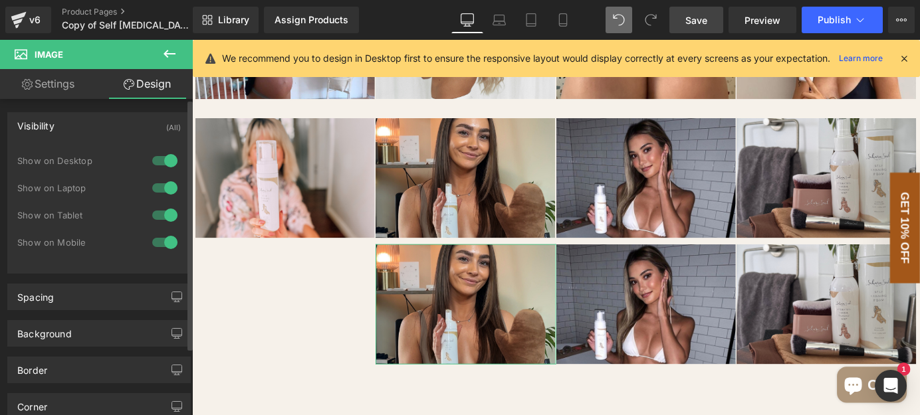
click at [163, 211] on div at bounding box center [165, 215] width 32 height 21
click at [167, 191] on div at bounding box center [165, 187] width 32 height 21
click at [161, 161] on div at bounding box center [165, 160] width 32 height 21
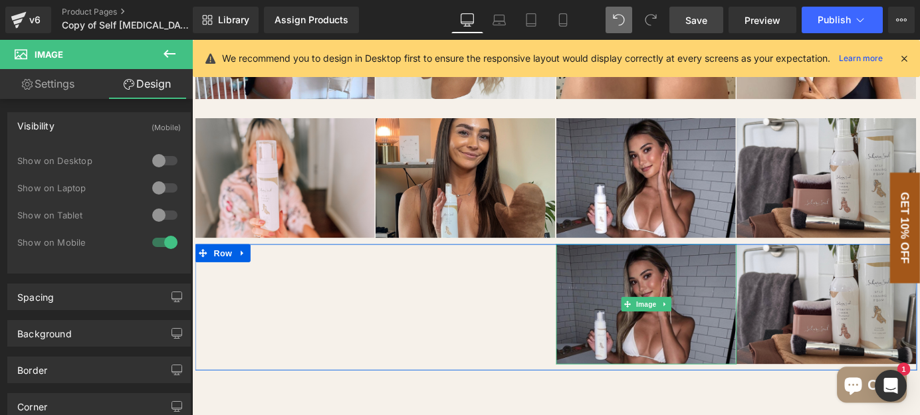
click at [722, 305] on img at bounding box center [693, 332] width 199 height 133
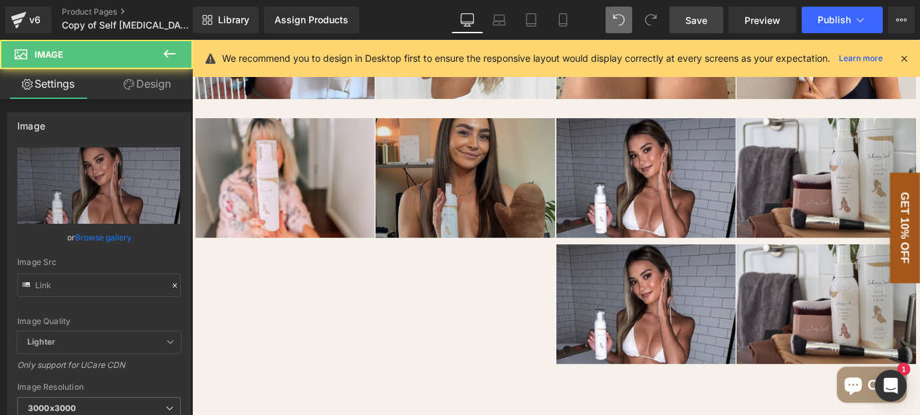
type input "[URL][DOMAIN_NAME]"
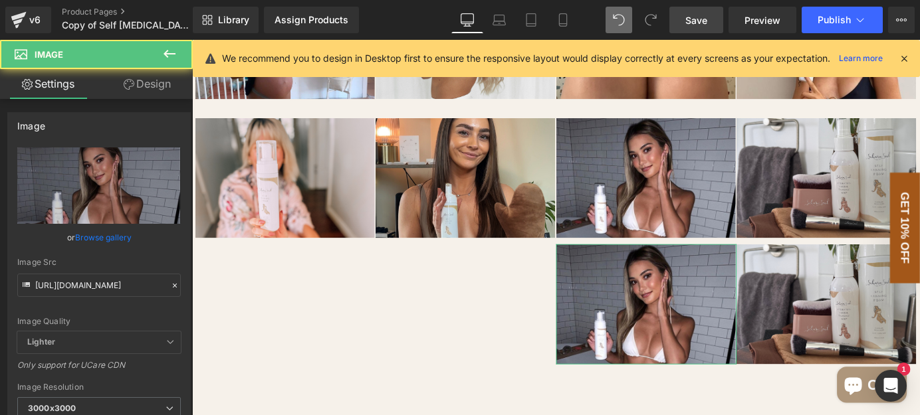
click at [156, 84] on link "Design" at bounding box center [147, 84] width 96 height 30
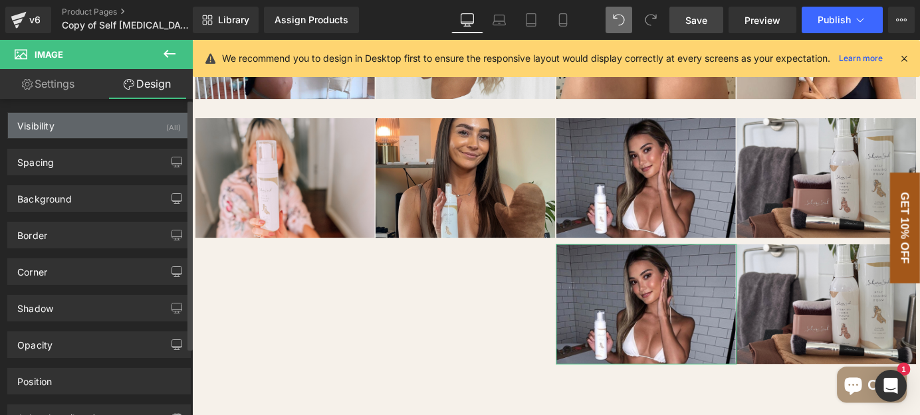
click at [112, 131] on div "Visibility (All)" at bounding box center [99, 125] width 182 height 25
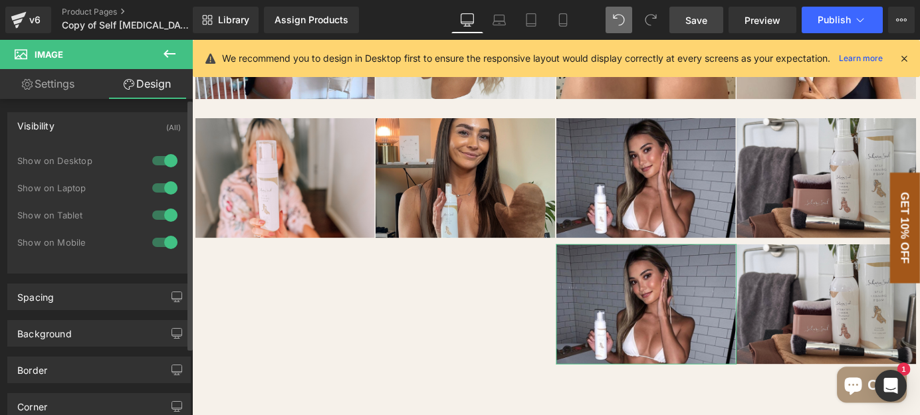
click at [168, 210] on div at bounding box center [165, 215] width 32 height 21
click at [158, 185] on div at bounding box center [165, 187] width 32 height 21
click at [164, 163] on div at bounding box center [165, 160] width 32 height 21
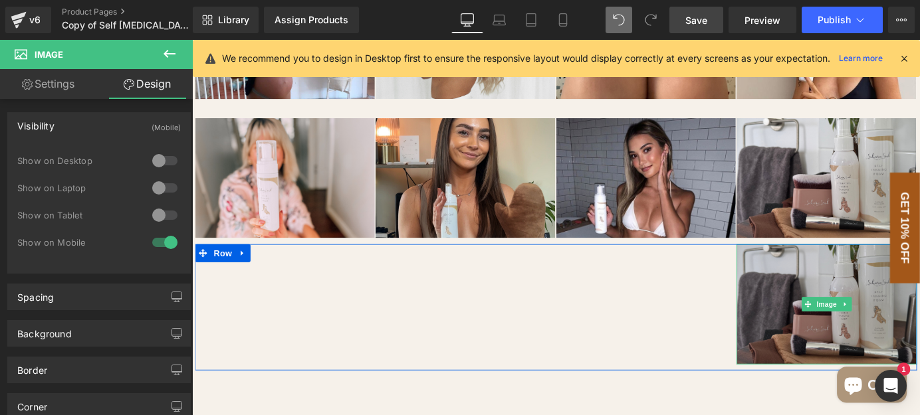
click at [839, 288] on img at bounding box center [892, 332] width 199 height 133
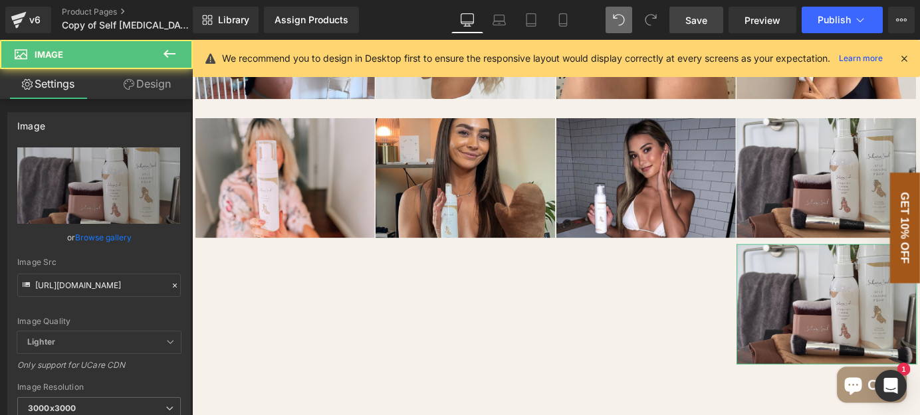
click at [145, 92] on link "Design" at bounding box center [147, 84] width 96 height 30
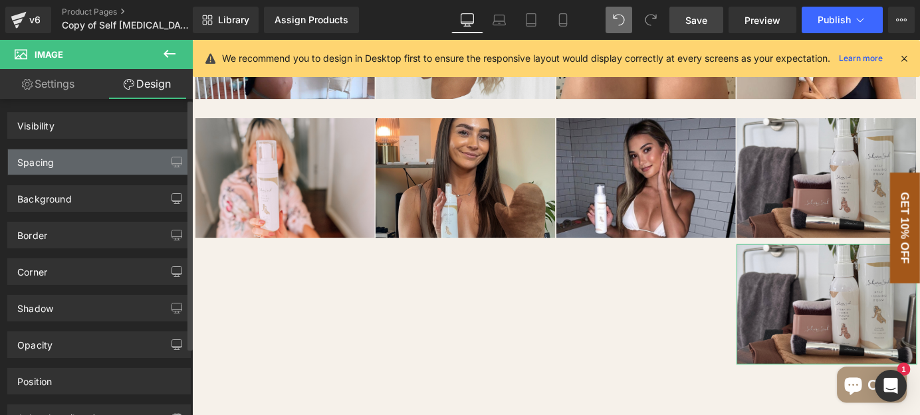
click at [149, 158] on div "Spacing" at bounding box center [99, 162] width 182 height 25
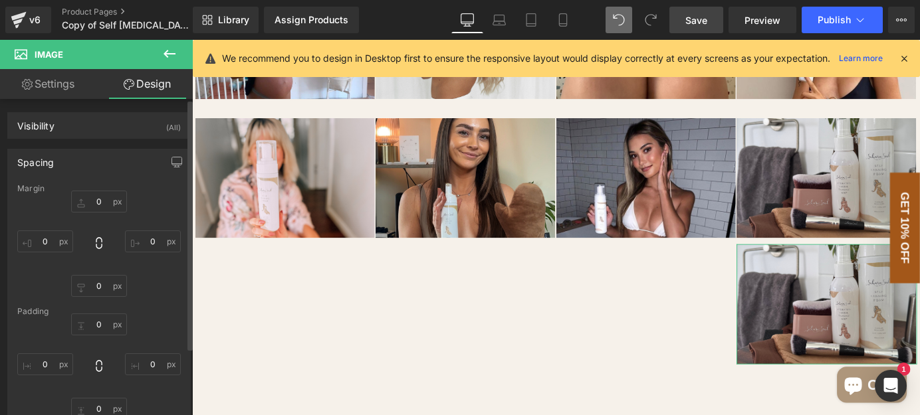
type input "0"
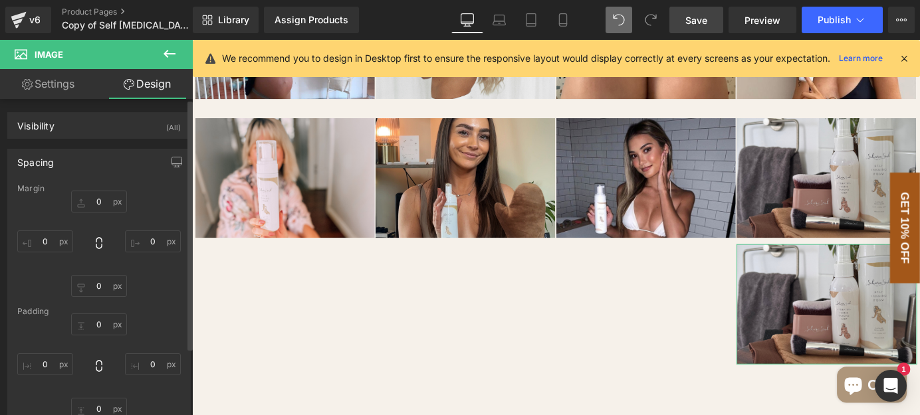
type input "0"
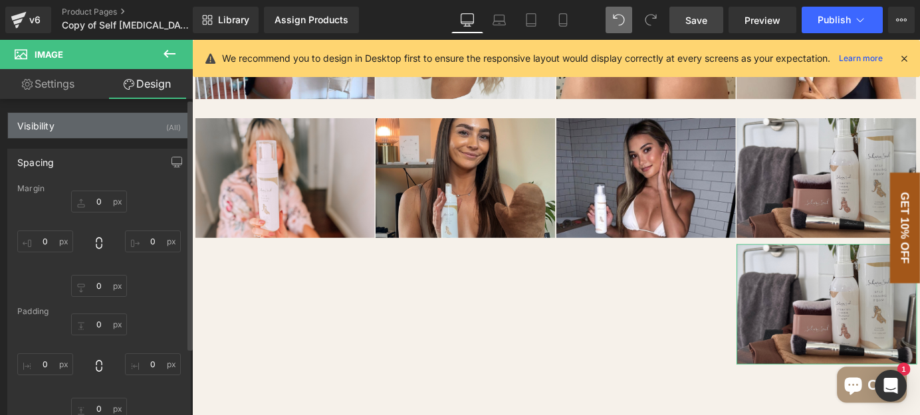
click at [127, 126] on div "Visibility (All)" at bounding box center [99, 125] width 182 height 25
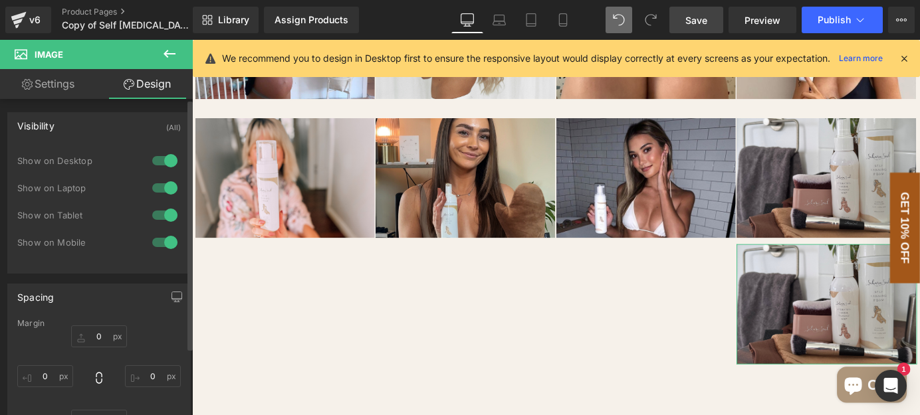
click at [161, 210] on div at bounding box center [165, 215] width 32 height 21
click at [163, 180] on div at bounding box center [165, 187] width 32 height 21
click at [163, 161] on div at bounding box center [165, 160] width 32 height 21
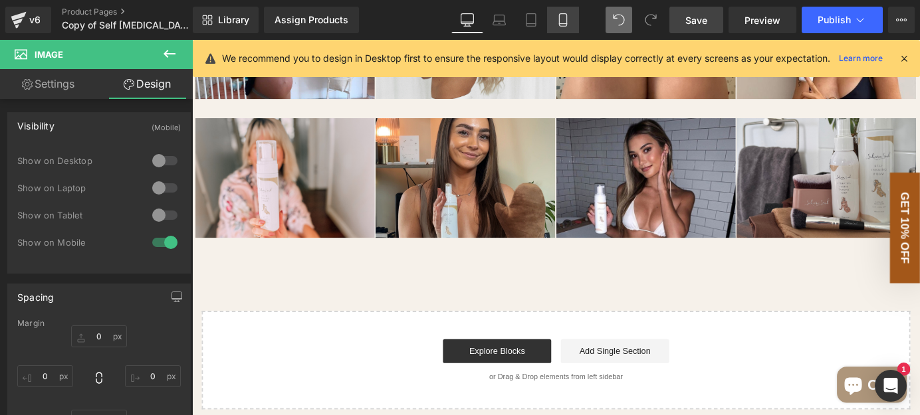
click at [559, 25] on icon at bounding box center [562, 19] width 13 height 13
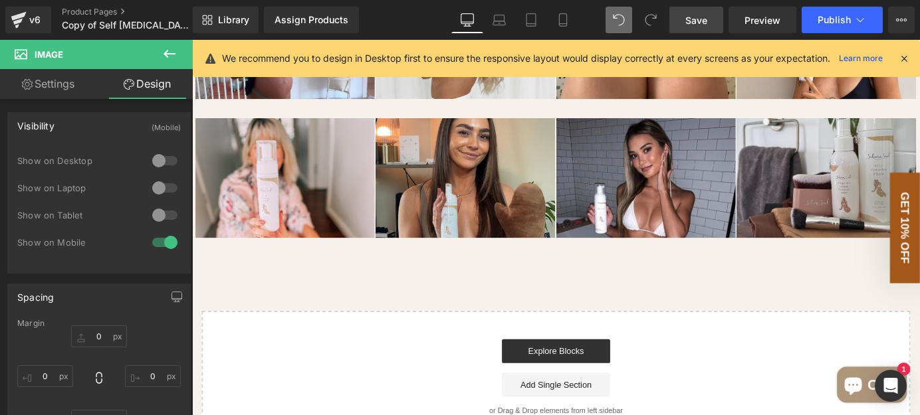
type input "0"
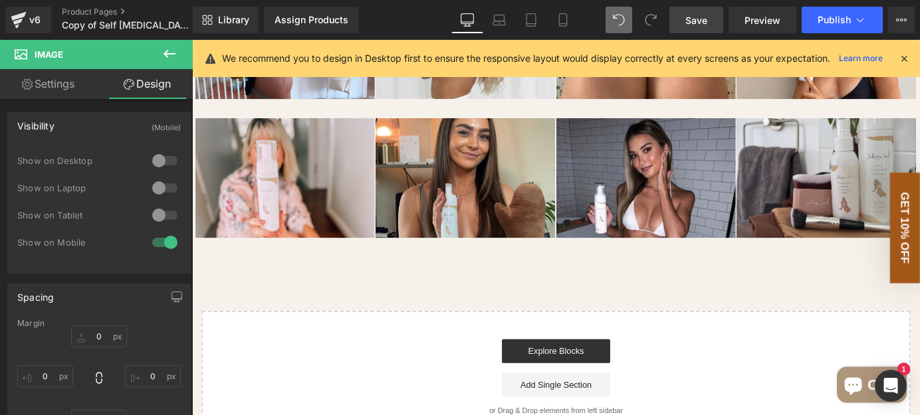
type input "0"
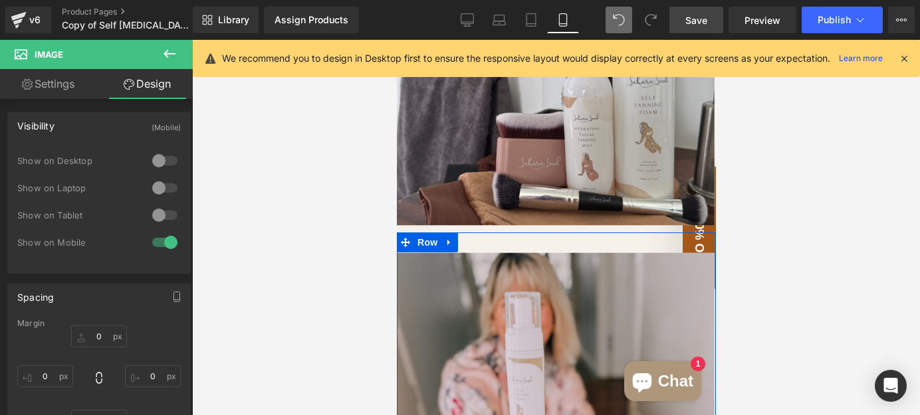
scroll to position [5300, 0]
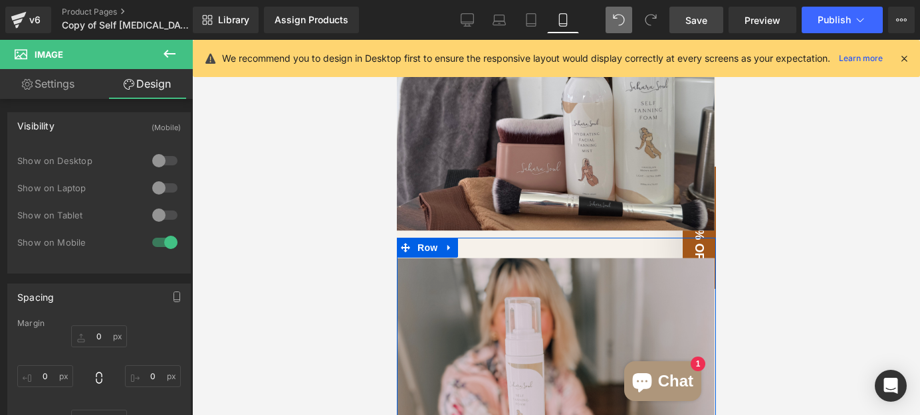
click at [496, 258] on img at bounding box center [555, 364] width 319 height 213
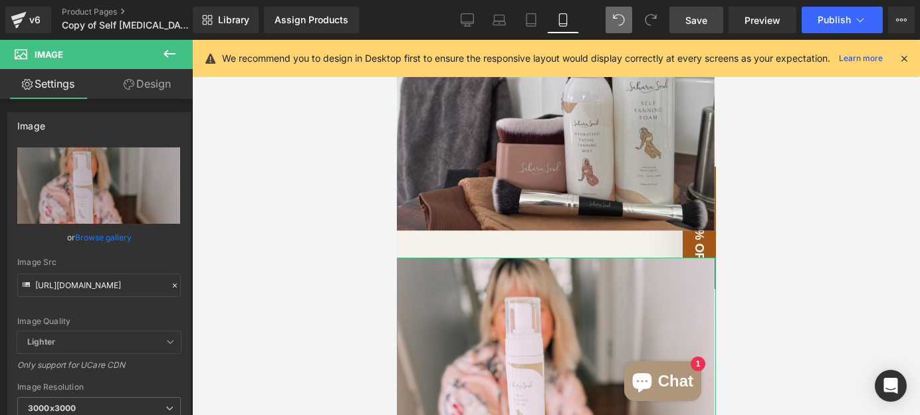
click at [114, 84] on link "Design" at bounding box center [147, 84] width 96 height 30
click at [0, 0] on div "Visibility" at bounding box center [0, 0] width 0 height 0
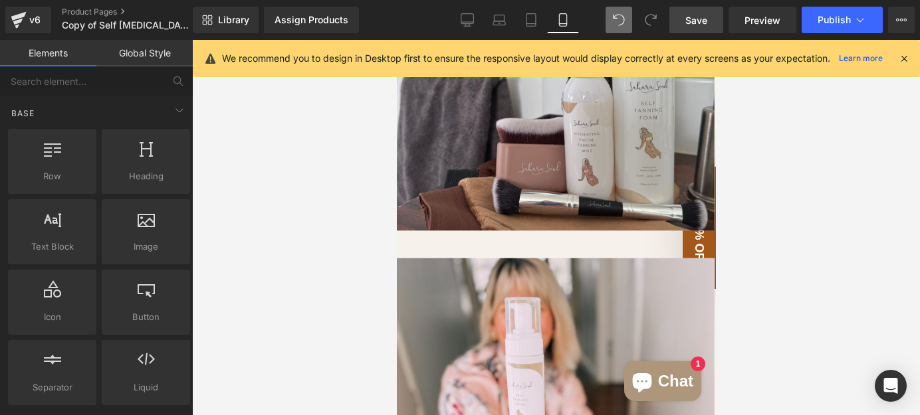
click at [364, 246] on div at bounding box center [556, 227] width 728 height 375
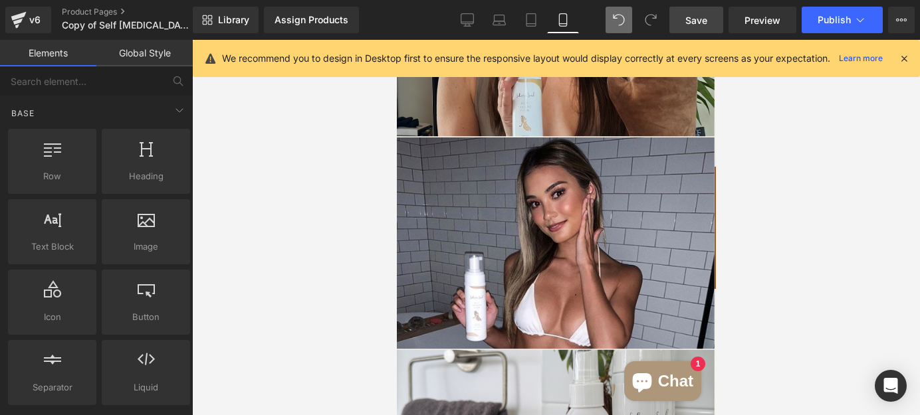
scroll to position [5844, 0]
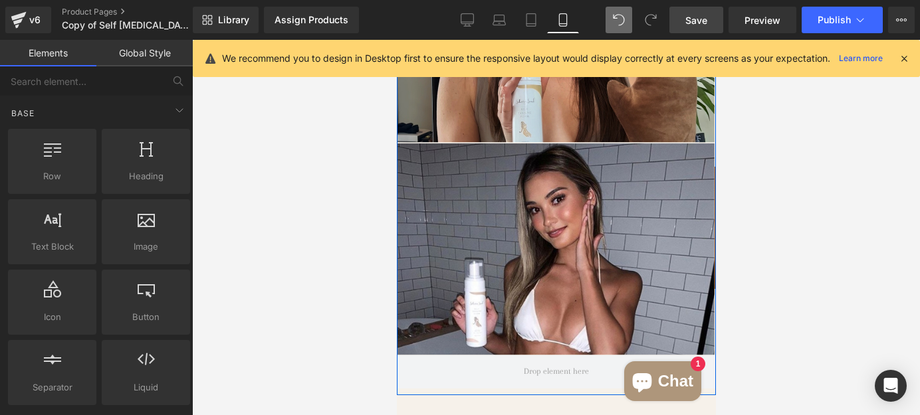
scroll to position [5723, 0]
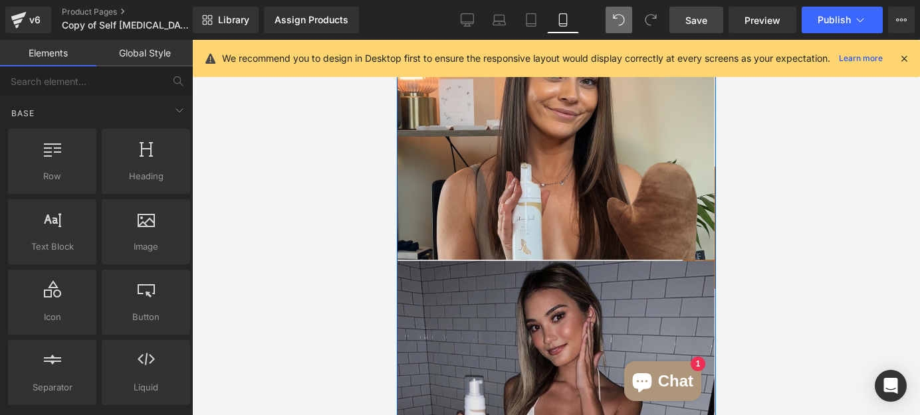
click at [530, 260] on img at bounding box center [555, 366] width 319 height 213
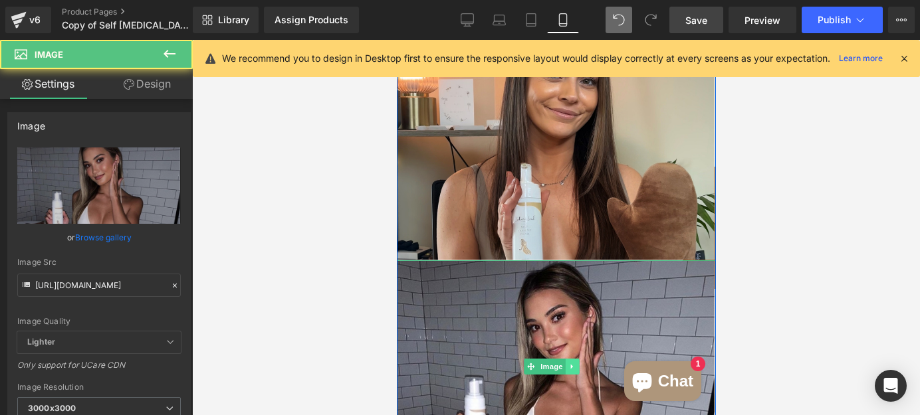
click at [565, 359] on link at bounding box center [572, 367] width 14 height 16
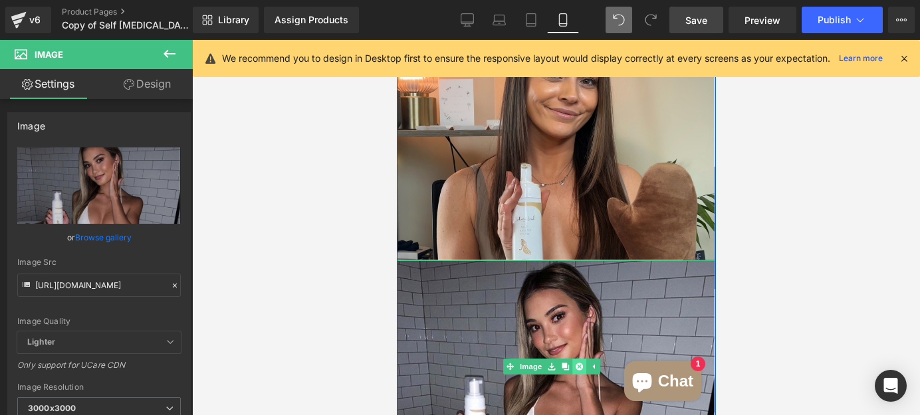
click at [578, 363] on icon at bounding box center [578, 366] width 7 height 7
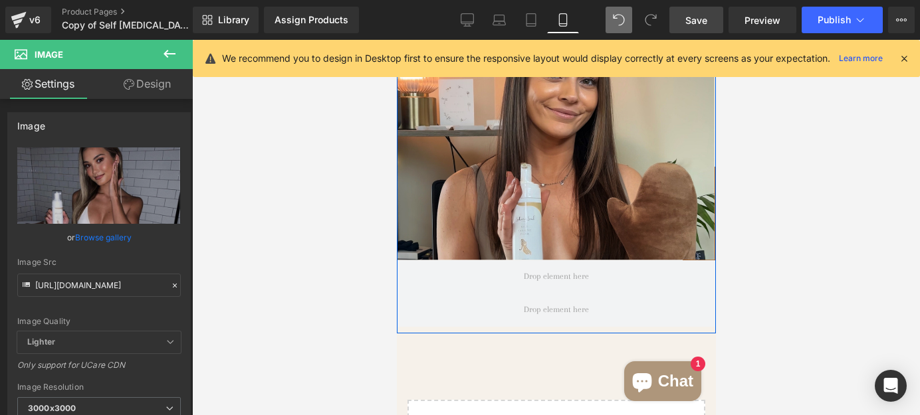
scroll to position [5541, 0]
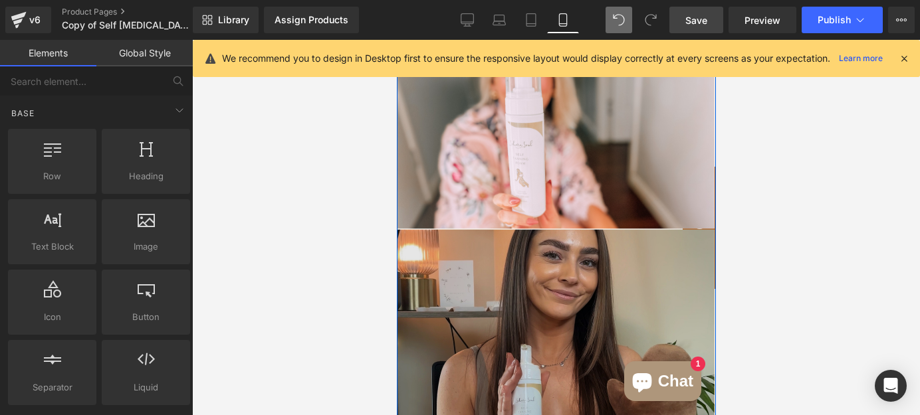
click at [574, 241] on img at bounding box center [555, 335] width 319 height 213
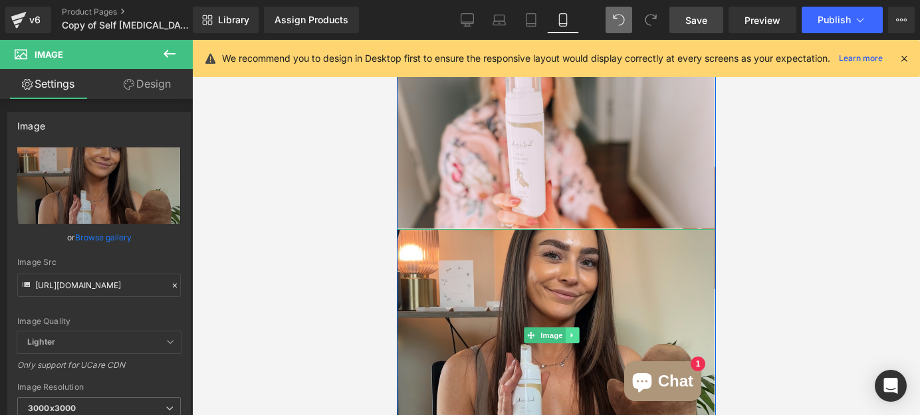
click at [573, 332] on icon at bounding box center [571, 336] width 7 height 8
click at [573, 328] on link at bounding box center [578, 336] width 14 height 16
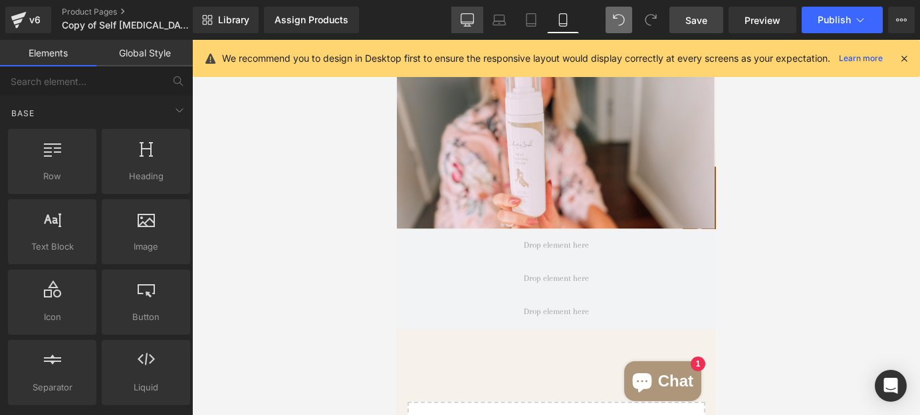
drag, startPoint x: 465, startPoint y: 19, endPoint x: 324, endPoint y: 80, distance: 153.8
click at [465, 19] on icon at bounding box center [467, 19] width 13 height 13
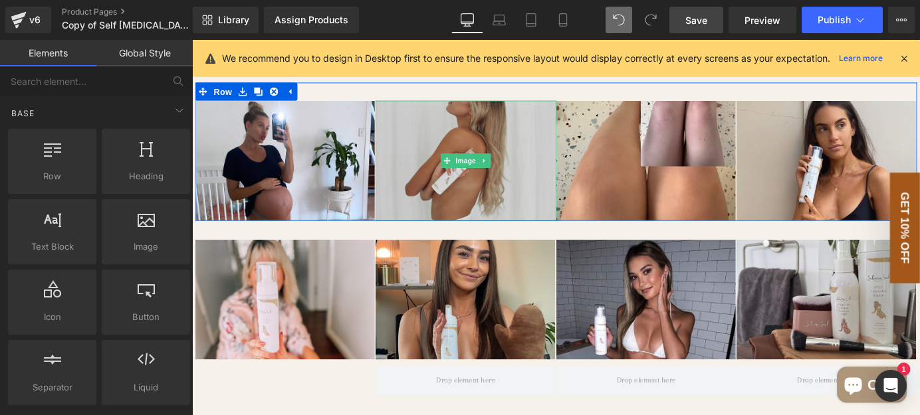
scroll to position [2451, 0]
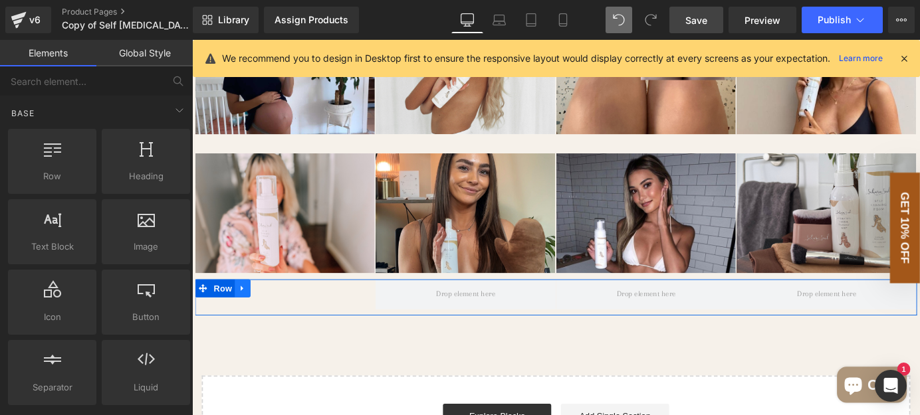
click at [246, 314] on icon at bounding box center [247, 315] width 3 height 6
click at [274, 312] on link at bounding box center [282, 314] width 17 height 20
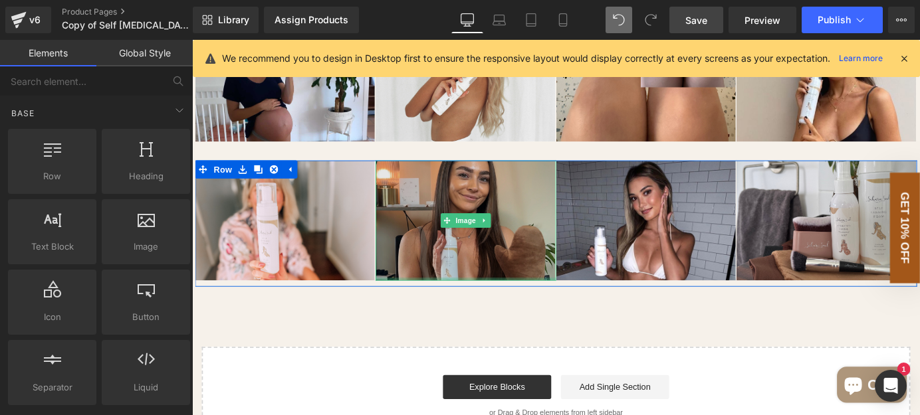
scroll to position [2269, 0]
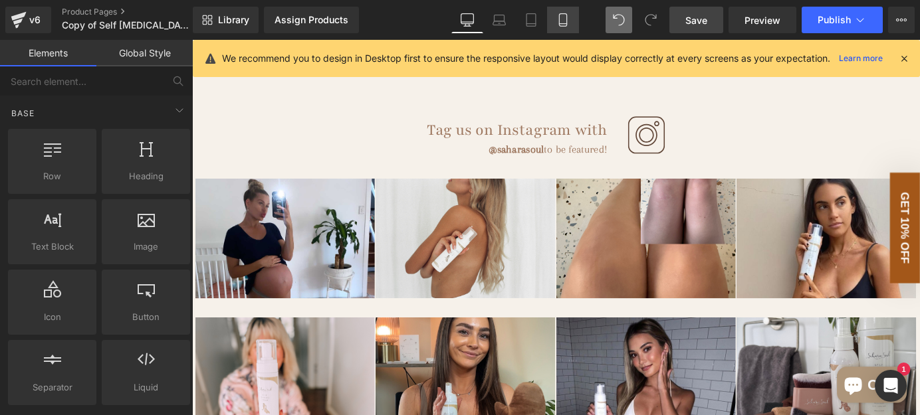
click at [562, 23] on icon at bounding box center [562, 19] width 13 height 13
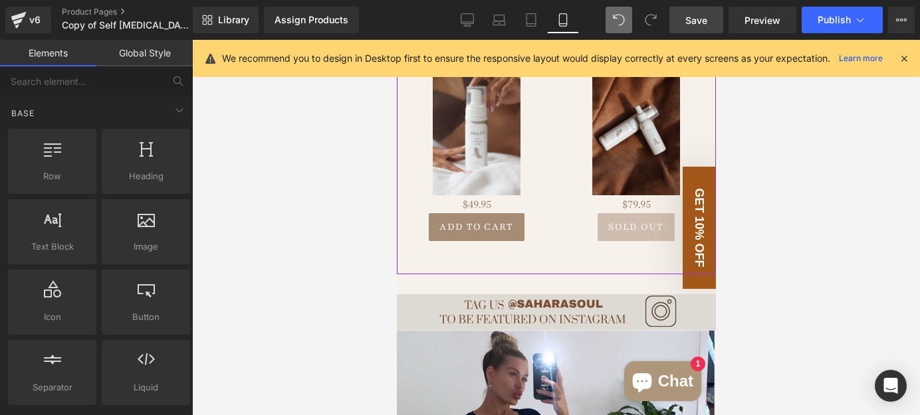
scroll to position [2644, 0]
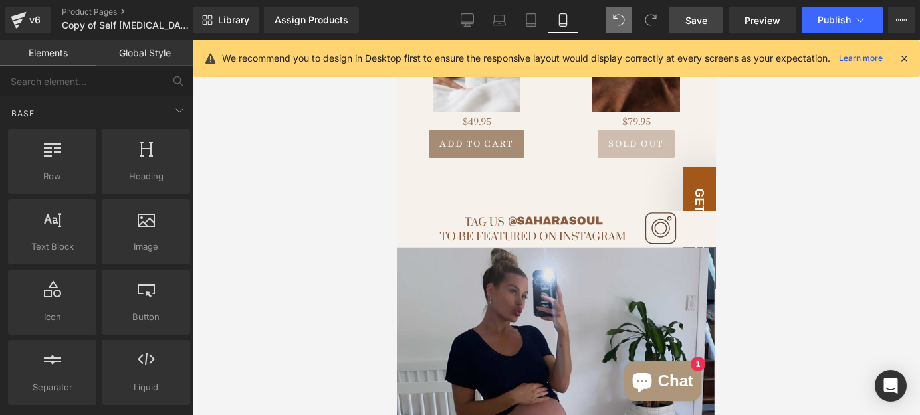
click at [556, 299] on img at bounding box center [555, 353] width 319 height 213
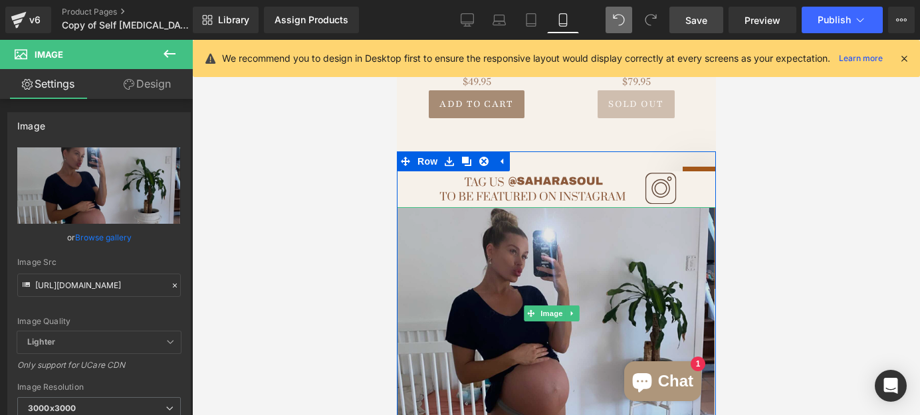
scroll to position [2705, 0]
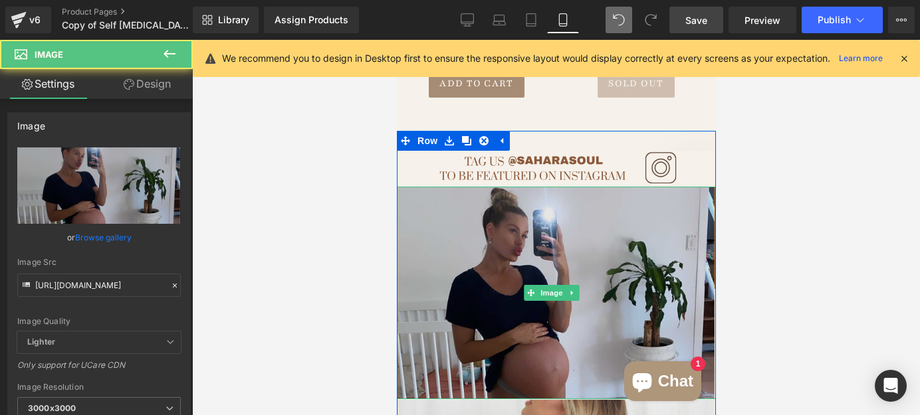
click at [509, 217] on img at bounding box center [555, 293] width 319 height 213
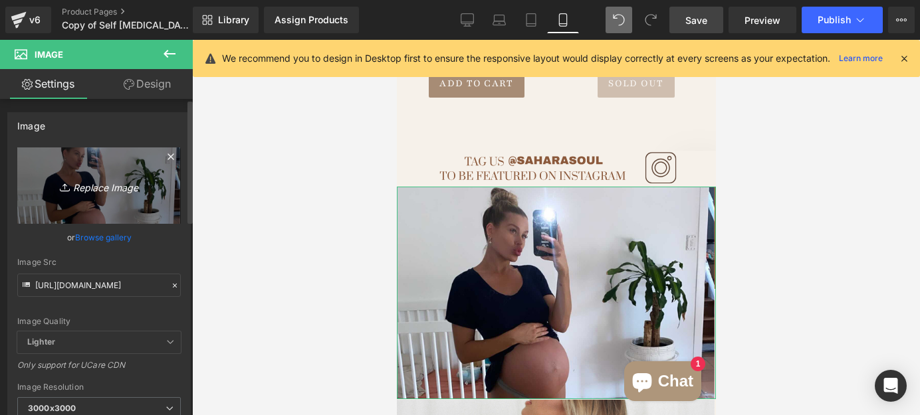
click at [122, 180] on icon "Replace Image" at bounding box center [99, 185] width 106 height 17
type input "C:\fakepath\Supermarket brands (900 x 500 px).svg"
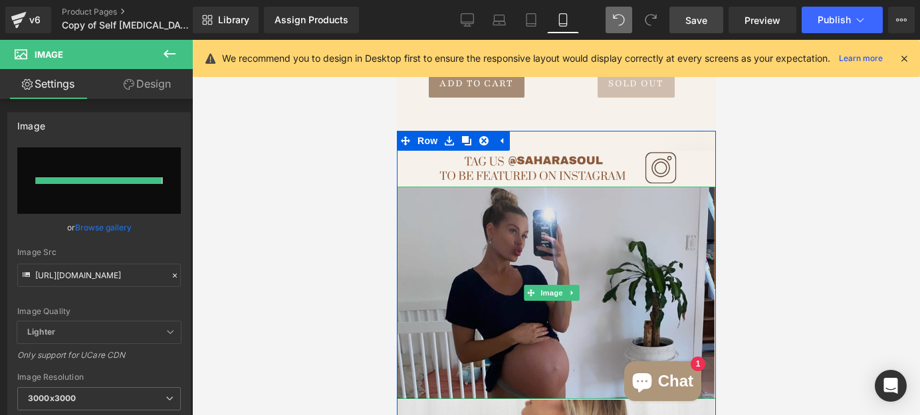
type input "[URL][DOMAIN_NAME]"
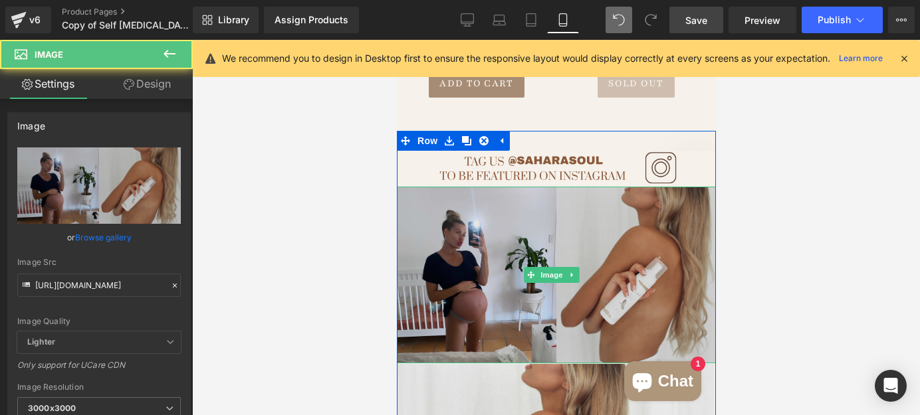
click at [489, 251] on img at bounding box center [555, 275] width 319 height 177
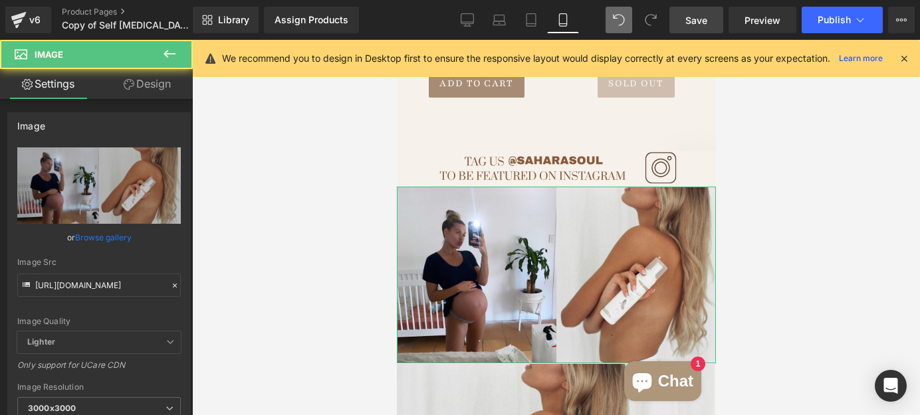
click at [158, 88] on link "Design" at bounding box center [147, 84] width 96 height 30
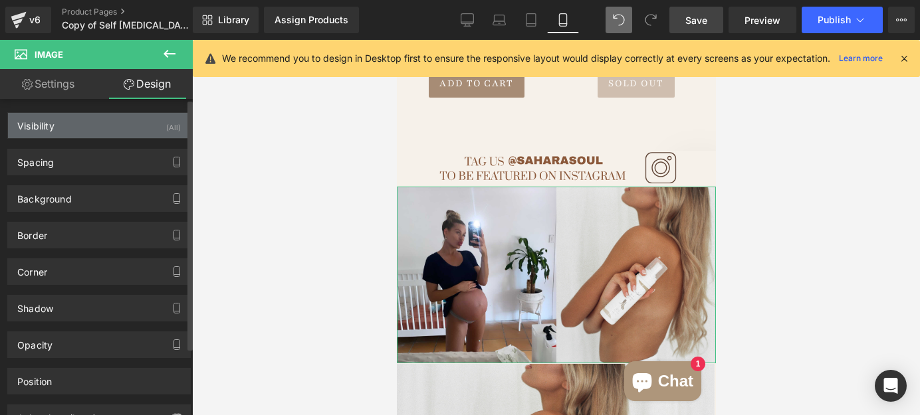
click at [137, 125] on div "Visibility (All)" at bounding box center [99, 125] width 182 height 25
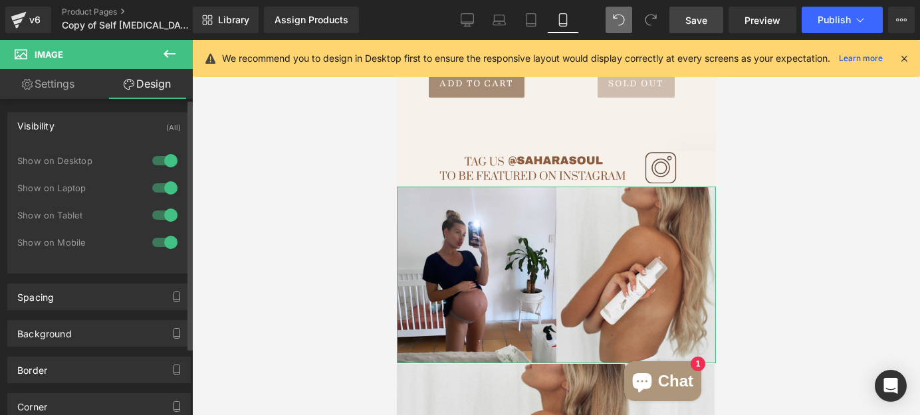
click at [167, 220] on div at bounding box center [165, 215] width 32 height 21
click at [160, 191] on div at bounding box center [165, 187] width 32 height 21
click at [162, 162] on div at bounding box center [165, 160] width 32 height 21
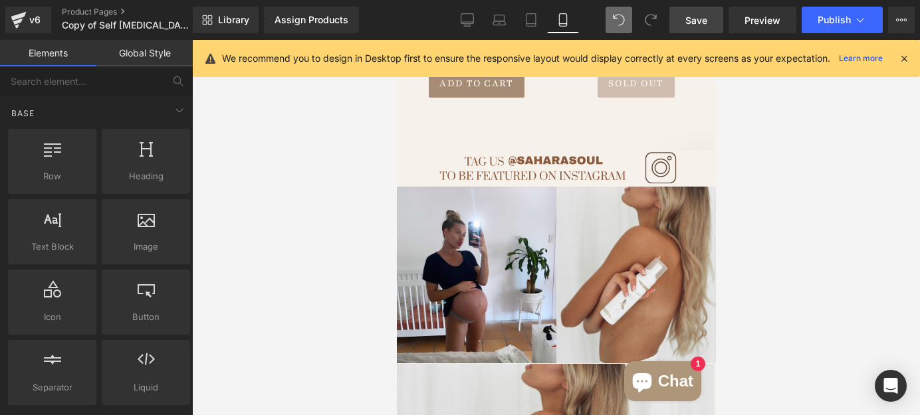
click at [253, 150] on div at bounding box center [556, 227] width 728 height 375
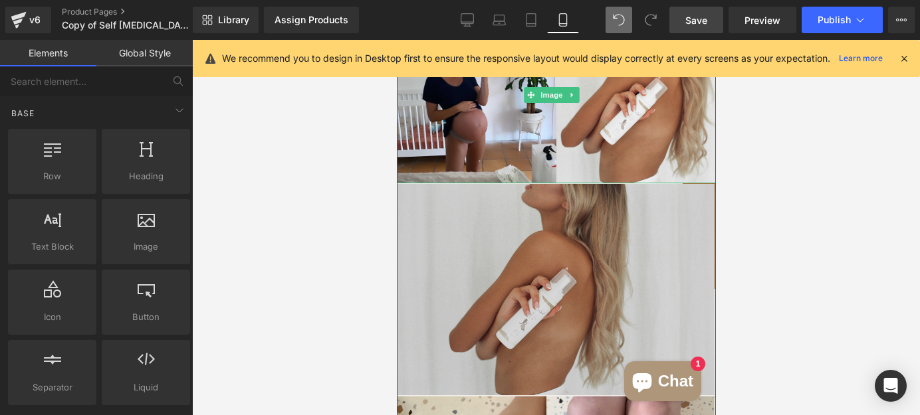
scroll to position [2886, 0]
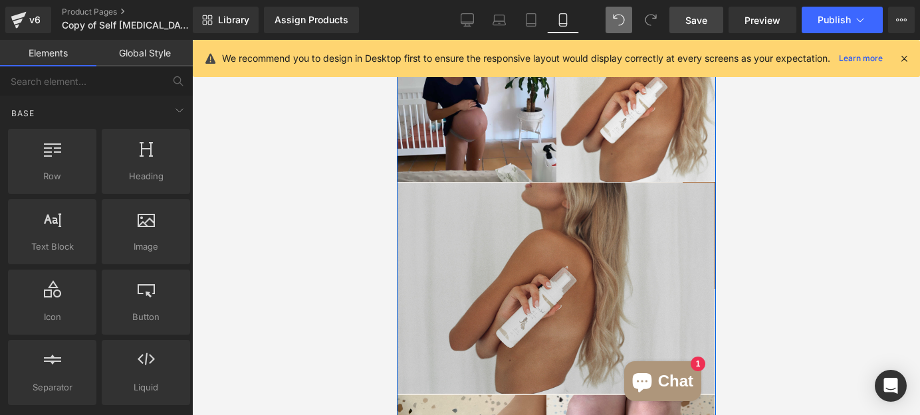
click at [523, 312] on img at bounding box center [555, 288] width 319 height 213
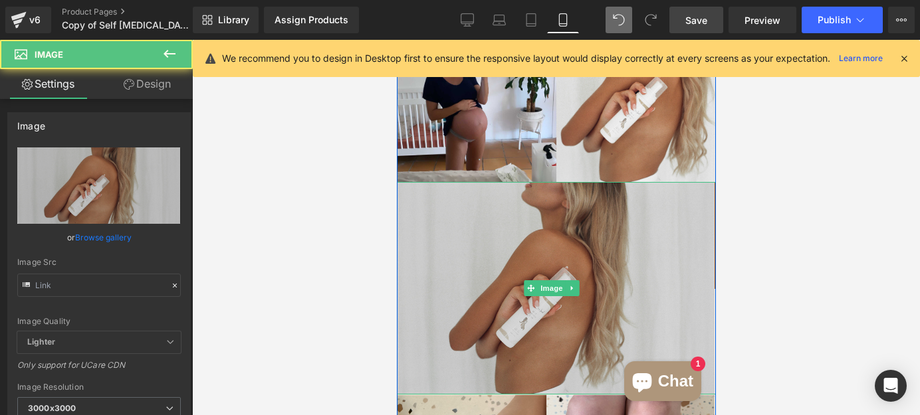
type input "[URL][DOMAIN_NAME]"
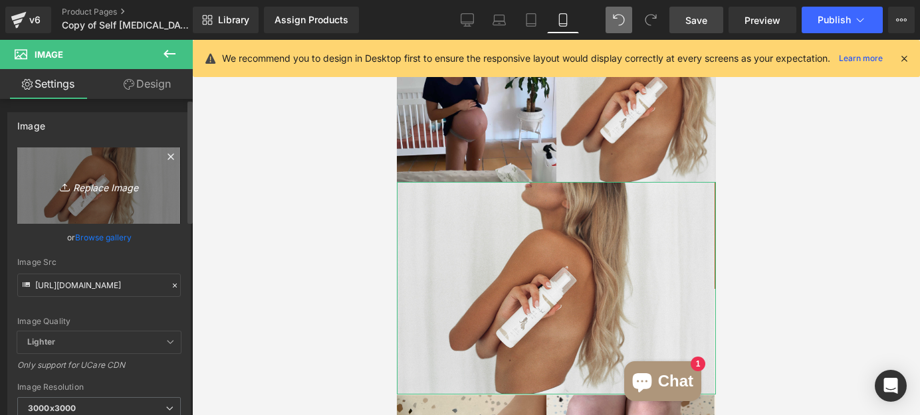
click at [136, 177] on icon "Replace Image" at bounding box center [99, 185] width 106 height 17
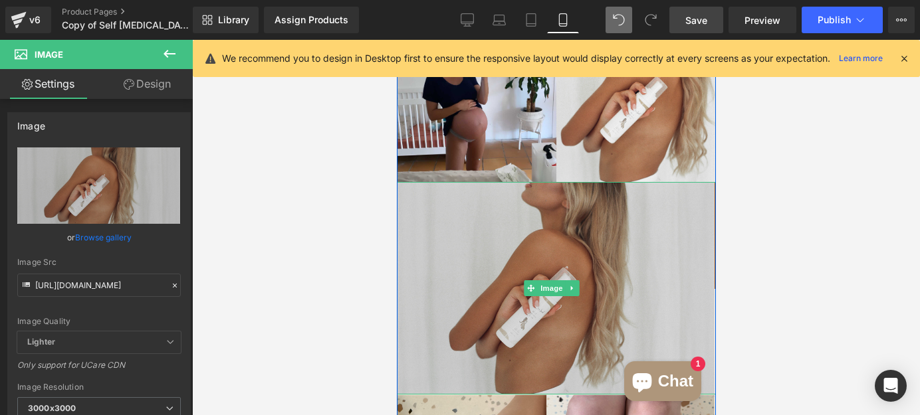
click at [457, 199] on img at bounding box center [555, 288] width 319 height 213
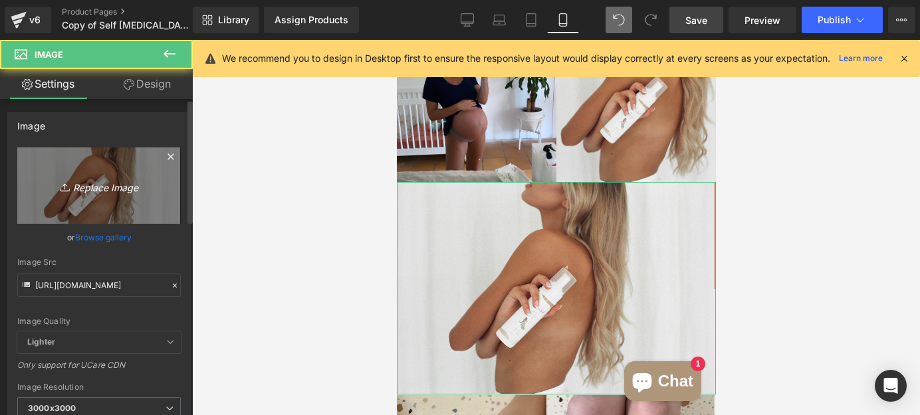
click at [96, 180] on icon "Replace Image" at bounding box center [99, 185] width 106 height 17
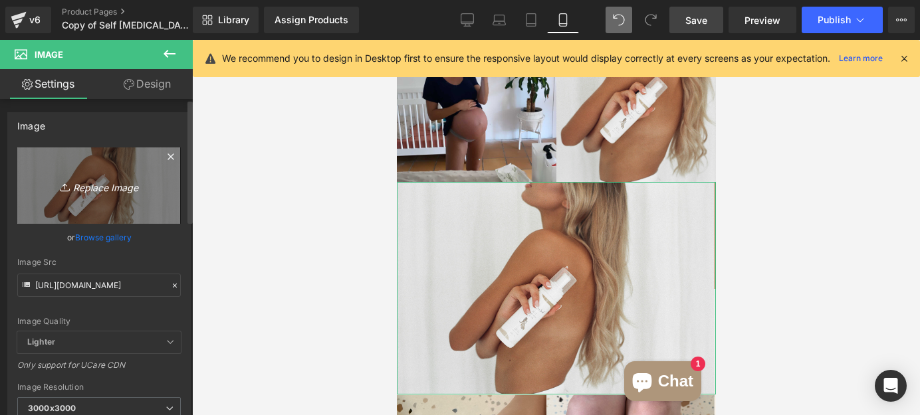
type input "C:\fakepath\Supermarket brands (900 x 500 px) (1).svg"
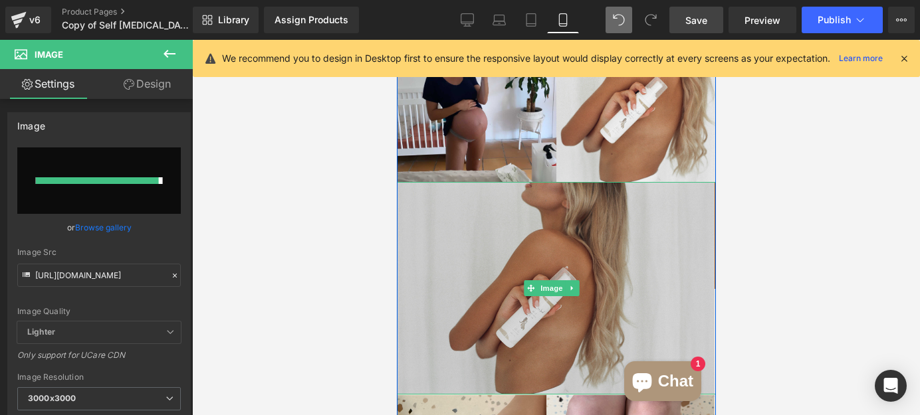
type input "[URL][DOMAIN_NAME]"
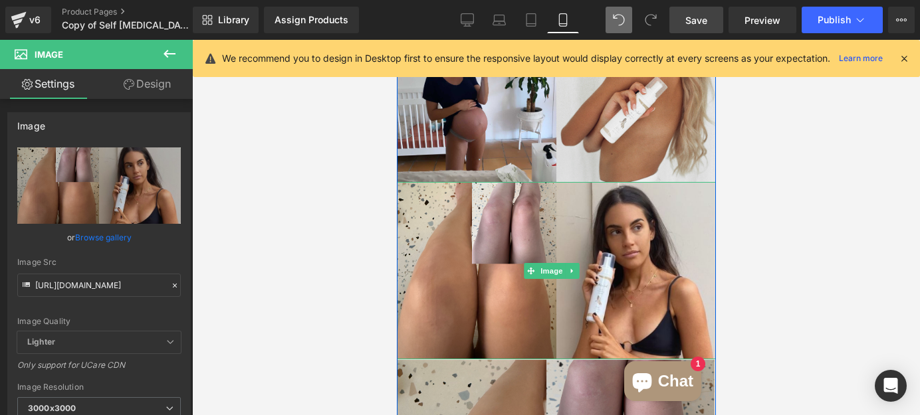
scroll to position [3007, 0]
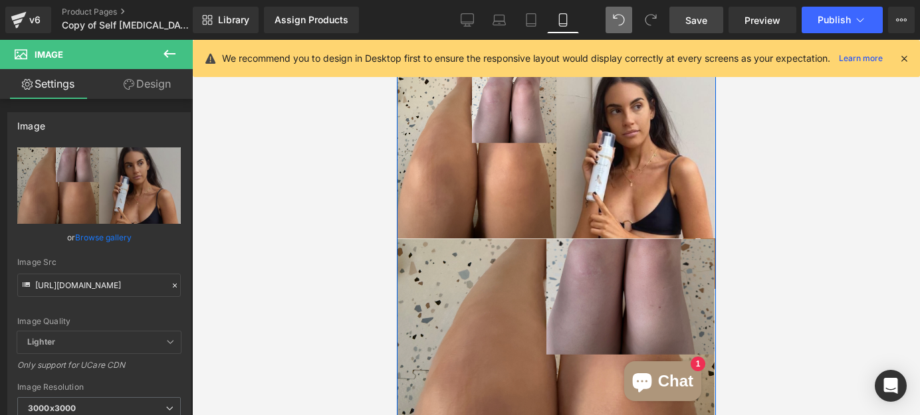
click at [613, 302] on img at bounding box center [555, 345] width 319 height 213
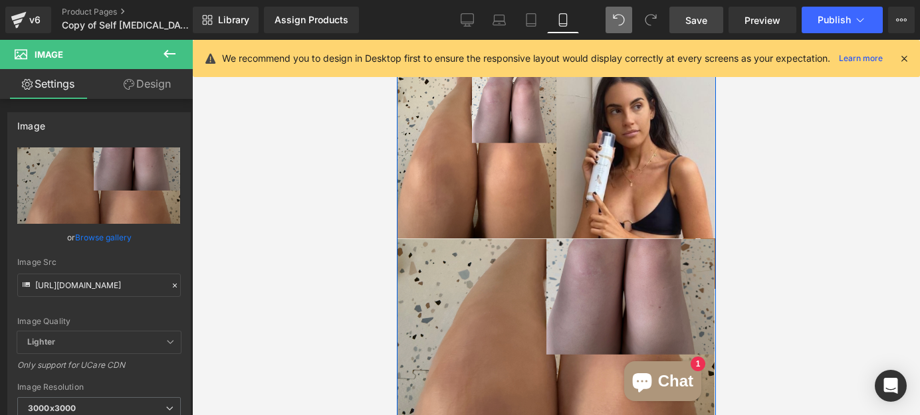
click at [449, 262] on img at bounding box center [555, 345] width 319 height 213
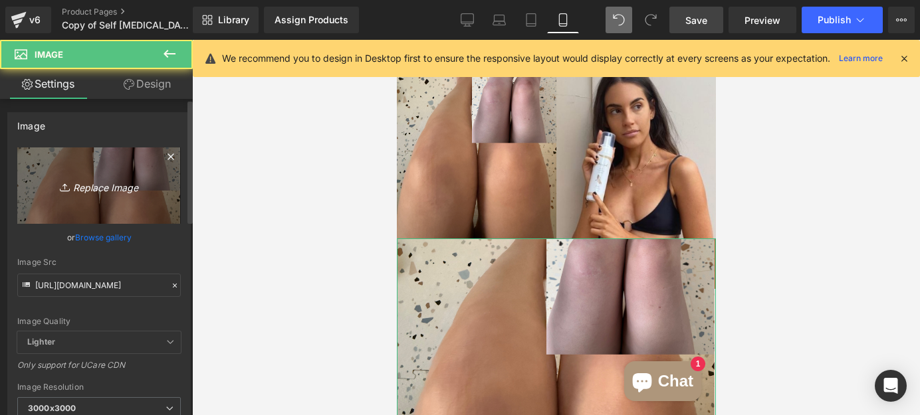
click at [88, 183] on icon "Replace Image" at bounding box center [99, 185] width 106 height 17
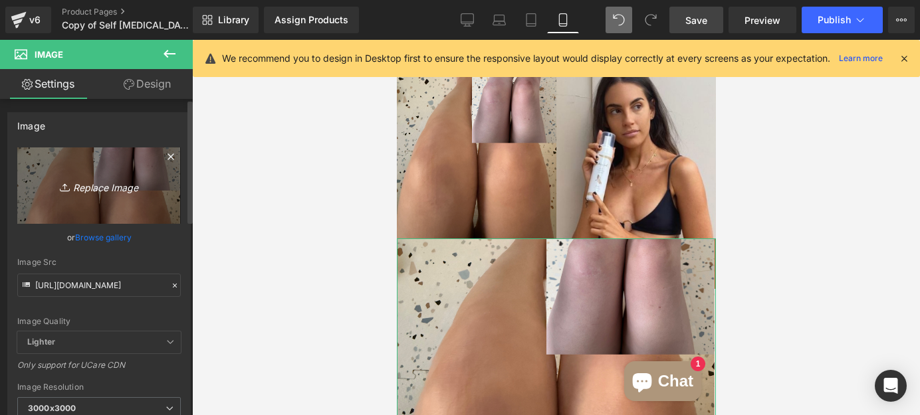
type input "C:\fakepath\Supermarket brands (900 x 500 px) (2).svg"
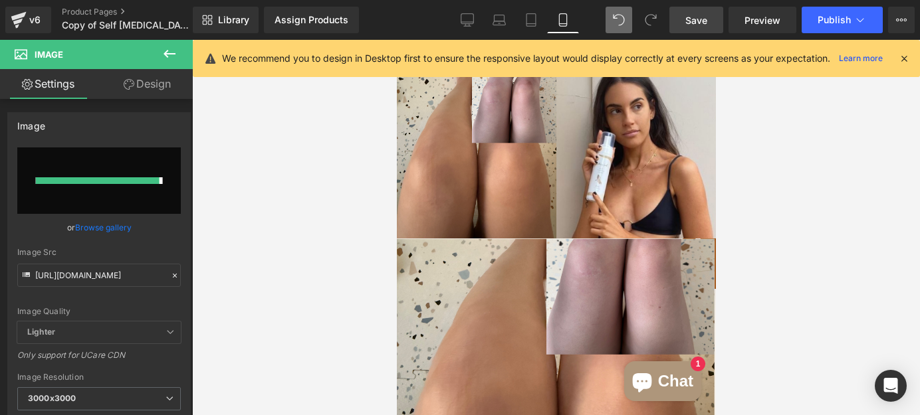
type input "[URL][DOMAIN_NAME]"
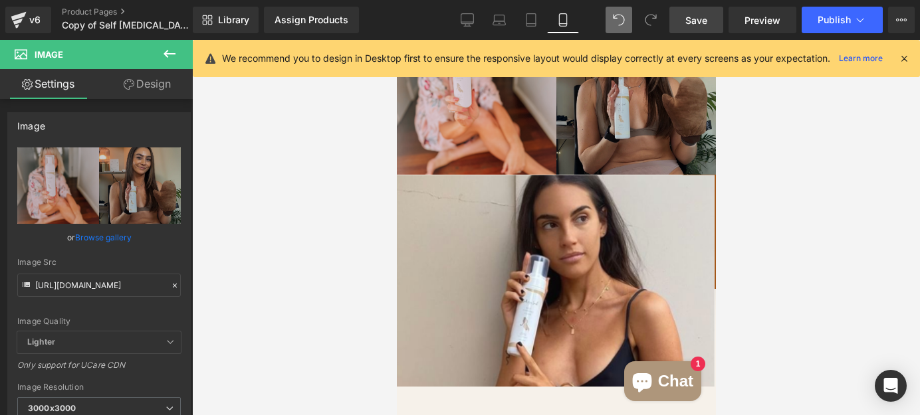
scroll to position [3309, 0]
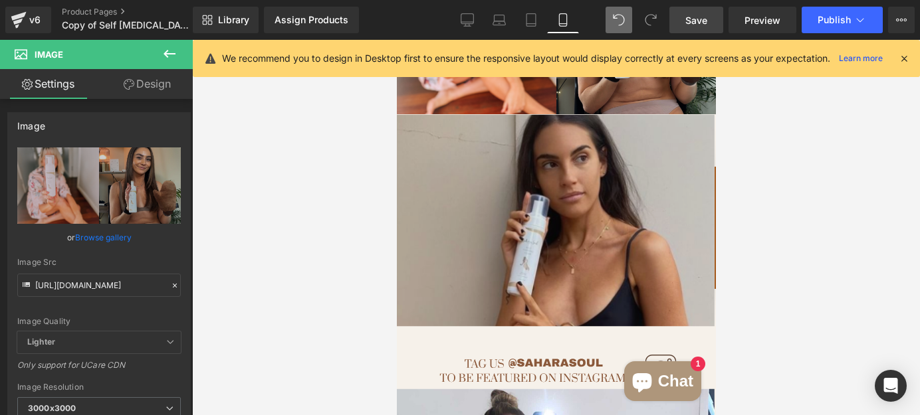
click at [641, 178] on img at bounding box center [555, 220] width 319 height 213
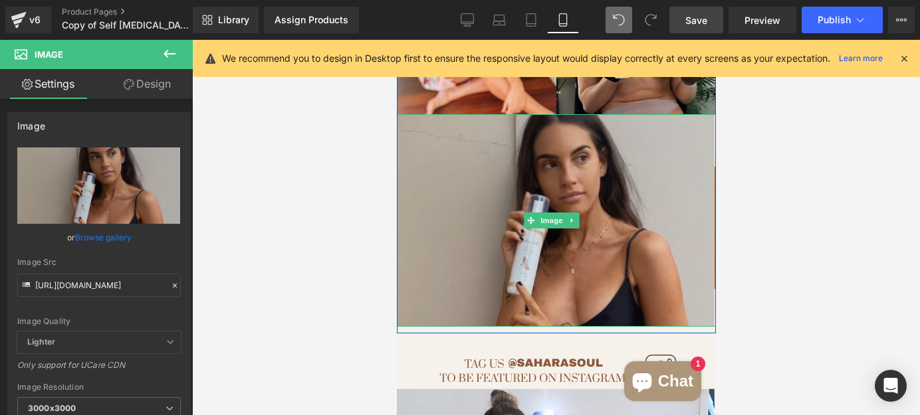
click at [492, 230] on img at bounding box center [555, 220] width 319 height 213
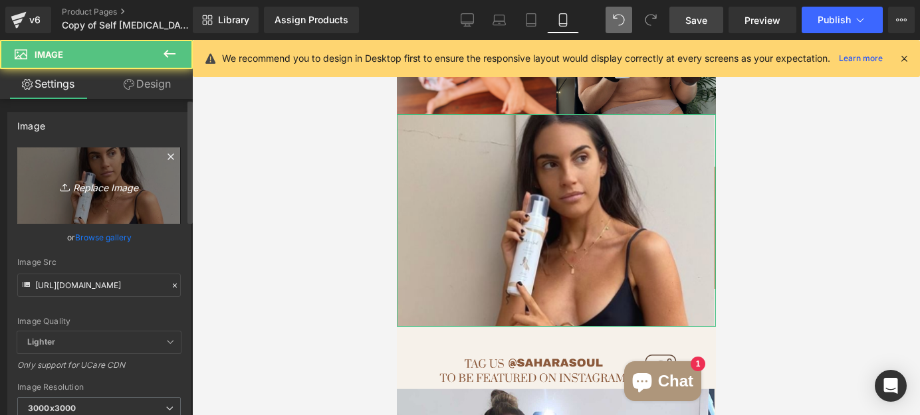
click at [115, 180] on icon "Replace Image" at bounding box center [99, 185] width 106 height 17
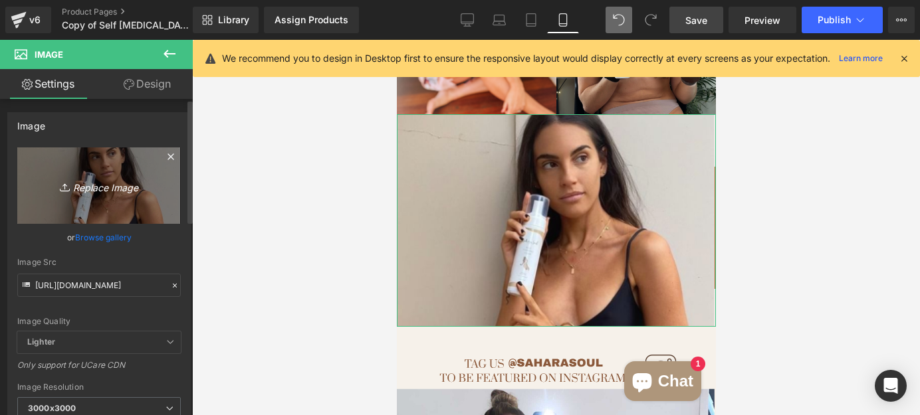
type input "C:\fakepath\Supermarket brands (900 x 500 px) (3).svg"
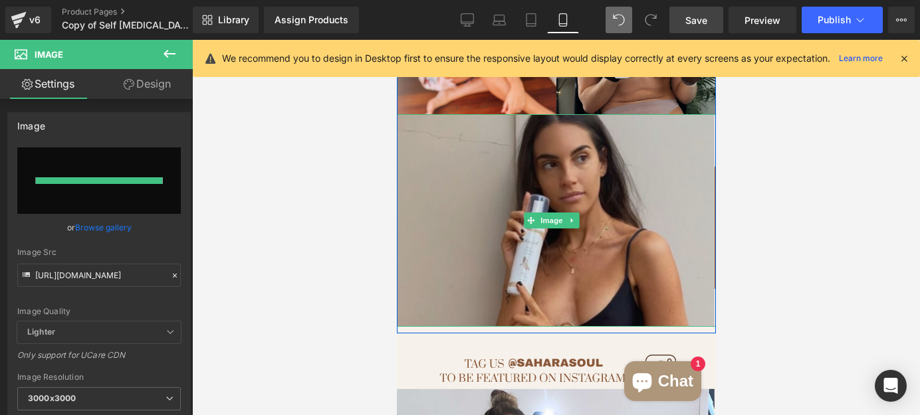
type input "[URL][DOMAIN_NAME]"
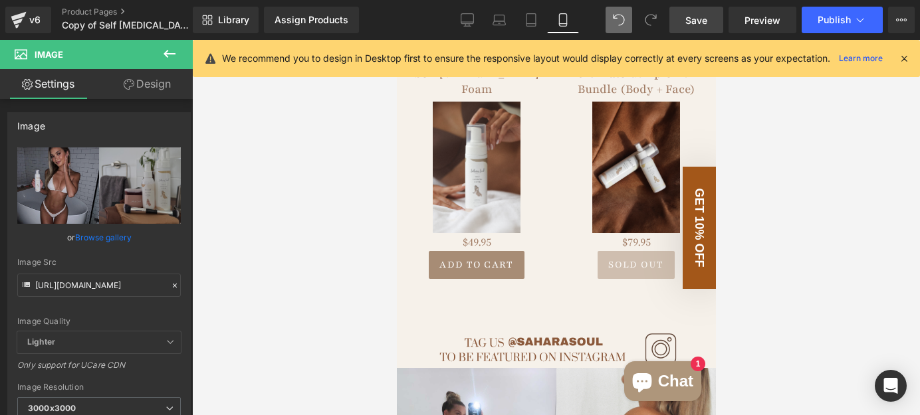
scroll to position [2644, 0]
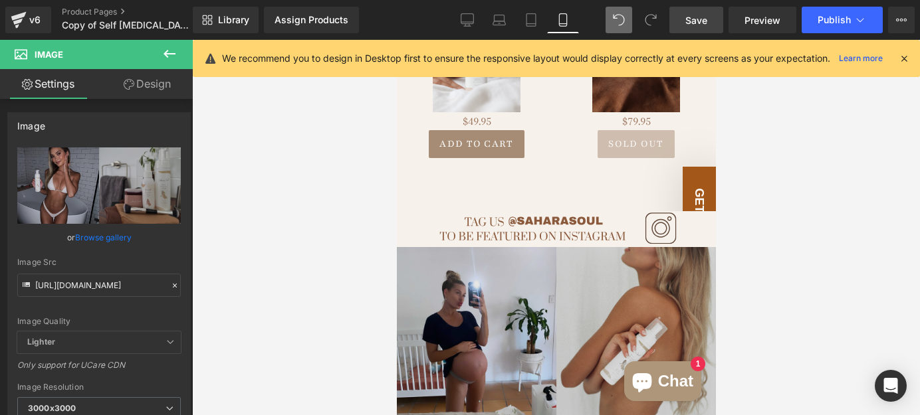
click at [486, 264] on img at bounding box center [555, 335] width 319 height 177
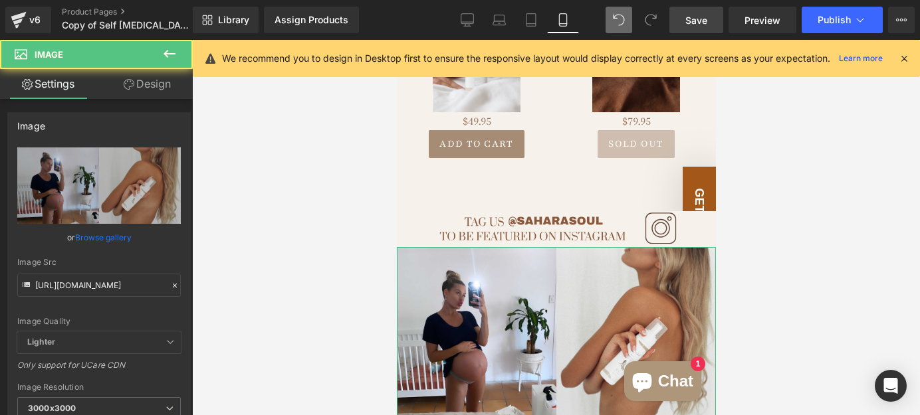
click at [152, 88] on link "Design" at bounding box center [147, 84] width 96 height 30
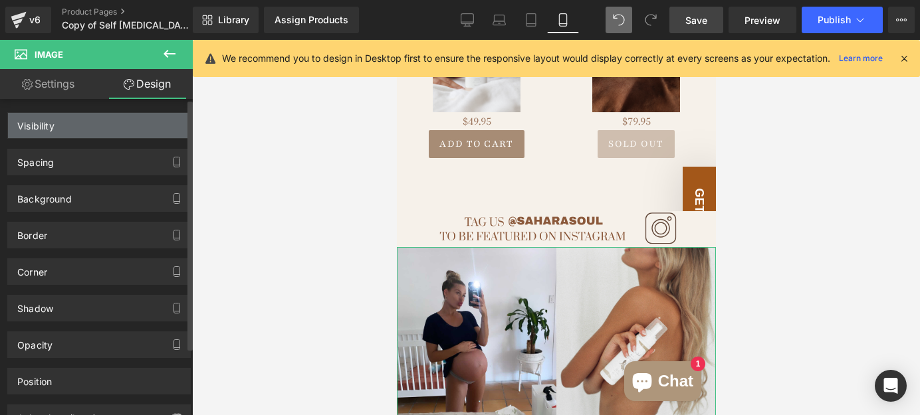
click at [101, 133] on div "Visibility" at bounding box center [99, 125] width 182 height 25
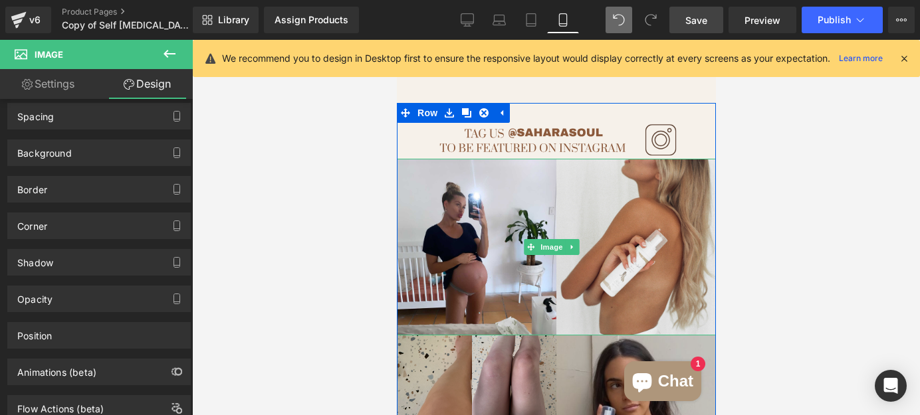
scroll to position [2826, 0]
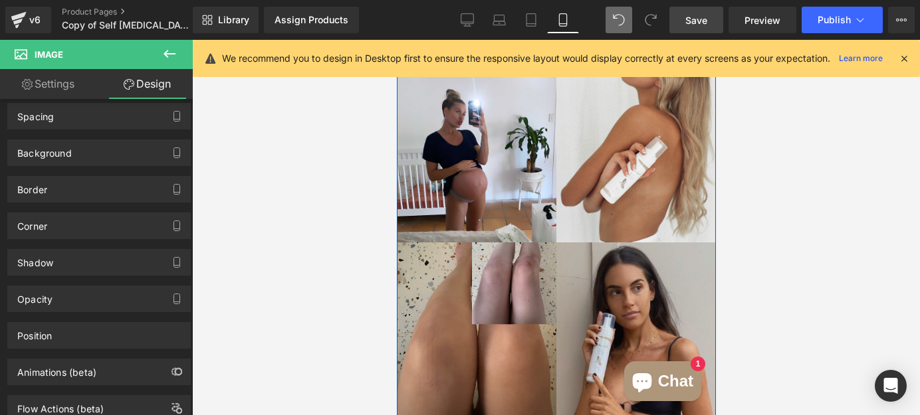
click at [475, 268] on img at bounding box center [555, 331] width 319 height 177
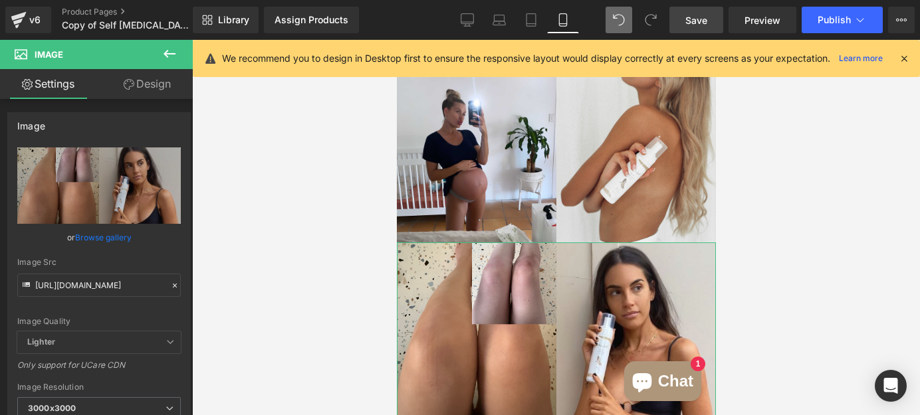
click at [150, 86] on link "Design" at bounding box center [147, 84] width 96 height 30
click at [0, 0] on div "Visibility" at bounding box center [0, 0] width 0 height 0
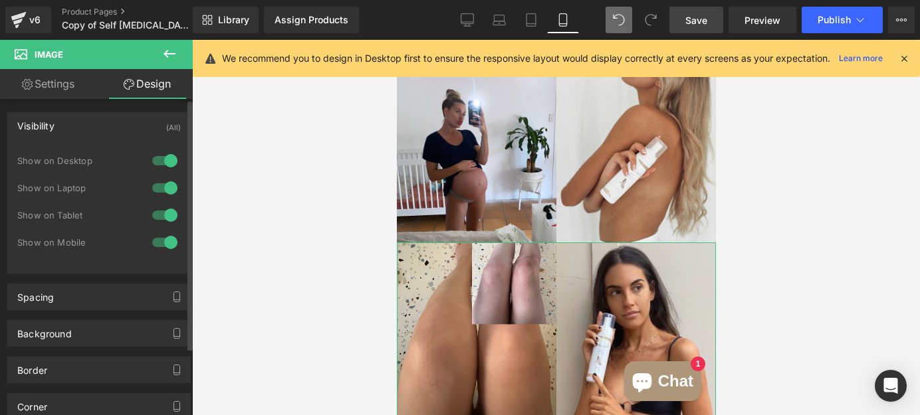
click at [157, 214] on div at bounding box center [165, 215] width 32 height 21
click at [161, 189] on div at bounding box center [165, 187] width 32 height 21
click at [165, 164] on div at bounding box center [165, 160] width 32 height 21
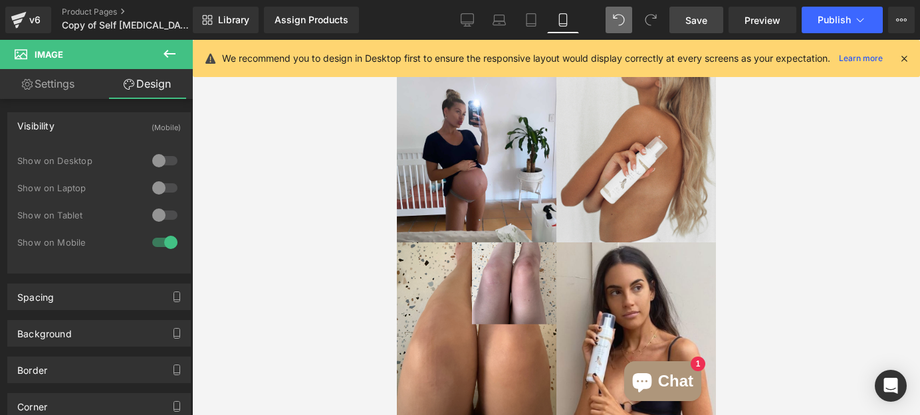
click at [294, 205] on div at bounding box center [556, 227] width 728 height 375
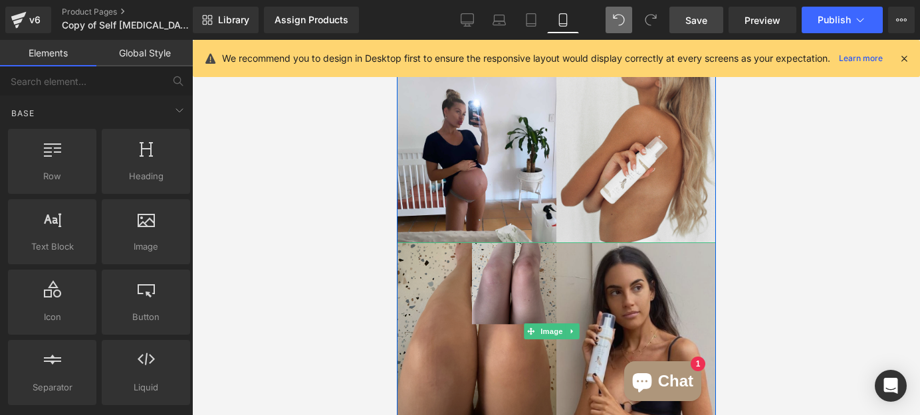
scroll to position [3007, 0]
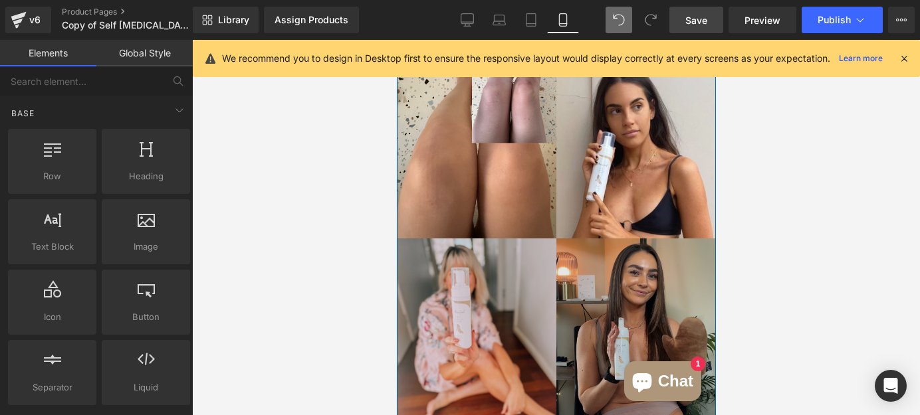
click at [462, 240] on img at bounding box center [555, 327] width 319 height 177
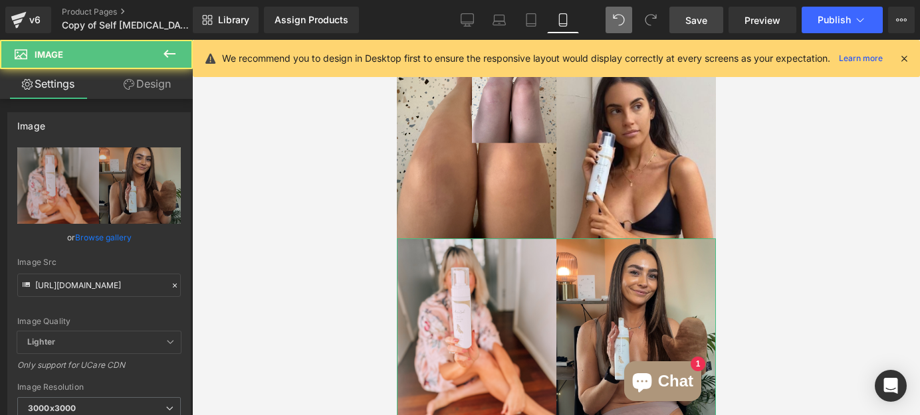
click at [138, 93] on link "Design" at bounding box center [147, 84] width 96 height 30
click at [0, 0] on div "Visibility" at bounding box center [0, 0] width 0 height 0
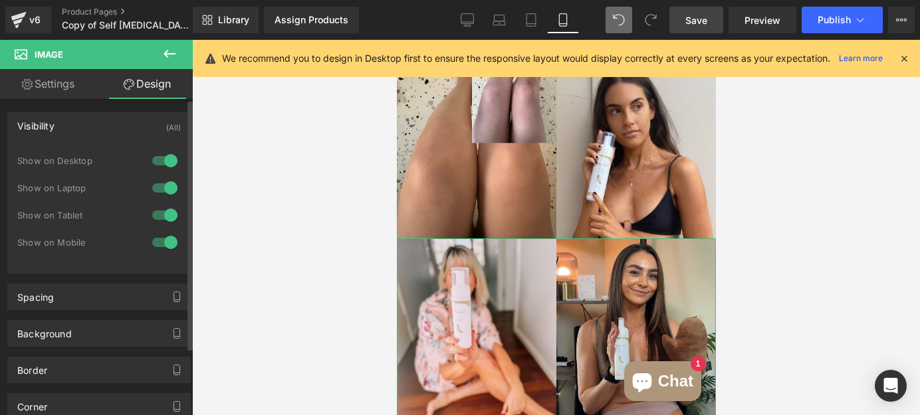
click at [122, 130] on div "Visibility (All)" at bounding box center [99, 125] width 182 height 25
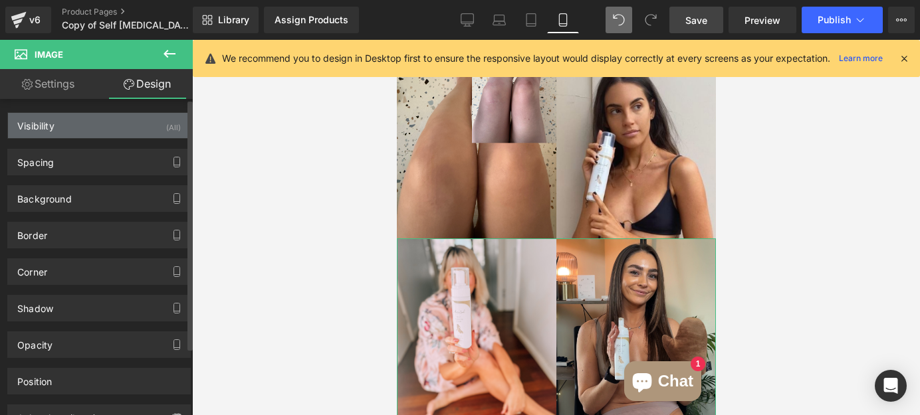
click at [122, 130] on div "Visibility (All)" at bounding box center [99, 125] width 182 height 25
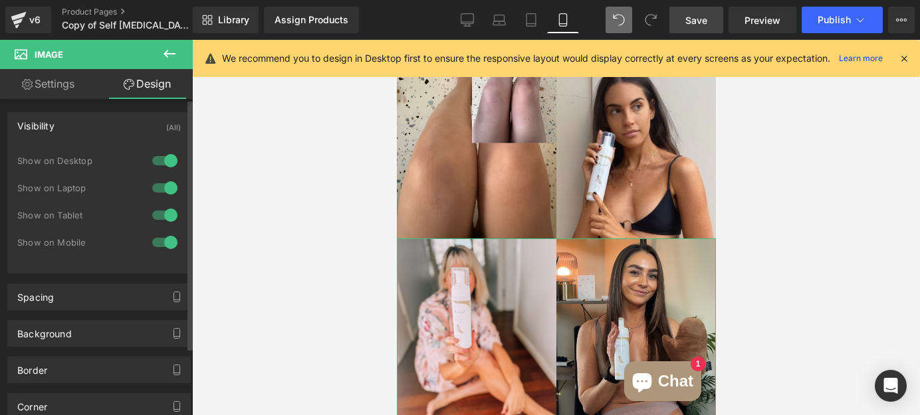
drag, startPoint x: 163, startPoint y: 214, endPoint x: 163, endPoint y: 189, distance: 24.6
click at [163, 214] on div at bounding box center [165, 215] width 32 height 21
click at [163, 183] on div at bounding box center [165, 187] width 32 height 21
click at [163, 164] on div at bounding box center [165, 160] width 32 height 21
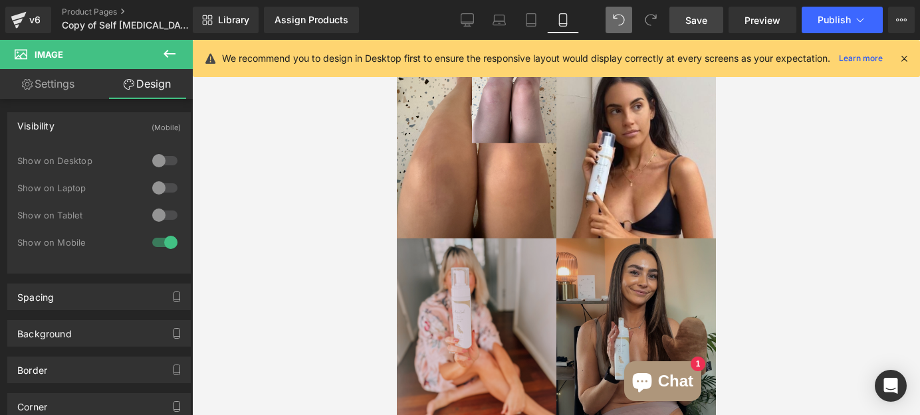
click at [480, 239] on img at bounding box center [555, 327] width 319 height 177
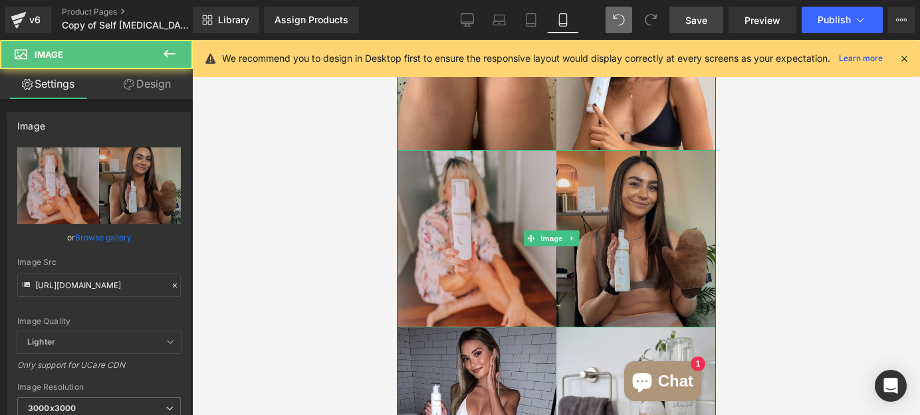
scroll to position [3188, 0]
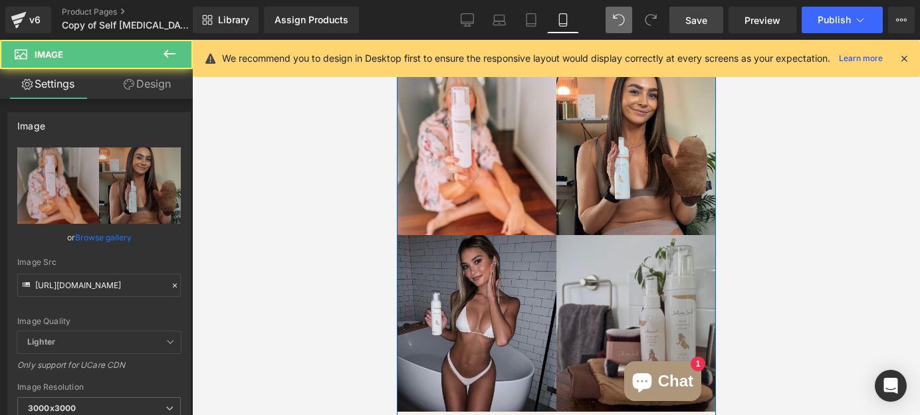
click at [489, 272] on img at bounding box center [555, 323] width 319 height 177
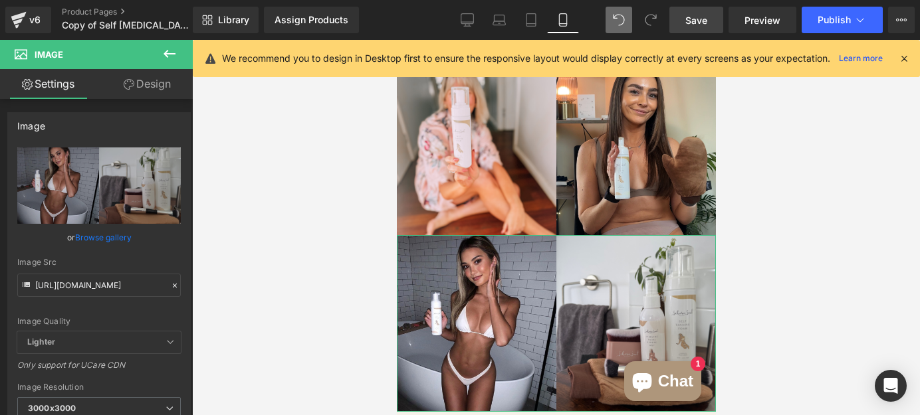
click at [152, 82] on link "Design" at bounding box center [147, 84] width 96 height 30
click at [0, 0] on div "Visibility" at bounding box center [0, 0] width 0 height 0
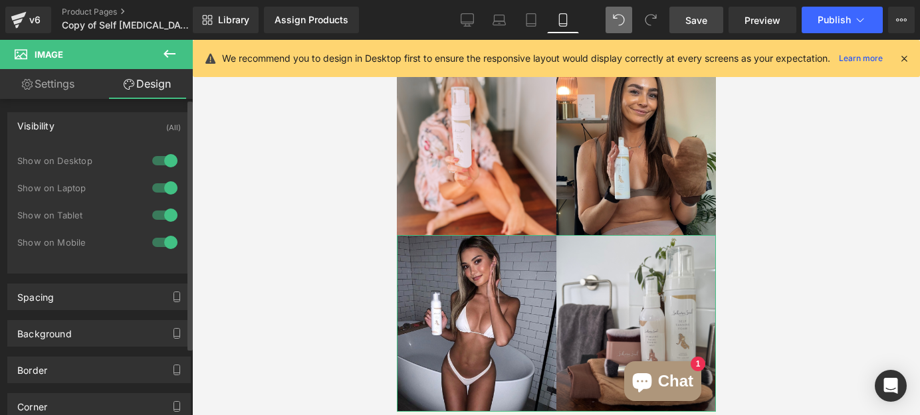
drag, startPoint x: 164, startPoint y: 213, endPoint x: 162, endPoint y: 205, distance: 8.2
click at [164, 213] on div at bounding box center [165, 215] width 32 height 21
click at [161, 193] on div at bounding box center [165, 187] width 32 height 21
click at [159, 163] on div at bounding box center [165, 160] width 32 height 21
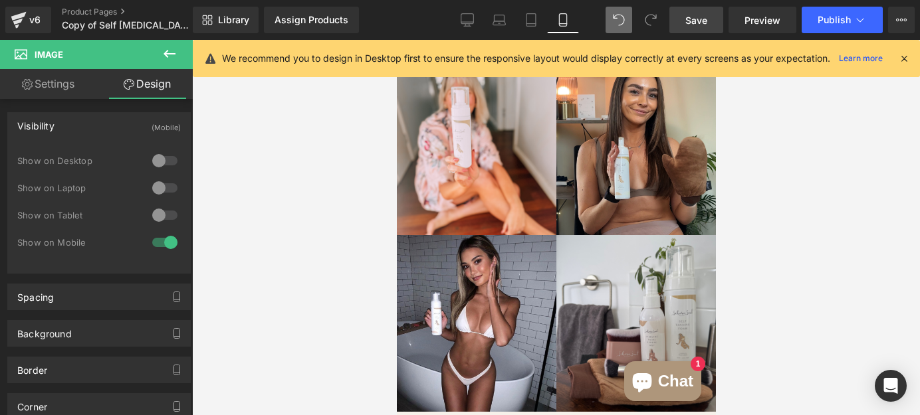
click at [337, 202] on div at bounding box center [556, 227] width 728 height 375
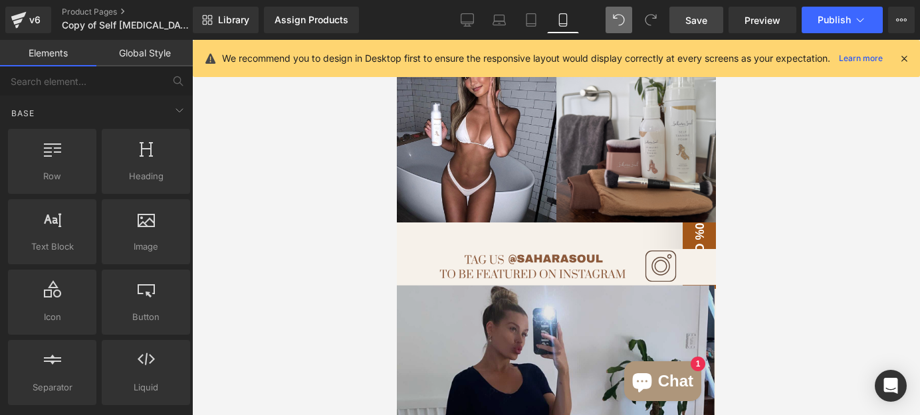
scroll to position [3430, 0]
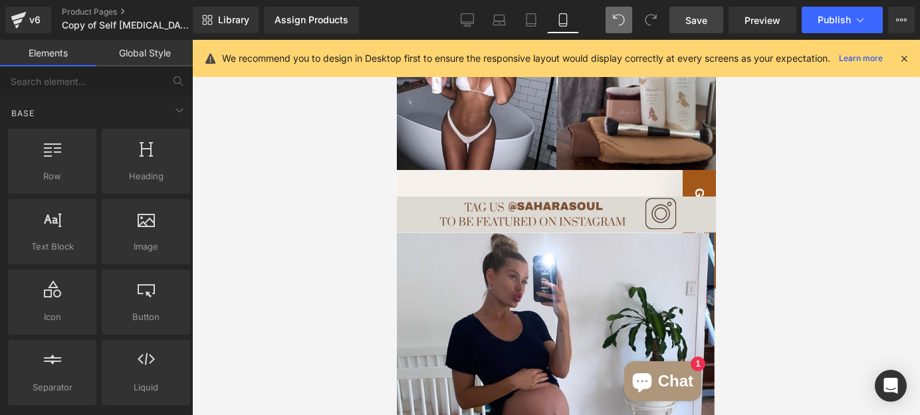
click at [587, 197] on img at bounding box center [555, 214] width 319 height 35
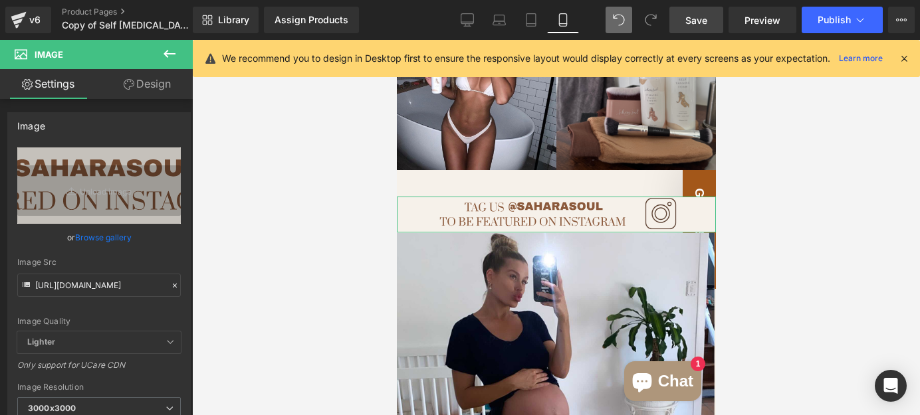
click at [144, 81] on link "Design" at bounding box center [147, 84] width 96 height 30
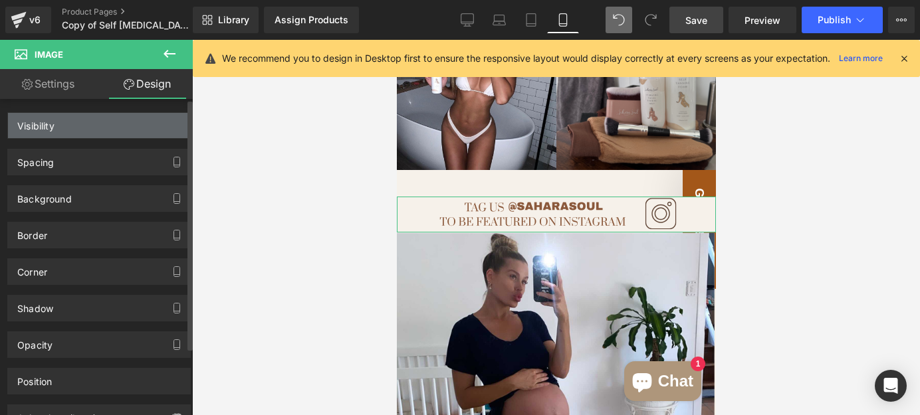
click at [129, 110] on div "Visibility 0|0|0|0" at bounding box center [99, 120] width 199 height 37
click at [131, 120] on div "Visibility (Mobile)" at bounding box center [99, 125] width 182 height 25
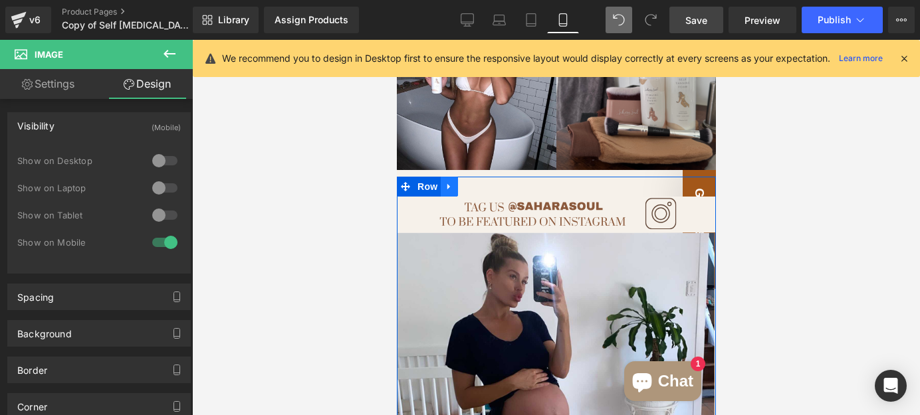
click at [449, 182] on icon at bounding box center [448, 187] width 9 height 10
click at [480, 182] on icon at bounding box center [482, 186] width 9 height 9
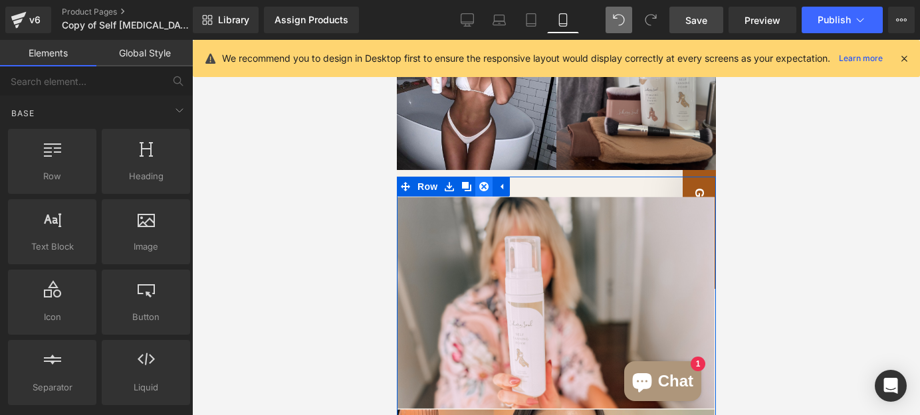
click at [482, 182] on icon at bounding box center [482, 186] width 9 height 9
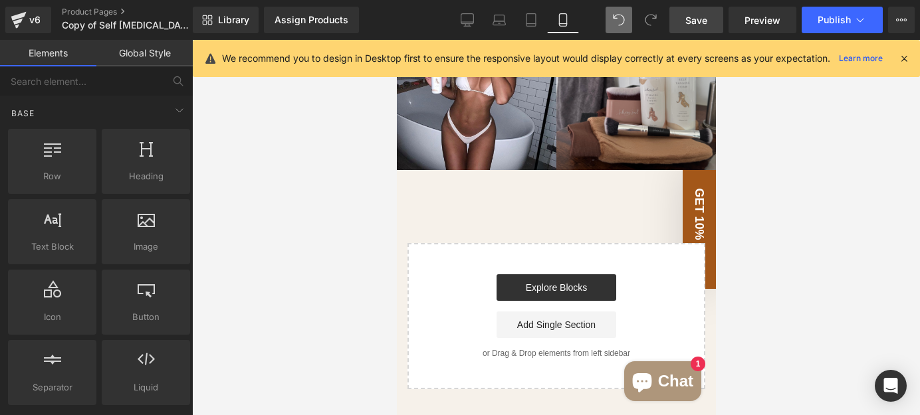
click at [329, 217] on div at bounding box center [556, 227] width 728 height 375
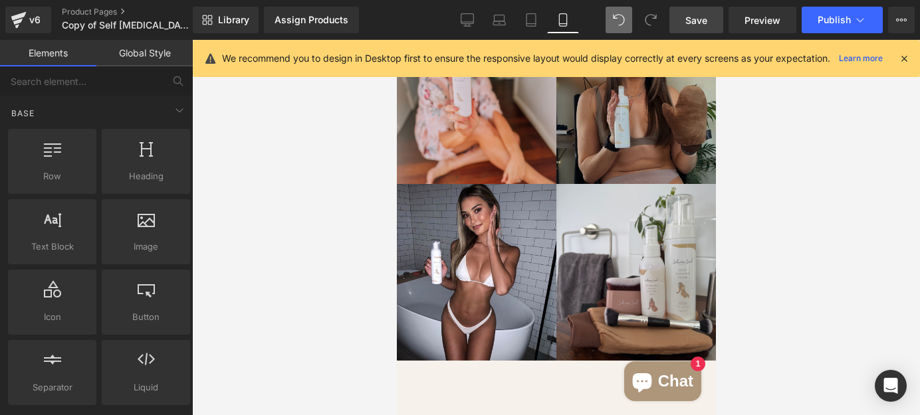
scroll to position [3127, 0]
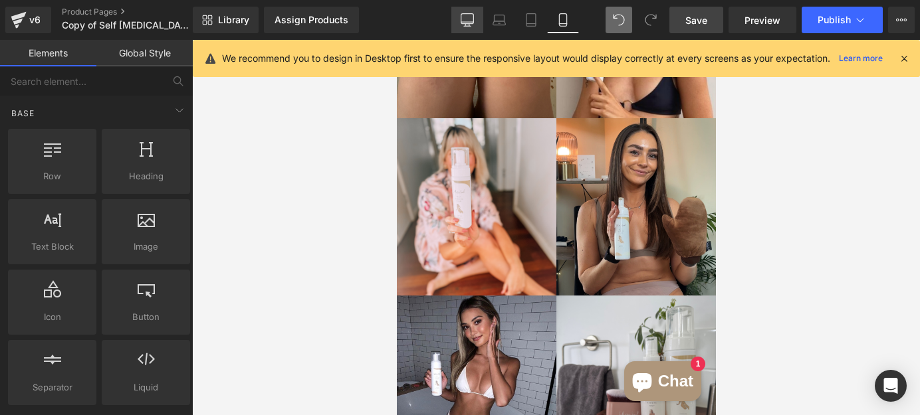
click at [472, 22] on icon at bounding box center [467, 22] width 13 height 0
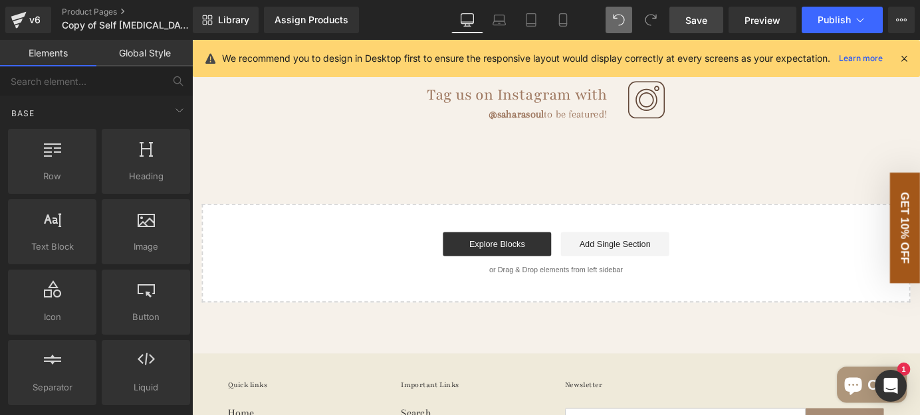
scroll to position [2360, 0]
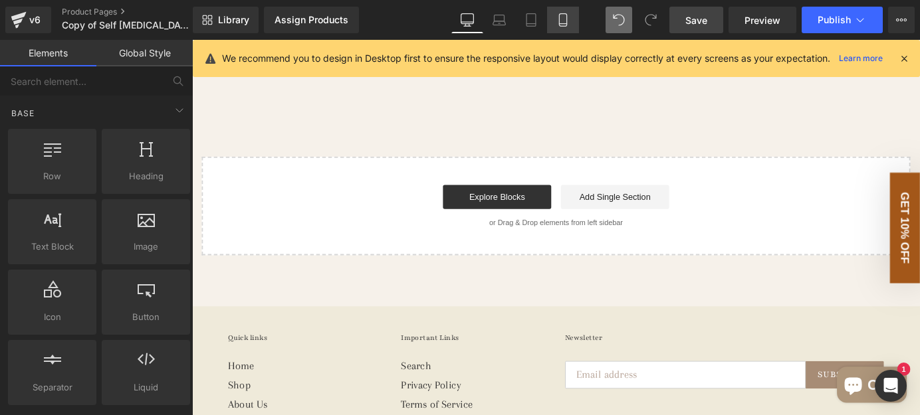
click at [567, 23] on icon at bounding box center [562, 19] width 13 height 13
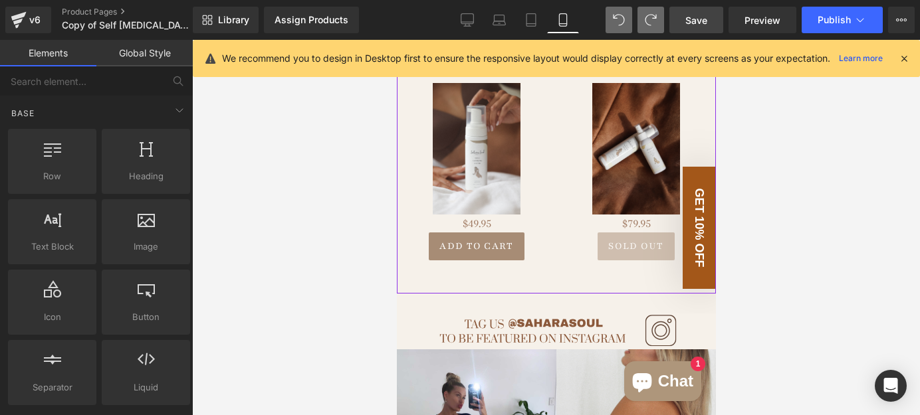
scroll to position [2300, 0]
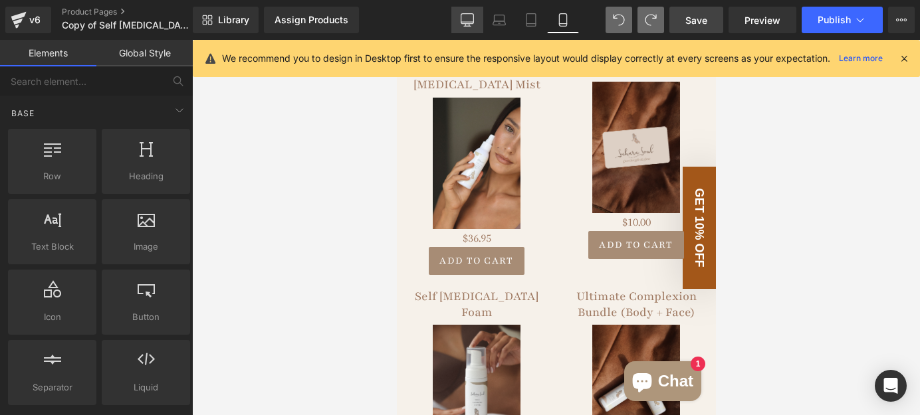
click at [475, 19] on link "Desktop" at bounding box center [467, 20] width 32 height 27
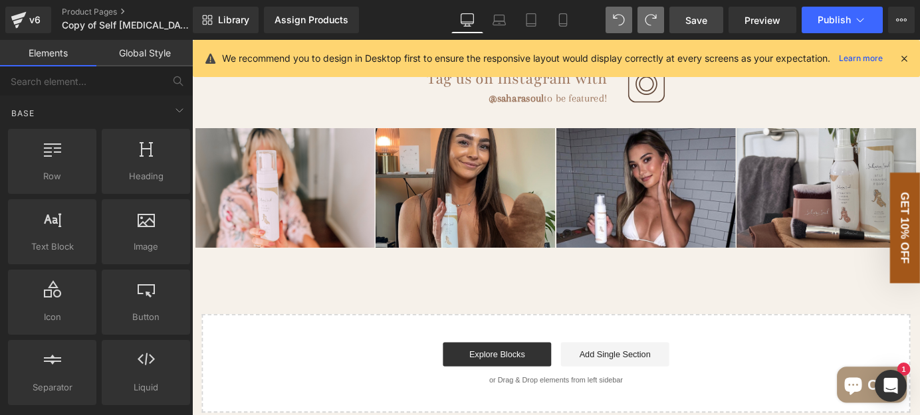
scroll to position [2331, 0]
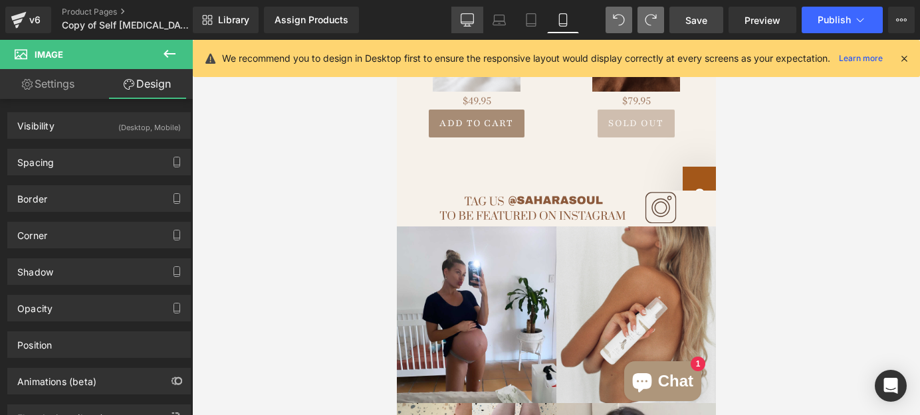
click at [468, 7] on link "Desktop" at bounding box center [467, 20] width 32 height 27
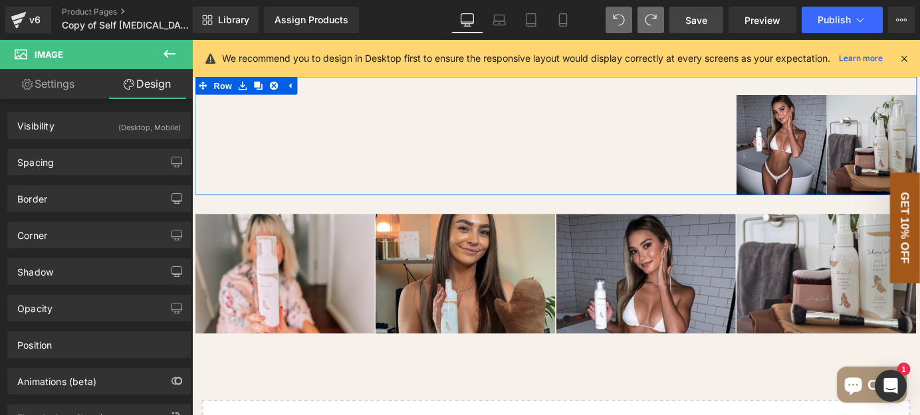
scroll to position [2293, 0]
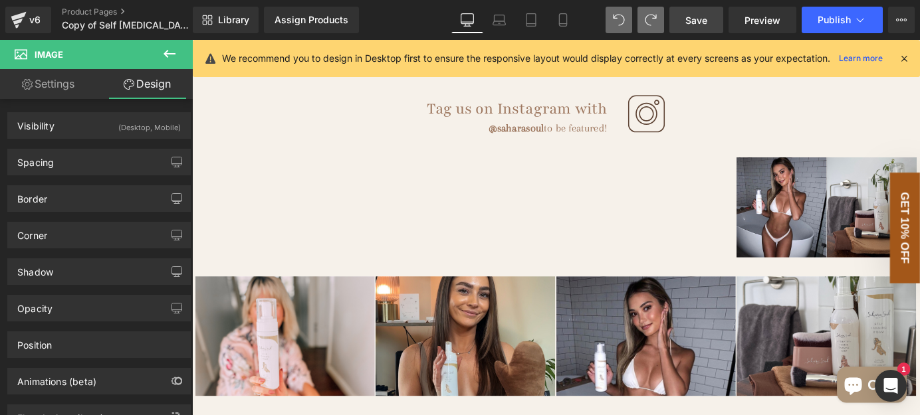
click at [279, 235] on div "Image Image Image Image Image Row" at bounding box center [593, 215] width 797 height 131
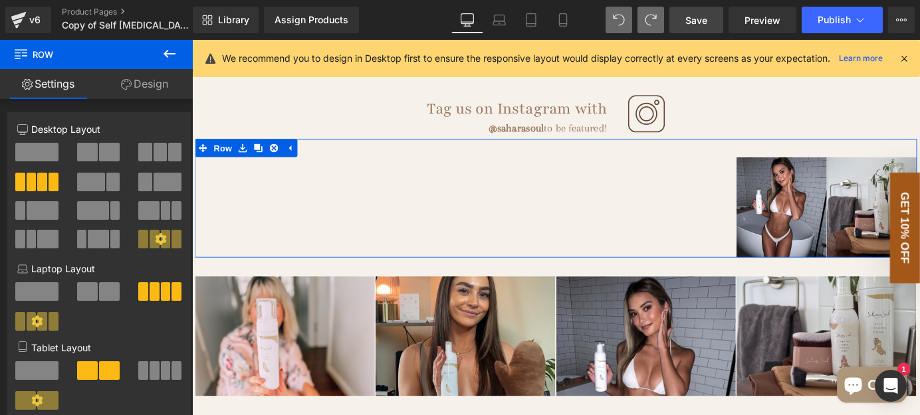
drag, startPoint x: 220, startPoint y: 220, endPoint x: 308, endPoint y: 211, distance: 88.1
click at [687, 218] on div "Image Image Image Image Image Row" at bounding box center [593, 215] width 797 height 131
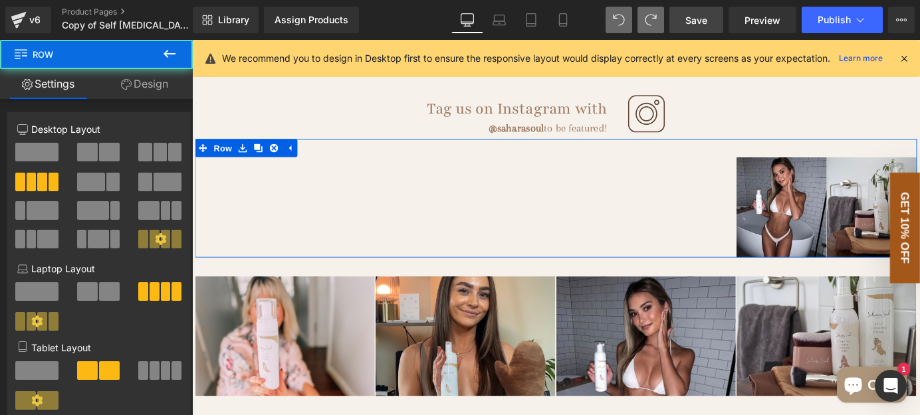
click at [500, 223] on div "Image Image Image Image Image Row" at bounding box center [593, 215] width 797 height 131
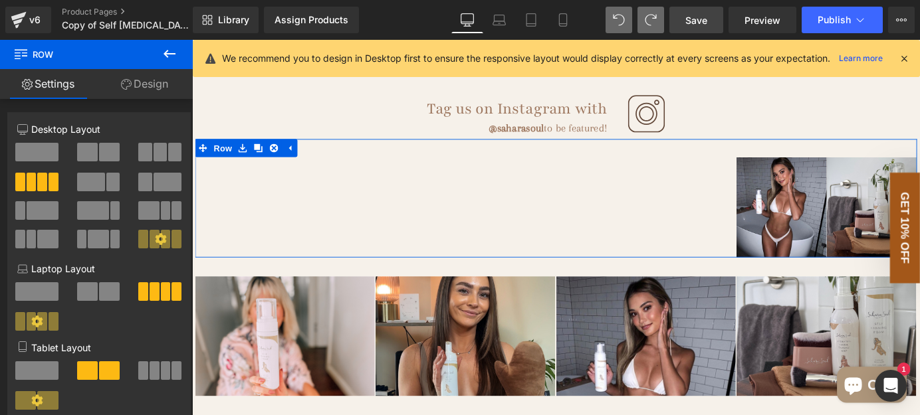
click at [278, 213] on div "Image Image Image Image Image Row" at bounding box center [593, 215] width 797 height 131
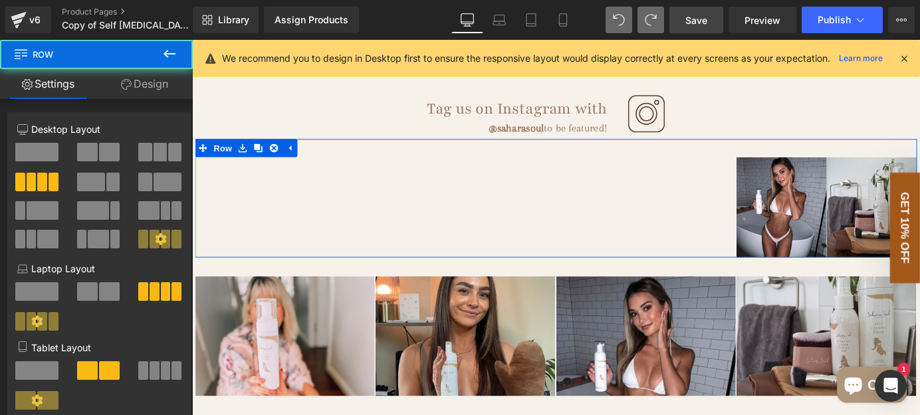
click at [261, 213] on div "Image Image Image Image Image Row" at bounding box center [593, 215] width 797 height 131
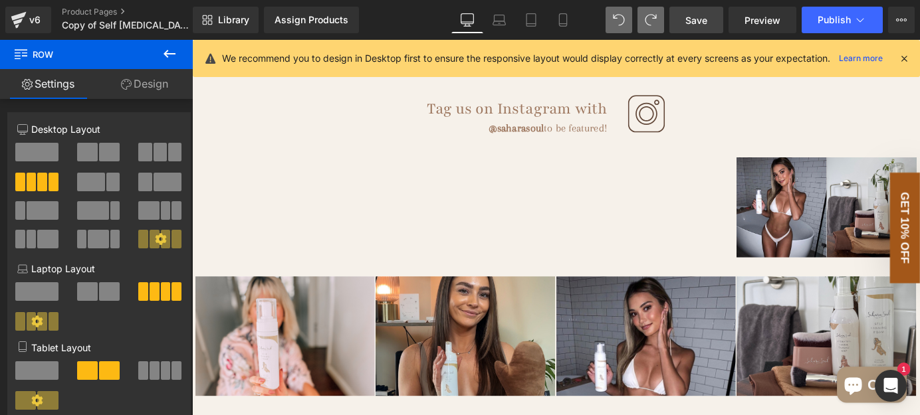
click at [177, 56] on icon at bounding box center [169, 54] width 16 height 16
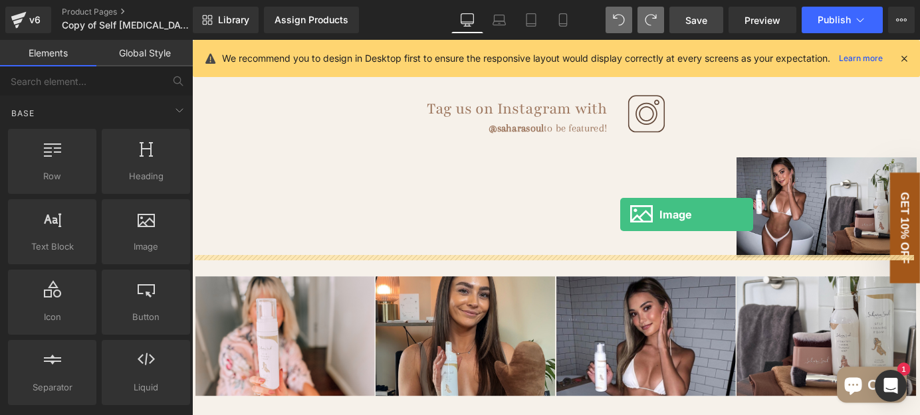
drag, startPoint x: 324, startPoint y: 284, endPoint x: 665, endPoint y: 233, distance: 344.6
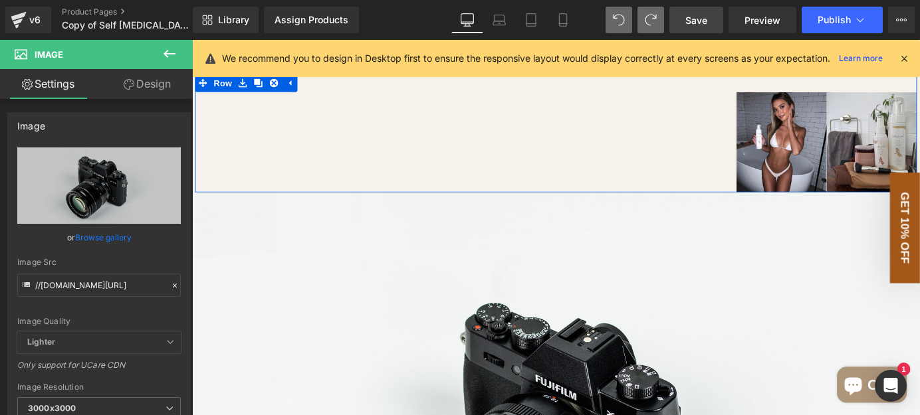
scroll to position [2232, 0]
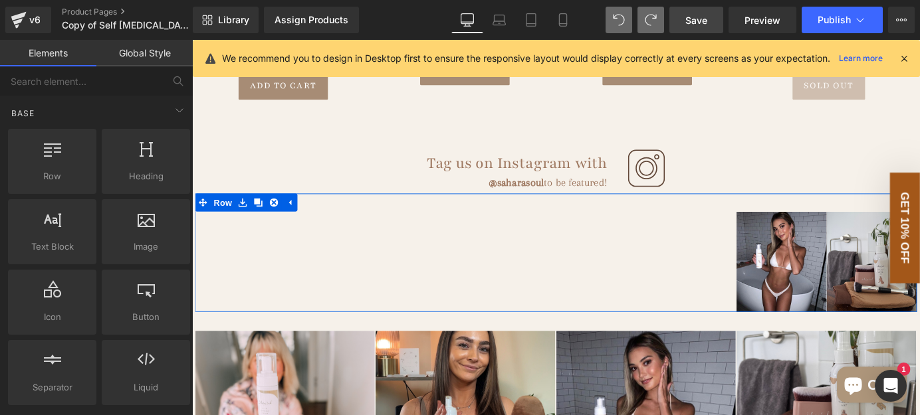
click at [714, 298] on div "Image Image Image Image Image Row" at bounding box center [593, 275] width 797 height 131
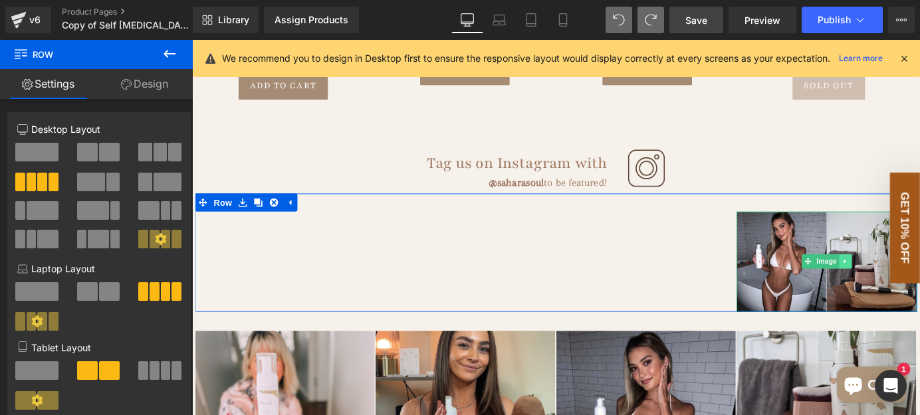
click at [910, 281] on icon at bounding box center [913, 285] width 7 height 8
click at [903, 282] on icon at bounding box center [906, 285] width 7 height 7
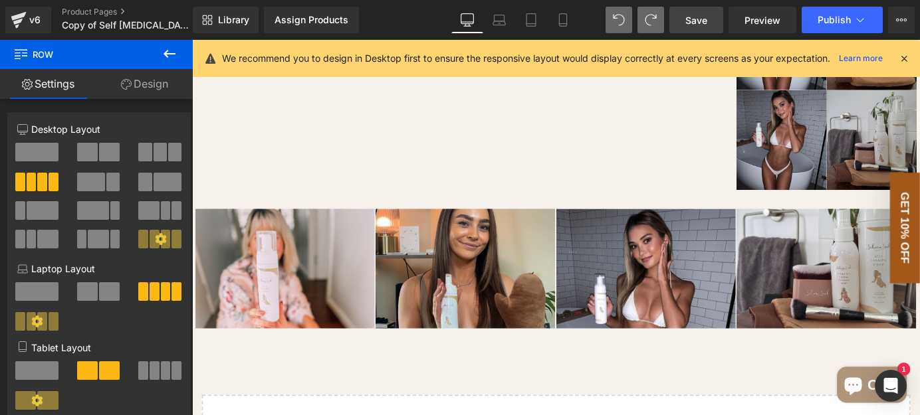
scroll to position [2356, 0]
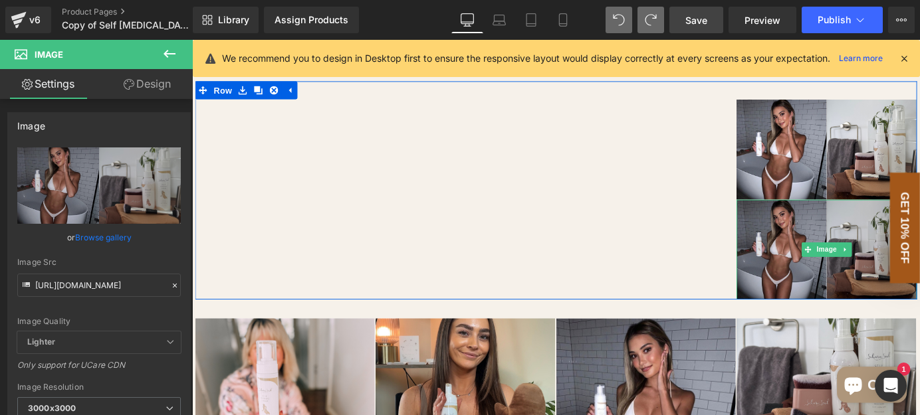
click at [824, 255] on img at bounding box center [892, 272] width 199 height 111
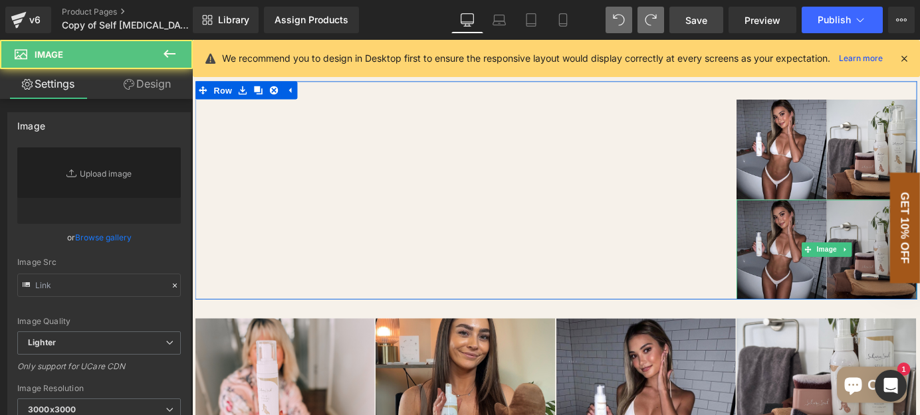
type input "[URL][DOMAIN_NAME]"
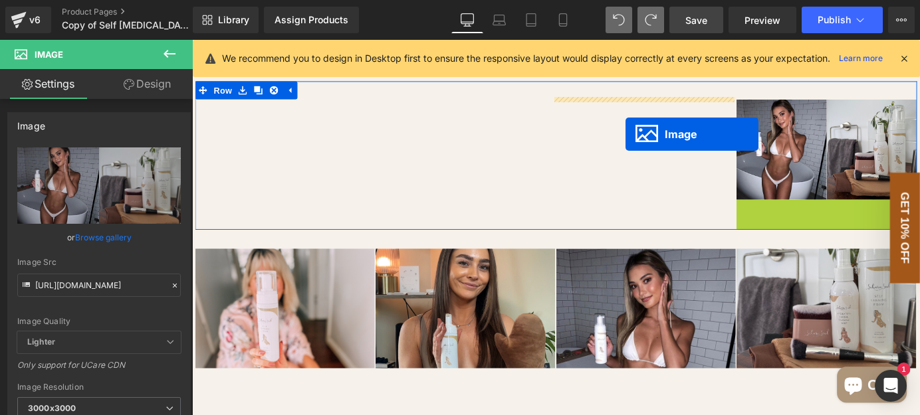
drag, startPoint x: 860, startPoint y: 266, endPoint x: 670, endPoint y: 144, distance: 225.1
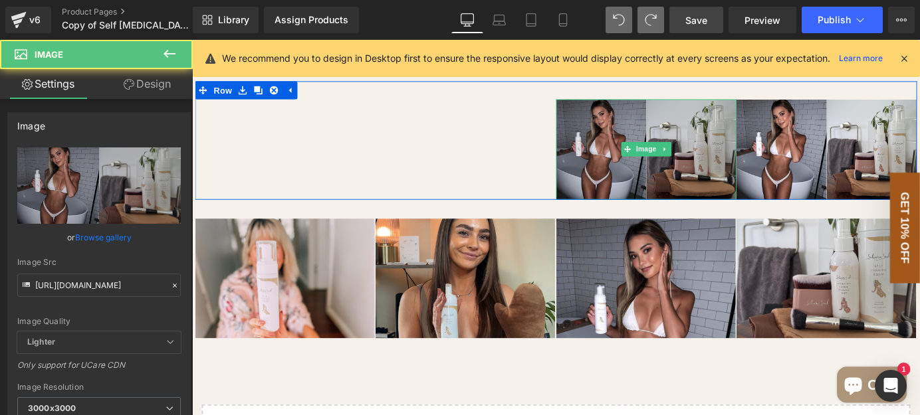
scroll to position [2236, 0]
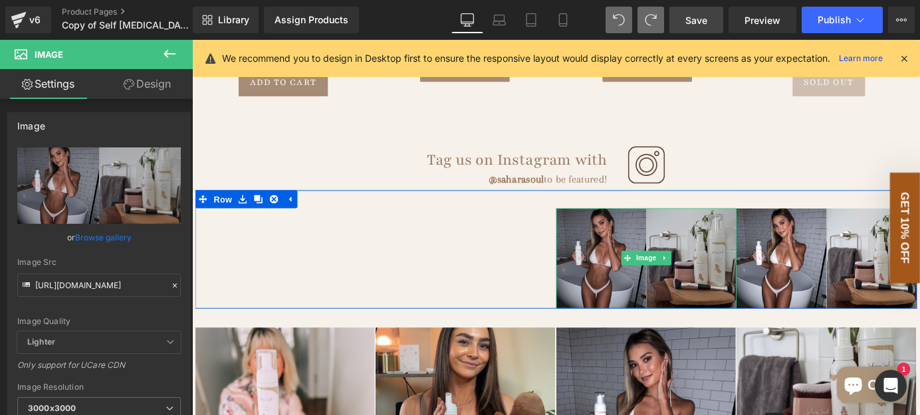
click at [615, 247] on img at bounding box center [693, 281] width 199 height 111
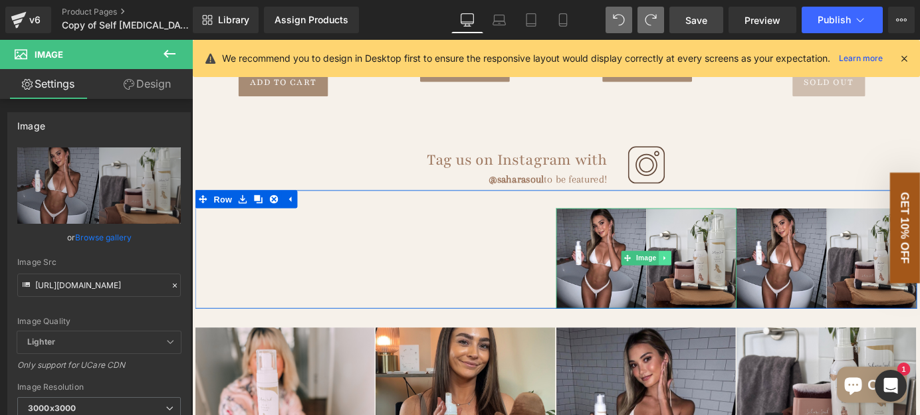
click at [712, 280] on icon at bounding box center [713, 281] width 2 height 5
click at [704, 280] on icon at bounding box center [707, 281] width 7 height 7
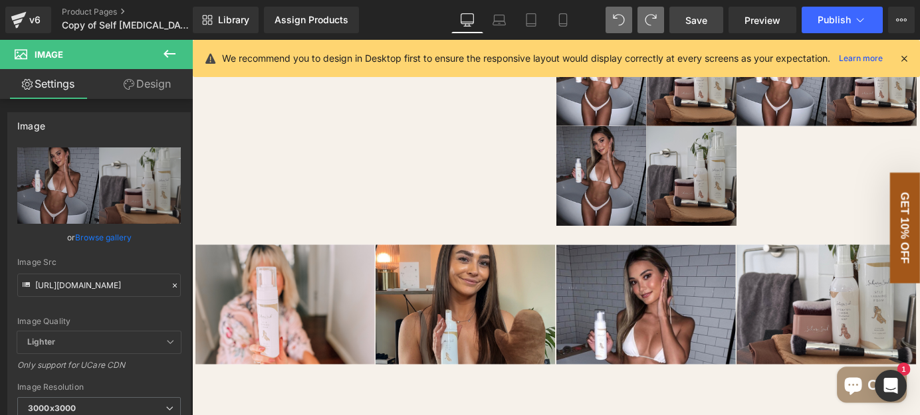
scroll to position [2417, 0]
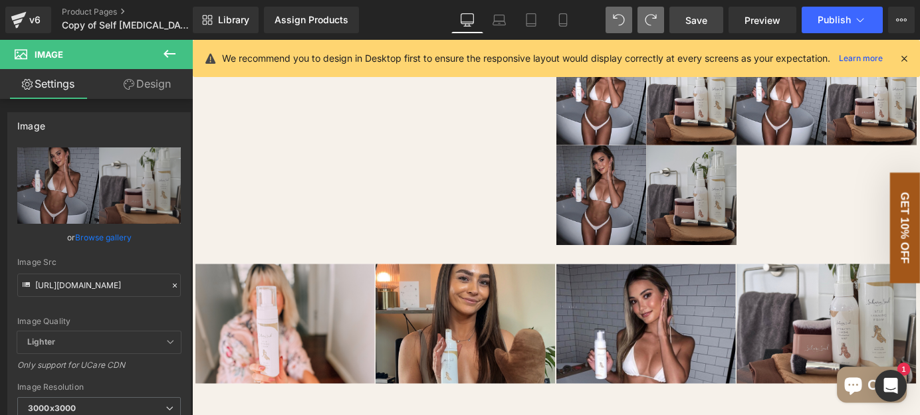
click at [738, 226] on img at bounding box center [693, 211] width 199 height 111
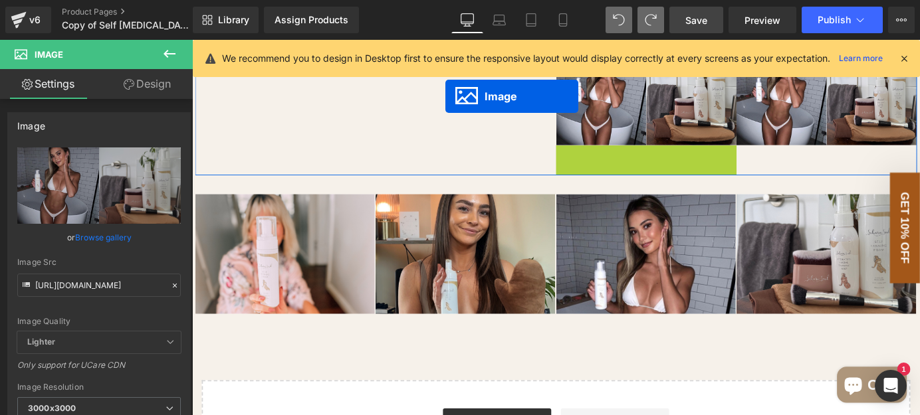
drag, startPoint x: 664, startPoint y: 207, endPoint x: 472, endPoint y: 102, distance: 218.6
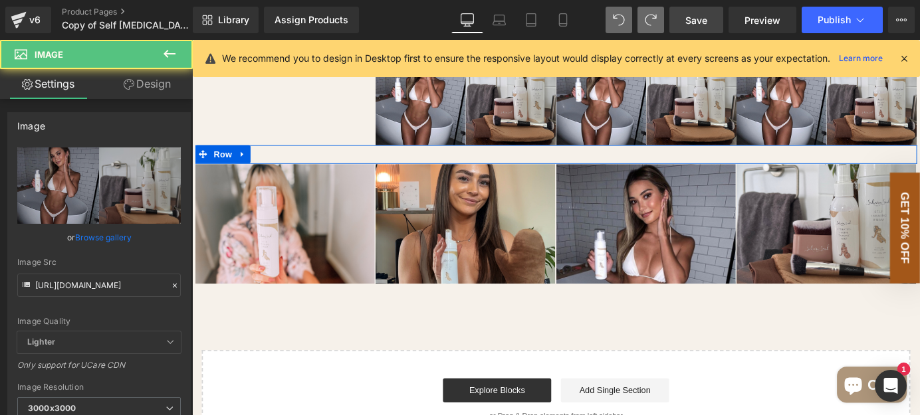
scroll to position [2236, 0]
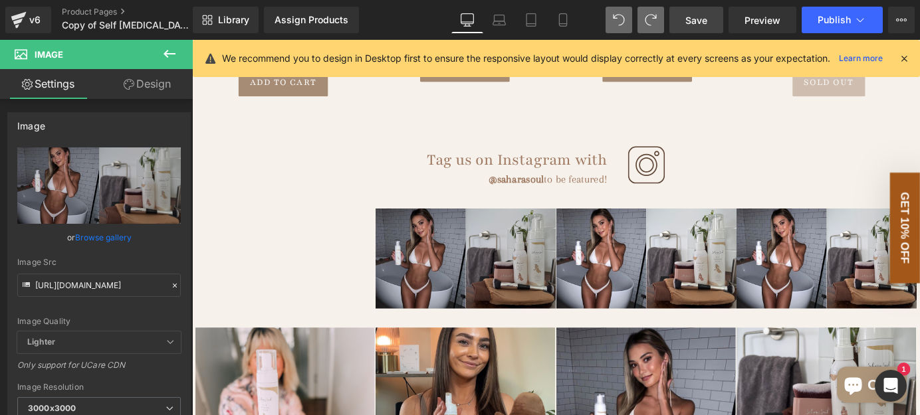
click at [537, 239] on img at bounding box center [494, 281] width 199 height 111
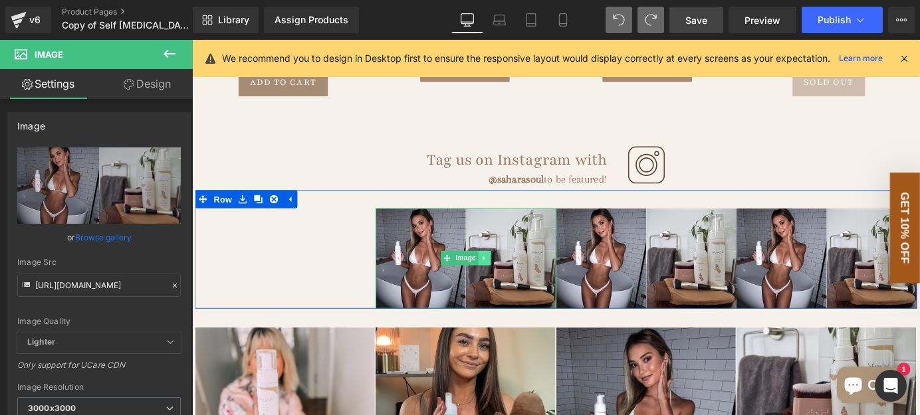
click at [514, 277] on link at bounding box center [515, 281] width 14 height 16
click at [505, 280] on icon at bounding box center [507, 281] width 7 height 7
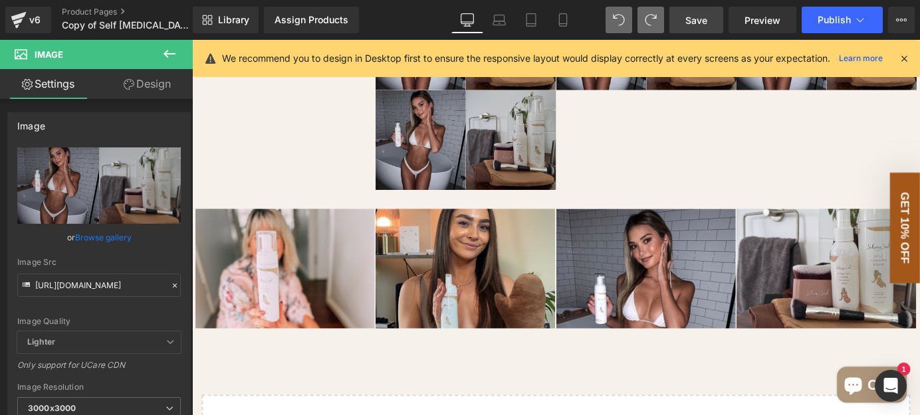
click at [470, 169] on img at bounding box center [494, 151] width 199 height 111
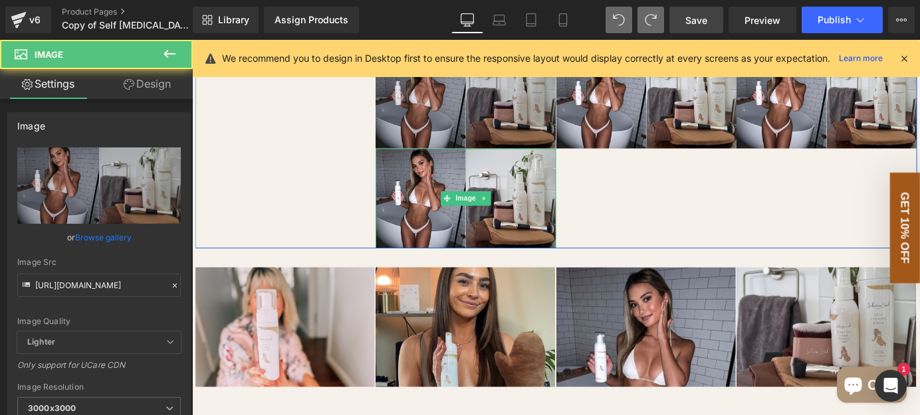
scroll to position [2297, 0]
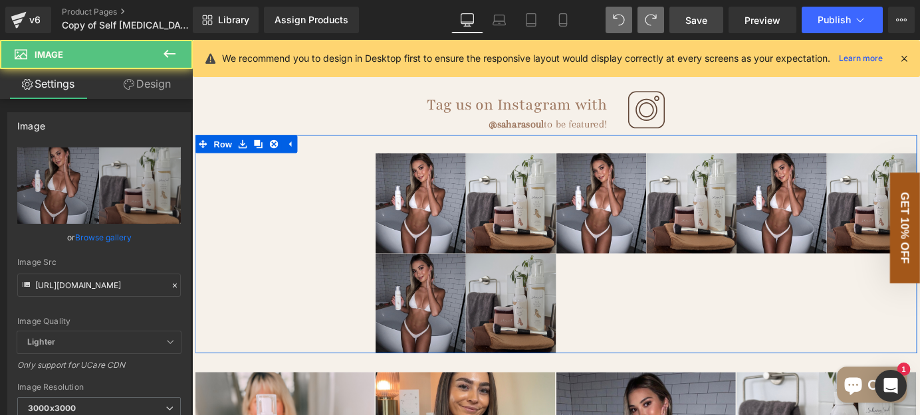
click at [426, 303] on img at bounding box center [494, 331] width 199 height 111
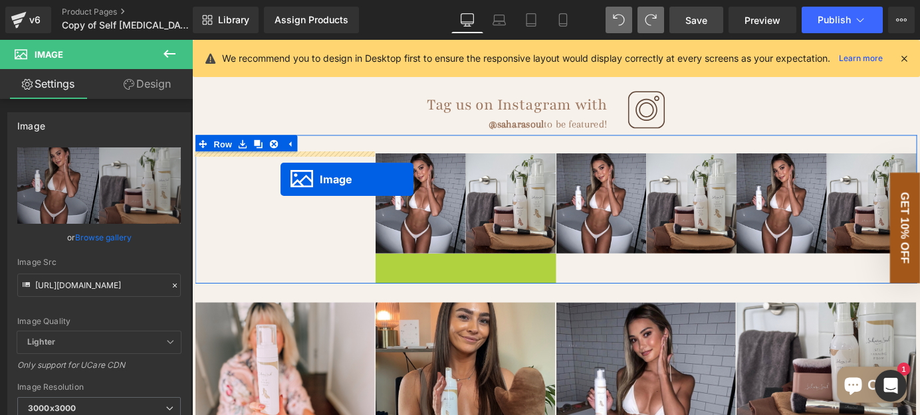
drag, startPoint x: 466, startPoint y: 327, endPoint x: 290, endPoint y: 194, distance: 220.6
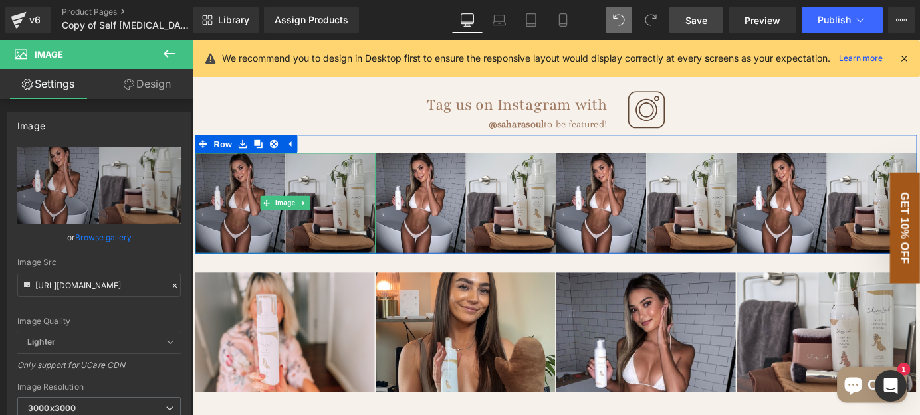
click at [320, 181] on img at bounding box center [294, 220] width 199 height 111
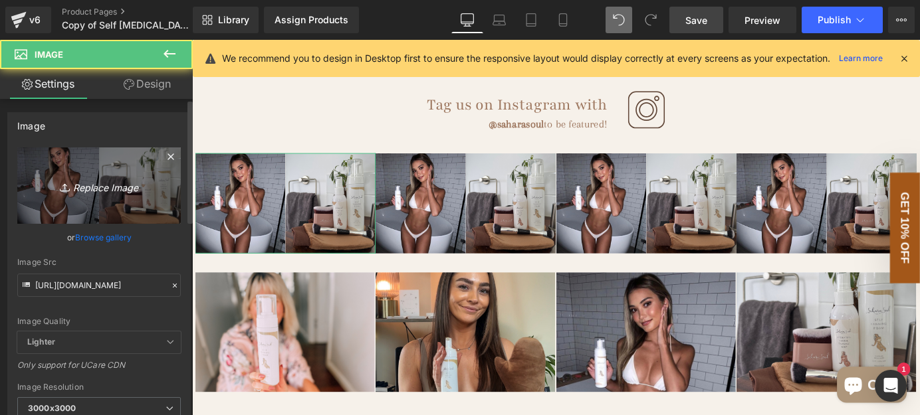
click at [129, 185] on icon "Replace Image" at bounding box center [99, 185] width 106 height 17
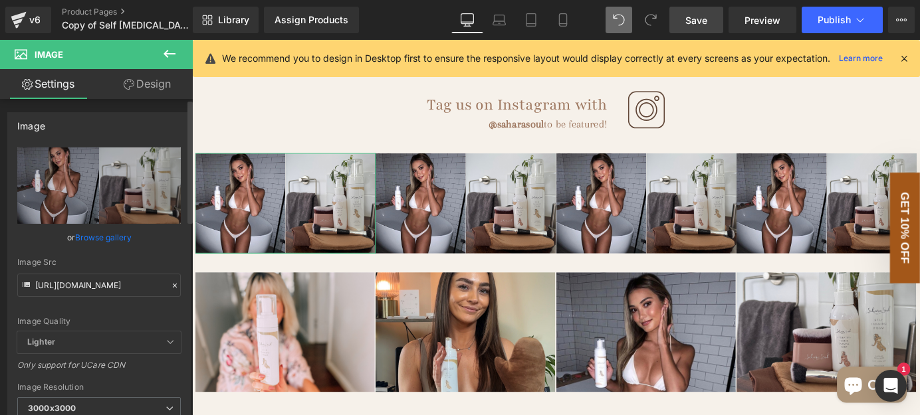
click at [90, 240] on link "Browse gallery" at bounding box center [103, 237] width 56 height 23
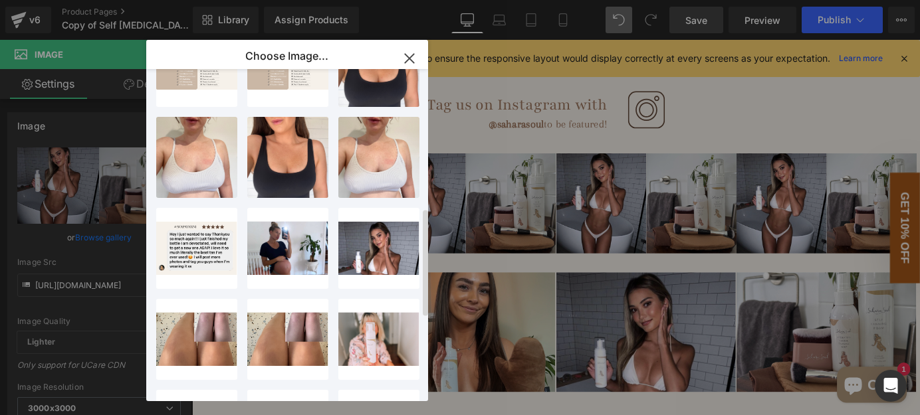
scroll to position [544, 0]
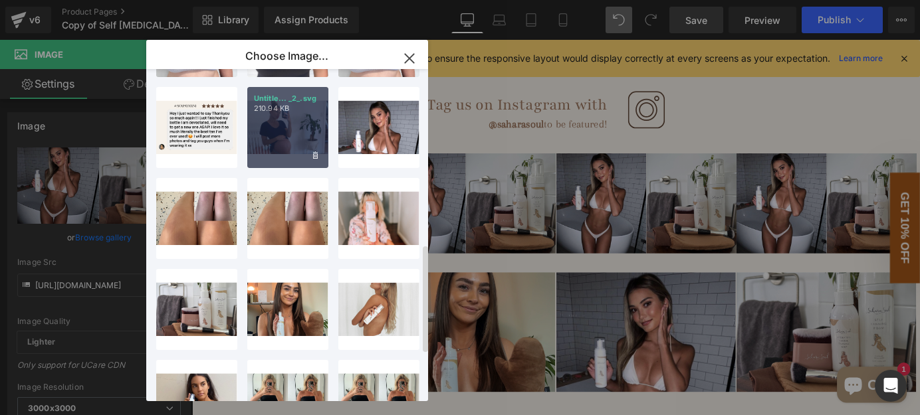
click at [294, 139] on div "Untitle... _2_.svg 210.94 KB" at bounding box center [287, 127] width 81 height 81
type input "[URL][DOMAIN_NAME]"
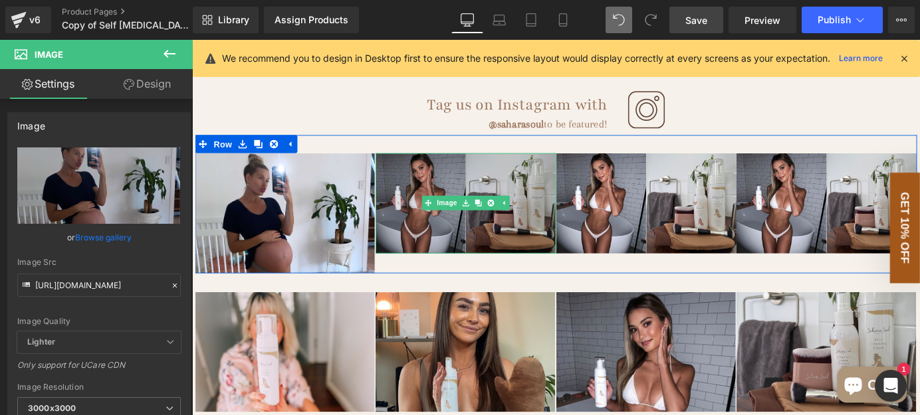
click at [484, 228] on img at bounding box center [494, 220] width 199 height 111
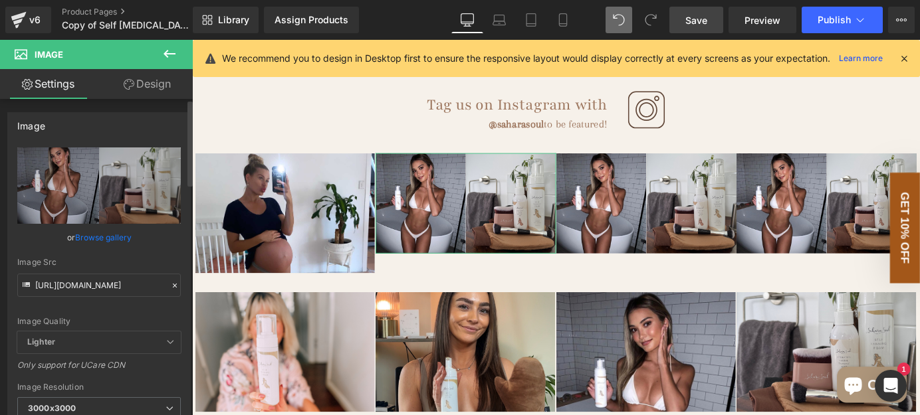
click at [91, 237] on link "Browse gallery" at bounding box center [103, 237] width 56 height 23
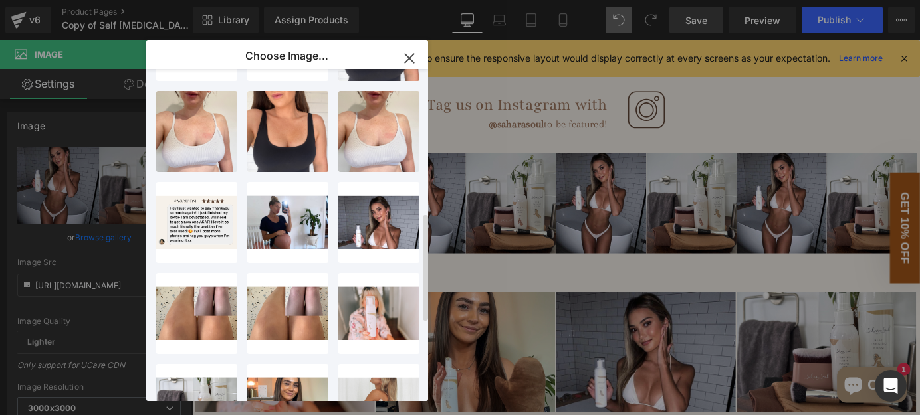
scroll to position [447, 0]
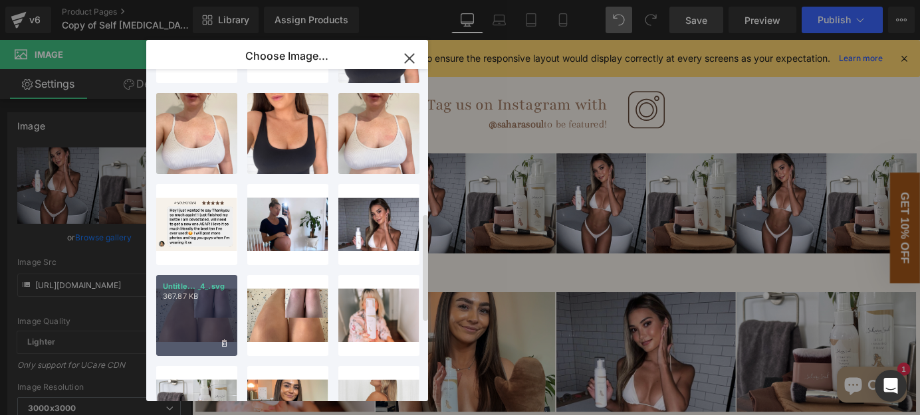
click at [199, 318] on div "Untitle... _4_.svg 367.87 KB" at bounding box center [196, 315] width 81 height 81
type input "[URL][DOMAIN_NAME]"
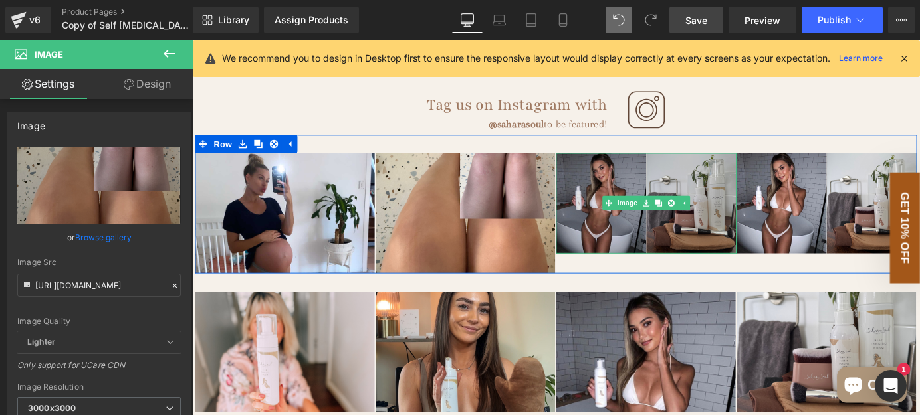
click at [702, 244] on img at bounding box center [693, 220] width 199 height 111
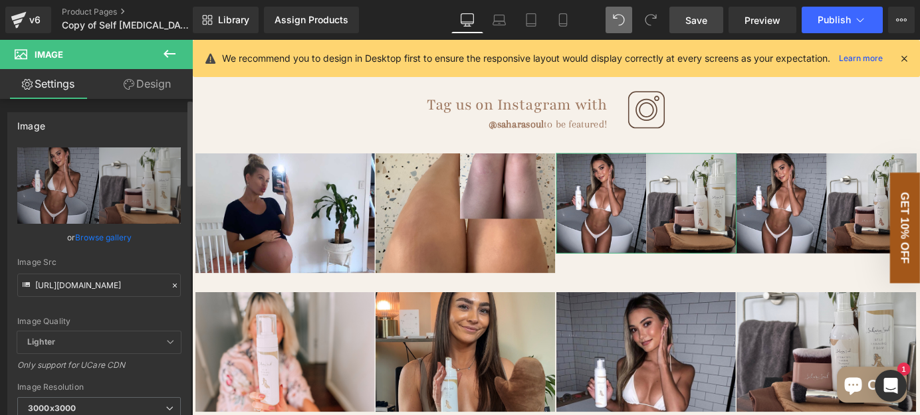
click at [107, 237] on link "Browse gallery" at bounding box center [103, 237] width 56 height 23
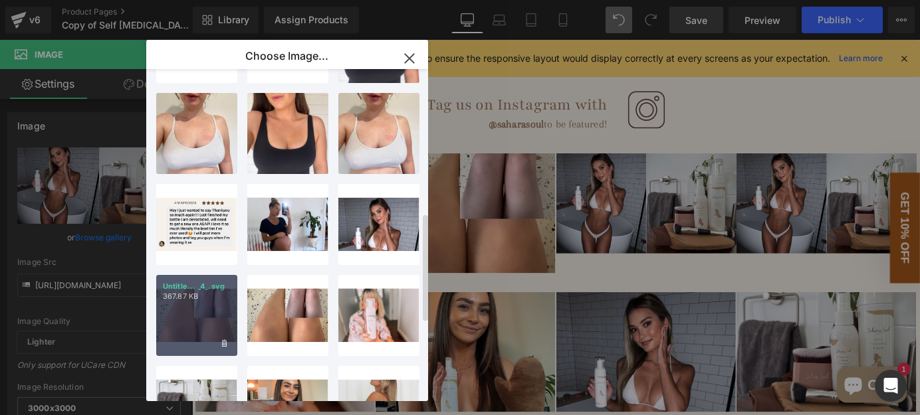
click at [198, 304] on div "Untitle... _4_.svg 367.87 KB" at bounding box center [196, 315] width 81 height 81
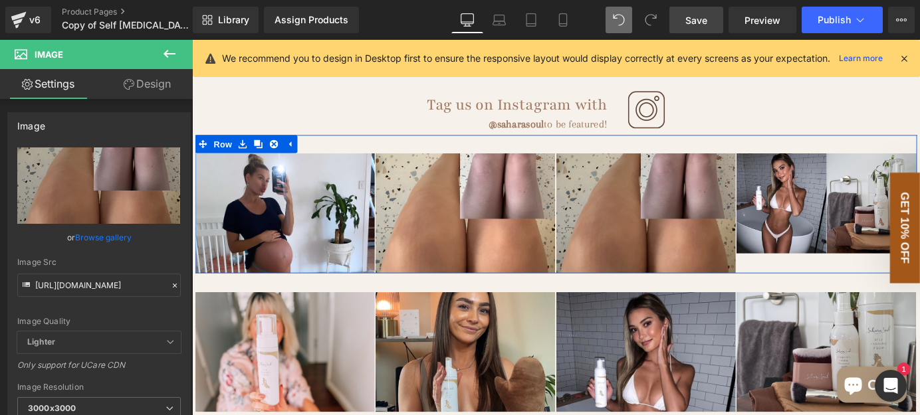
click at [708, 239] on img at bounding box center [693, 231] width 199 height 133
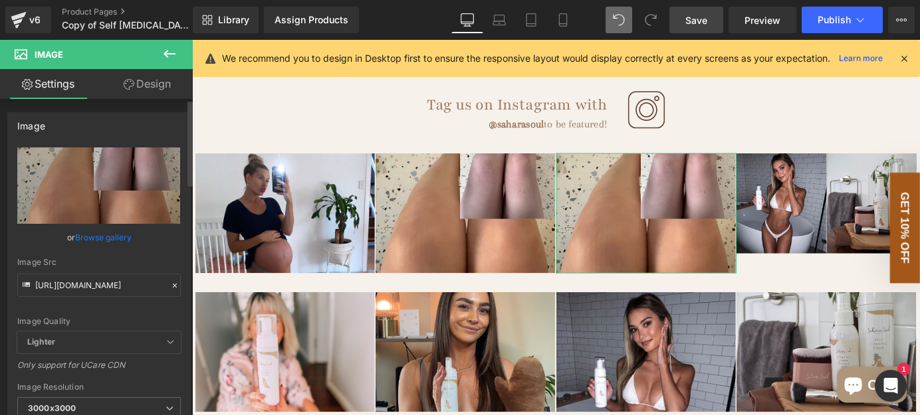
click at [114, 233] on link "Browse gallery" at bounding box center [103, 237] width 56 height 23
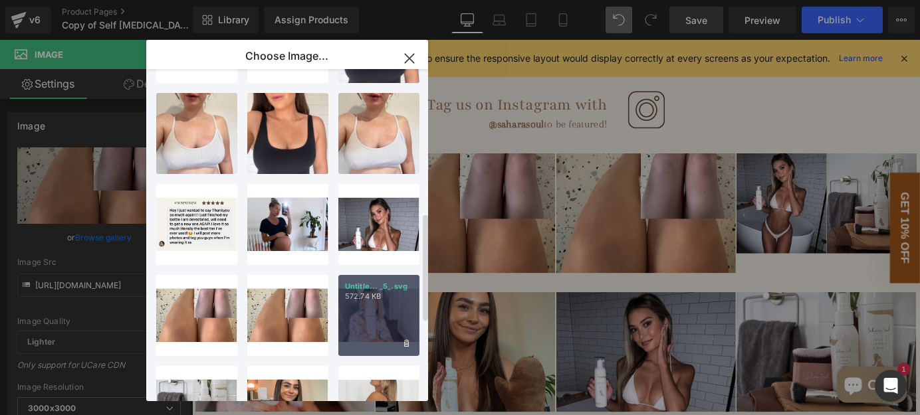
click at [373, 316] on div "Untitle... _5_.svg 572.74 KB" at bounding box center [378, 315] width 81 height 81
type input "[URL][DOMAIN_NAME]"
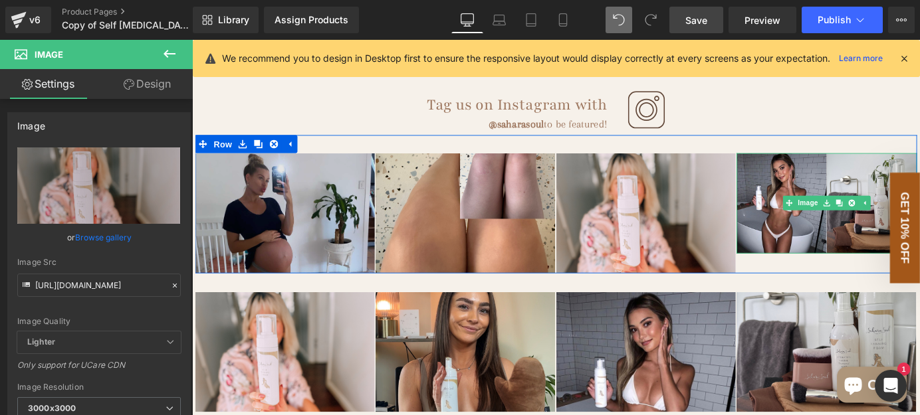
drag, startPoint x: 852, startPoint y: 246, endPoint x: 200, endPoint y: 255, distance: 652.0
click at [852, 246] on img at bounding box center [892, 220] width 199 height 111
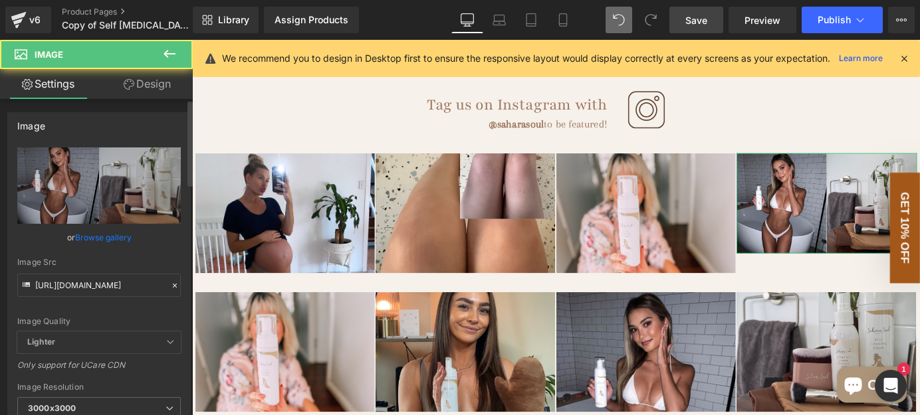
click at [110, 235] on link "Browse gallery" at bounding box center [103, 237] width 56 height 23
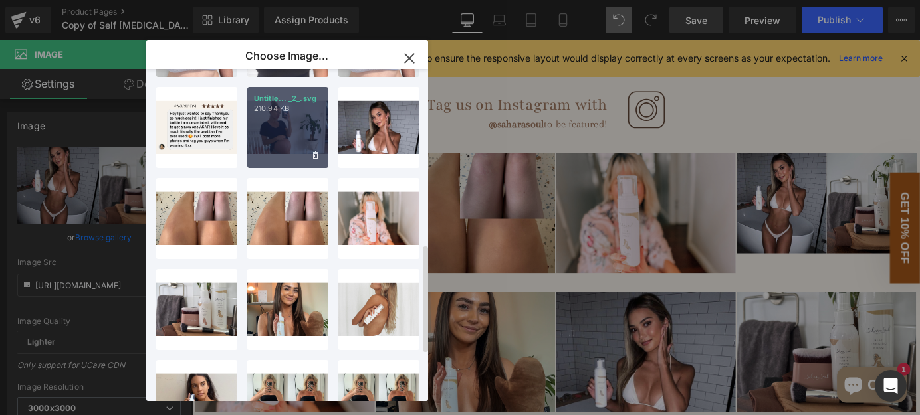
scroll to position [665, 0]
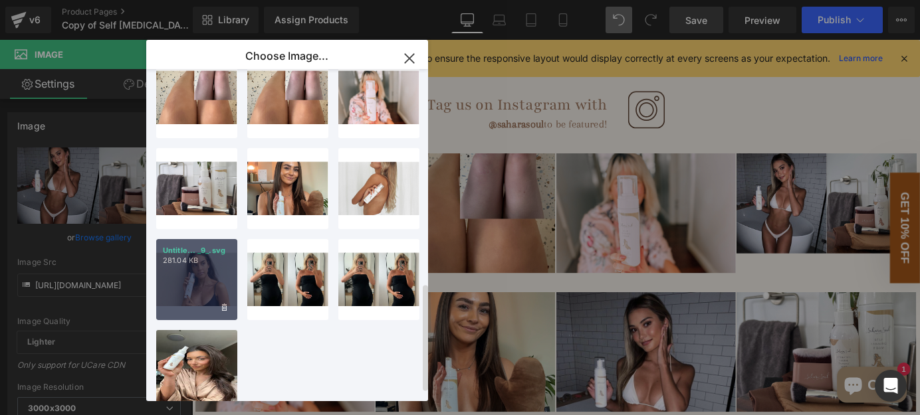
click at [215, 265] on p "281.04 KB" at bounding box center [197, 261] width 68 height 10
type input "[URL][DOMAIN_NAME]"
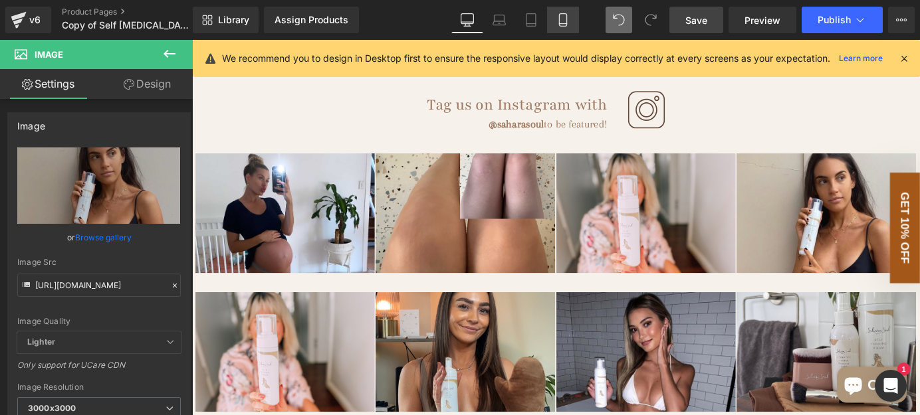
click at [564, 24] on icon at bounding box center [562, 24] width 7 height 0
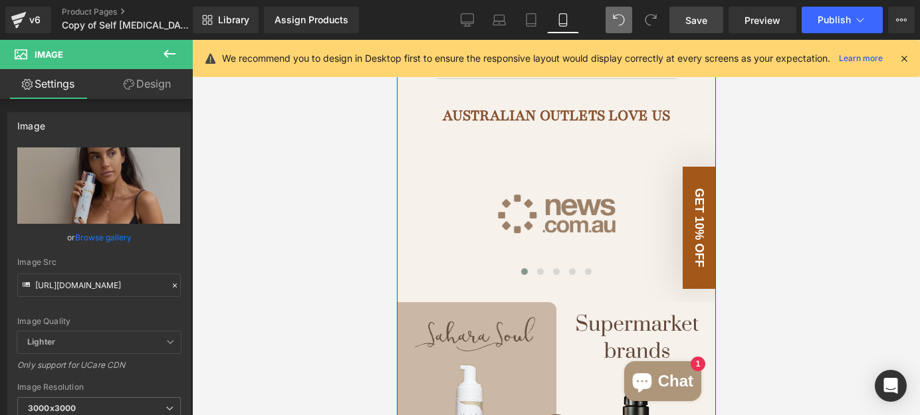
scroll to position [1113, 0]
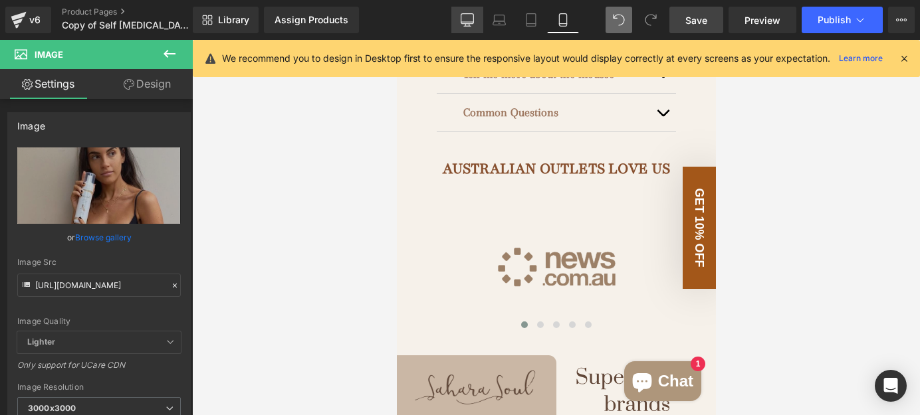
click at [460, 21] on link "Desktop" at bounding box center [467, 20] width 32 height 27
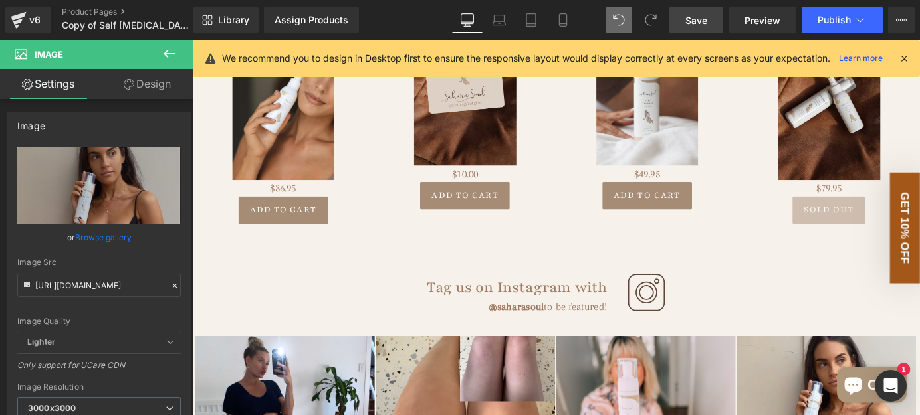
scroll to position [1976, 0]
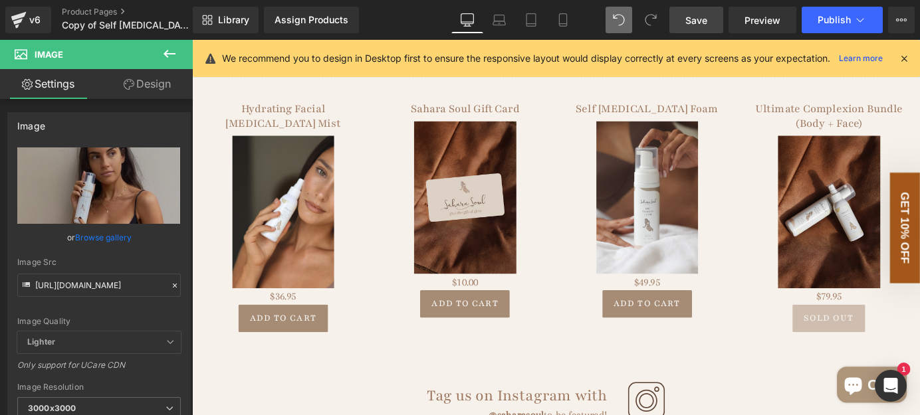
click at [692, 10] on link "Save" at bounding box center [696, 20] width 54 height 27
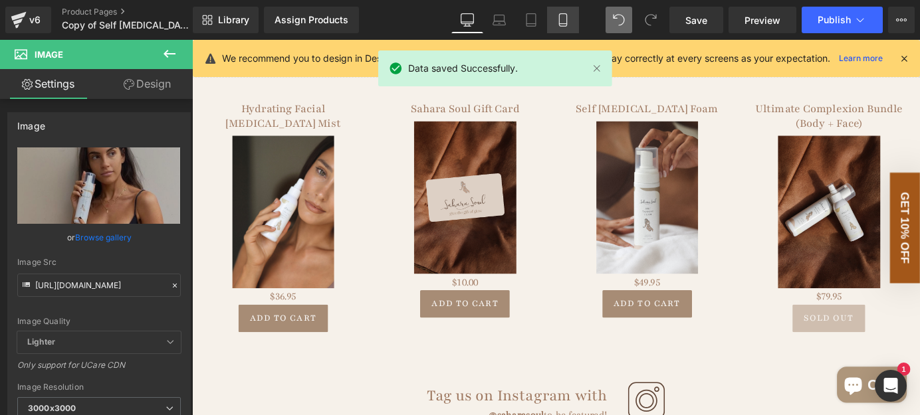
click at [560, 24] on icon at bounding box center [562, 24] width 7 height 0
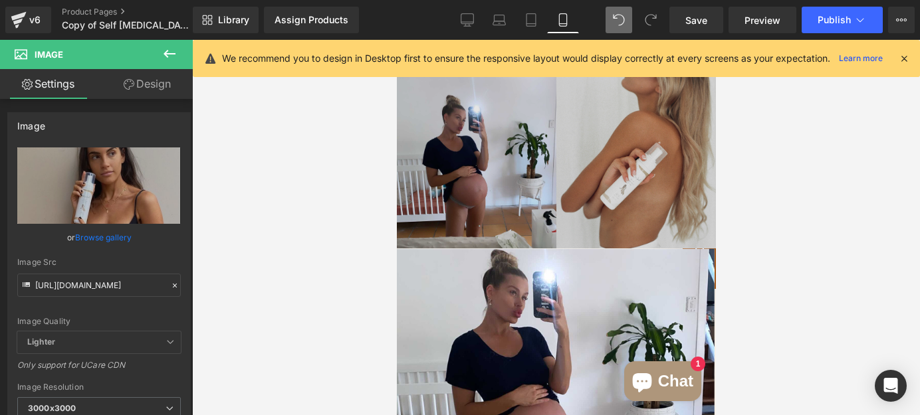
scroll to position [2908, 0]
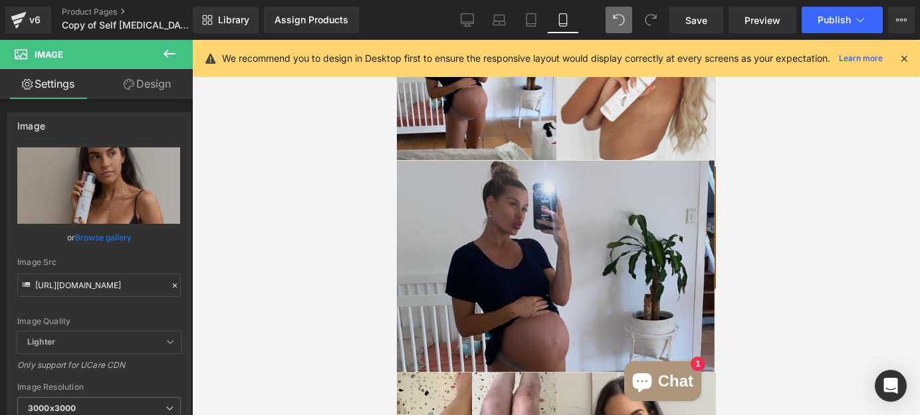
click at [502, 237] on img at bounding box center [555, 266] width 319 height 213
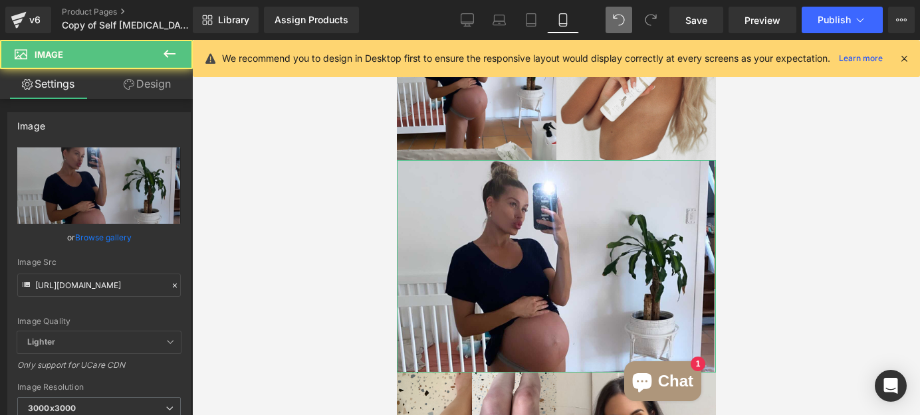
click at [159, 79] on link "Design" at bounding box center [147, 84] width 96 height 30
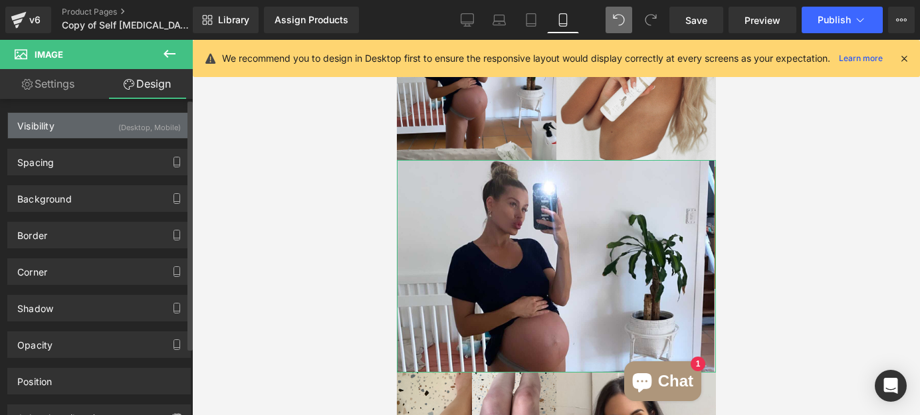
click at [106, 128] on div "Visibility (Desktop, Mobile)" at bounding box center [99, 125] width 182 height 25
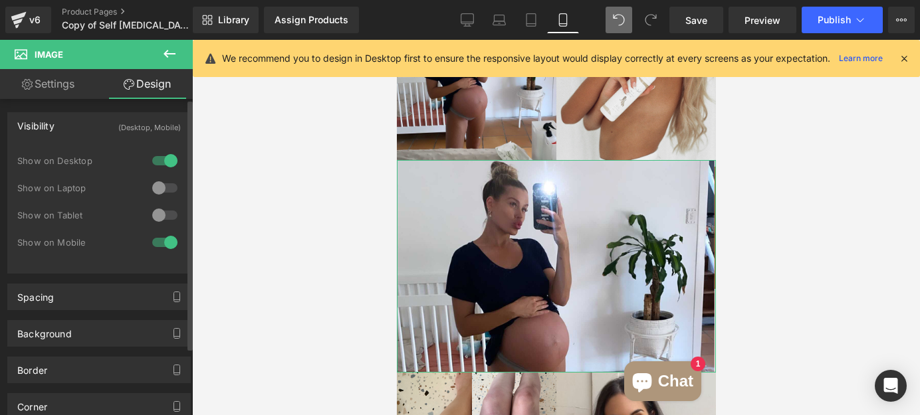
click at [153, 212] on div at bounding box center [165, 215] width 32 height 21
click at [154, 189] on div at bounding box center [165, 187] width 32 height 21
click at [165, 237] on div at bounding box center [165, 242] width 32 height 21
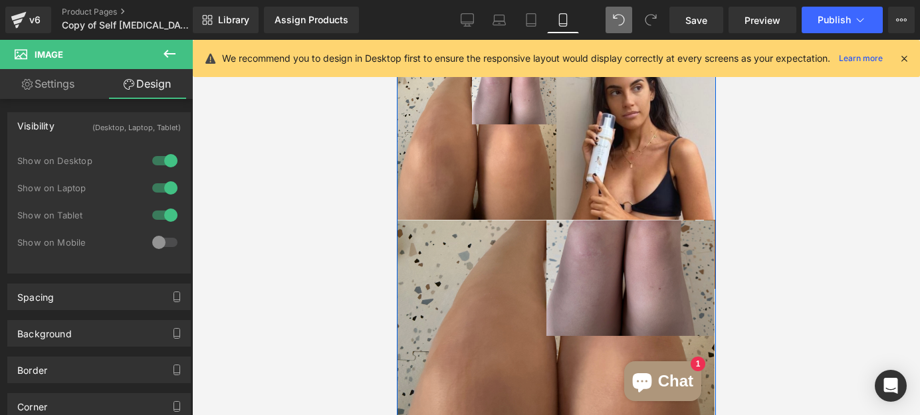
scroll to position [3028, 0]
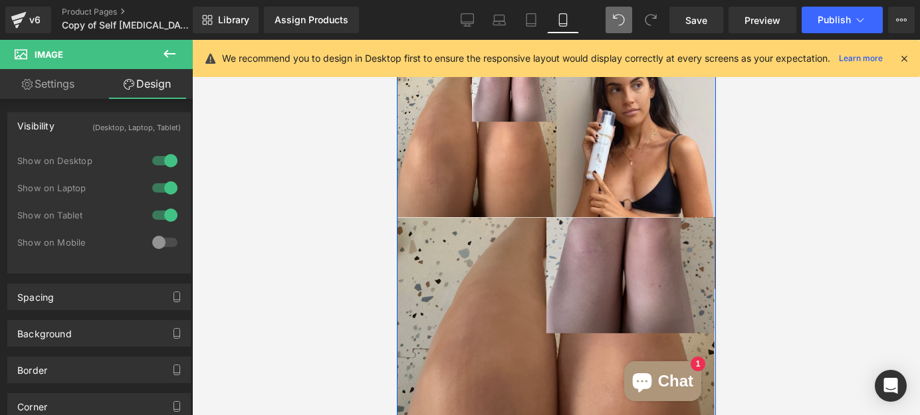
click at [454, 251] on img at bounding box center [555, 323] width 319 height 213
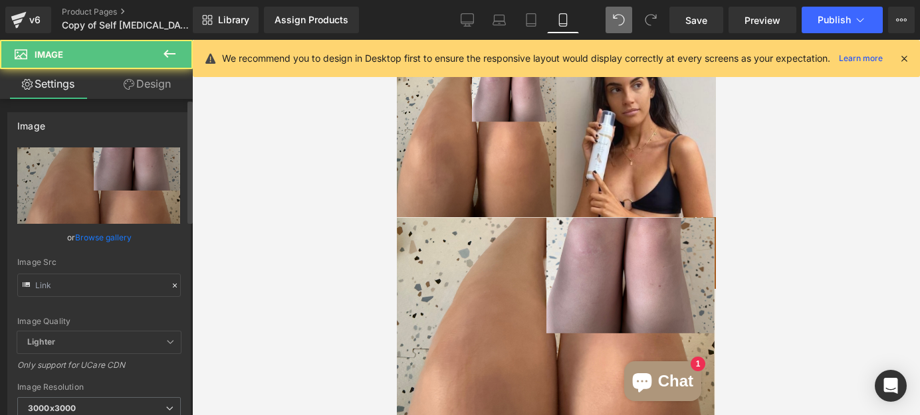
type input "[URL][DOMAIN_NAME]"
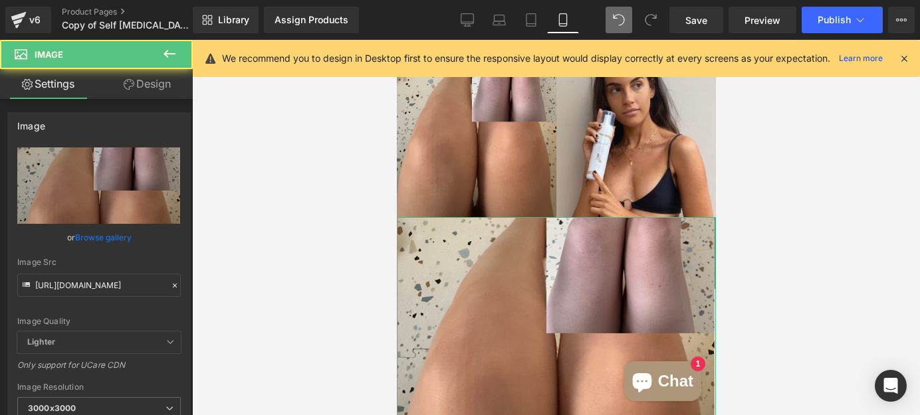
click at [149, 84] on link "Design" at bounding box center [147, 84] width 96 height 30
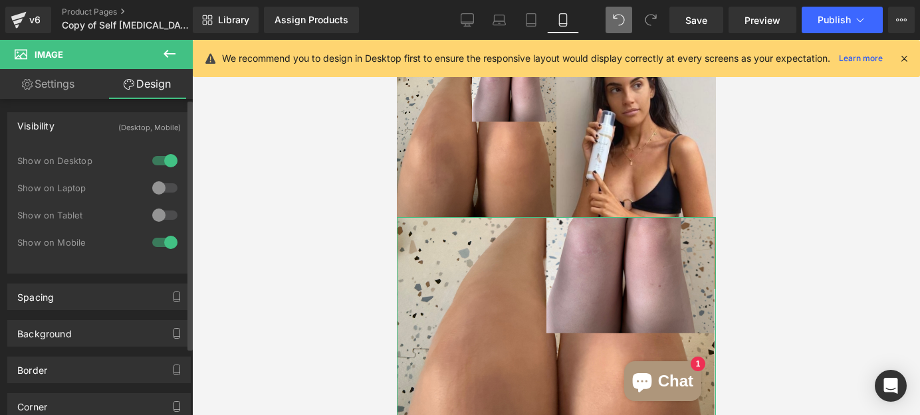
click at [166, 246] on div at bounding box center [165, 242] width 32 height 21
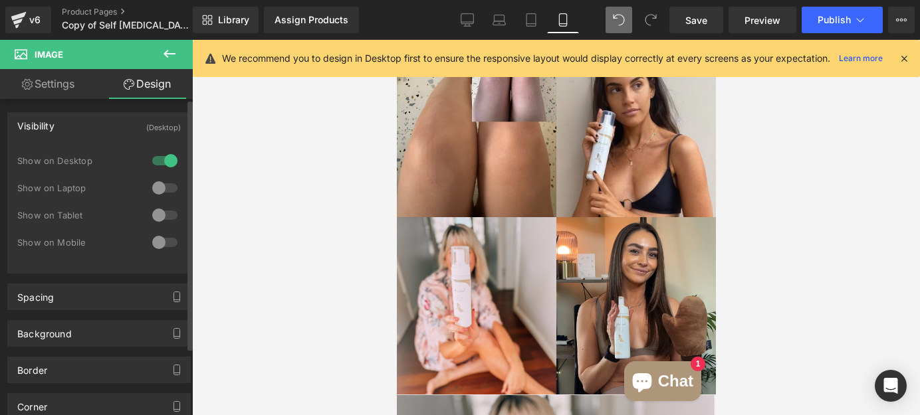
click at [151, 210] on div at bounding box center [165, 215] width 32 height 21
click at [157, 189] on div at bounding box center [165, 187] width 32 height 21
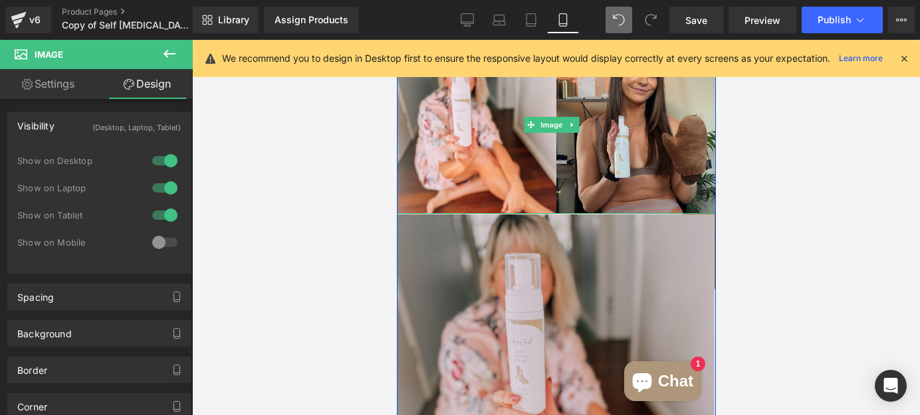
scroll to position [3210, 0]
click at [459, 261] on img at bounding box center [555, 319] width 319 height 213
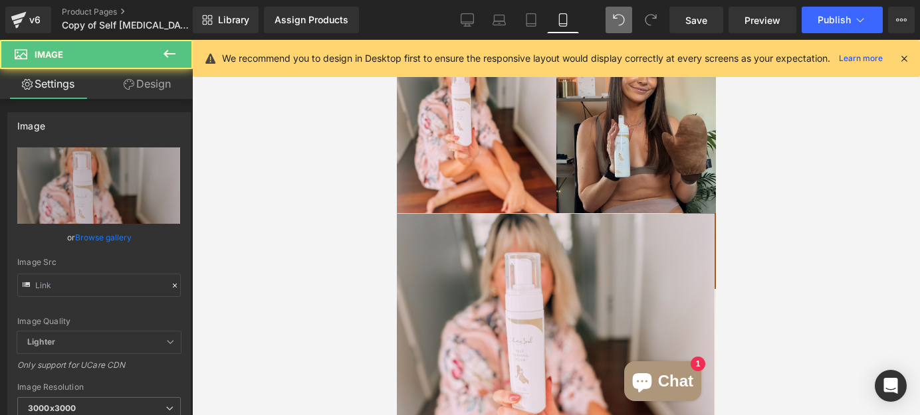
type input "[URL][DOMAIN_NAME]"
click at [159, 84] on link "Design" at bounding box center [147, 84] width 96 height 30
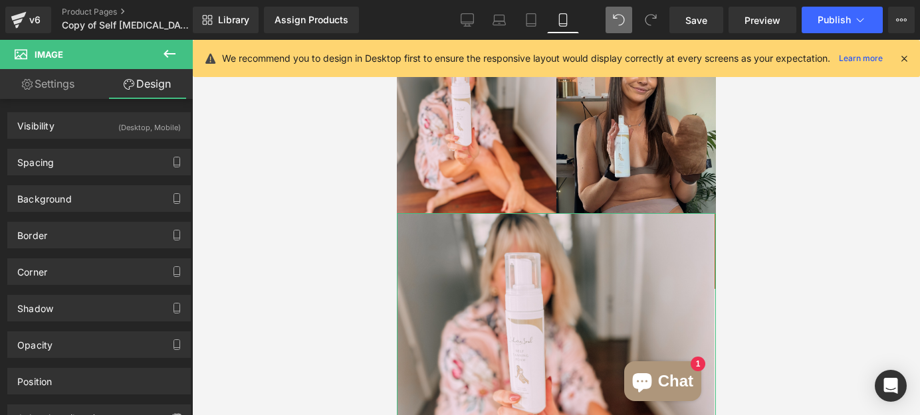
click at [118, 134] on div "(Desktop, Mobile)" at bounding box center [149, 124] width 62 height 22
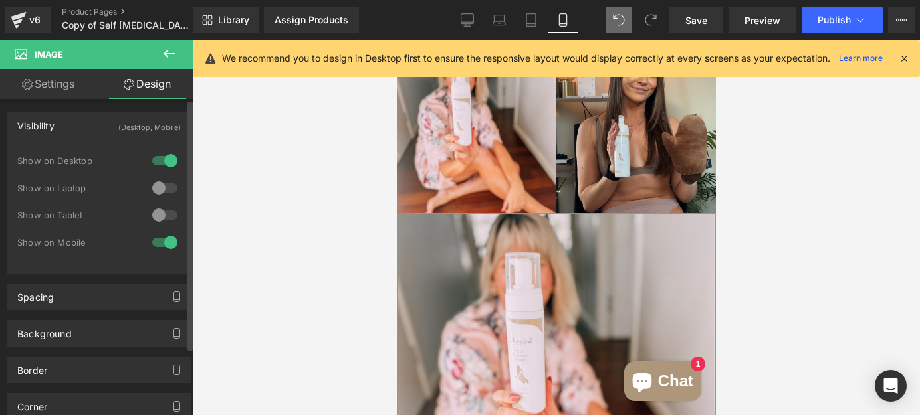
click at [165, 244] on div at bounding box center [165, 242] width 32 height 21
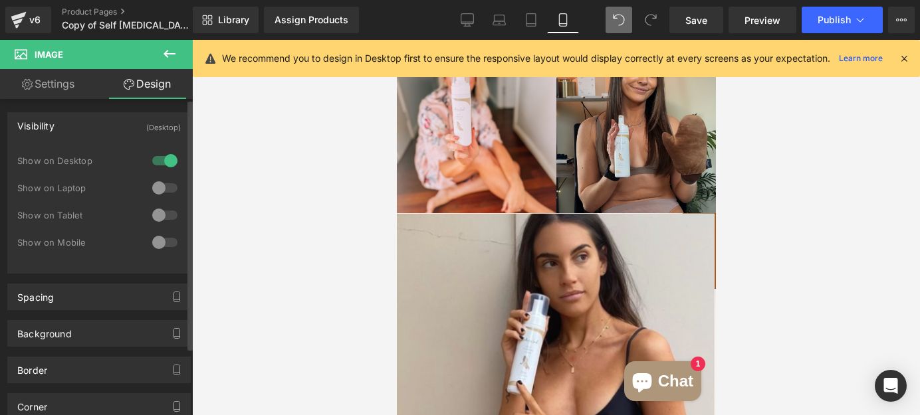
click at [155, 212] on div at bounding box center [165, 215] width 32 height 21
click at [152, 185] on div at bounding box center [165, 187] width 32 height 21
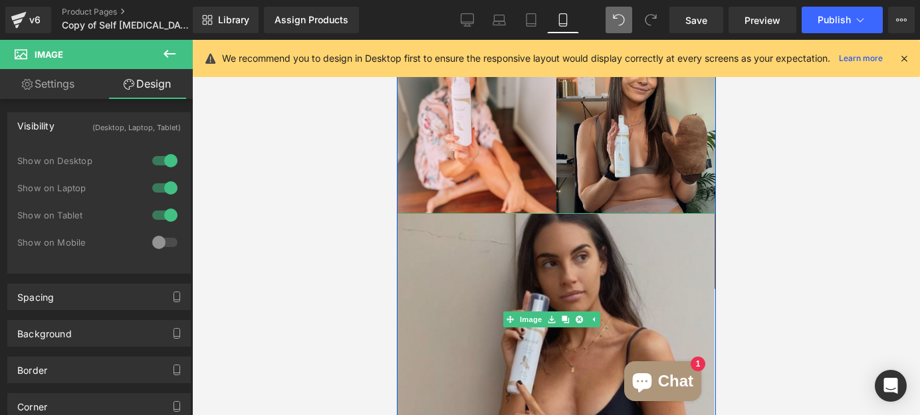
click at [476, 262] on img at bounding box center [555, 319] width 319 height 213
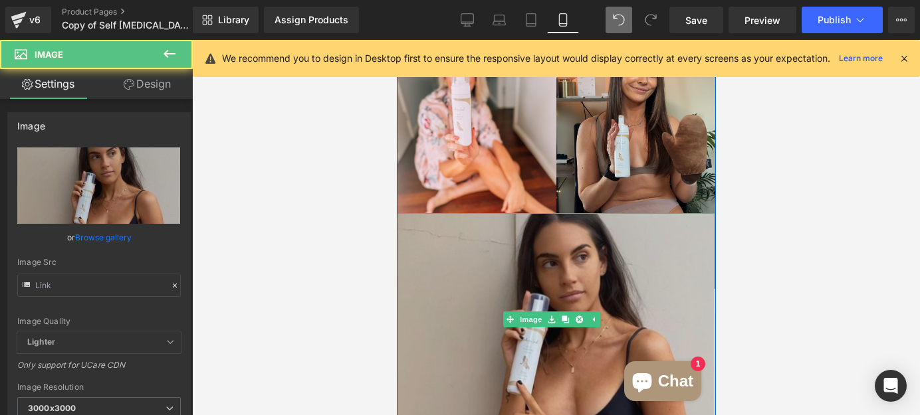
type input "[URL][DOMAIN_NAME]"
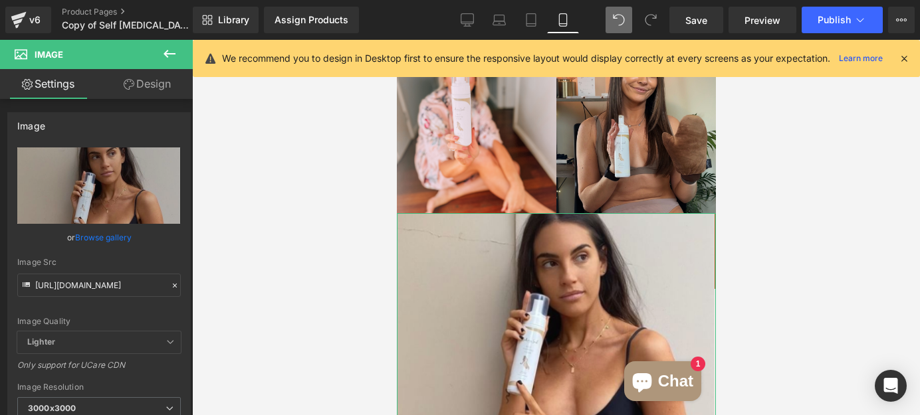
click at [150, 86] on link "Design" at bounding box center [147, 84] width 96 height 30
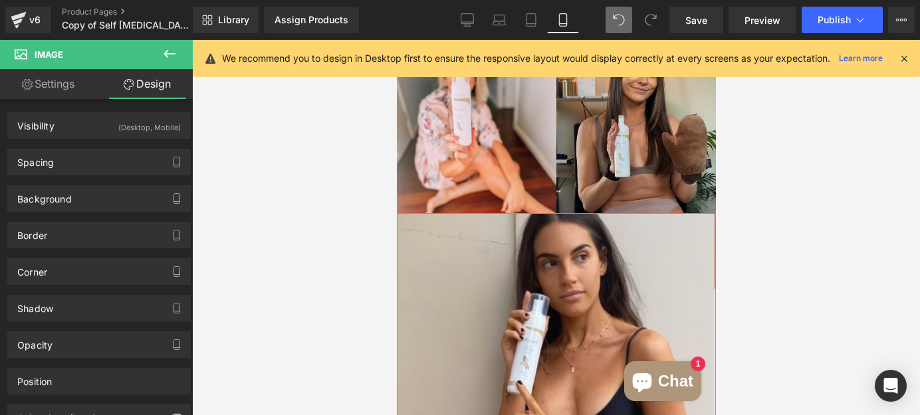
click at [124, 127] on div "(Desktop, Mobile)" at bounding box center [149, 124] width 62 height 22
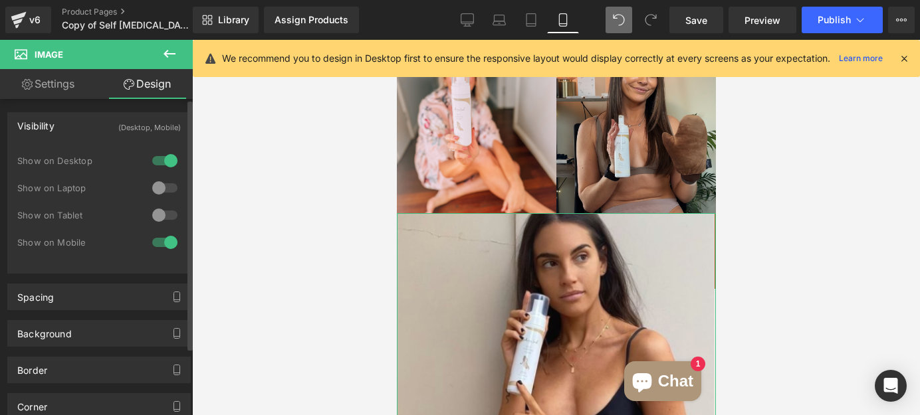
click at [159, 218] on div at bounding box center [165, 215] width 32 height 21
click at [158, 191] on div at bounding box center [165, 187] width 32 height 21
click at [166, 242] on div at bounding box center [165, 242] width 32 height 21
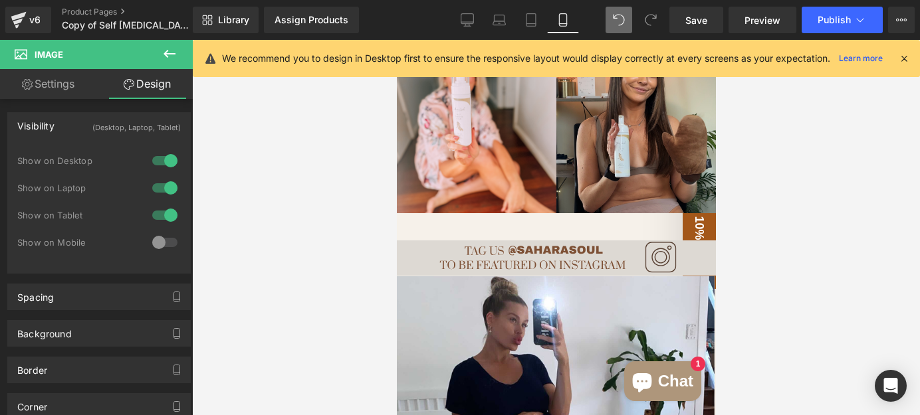
click at [474, 241] on img at bounding box center [555, 258] width 319 height 35
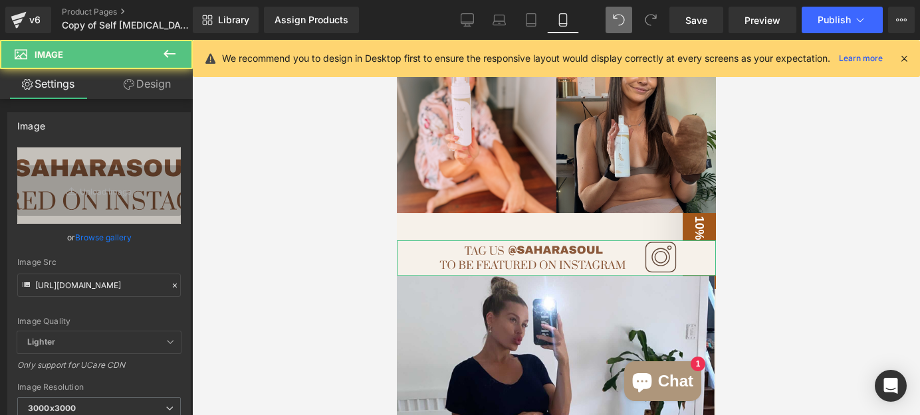
click at [152, 80] on link "Design" at bounding box center [147, 84] width 96 height 30
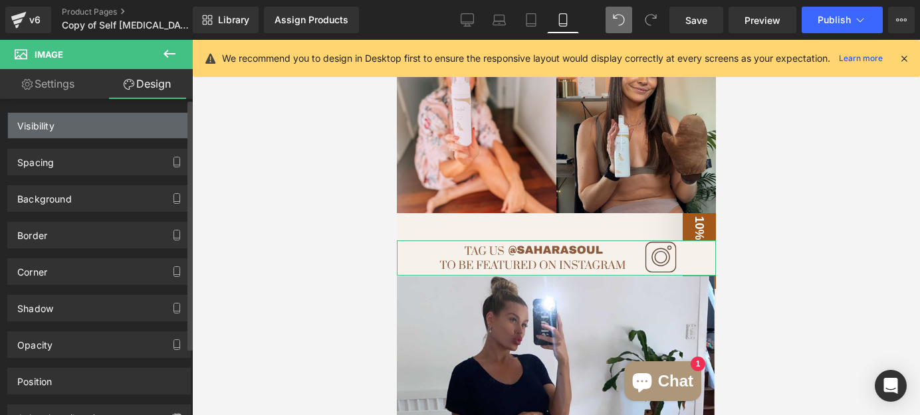
click at [110, 127] on div "Visibility" at bounding box center [99, 125] width 182 height 25
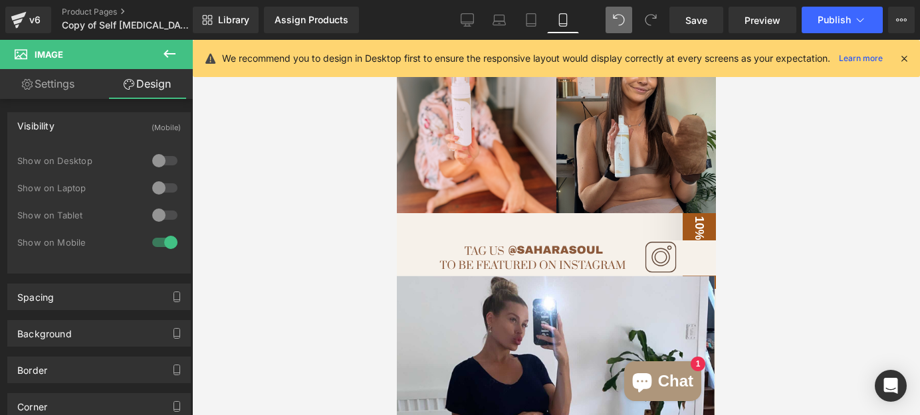
click at [319, 217] on div at bounding box center [556, 227] width 728 height 375
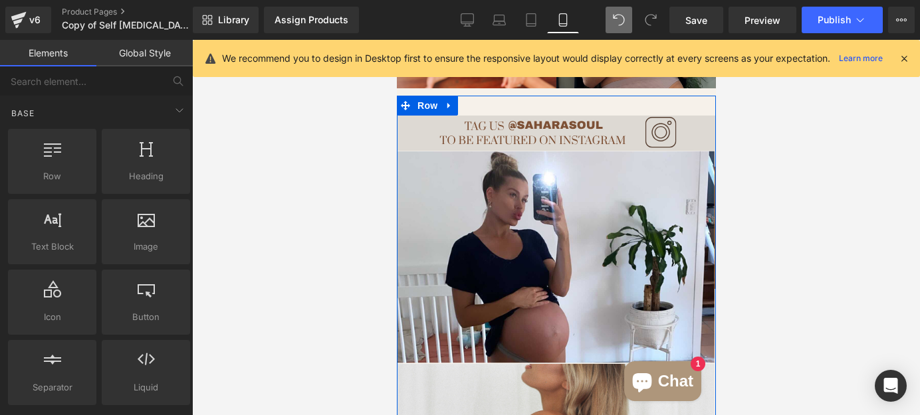
scroll to position [3270, 0]
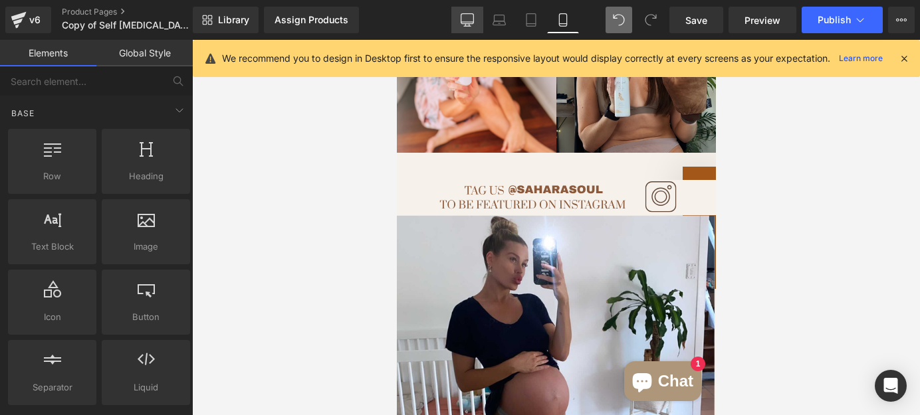
click at [472, 17] on icon at bounding box center [467, 19] width 13 height 13
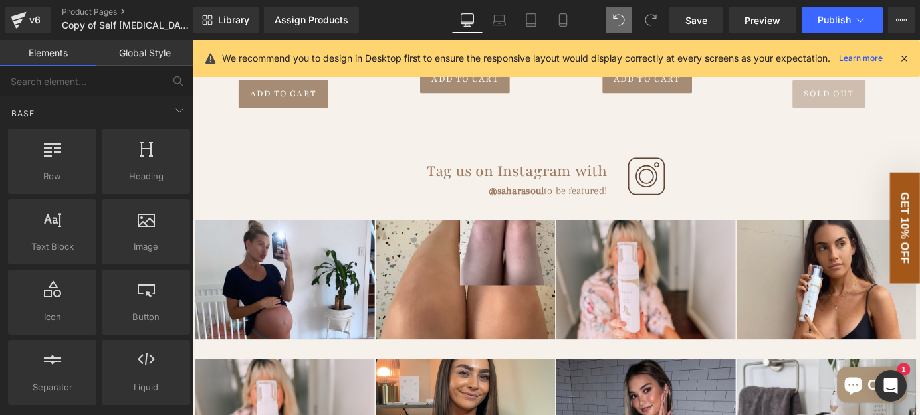
scroll to position [2130, 0]
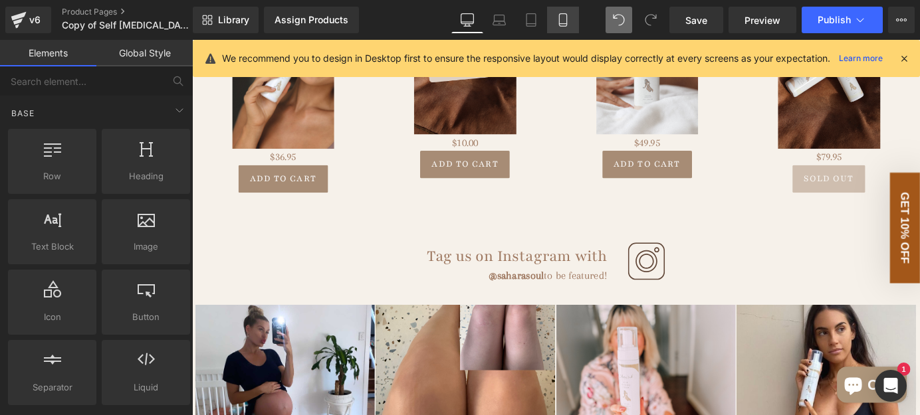
click at [564, 19] on icon at bounding box center [562, 19] width 13 height 13
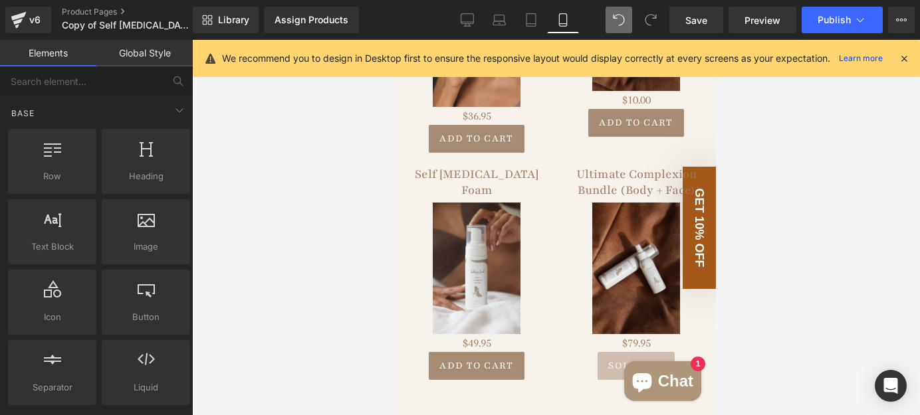
scroll to position [2523, 0]
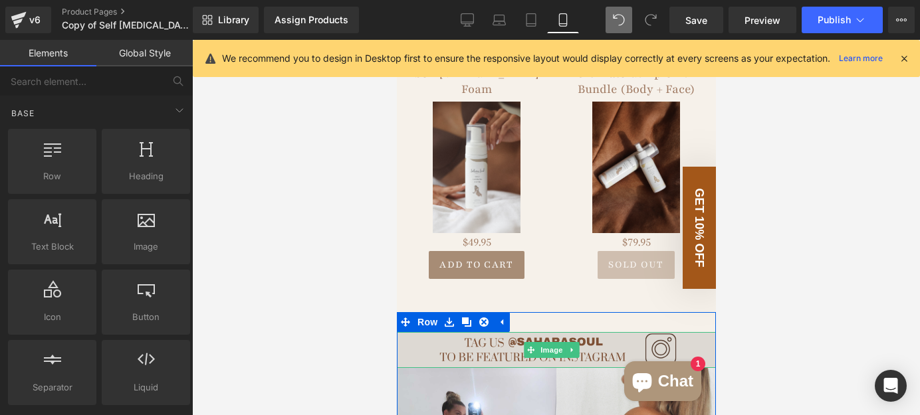
drag, startPoint x: 436, startPoint y: 315, endPoint x: 425, endPoint y: 306, distance: 14.1
click at [436, 332] on img at bounding box center [555, 349] width 319 height 35
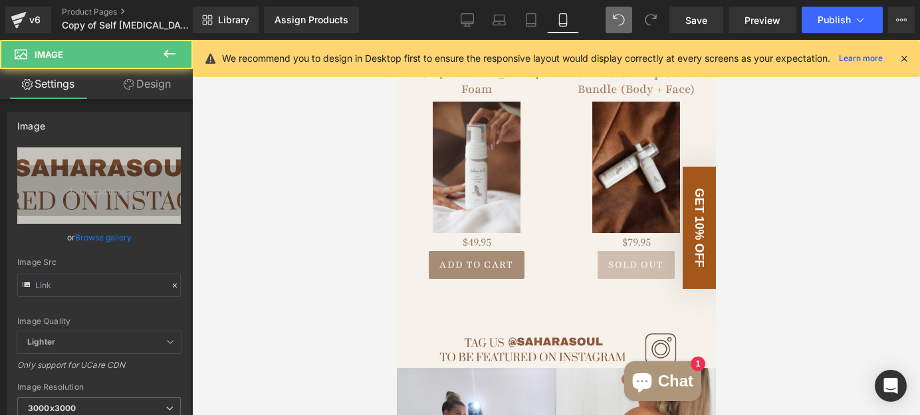
type input "[URL][DOMAIN_NAME]"
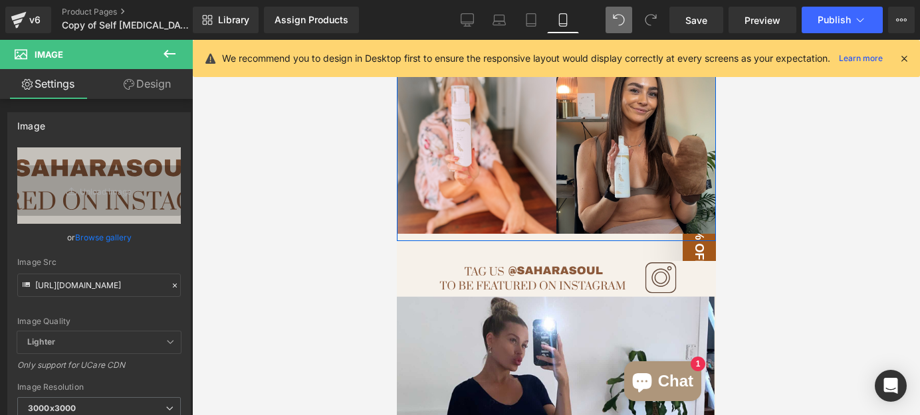
scroll to position [3248, 0]
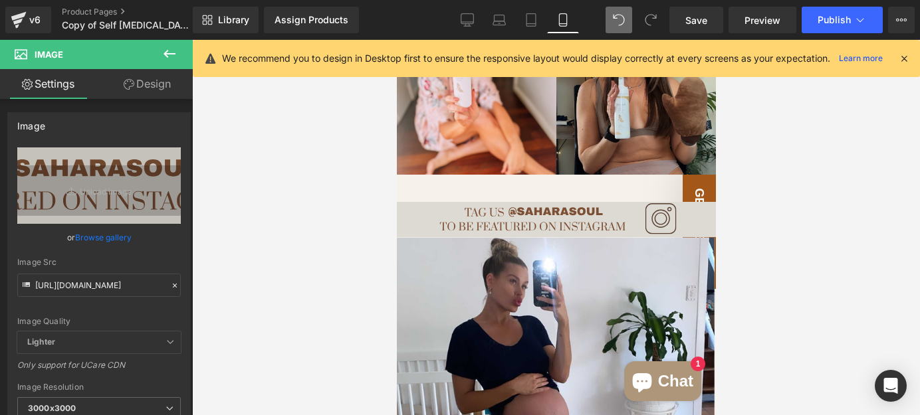
click at [449, 202] on img at bounding box center [555, 219] width 319 height 35
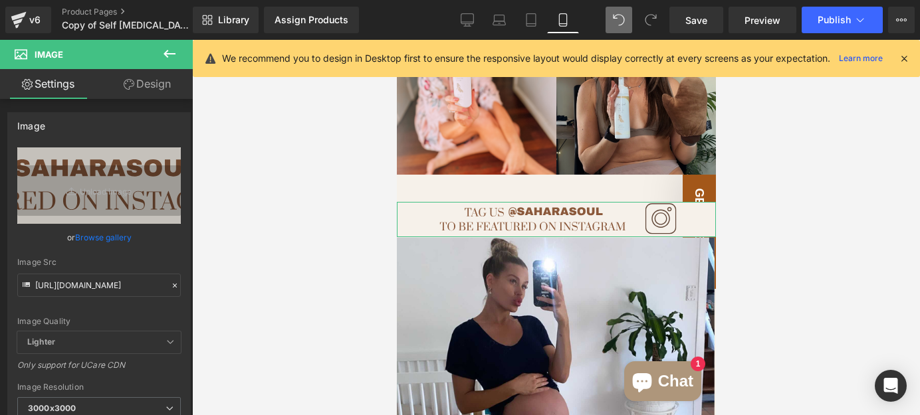
click at [153, 86] on link "Design" at bounding box center [147, 84] width 96 height 30
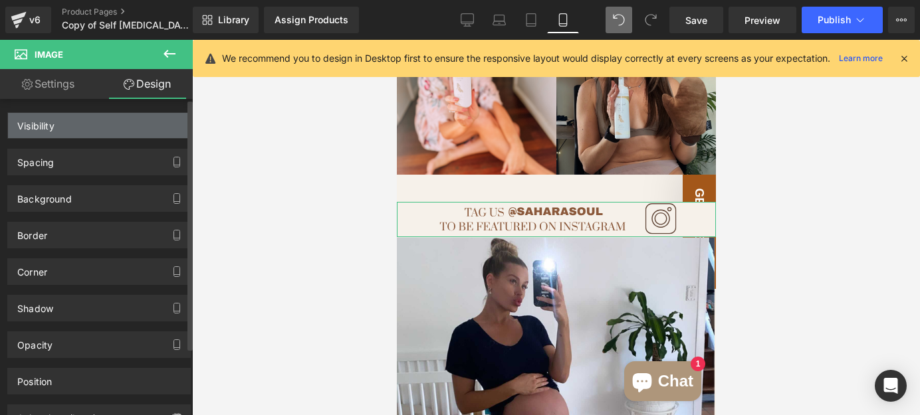
click at [110, 121] on div "Visibility" at bounding box center [99, 125] width 182 height 25
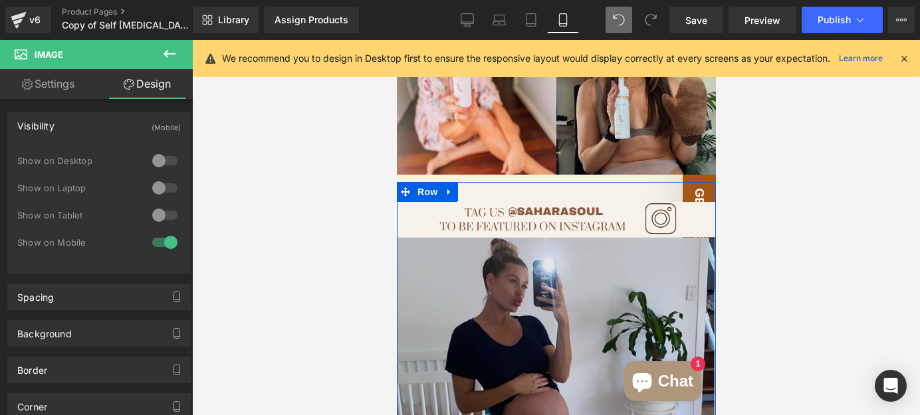
click at [455, 251] on img at bounding box center [555, 343] width 319 height 213
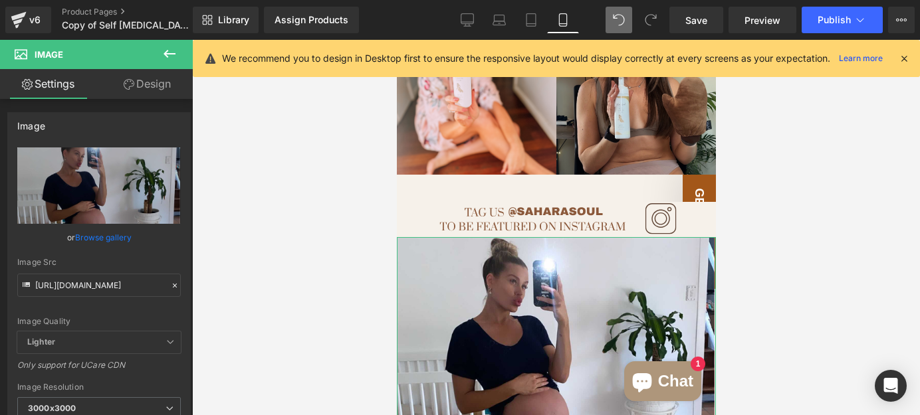
click at [133, 84] on link "Design" at bounding box center [147, 84] width 96 height 30
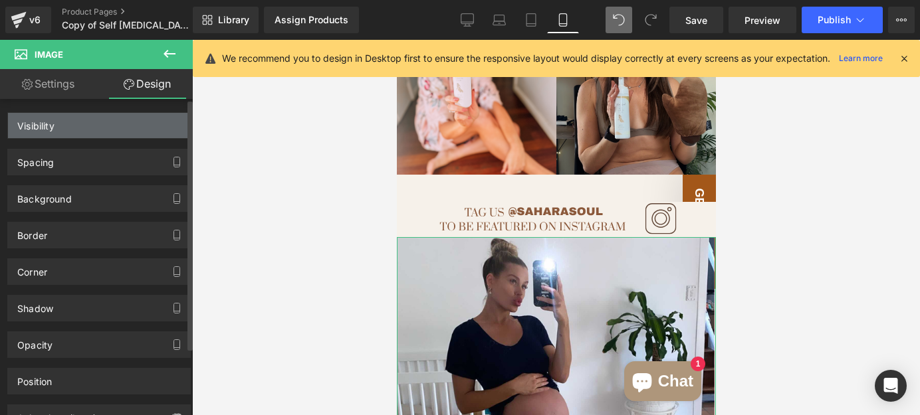
click at [113, 129] on div "Visibility" at bounding box center [99, 125] width 182 height 25
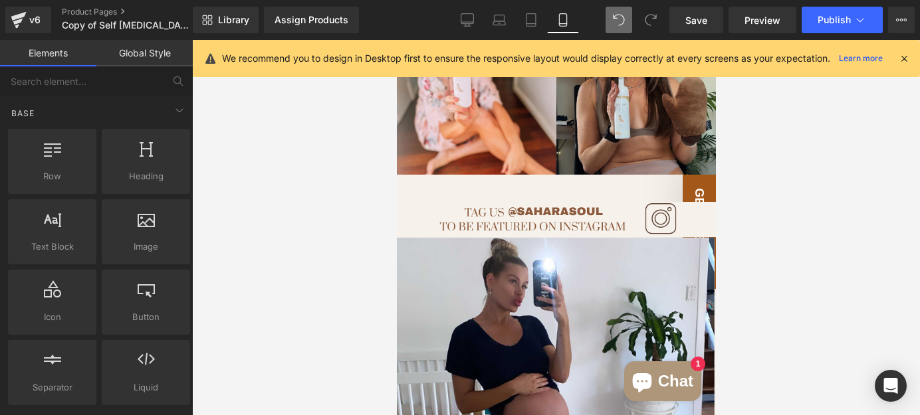
click at [334, 254] on div at bounding box center [556, 227] width 728 height 375
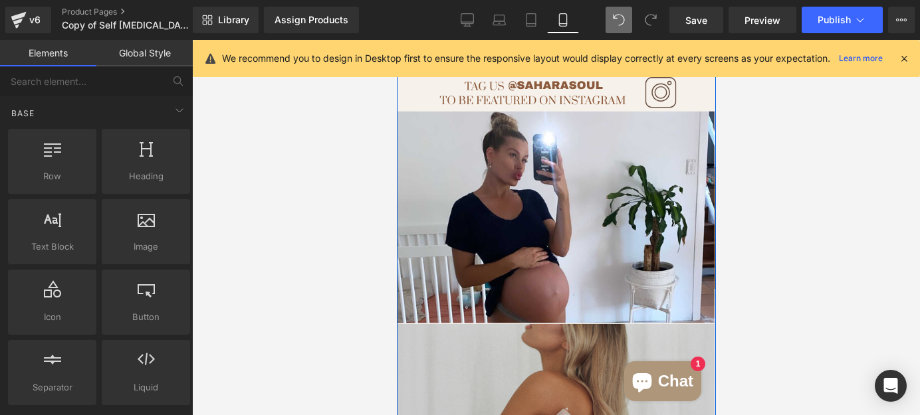
scroll to position [3309, 0]
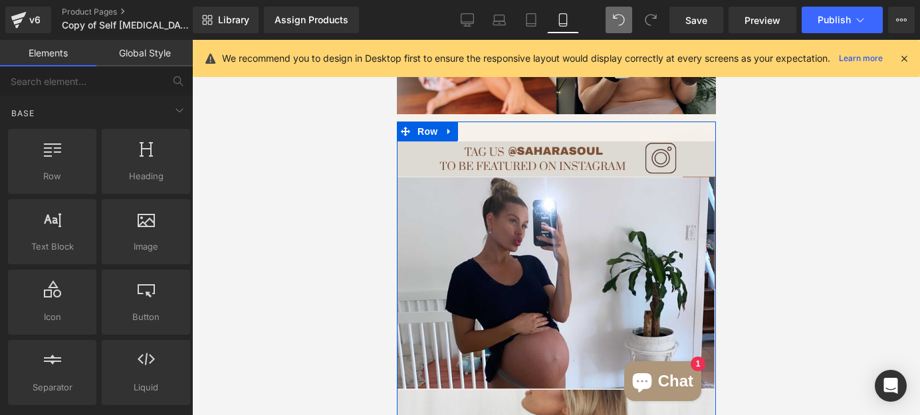
click at [443, 142] on img at bounding box center [555, 159] width 319 height 35
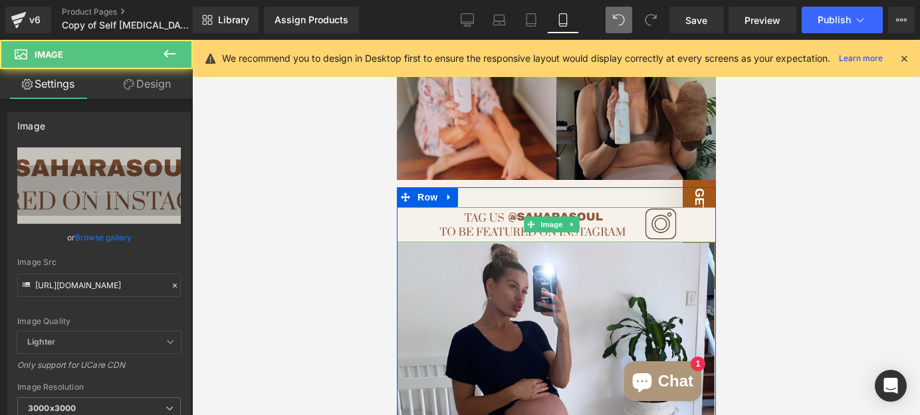
scroll to position [3188, 0]
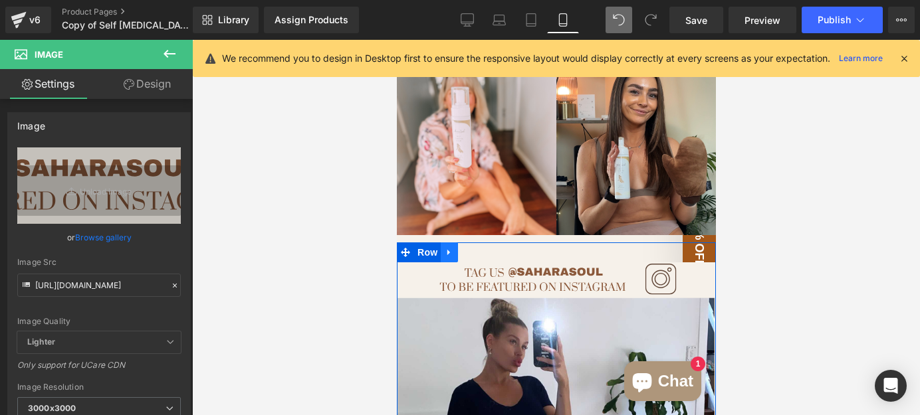
click at [446, 247] on icon at bounding box center [448, 252] width 9 height 10
click at [480, 248] on icon at bounding box center [482, 252] width 9 height 9
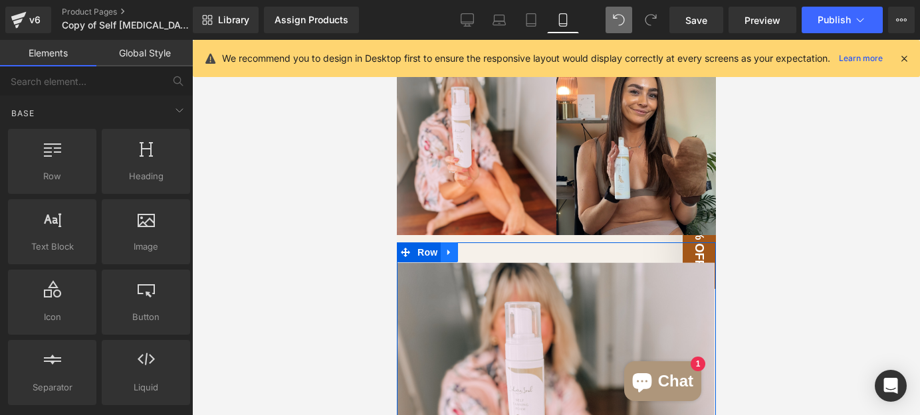
click at [449, 243] on link at bounding box center [448, 253] width 17 height 20
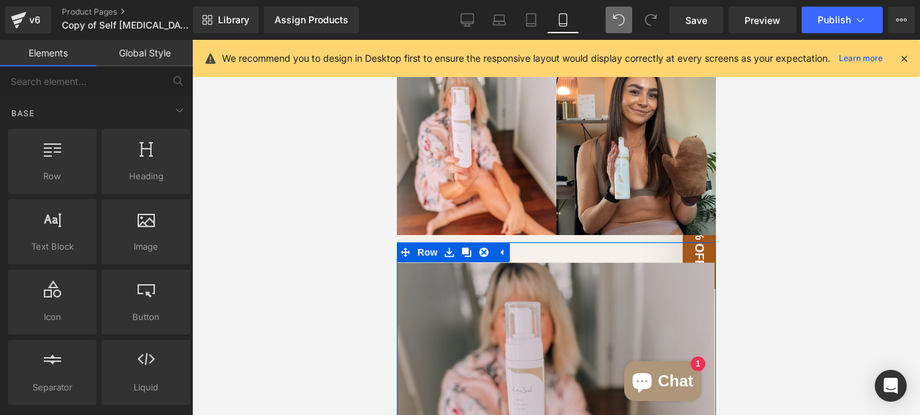
click at [452, 286] on img at bounding box center [555, 368] width 319 height 213
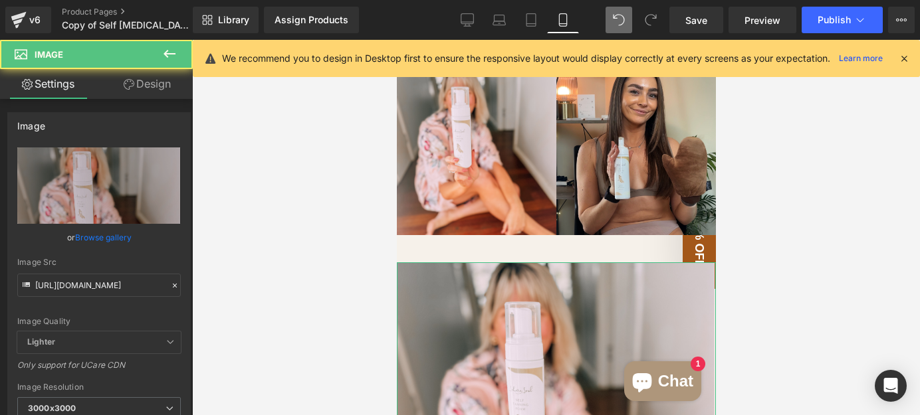
click at [148, 91] on link "Design" at bounding box center [147, 84] width 96 height 30
click at [0, 0] on div "Visibility" at bounding box center [0, 0] width 0 height 0
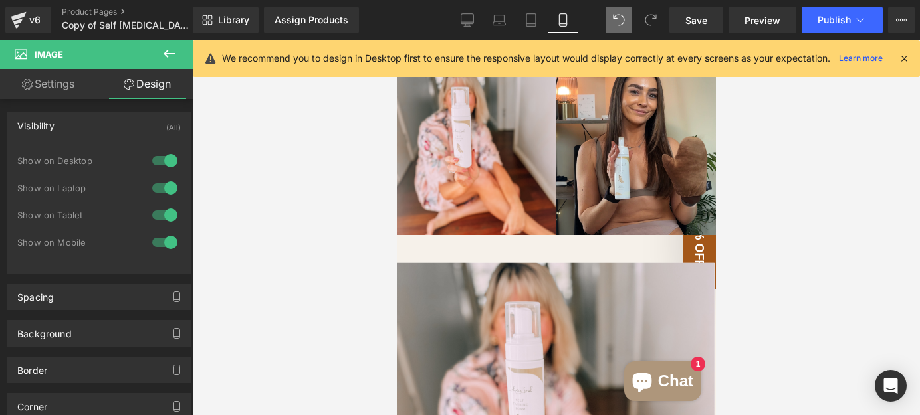
click at [318, 187] on div at bounding box center [556, 227] width 728 height 375
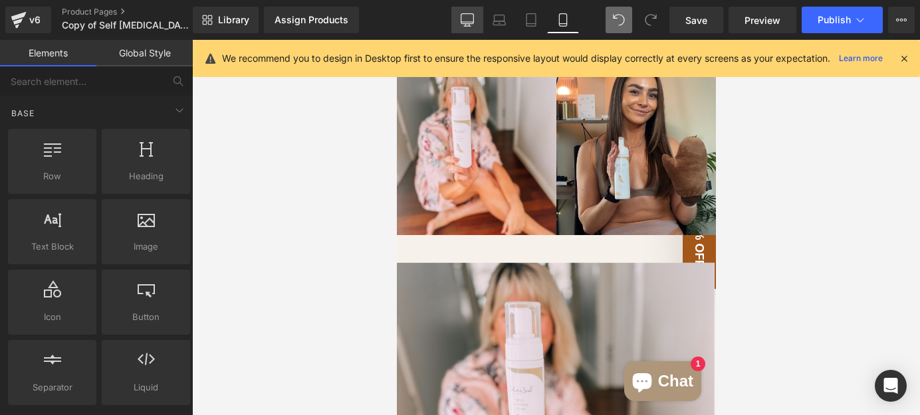
drag, startPoint x: 476, startPoint y: 21, endPoint x: 312, endPoint y: 63, distance: 170.2
click at [476, 21] on link "Desktop" at bounding box center [467, 20] width 32 height 27
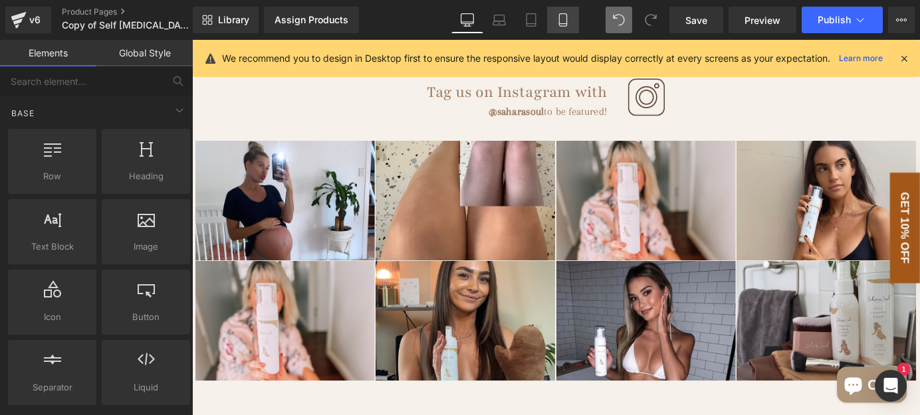
click at [558, 19] on icon at bounding box center [562, 19] width 13 height 13
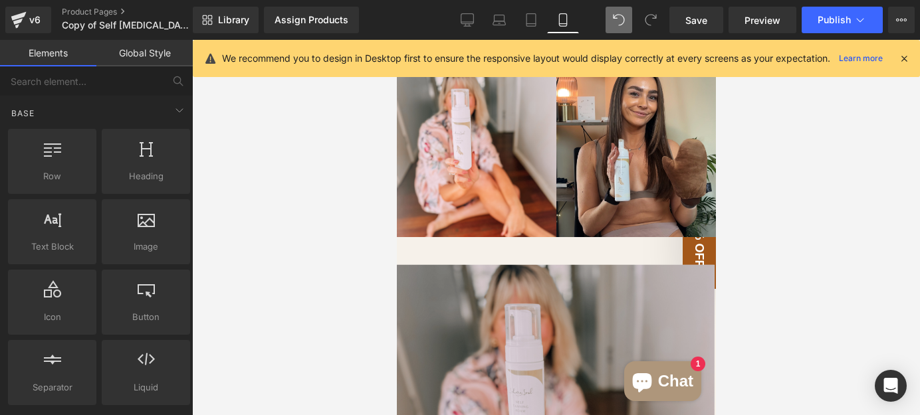
scroll to position [3248, 0]
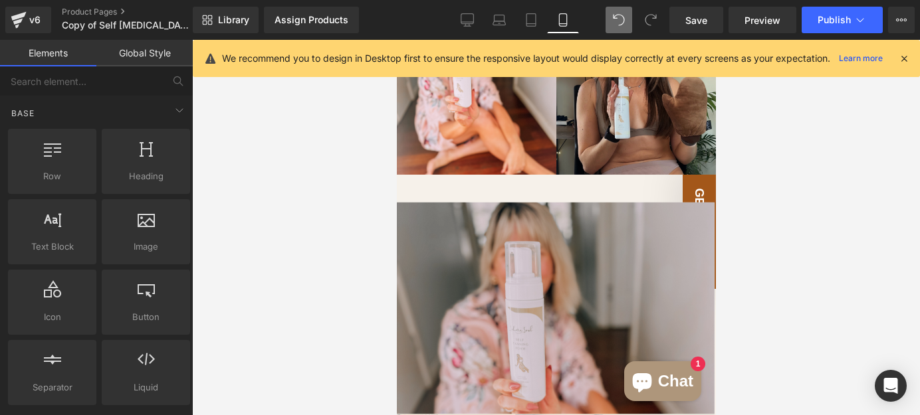
click at [452, 219] on img at bounding box center [555, 308] width 319 height 213
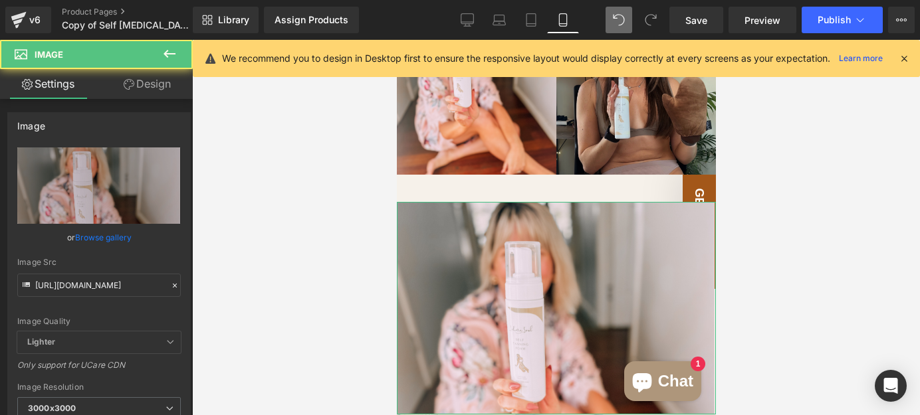
click at [168, 92] on link "Design" at bounding box center [147, 84] width 96 height 30
click at [0, 0] on div "Visibility" at bounding box center [0, 0] width 0 height 0
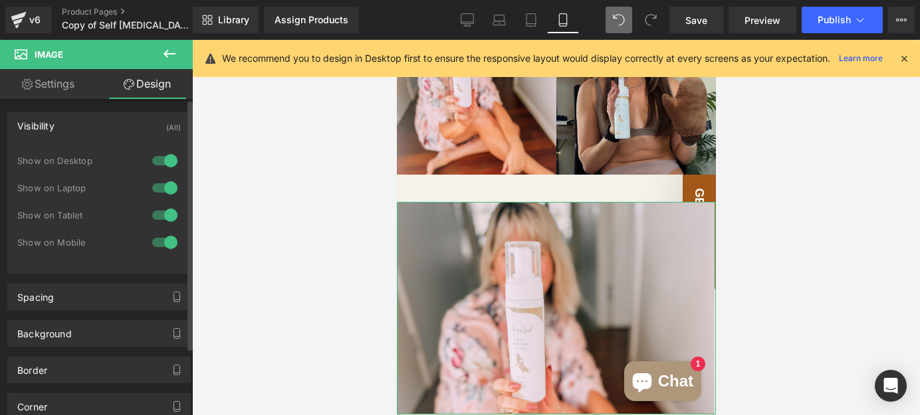
click at [108, 122] on div "Visibility (All)" at bounding box center [99, 125] width 182 height 25
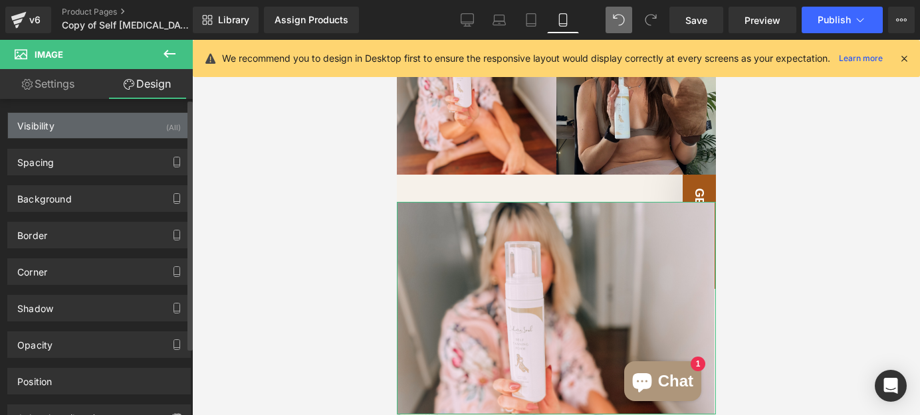
click at [114, 126] on div "Visibility (All)" at bounding box center [99, 125] width 182 height 25
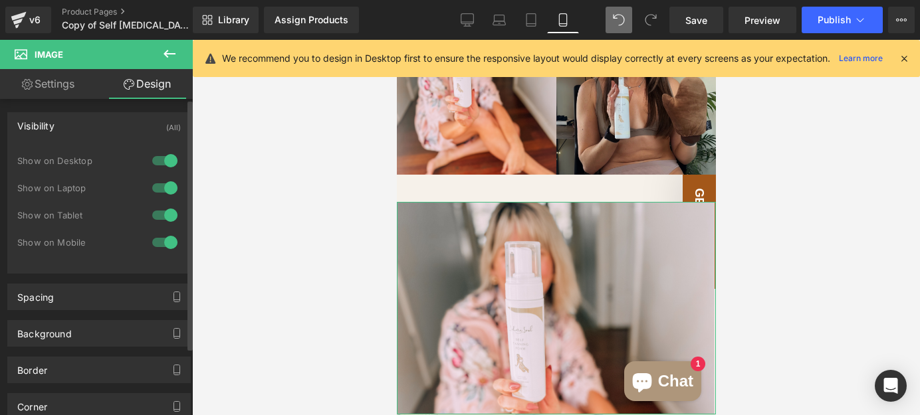
click at [165, 245] on div at bounding box center [165, 242] width 32 height 21
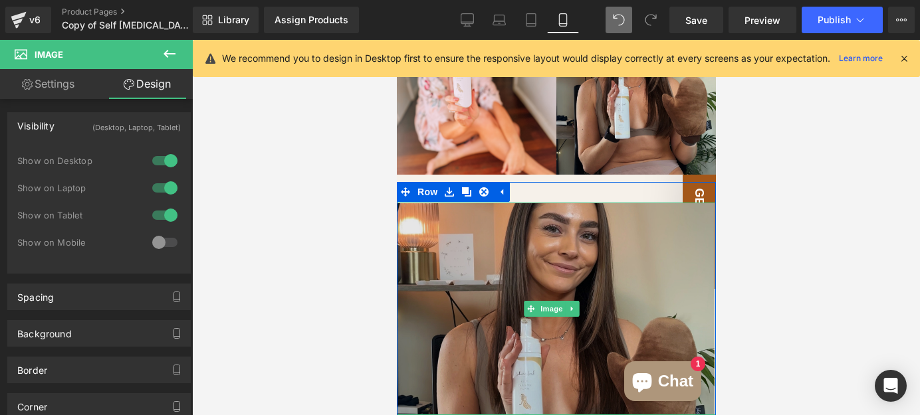
click at [484, 233] on img at bounding box center [555, 309] width 319 height 213
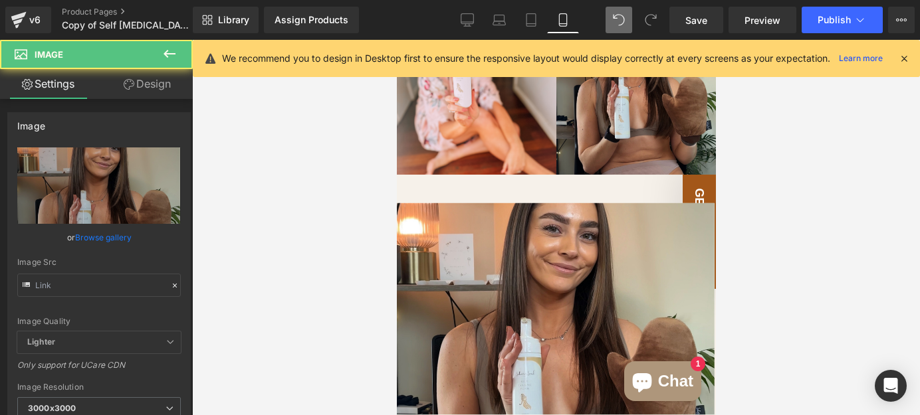
type input "[URL][DOMAIN_NAME]"
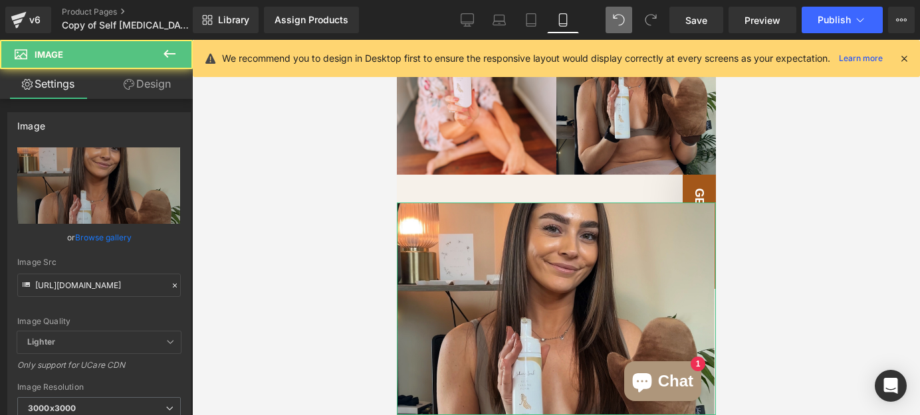
click at [169, 86] on link "Design" at bounding box center [147, 84] width 96 height 30
click at [0, 0] on div "Visibility" at bounding box center [0, 0] width 0 height 0
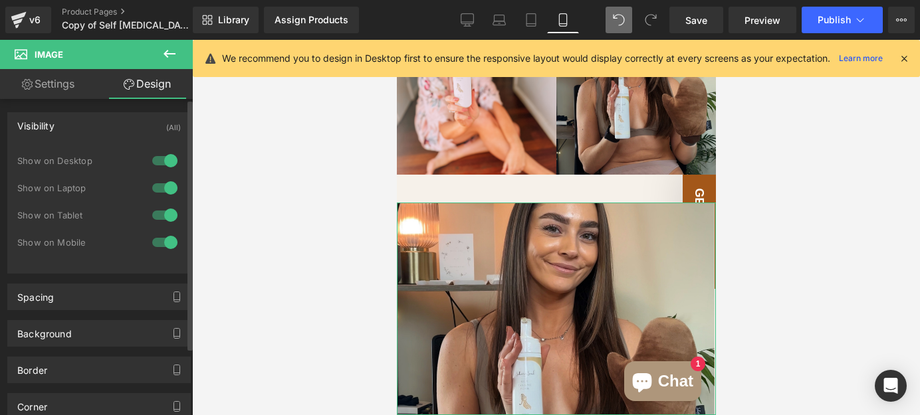
click at [160, 242] on div at bounding box center [165, 242] width 32 height 21
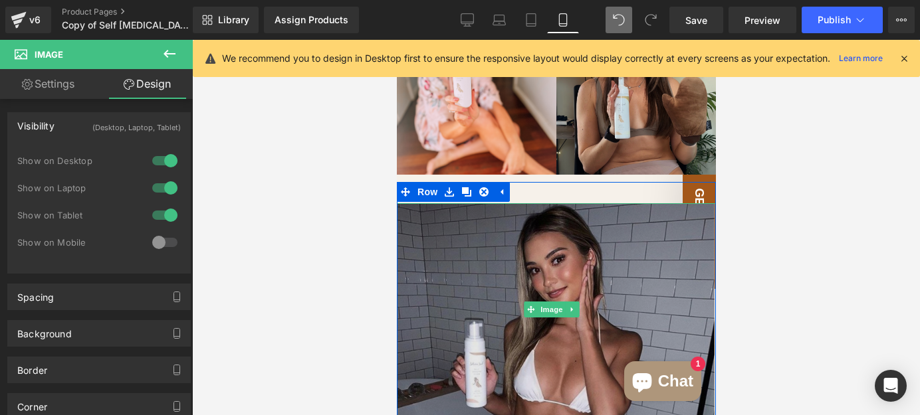
click at [502, 260] on img at bounding box center [555, 309] width 319 height 213
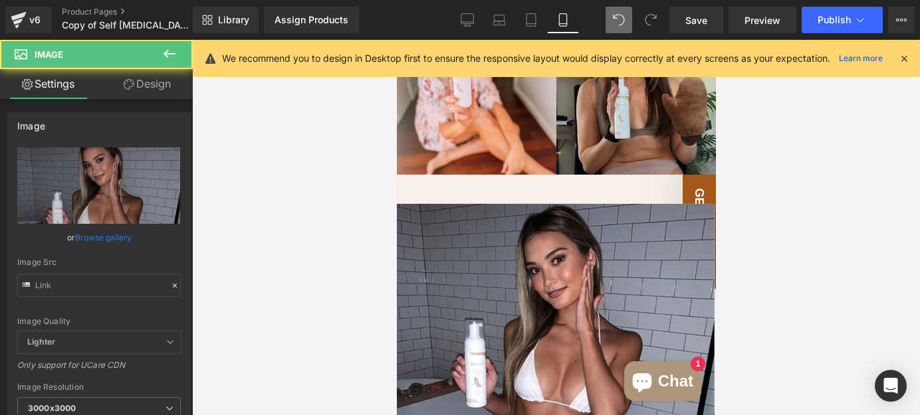
type input "[URL][DOMAIN_NAME]"
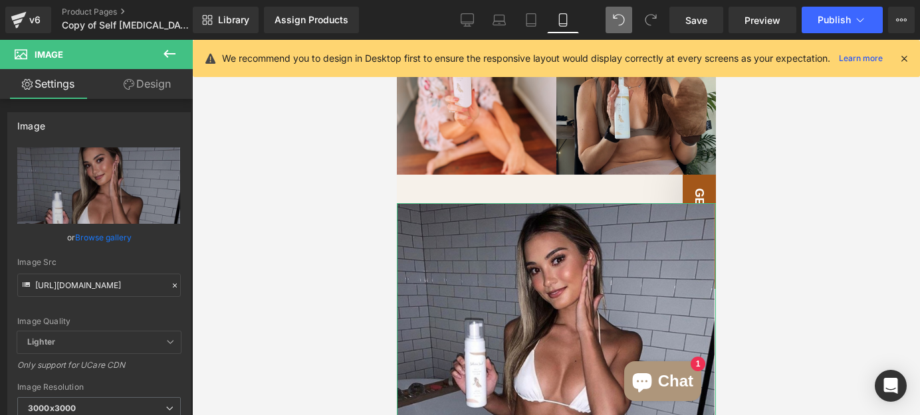
click at [165, 79] on link "Design" at bounding box center [147, 84] width 96 height 30
click at [0, 0] on div "Visibility" at bounding box center [0, 0] width 0 height 0
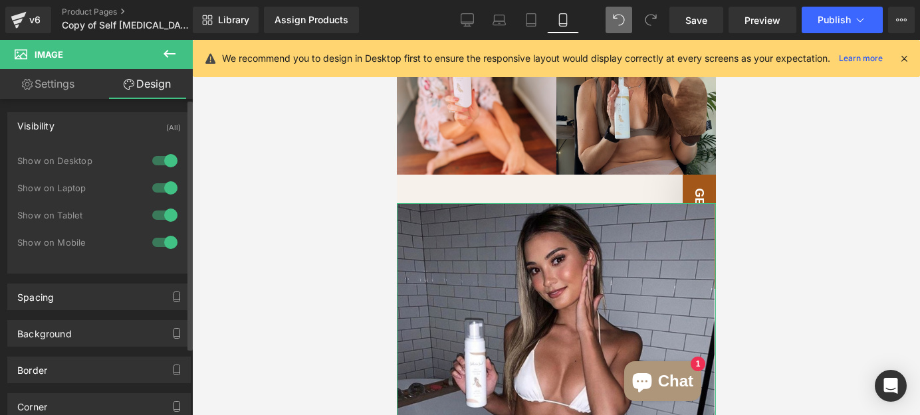
click at [161, 243] on div at bounding box center [165, 242] width 32 height 21
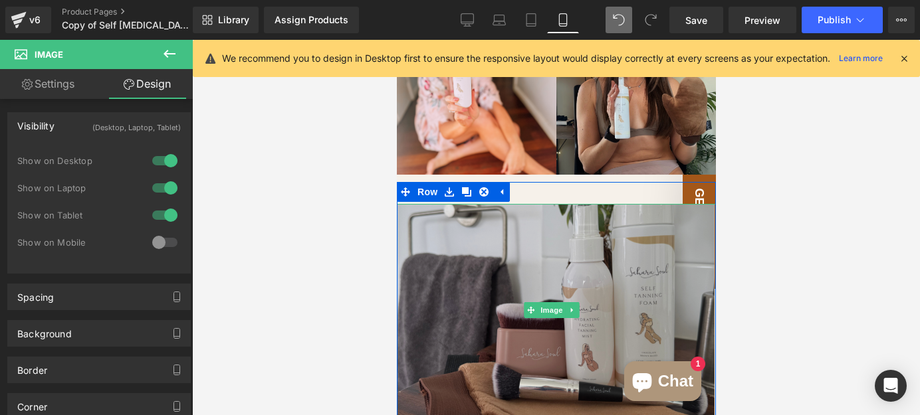
click at [424, 232] on img at bounding box center [555, 310] width 319 height 213
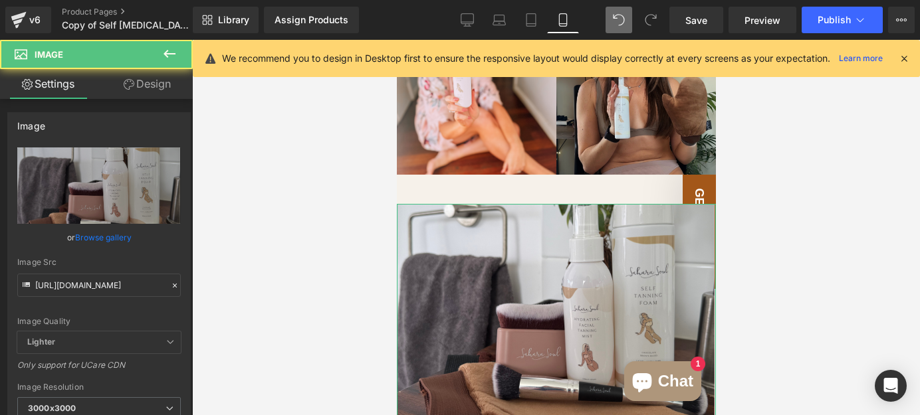
click at [156, 92] on link "Design" at bounding box center [147, 84] width 96 height 30
click at [0, 0] on div "Visibility" at bounding box center [0, 0] width 0 height 0
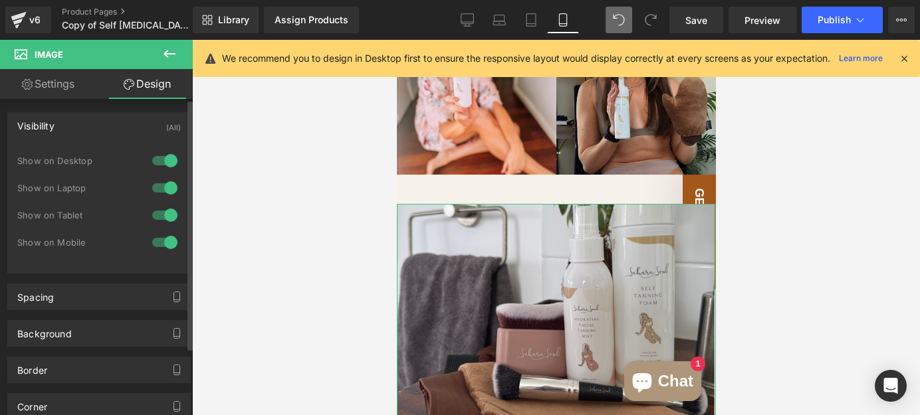
click at [165, 241] on div at bounding box center [165, 242] width 32 height 21
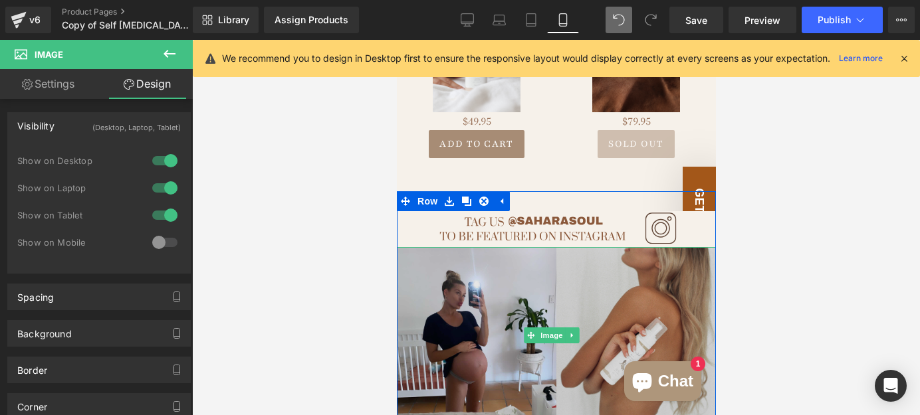
scroll to position [2826, 0]
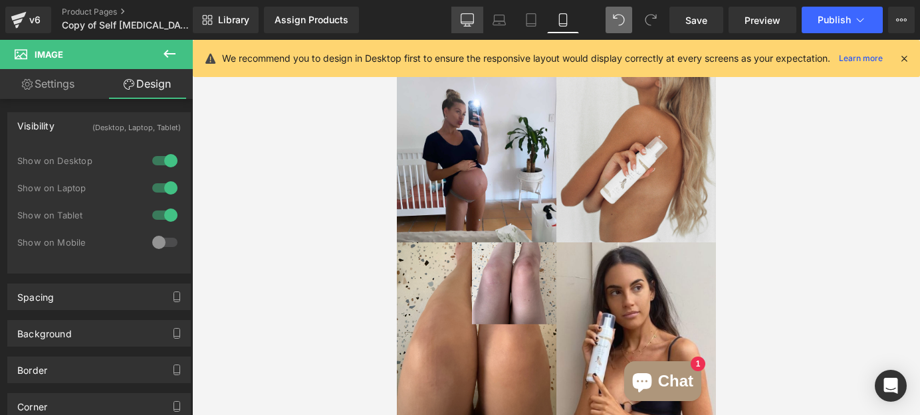
click at [474, 25] on icon at bounding box center [467, 19] width 13 height 13
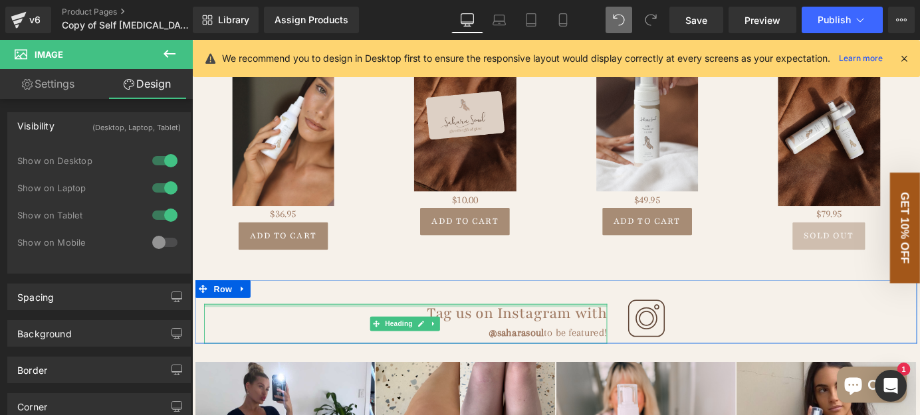
scroll to position [2063, 0]
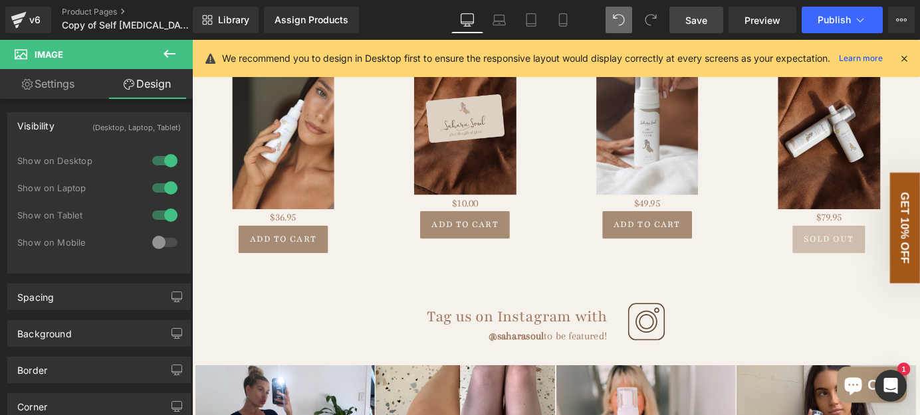
click at [692, 20] on span "Save" at bounding box center [696, 20] width 22 height 14
click at [564, 26] on icon at bounding box center [562, 20] width 7 height 13
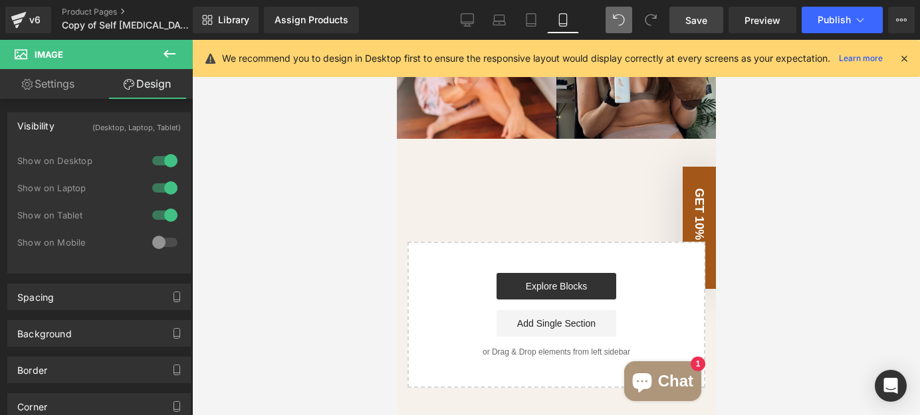
scroll to position [3382, 0]
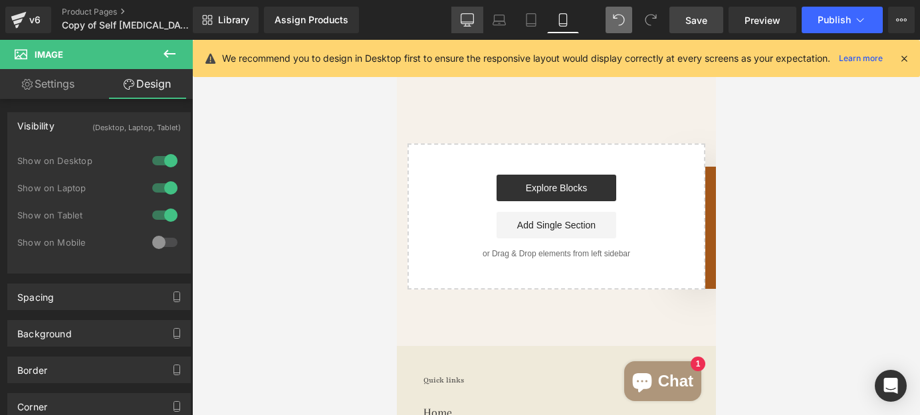
click at [474, 27] on link "Desktop" at bounding box center [467, 20] width 32 height 27
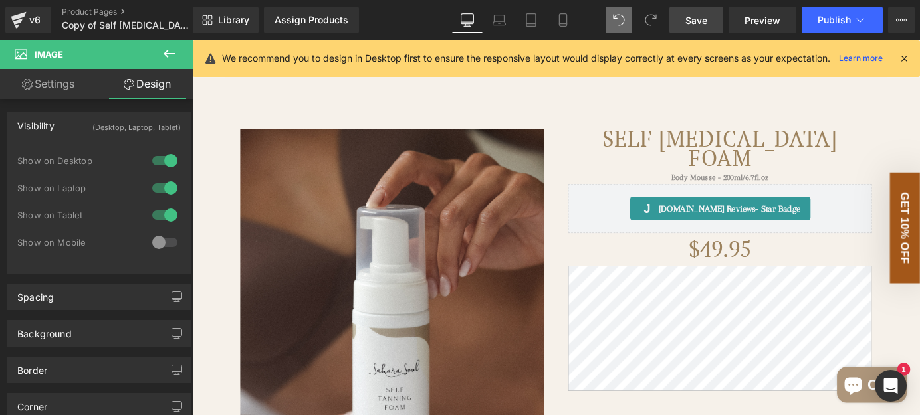
scroll to position [0, 0]
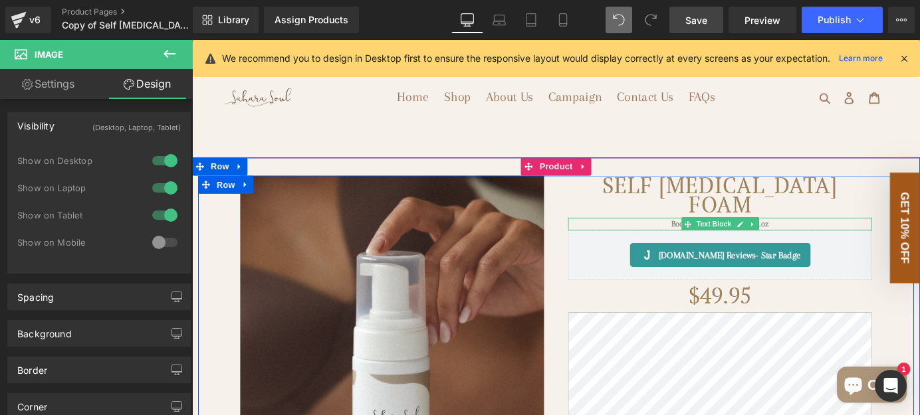
click at [708, 245] on p "Body Mousse - 200ml/6.7fl.oz" at bounding box center [775, 244] width 336 height 14
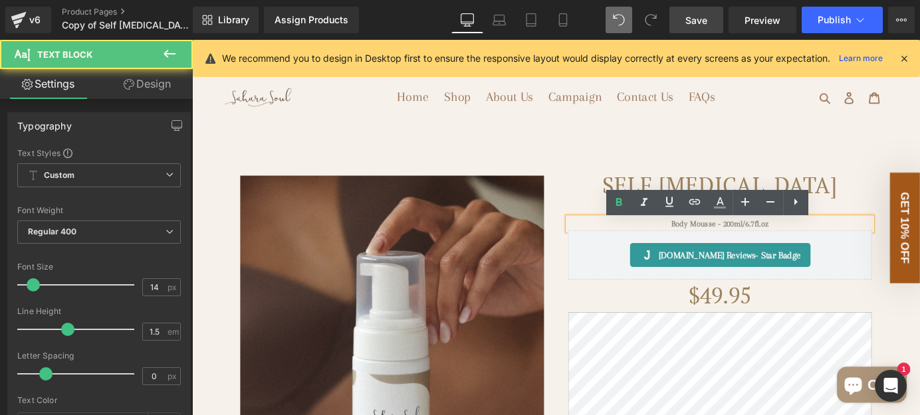
click at [692, 243] on p "Body Mousse - 200ml/6.7fl.oz" at bounding box center [775, 244] width 336 height 14
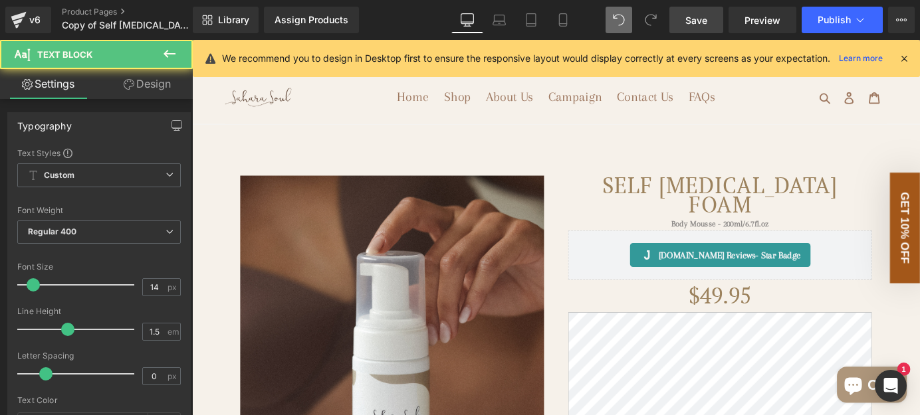
click at [150, 76] on link "Design" at bounding box center [147, 84] width 96 height 30
click at [0, 0] on div "Visibility" at bounding box center [0, 0] width 0 height 0
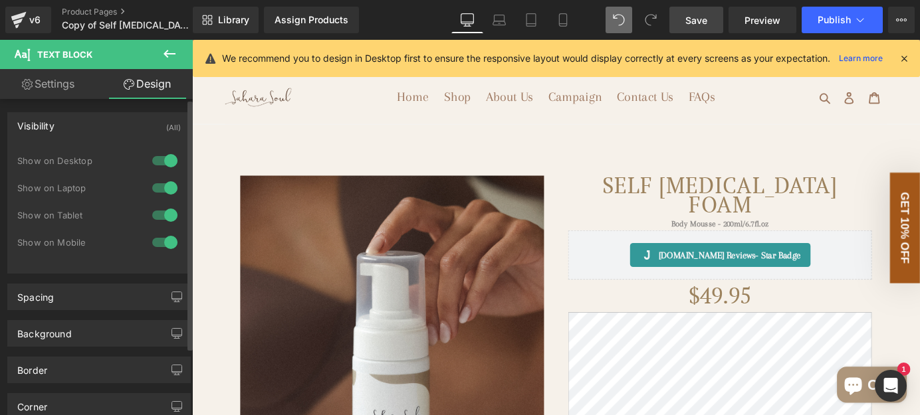
click at [118, 127] on div "Visibility (All)" at bounding box center [99, 125] width 182 height 25
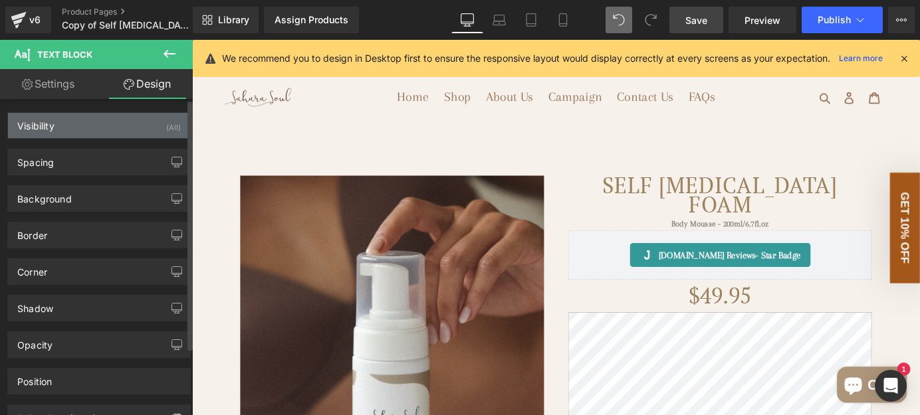
click at [118, 127] on div "Visibility (All)" at bounding box center [99, 125] width 182 height 25
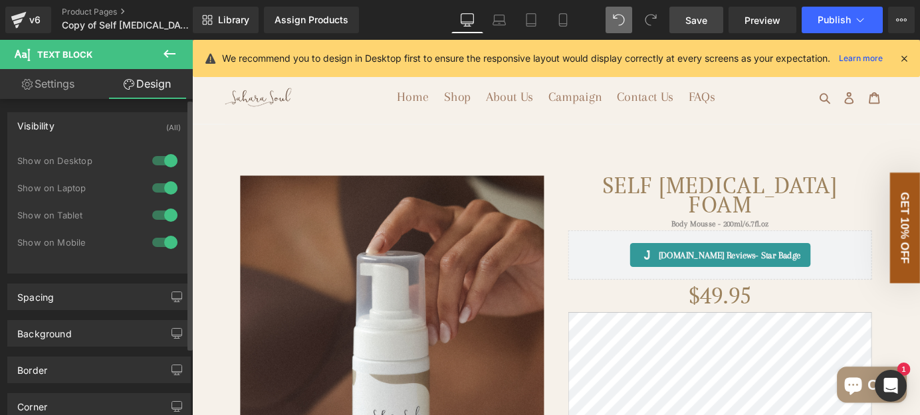
click at [118, 127] on div "Visibility (All)" at bounding box center [99, 125] width 182 height 25
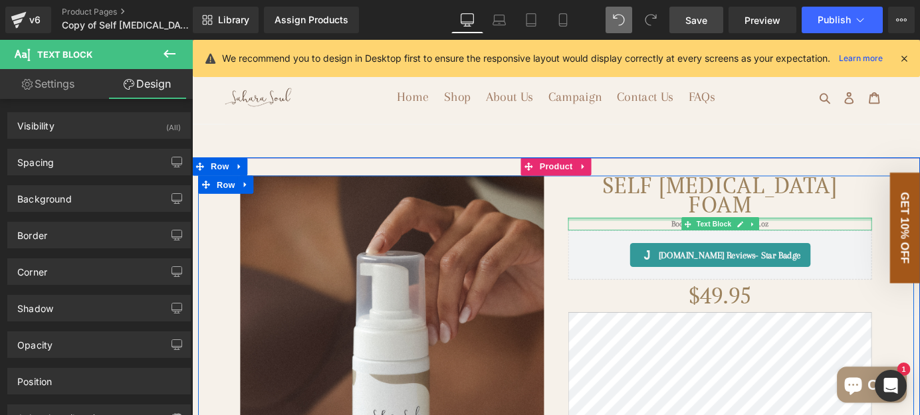
click at [691, 240] on div at bounding box center [775, 238] width 336 height 3
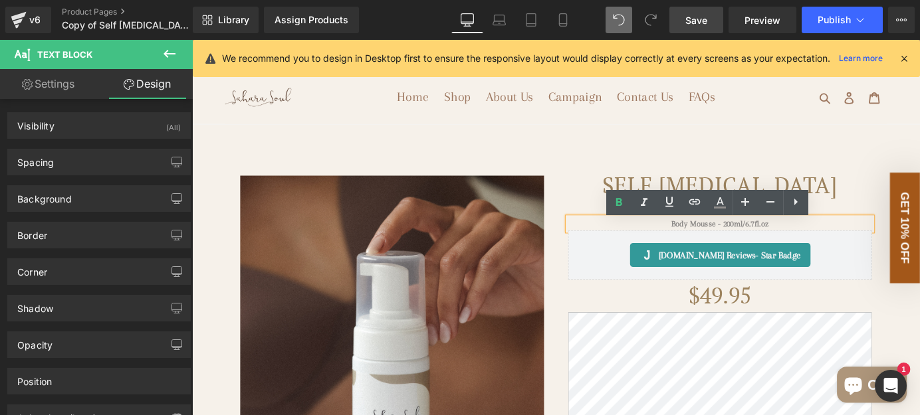
drag, startPoint x: 732, startPoint y: 244, endPoint x: 764, endPoint y: 248, distance: 32.8
click at [764, 248] on span "Body Mousse - 200ml/6.7fl.oz" at bounding box center [776, 244] width 108 height 10
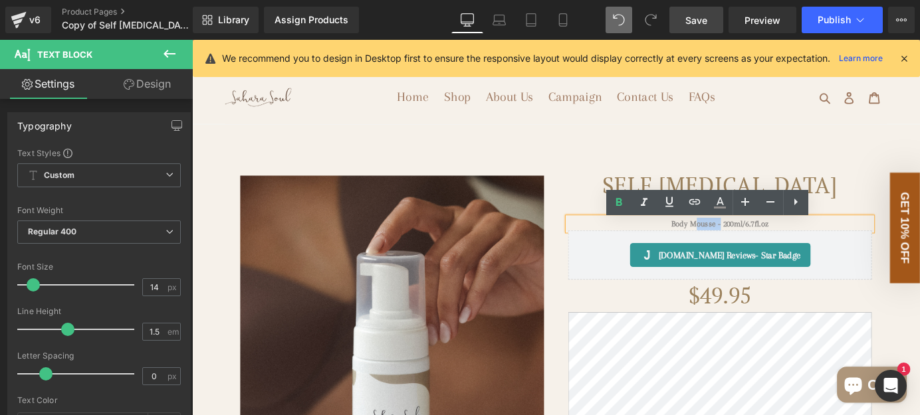
drag, startPoint x: 770, startPoint y: 248, endPoint x: 746, endPoint y: 251, distance: 24.2
click at [746, 249] on span "Body Mousse - 200ml/6.7fl.oz" at bounding box center [776, 244] width 108 height 10
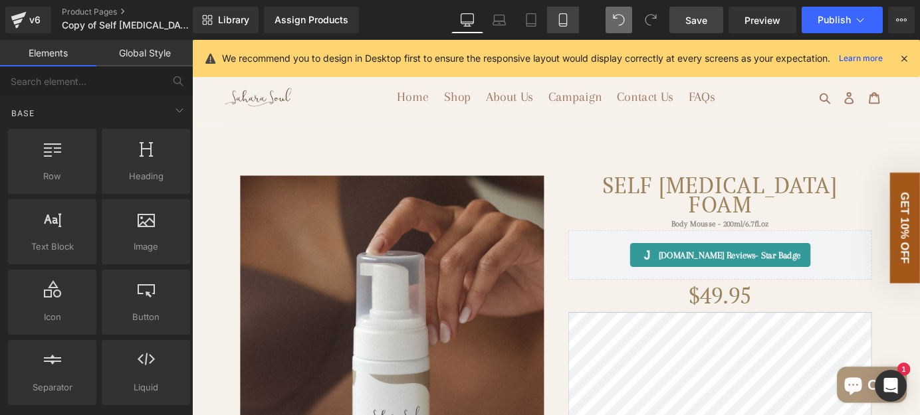
click at [567, 26] on icon at bounding box center [562, 19] width 13 height 13
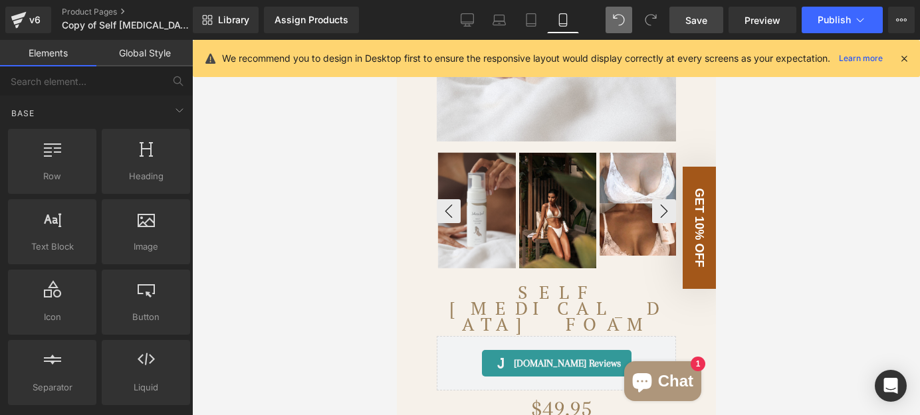
scroll to position [423, 0]
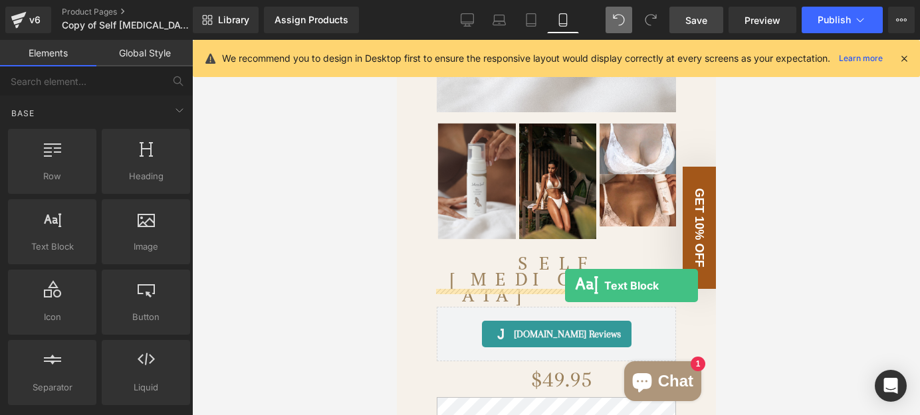
drag, startPoint x: 445, startPoint y: 288, endPoint x: 564, endPoint y: 285, distance: 119.0
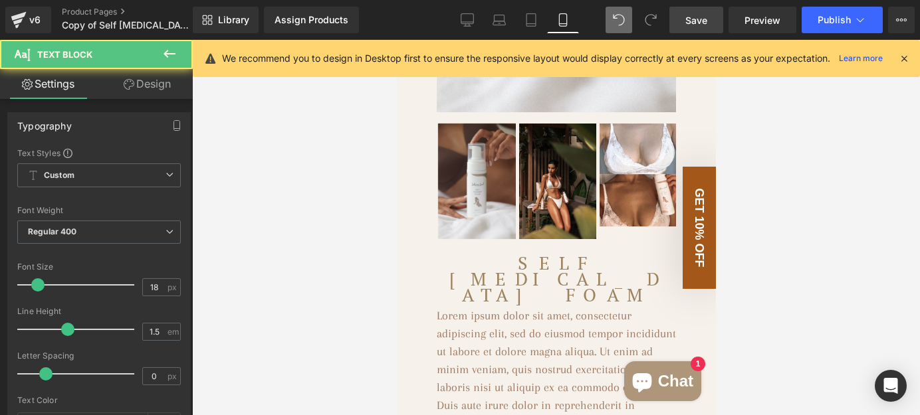
click at [552, 320] on p "Lorem ipsum dolor sit amet, consectetur adipiscing elit, sed do eiusmod tempor …" at bounding box center [555, 396] width 239 height 179
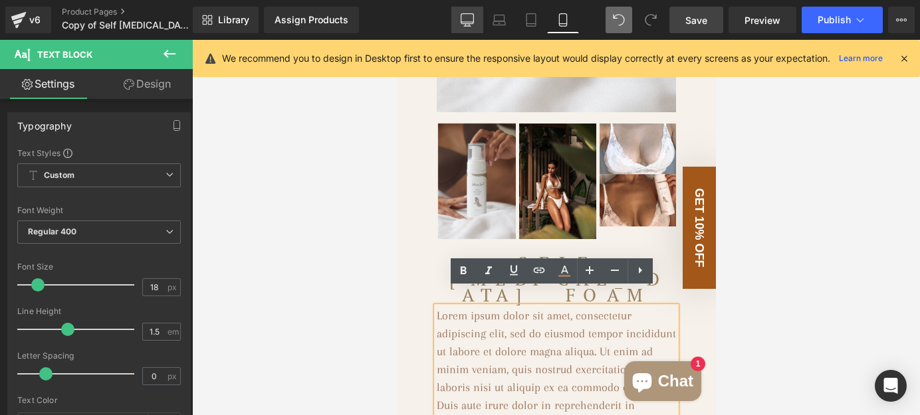
click at [476, 17] on link "Desktop" at bounding box center [467, 20] width 32 height 27
type input "100"
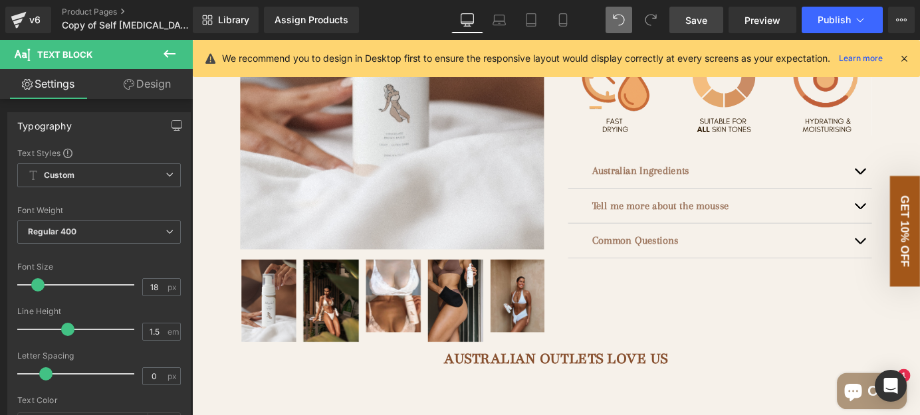
scroll to position [0, 0]
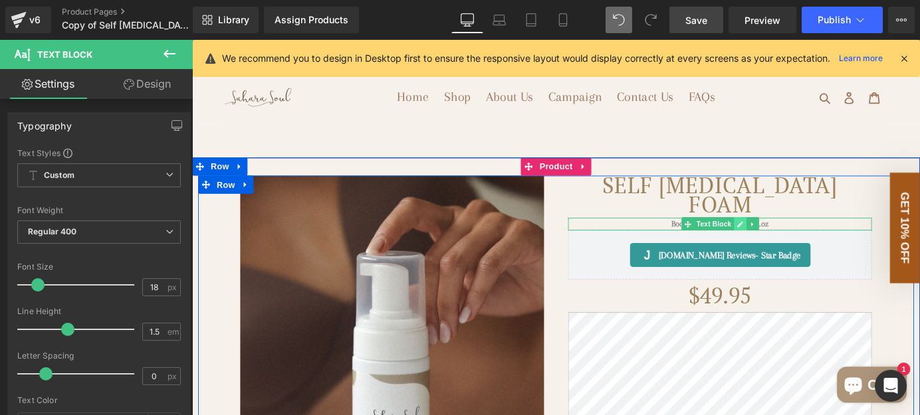
click at [793, 244] on icon at bounding box center [796, 244] width 7 height 8
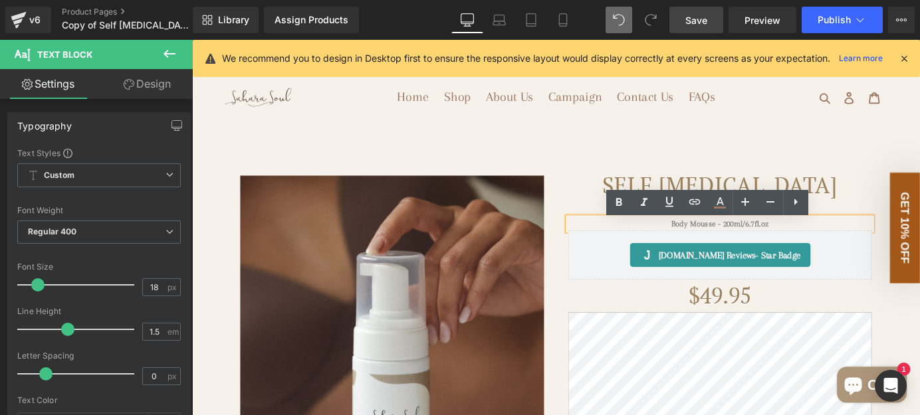
drag, startPoint x: 837, startPoint y: 243, endPoint x: 700, endPoint y: 237, distance: 137.0
click at [700, 237] on div "Body Mousse - 200ml/6.7fl.oz" at bounding box center [775, 244] width 336 height 14
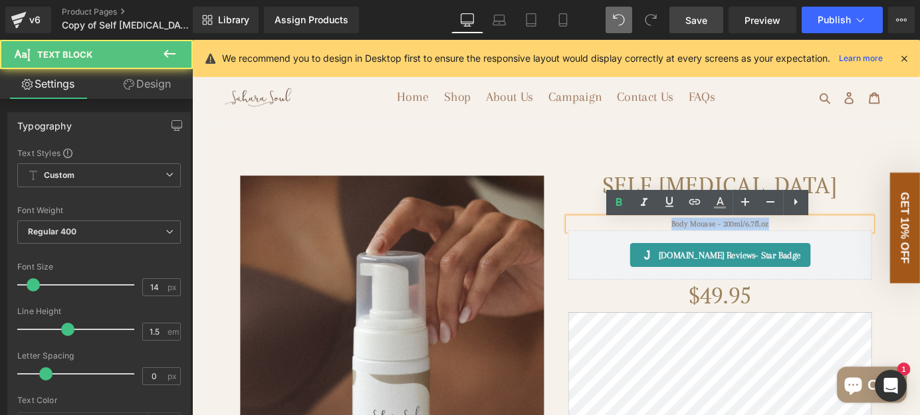
drag, startPoint x: 712, startPoint y: 250, endPoint x: 833, endPoint y: 252, distance: 121.0
click at [833, 251] on p "Body Mousse - 200ml/6.7fl.oz" at bounding box center [775, 244] width 336 height 14
copy span "Body Mousse - 200ml/6.7fl.oz"
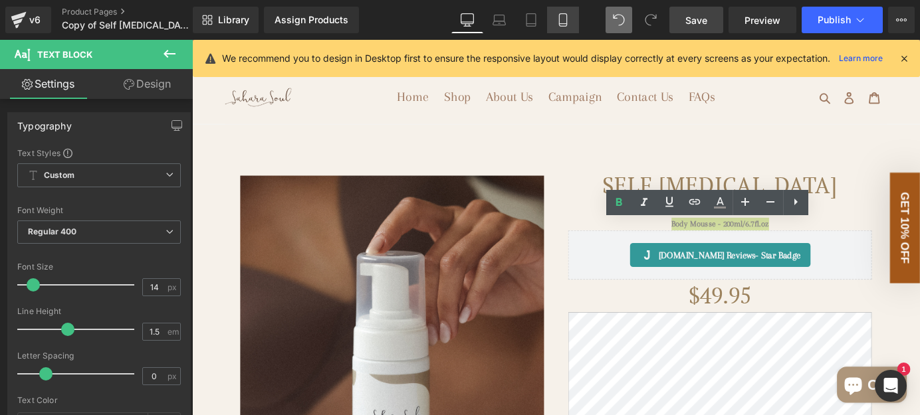
click at [558, 22] on icon at bounding box center [562, 19] width 13 height 13
type input "100"
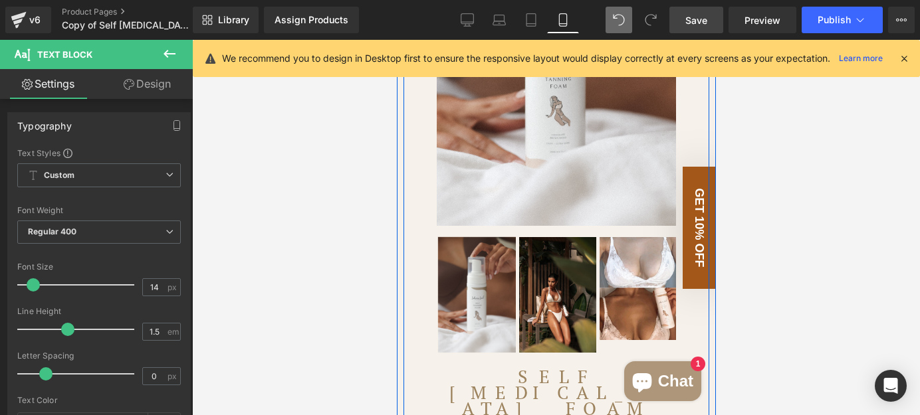
scroll to position [362, 0]
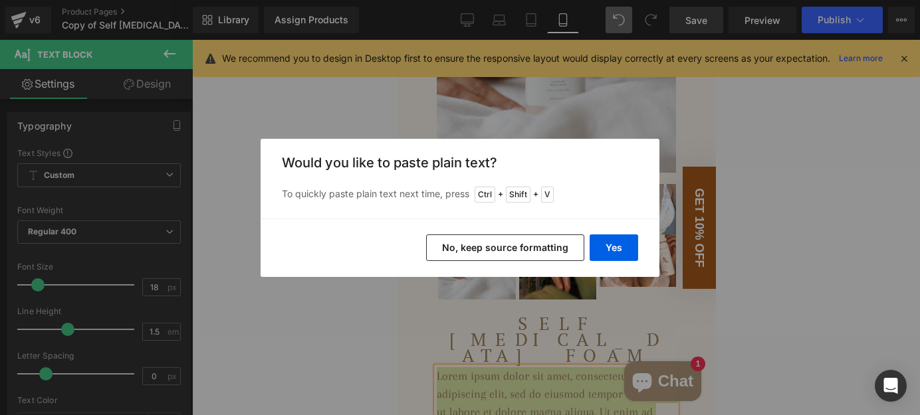
click at [514, 244] on button "No, keep source formatting" at bounding box center [505, 248] width 158 height 27
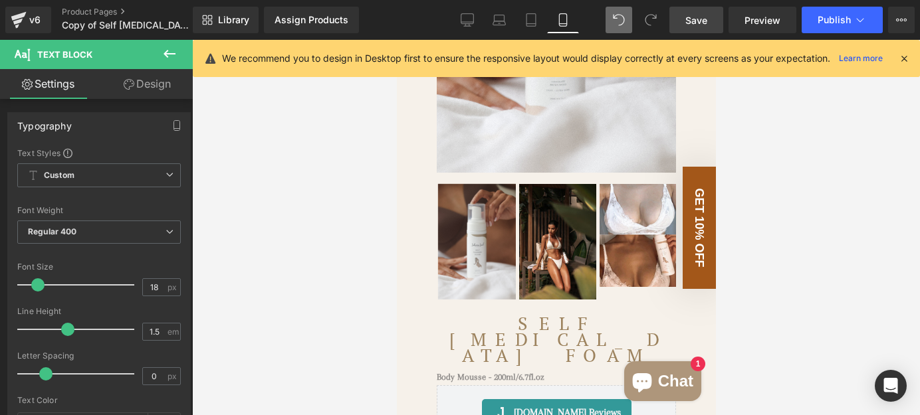
click at [491, 359] on div "Rendering Content" at bounding box center [460, 363] width 82 height 15
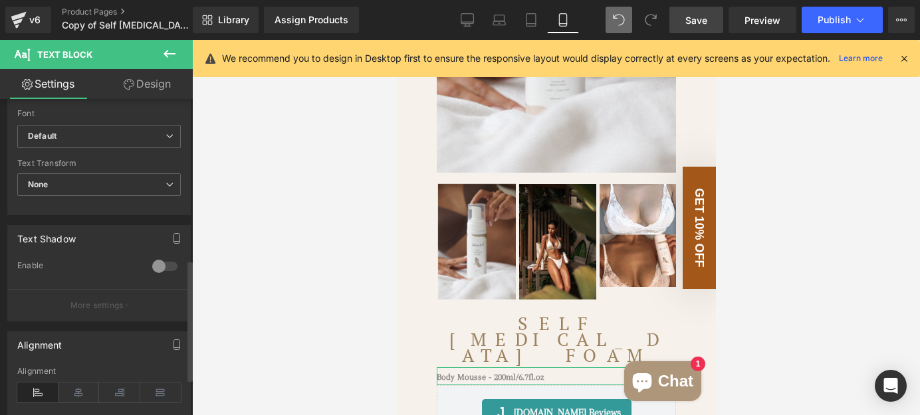
scroll to position [423, 0]
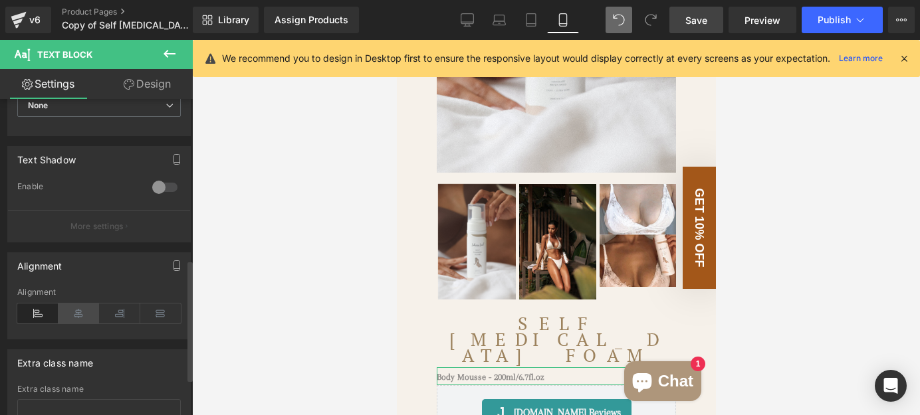
click at [90, 306] on icon at bounding box center [78, 314] width 41 height 20
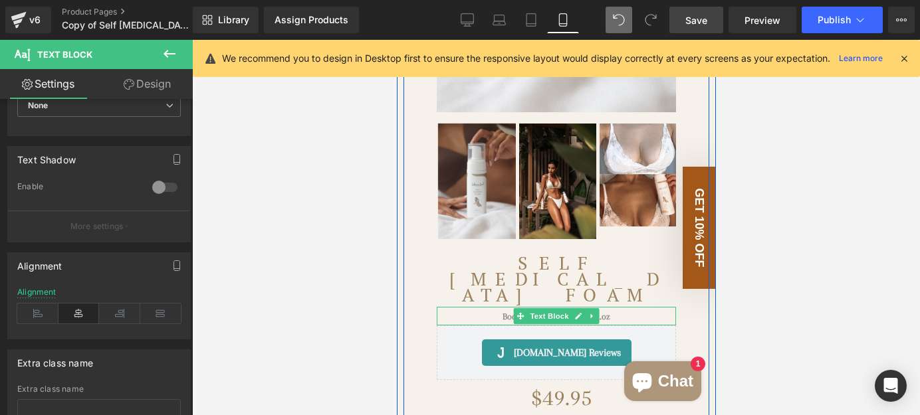
click at [476, 307] on p "Body Mousse - 200ml/6.7fl.oz" at bounding box center [555, 316] width 239 height 19
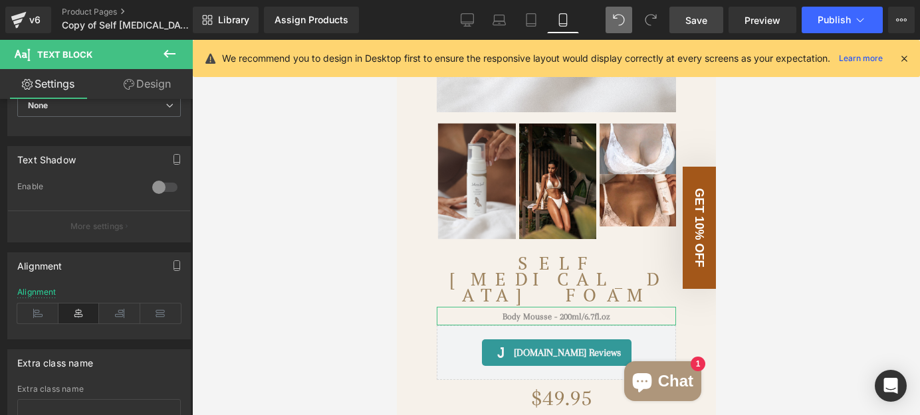
click at [134, 86] on link "Design" at bounding box center [147, 84] width 96 height 30
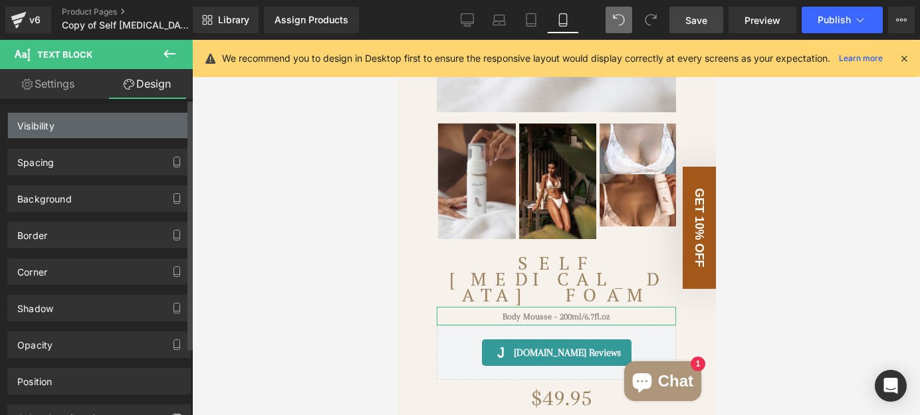
click at [134, 127] on div "Visibility" at bounding box center [99, 125] width 182 height 25
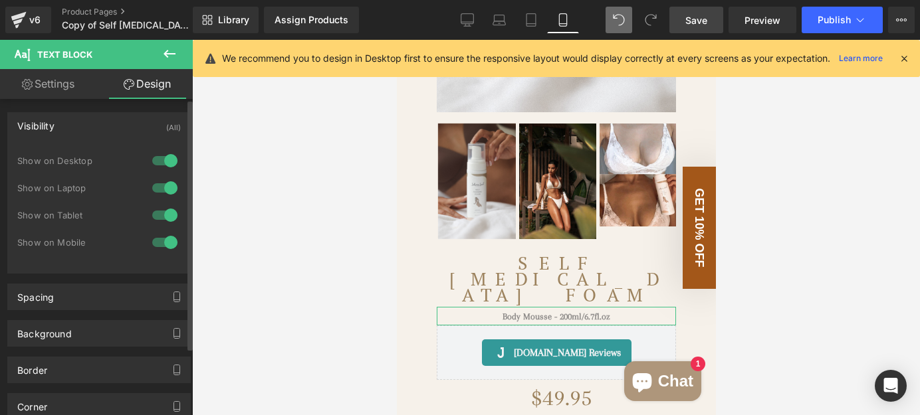
click at [170, 214] on div at bounding box center [165, 215] width 32 height 21
click at [165, 189] on div at bounding box center [165, 187] width 32 height 21
click at [161, 160] on div at bounding box center [165, 160] width 32 height 21
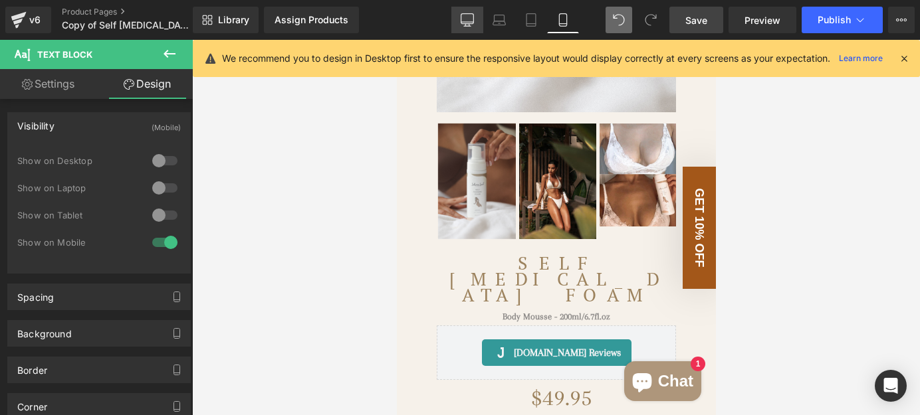
click at [466, 17] on icon at bounding box center [467, 19] width 13 height 13
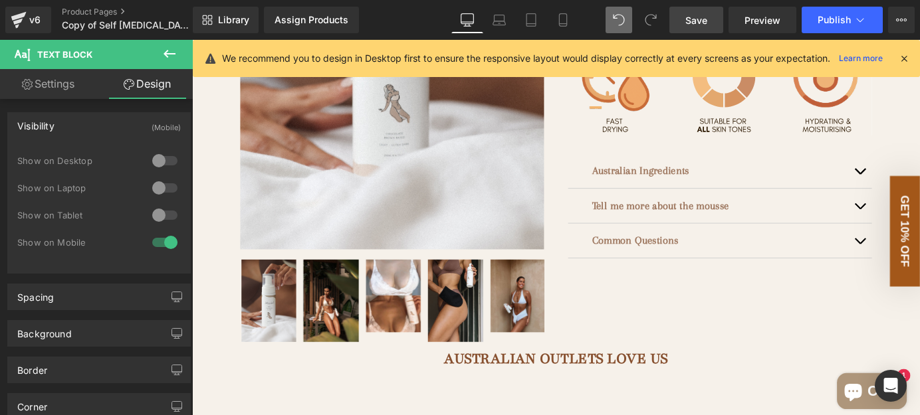
scroll to position [0, 0]
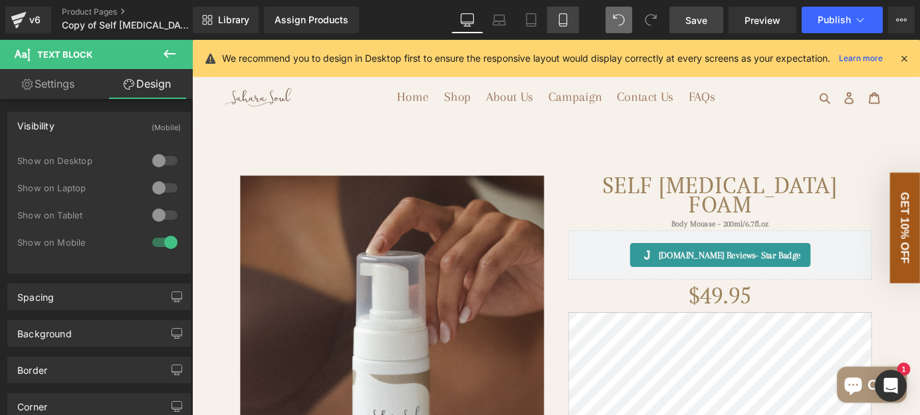
click at [558, 21] on icon at bounding box center [562, 19] width 13 height 13
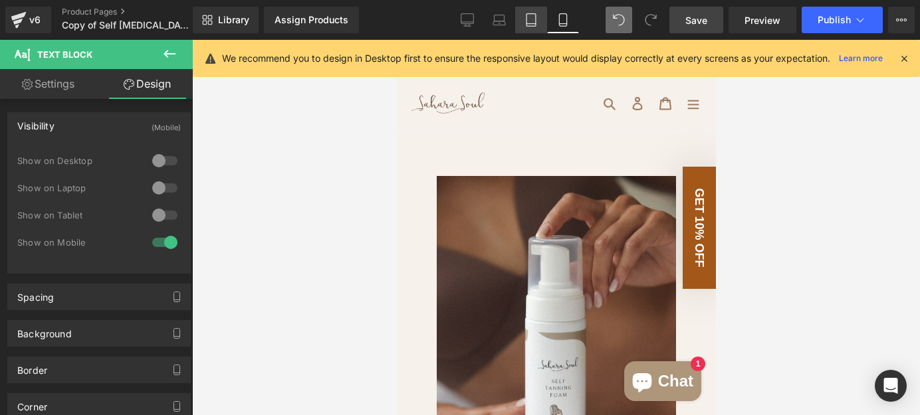
scroll to position [544, 0]
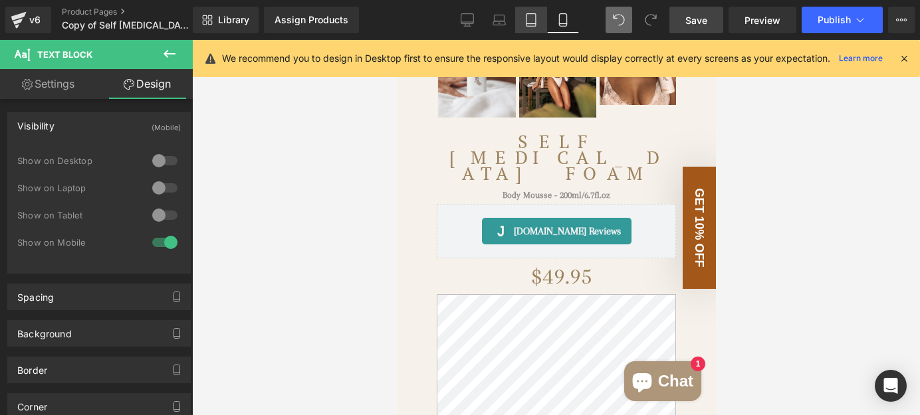
click at [530, 23] on icon at bounding box center [530, 19] width 13 height 13
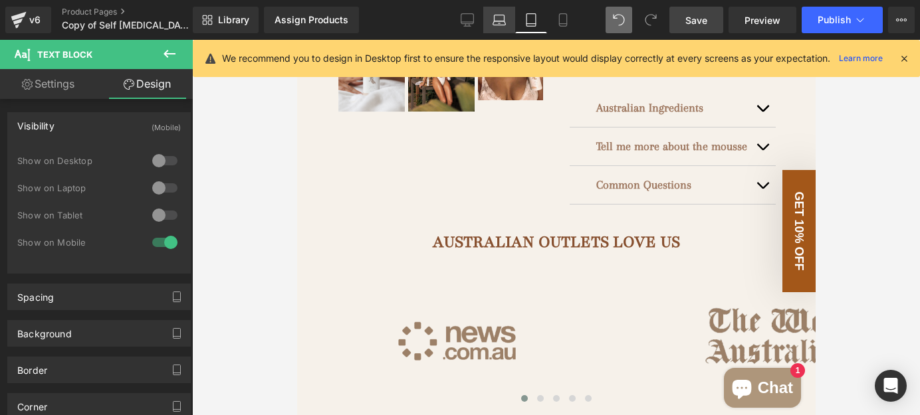
scroll to position [0, 0]
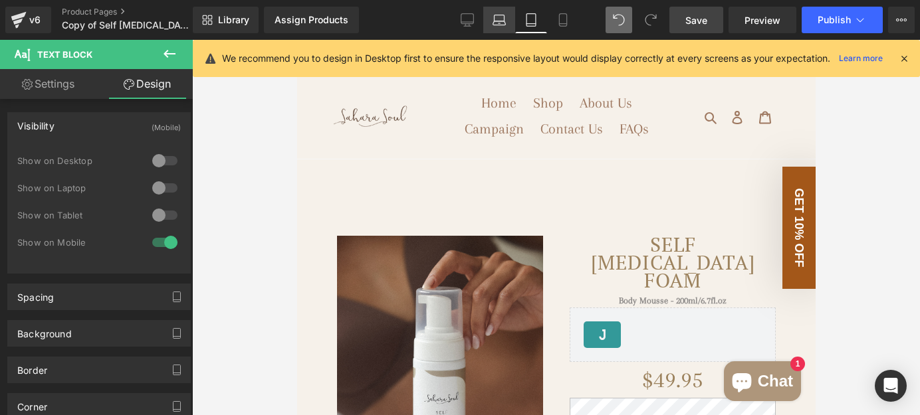
click at [508, 23] on link "Laptop" at bounding box center [499, 20] width 32 height 27
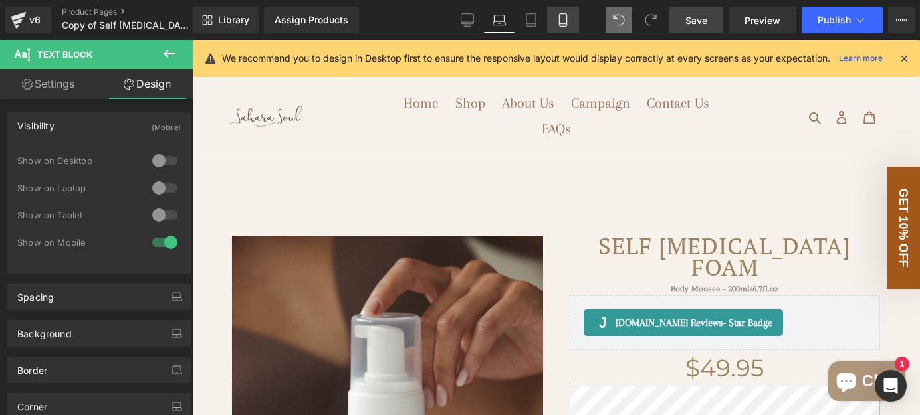
click at [551, 32] on link "Mobile" at bounding box center [563, 20] width 32 height 27
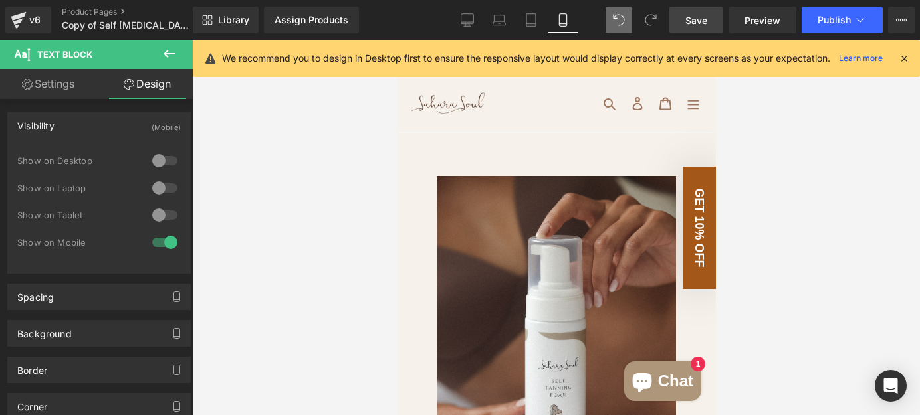
scroll to position [544, 0]
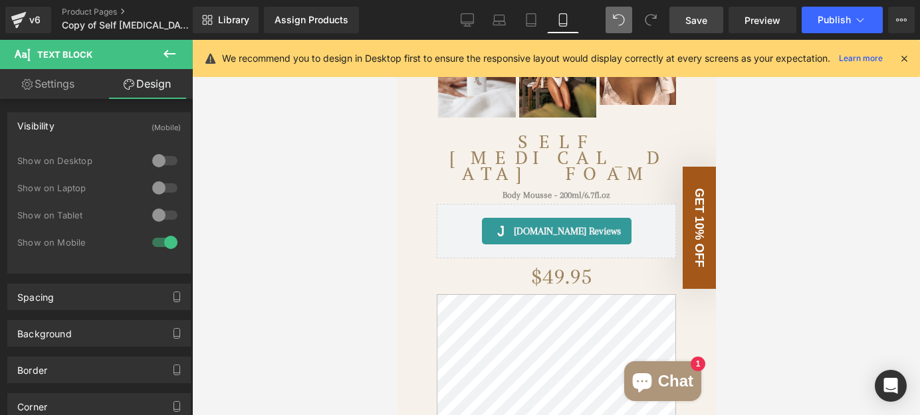
drag, startPoint x: 702, startPoint y: 21, endPoint x: 244, endPoint y: 100, distance: 464.6
click at [702, 21] on span "Save" at bounding box center [696, 20] width 22 height 14
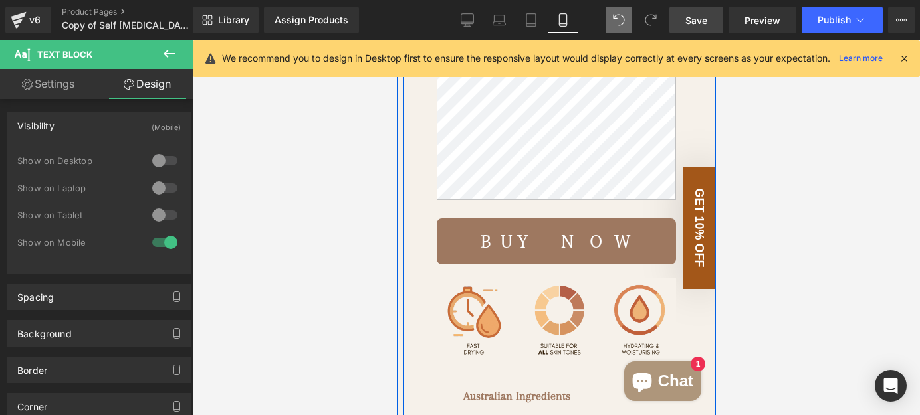
scroll to position [845, 0]
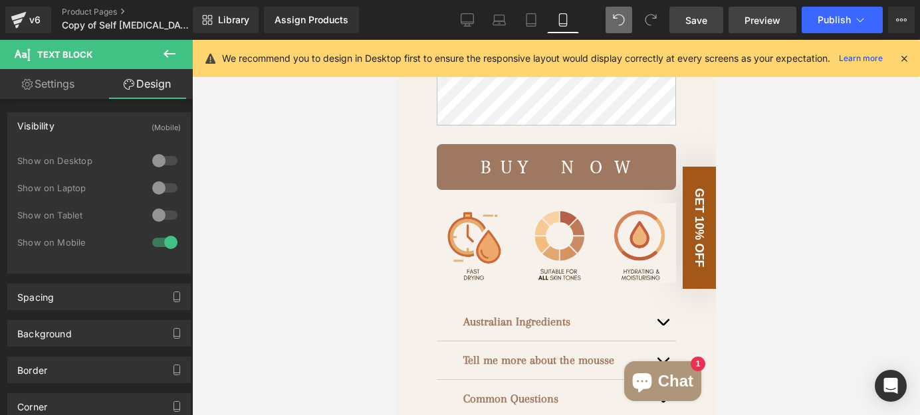
click at [753, 15] on span "Preview" at bounding box center [762, 20] width 36 height 14
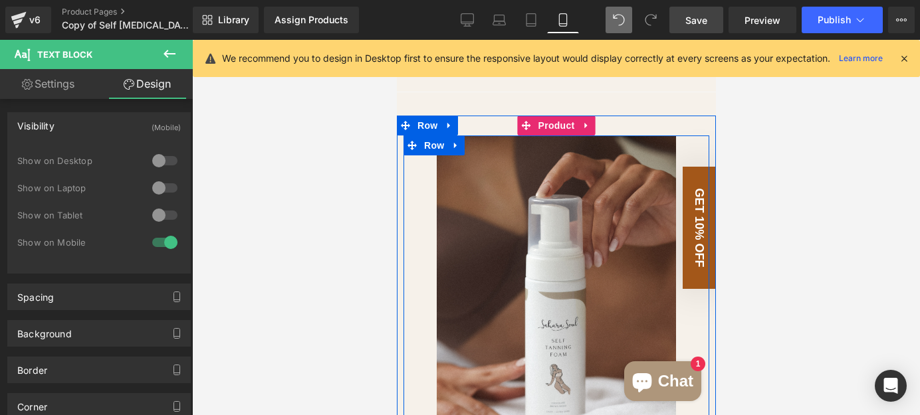
scroll to position [0, 0]
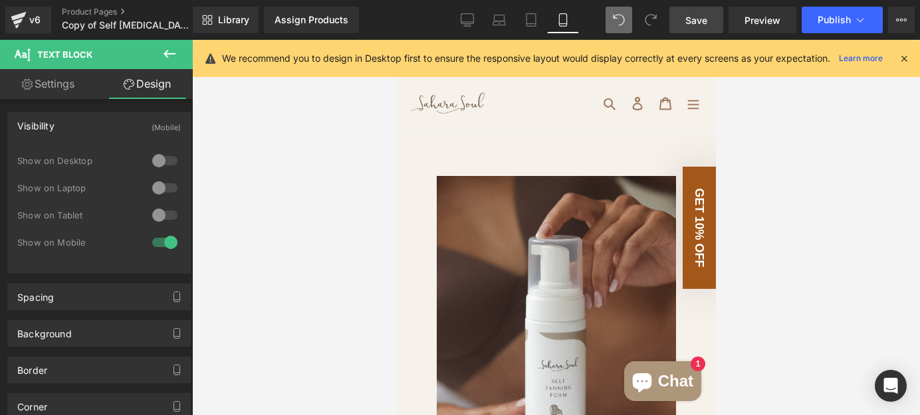
click at [698, 25] on span "Save" at bounding box center [696, 20] width 22 height 14
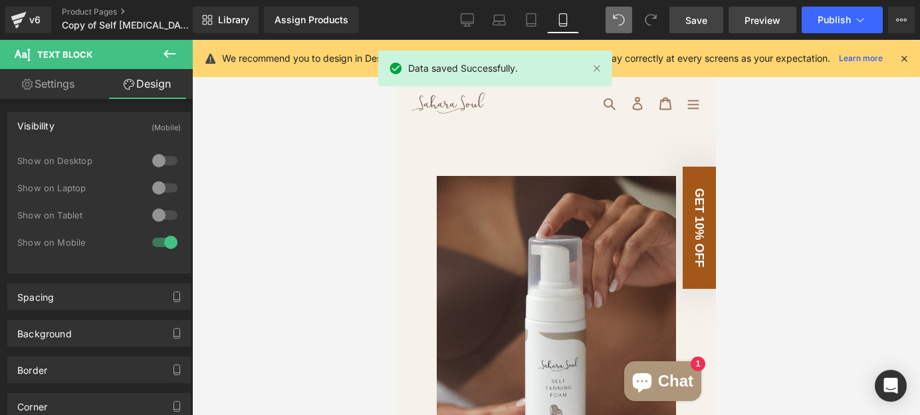
click at [752, 27] on link "Preview" at bounding box center [762, 20] width 68 height 27
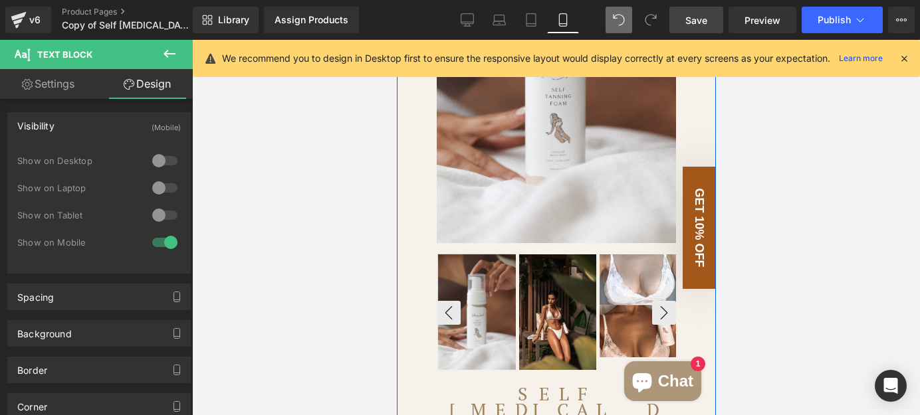
scroll to position [362, 0]
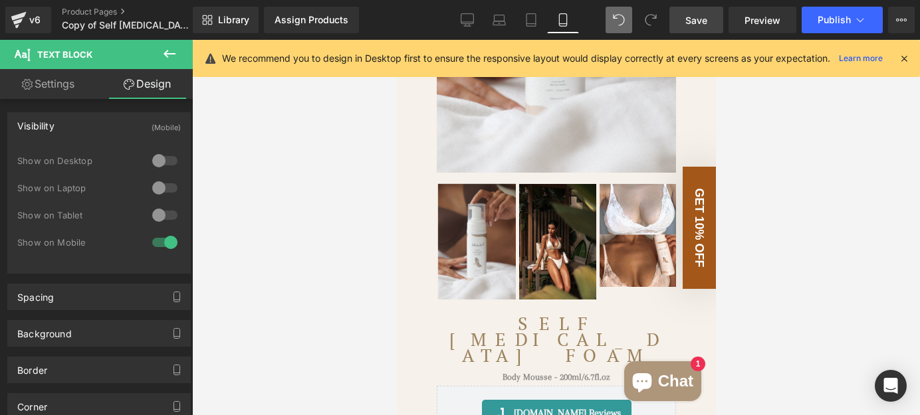
click at [688, 21] on span "Save" at bounding box center [696, 20] width 22 height 14
